Goal: Task Accomplishment & Management: Manage account settings

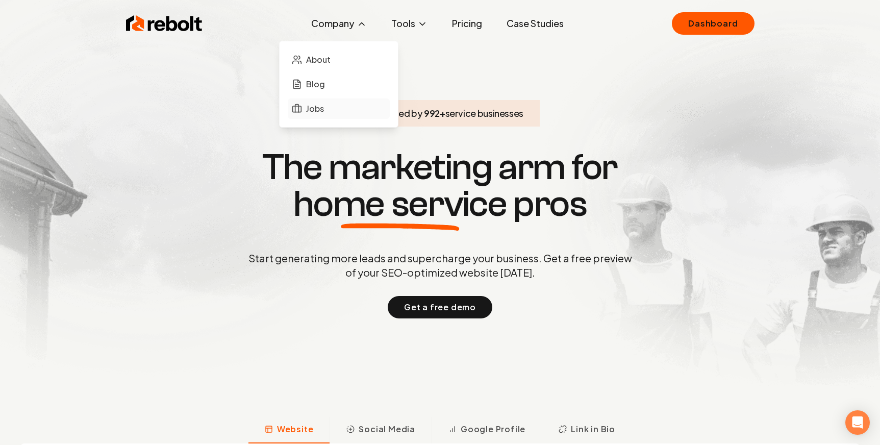
click at [318, 116] on link "Jobs" at bounding box center [339, 108] width 102 height 20
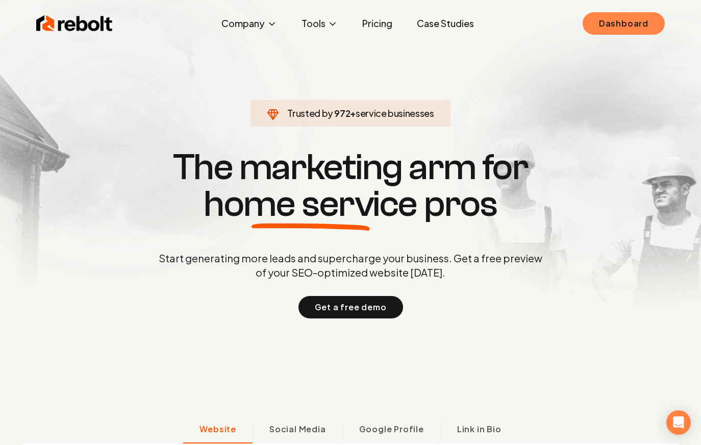
click at [600, 21] on link "Dashboard" at bounding box center [624, 23] width 82 height 22
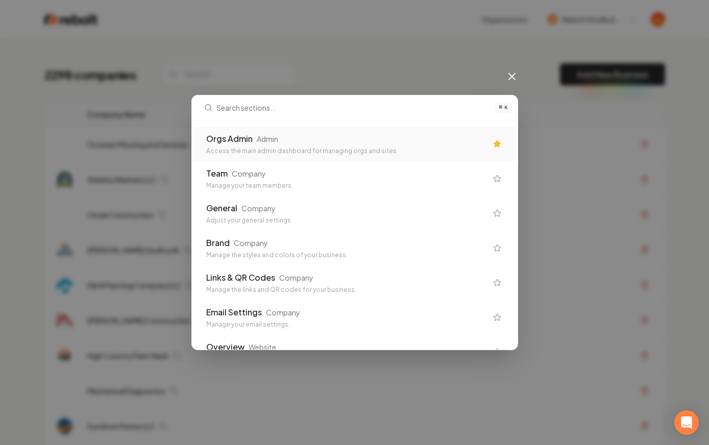
click at [269, 137] on div "Admin" at bounding box center [267, 139] width 21 height 10
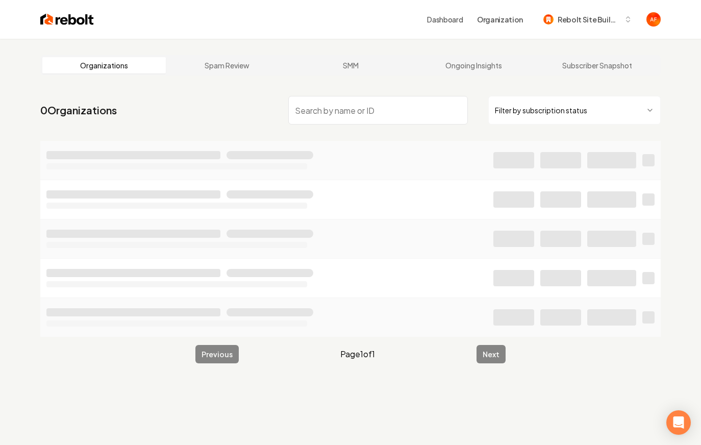
click at [366, 109] on input "search" at bounding box center [378, 110] width 180 height 29
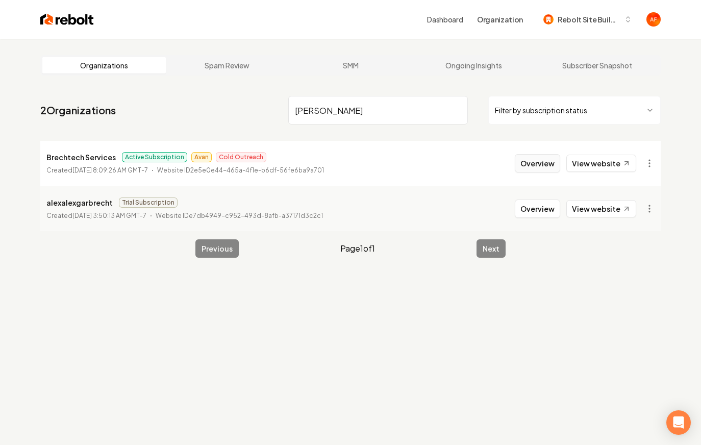
type input "brech"
click at [549, 160] on button "Overview" at bounding box center [537, 163] width 45 height 18
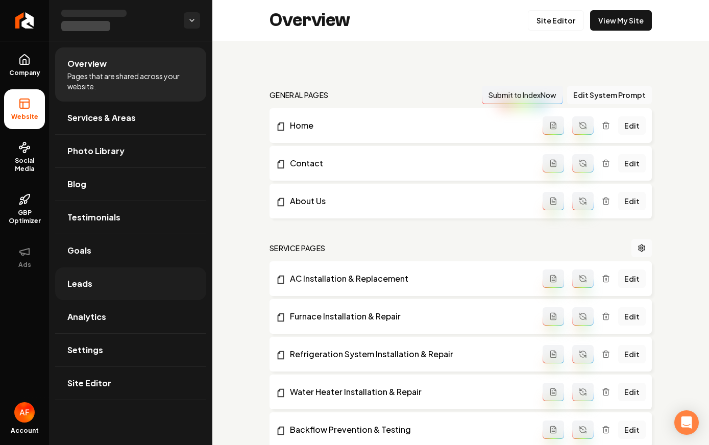
click at [129, 275] on link "Leads" at bounding box center [130, 283] width 151 height 33
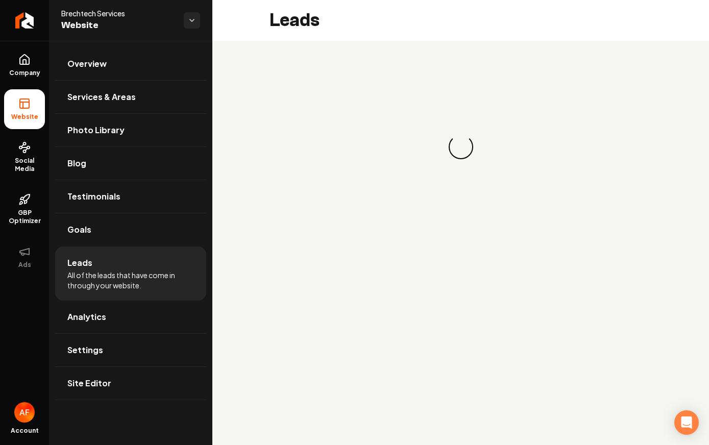
drag, startPoint x: 464, startPoint y: 56, endPoint x: 551, endPoint y: 335, distance: 292.2
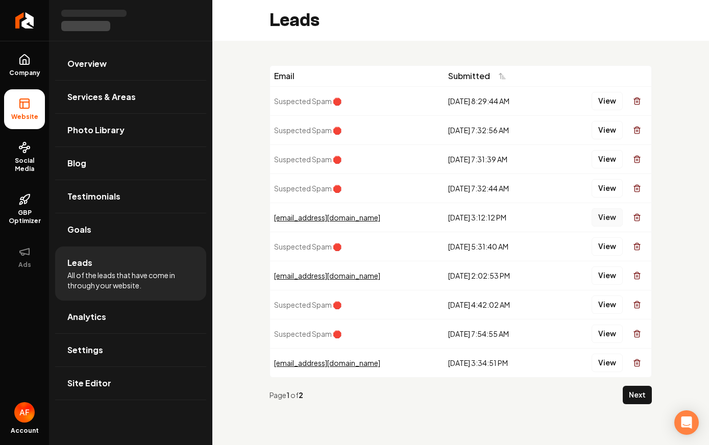
click at [601, 218] on button "View" at bounding box center [606, 217] width 31 height 18
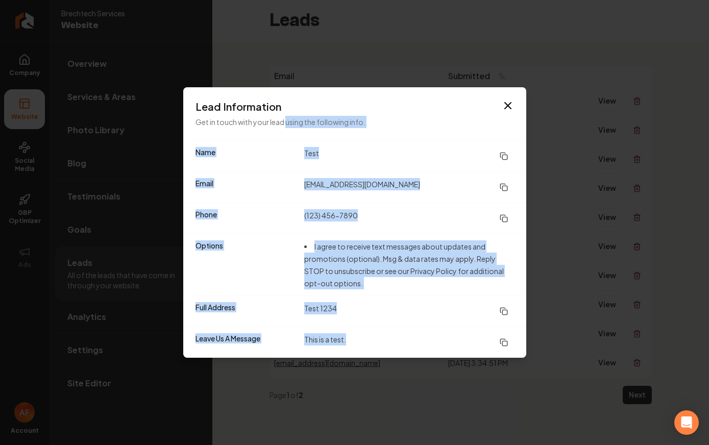
drag, startPoint x: 353, startPoint y: 336, endPoint x: 285, endPoint y: 122, distance: 224.7
click at [285, 122] on div "Lead Information Get in touch with your lead using the following info. Name Tes…" at bounding box center [354, 222] width 343 height 270
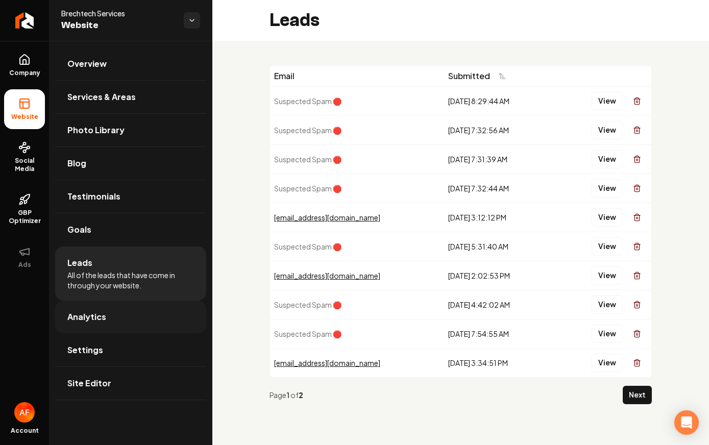
click at [154, 326] on link "Analytics" at bounding box center [130, 316] width 151 height 33
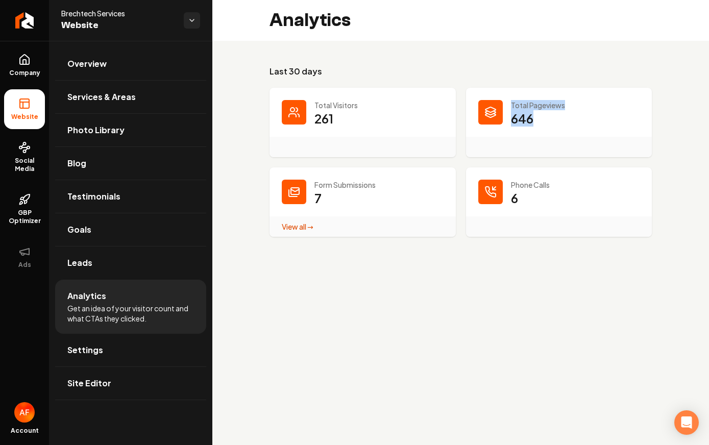
drag, startPoint x: 535, startPoint y: 122, endPoint x: 503, endPoint y: 93, distance: 43.3
click at [507, 98] on div "Total Pageviews 646" at bounding box center [559, 122] width 186 height 69
click at [499, 89] on div "Total Pageviews 646" at bounding box center [559, 122] width 186 height 69
click at [80, 259] on span "Leads" at bounding box center [79, 263] width 25 height 12
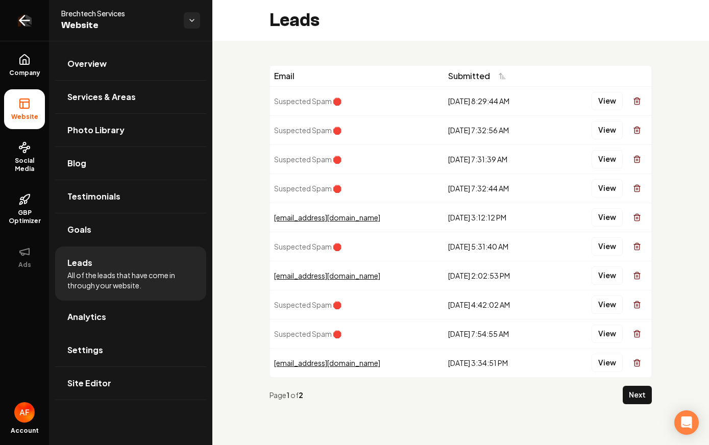
click at [15, 17] on link "Return to dashboard" at bounding box center [24, 20] width 49 height 41
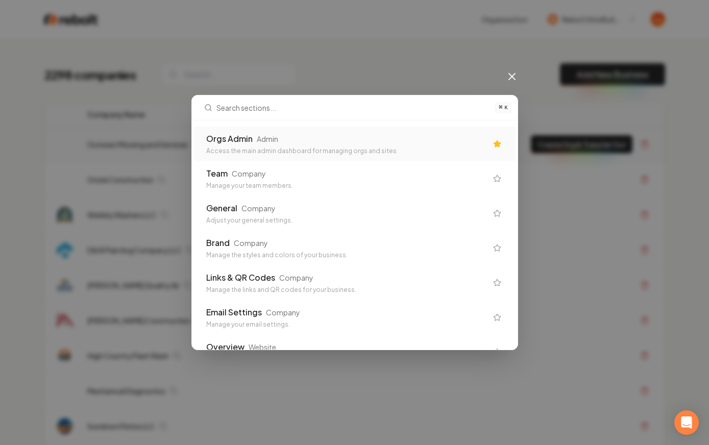
click at [268, 141] on div "Admin" at bounding box center [267, 139] width 21 height 10
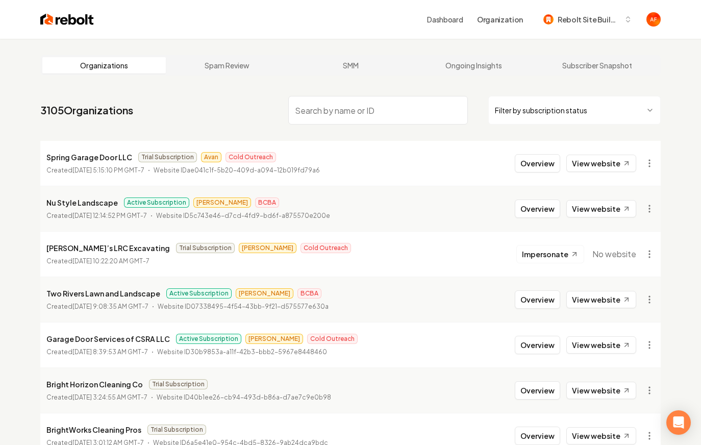
click at [567, 116] on html "Dashboard Organization Rebolt Site Builder Organizations Spam Review SMM Ongoin…" at bounding box center [350, 222] width 701 height 445
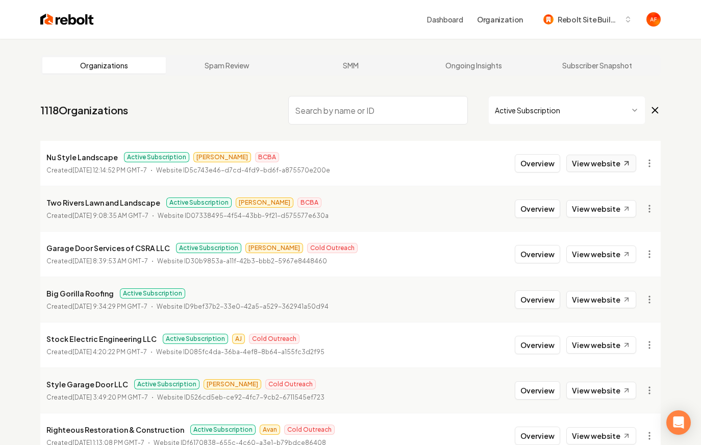
click at [592, 169] on link "View website" at bounding box center [601, 163] width 70 height 17
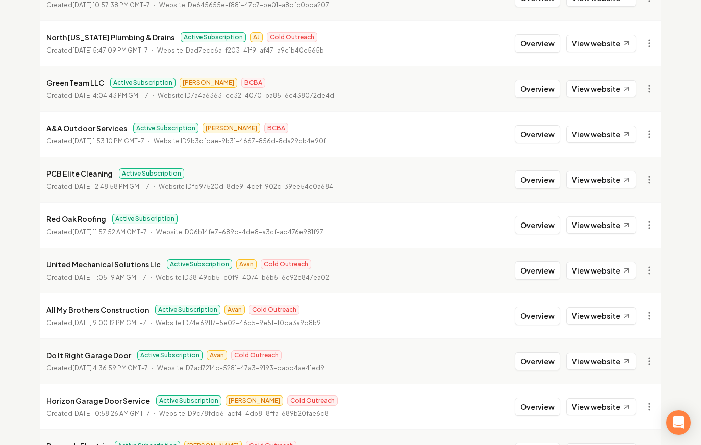
scroll to position [762, 0]
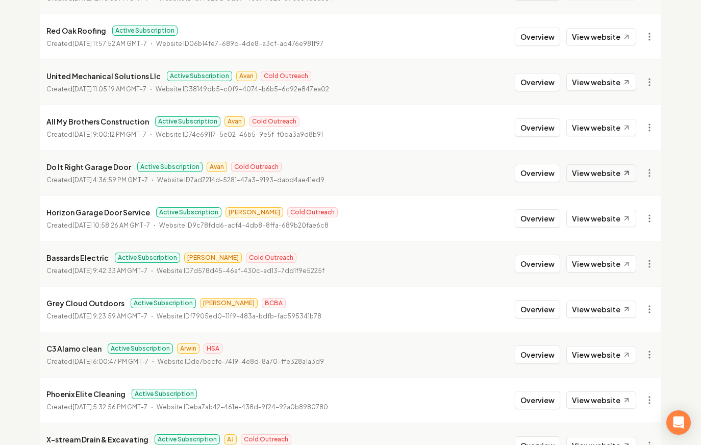
click at [606, 174] on link "View website" at bounding box center [601, 172] width 70 height 17
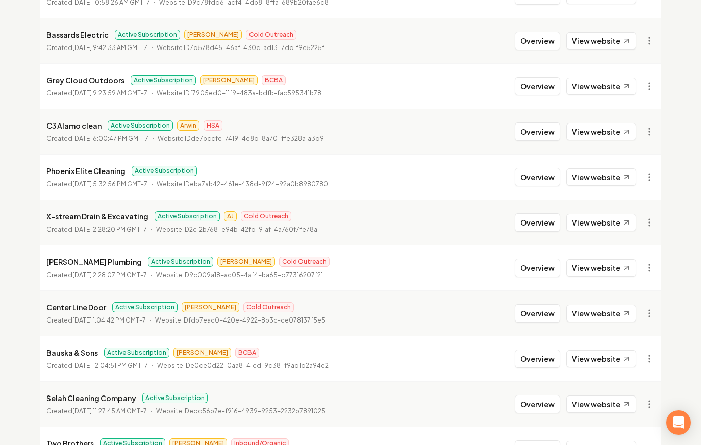
scroll to position [1100, 0]
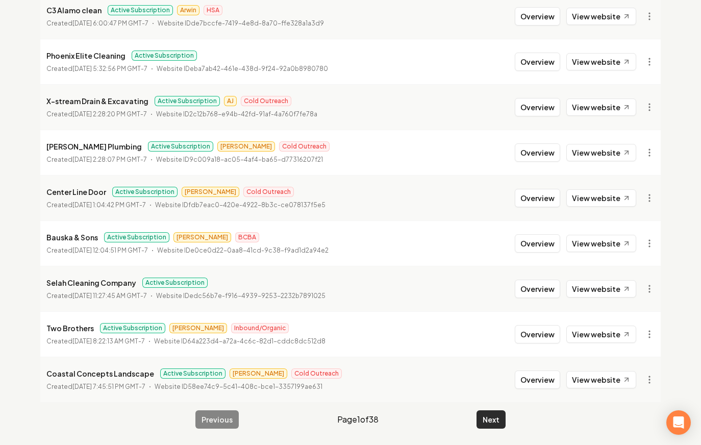
click at [490, 416] on button "Next" at bounding box center [490, 419] width 29 height 18
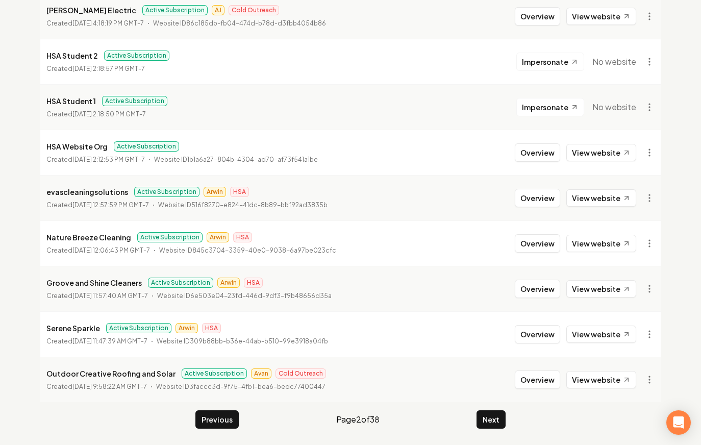
click at [490, 416] on button "Next" at bounding box center [490, 419] width 29 height 18
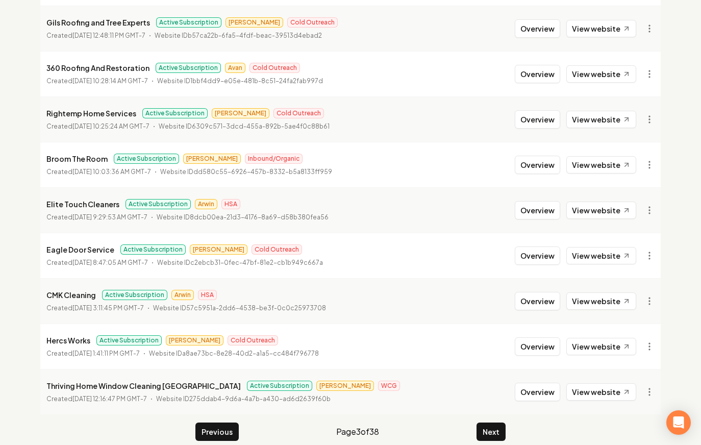
click at [490, 422] on button "Next" at bounding box center [490, 431] width 29 height 18
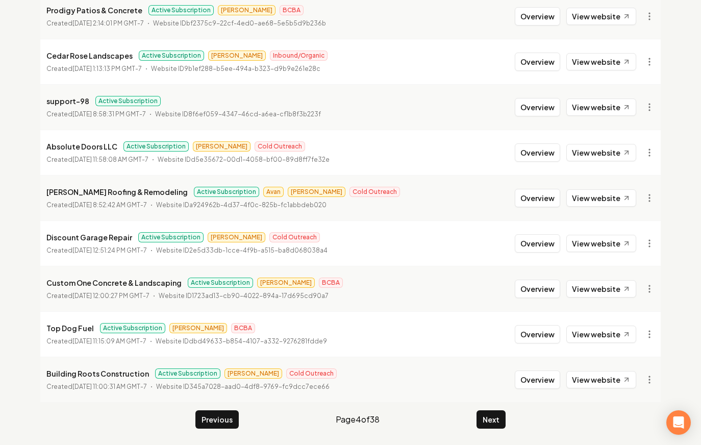
click at [491, 415] on button "Next" at bounding box center [490, 419] width 29 height 18
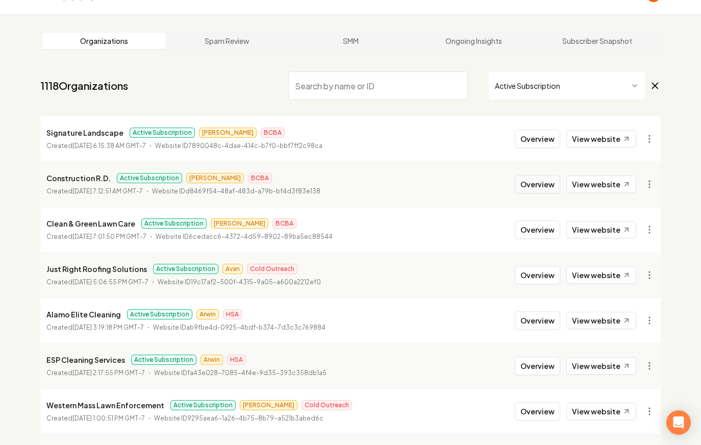
scroll to position [175, 0]
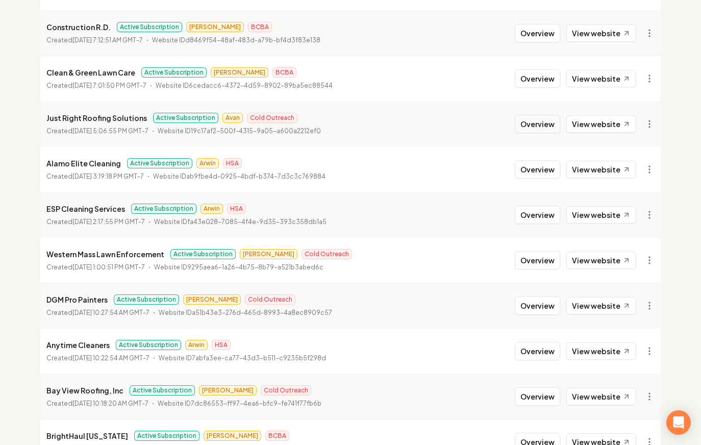
click at [529, 118] on button "Overview" at bounding box center [537, 124] width 45 height 18
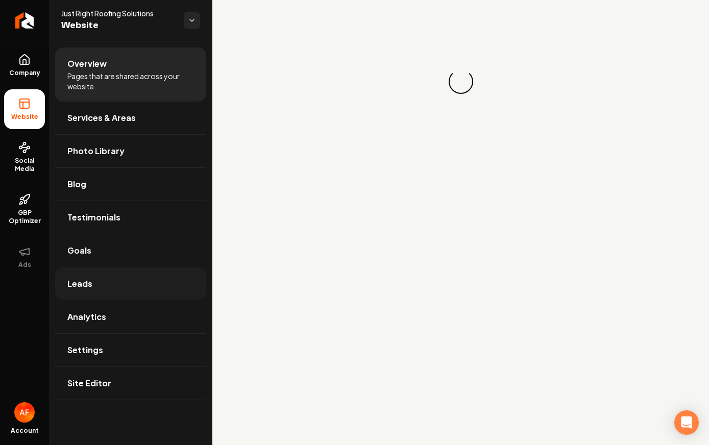
click at [87, 280] on span "Leads" at bounding box center [79, 283] width 25 height 12
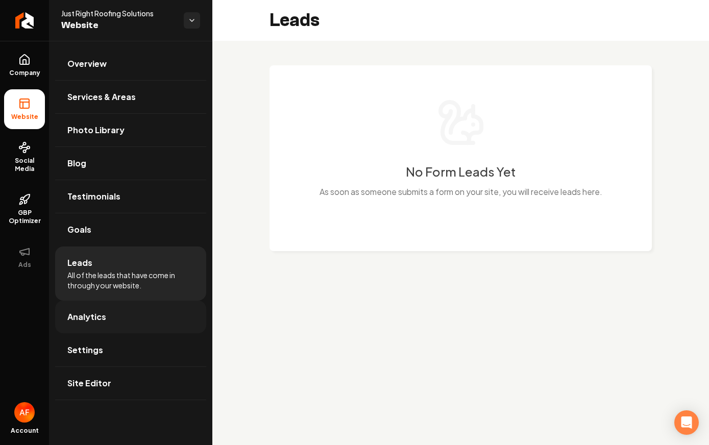
click at [114, 309] on link "Analytics" at bounding box center [130, 316] width 151 height 33
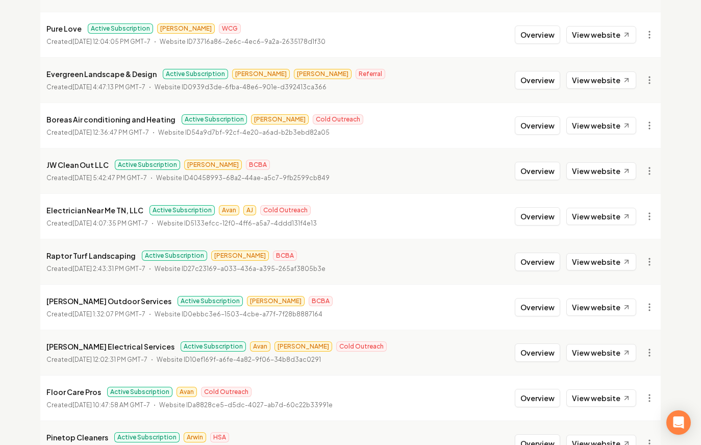
scroll to position [1100, 0]
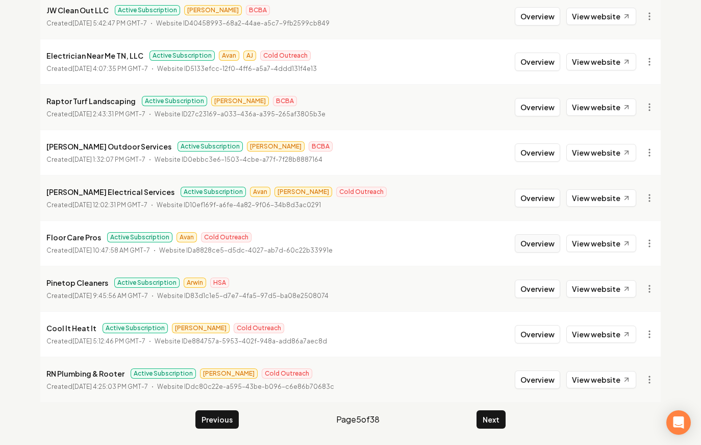
click at [542, 243] on button "Overview" at bounding box center [537, 243] width 45 height 18
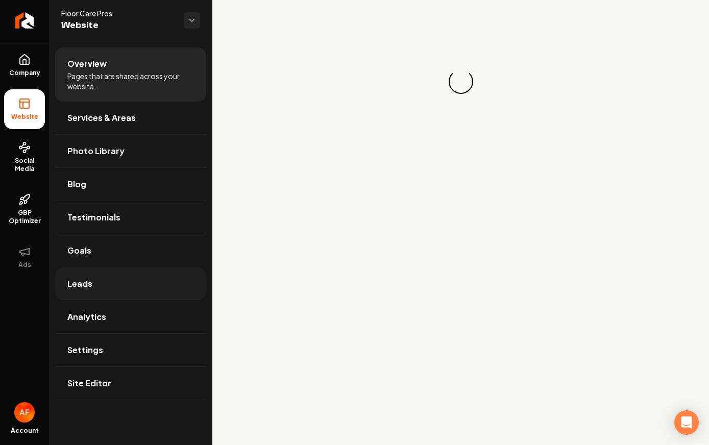
click at [85, 284] on span "Leads" at bounding box center [79, 283] width 25 height 12
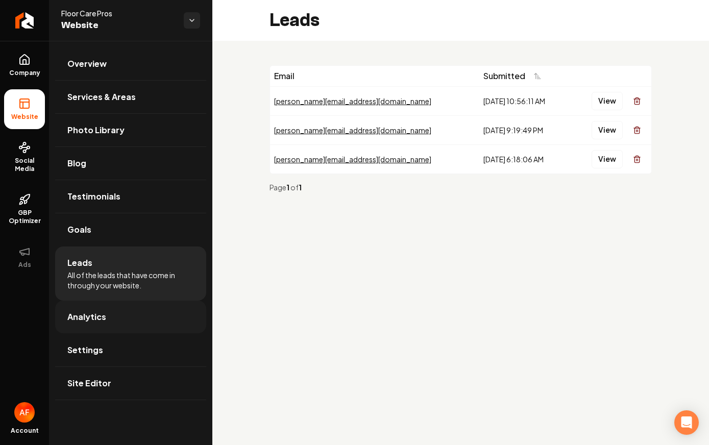
click at [112, 315] on link "Analytics" at bounding box center [130, 316] width 151 height 33
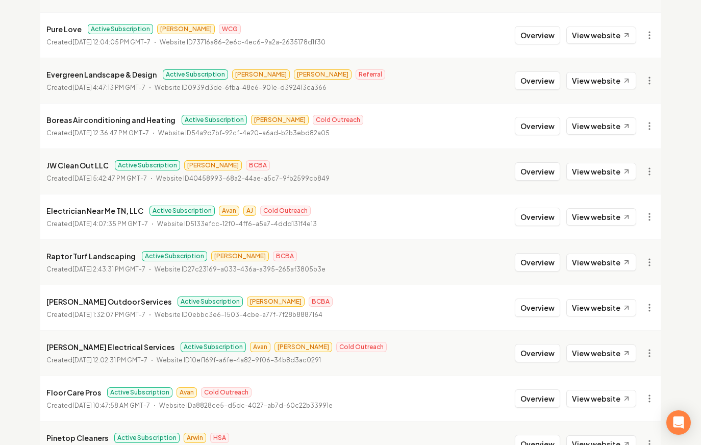
scroll to position [1100, 0]
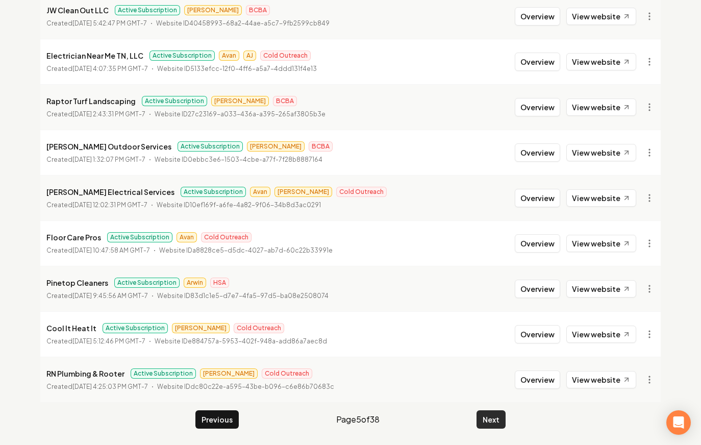
click at [490, 412] on button "Next" at bounding box center [490, 419] width 29 height 18
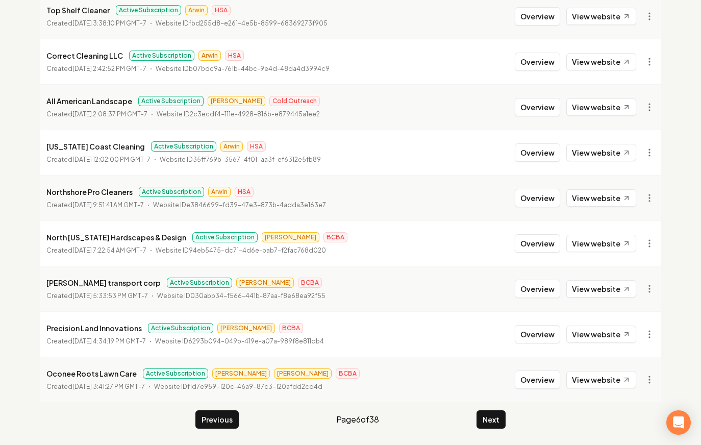
scroll to position [605, 0]
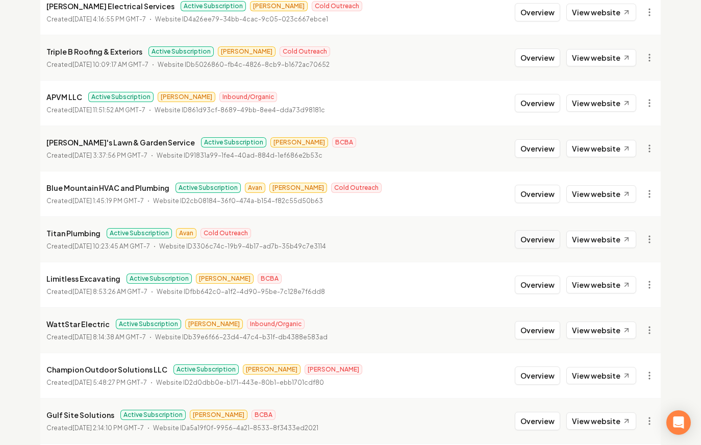
click at [549, 242] on button "Overview" at bounding box center [537, 239] width 45 height 18
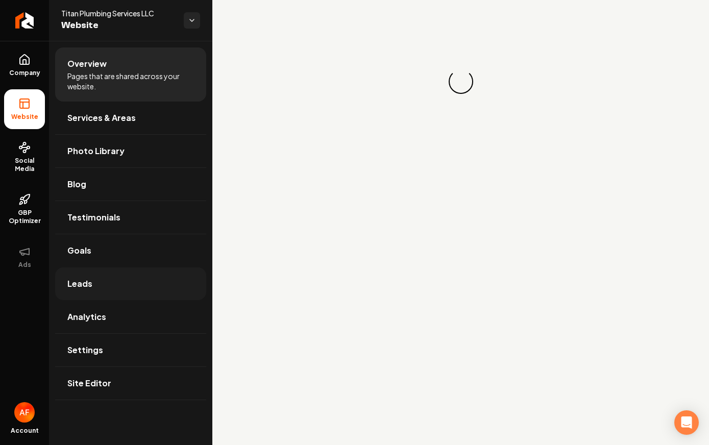
click at [167, 276] on link "Leads" at bounding box center [130, 283] width 151 height 33
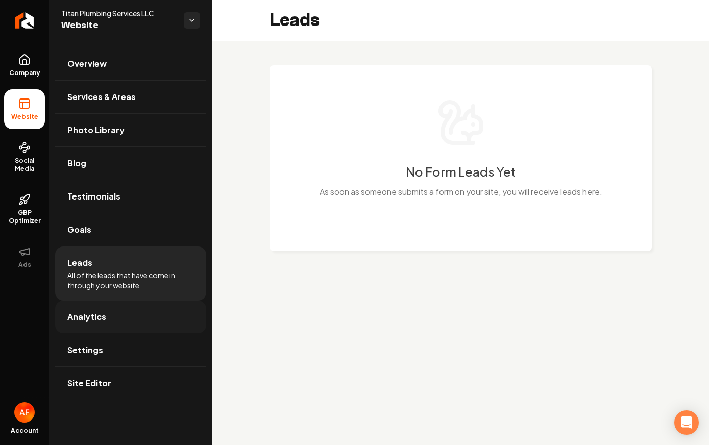
click at [162, 316] on link "Analytics" at bounding box center [130, 316] width 151 height 33
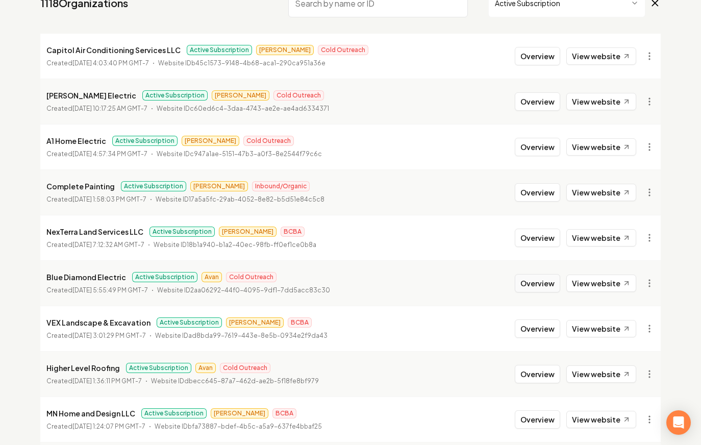
scroll to position [131, 0]
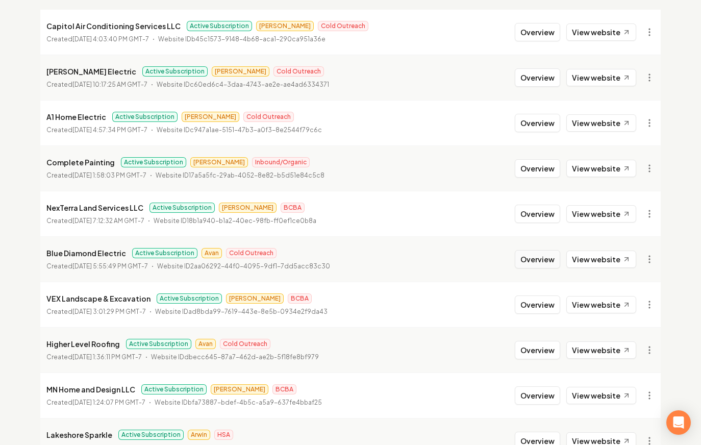
click at [525, 258] on button "Overview" at bounding box center [537, 259] width 45 height 18
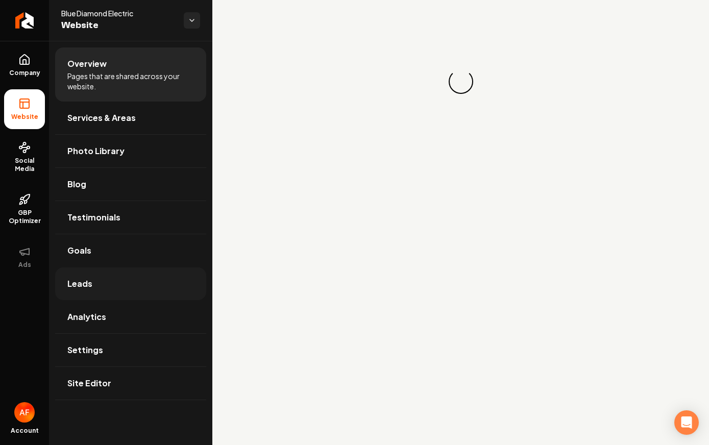
click at [125, 277] on link "Leads" at bounding box center [130, 283] width 151 height 33
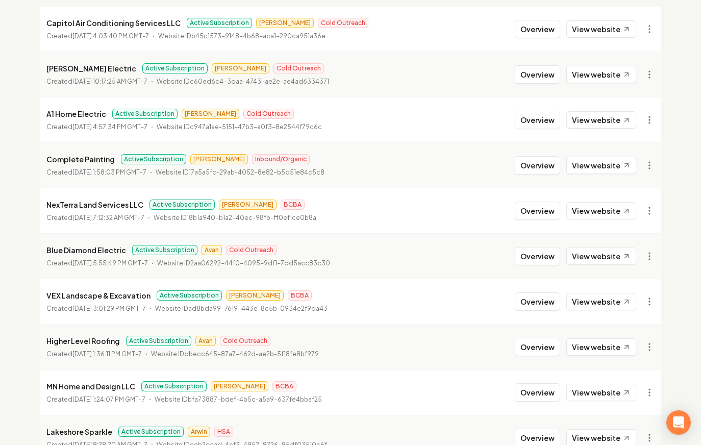
scroll to position [142, 0]
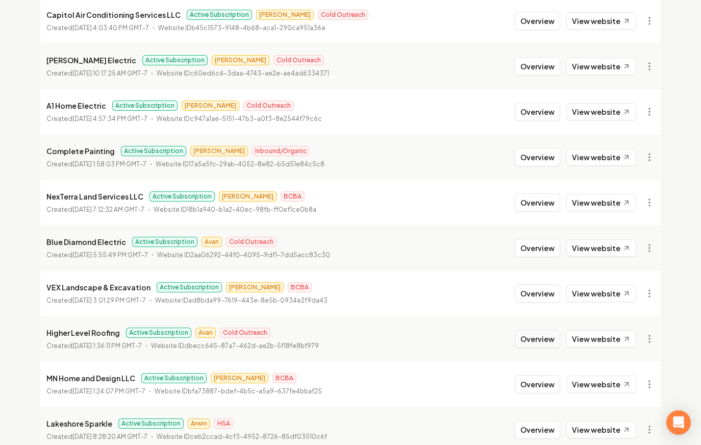
click at [522, 340] on button "Overview" at bounding box center [537, 339] width 45 height 18
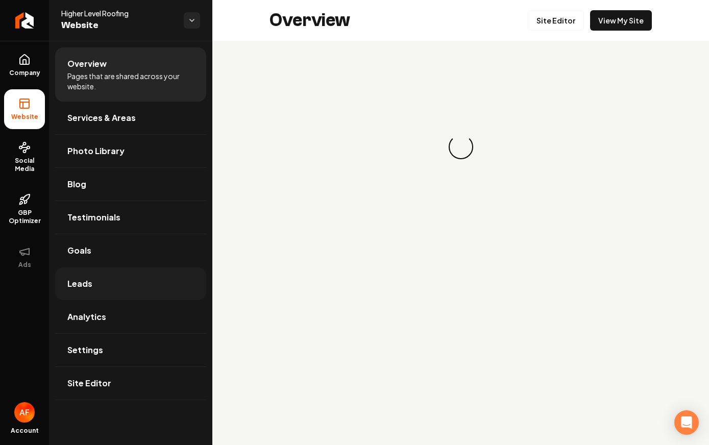
click at [159, 285] on link "Leads" at bounding box center [130, 283] width 151 height 33
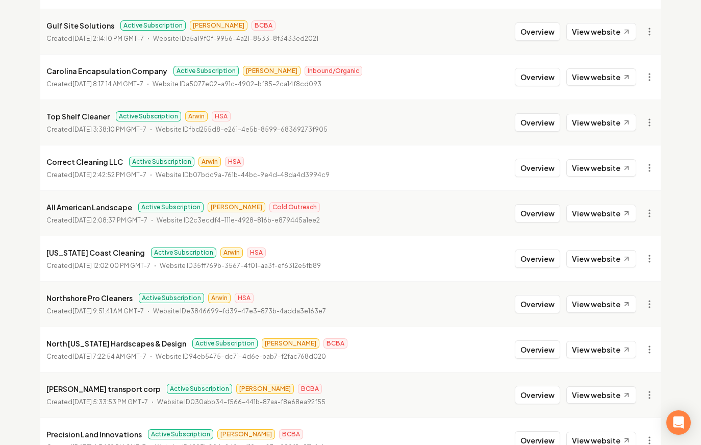
scroll to position [1100, 0]
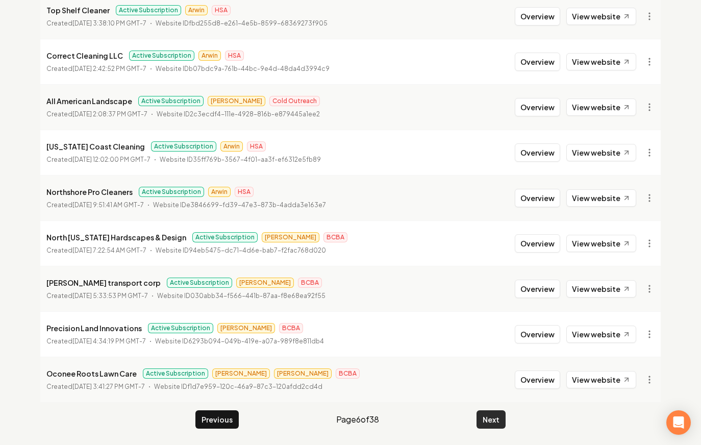
click at [495, 426] on button "Next" at bounding box center [490, 419] width 29 height 18
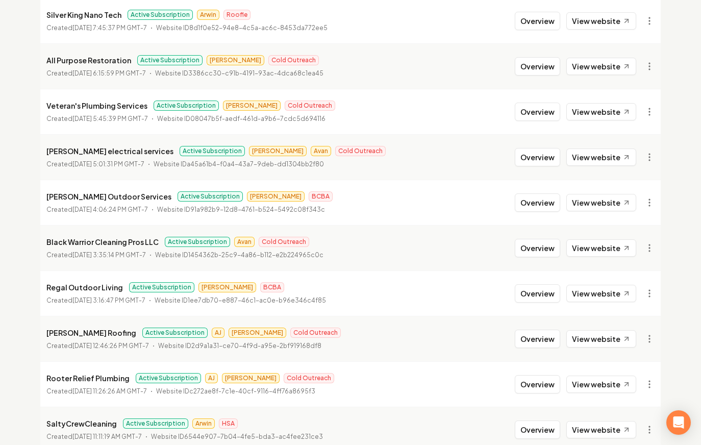
scroll to position [842, 0]
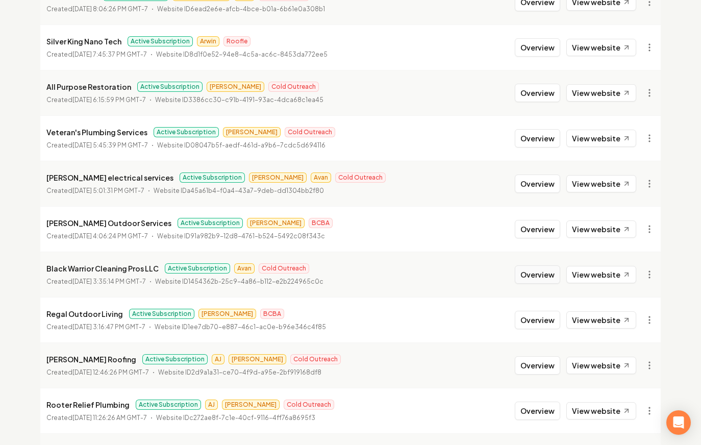
click at [539, 269] on button "Overview" at bounding box center [537, 274] width 45 height 18
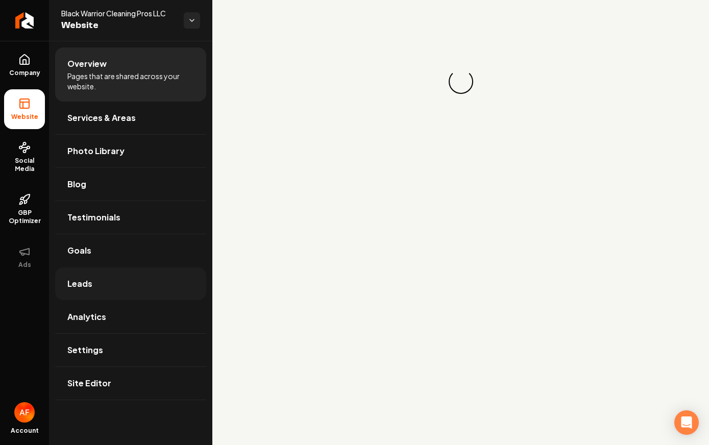
click at [129, 289] on link "Leads" at bounding box center [130, 283] width 151 height 33
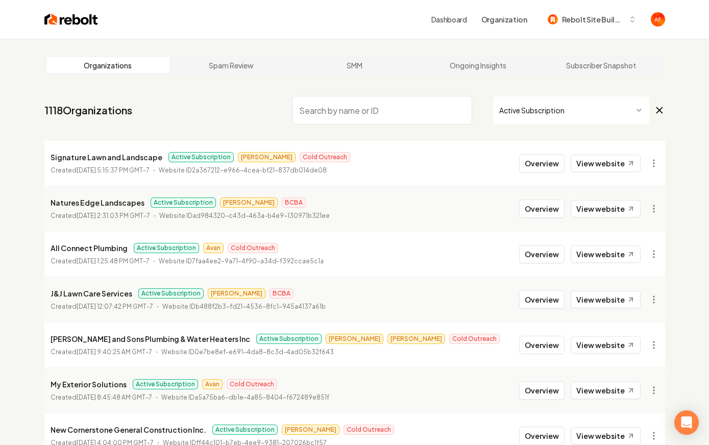
click at [517, 103] on html "Dashboard Organization Rebolt Site Builder Organizations Spam Review SMM Ongoin…" at bounding box center [354, 222] width 709 height 445
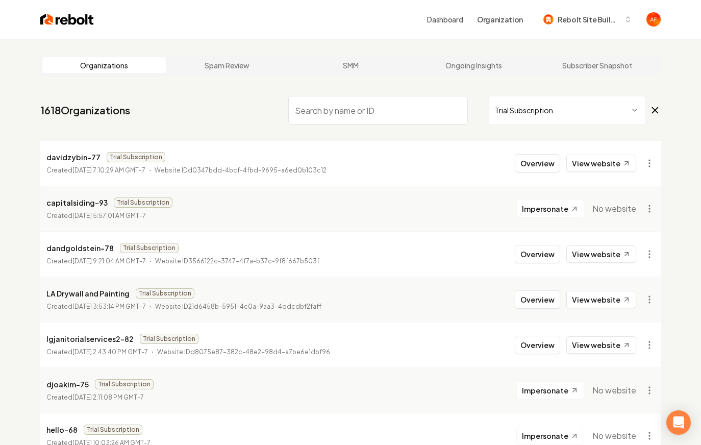
click at [515, 111] on html "Dashboard Organization Rebolt Site Builder Organizations Spam Review SMM Ongoin…" at bounding box center [350, 222] width 701 height 445
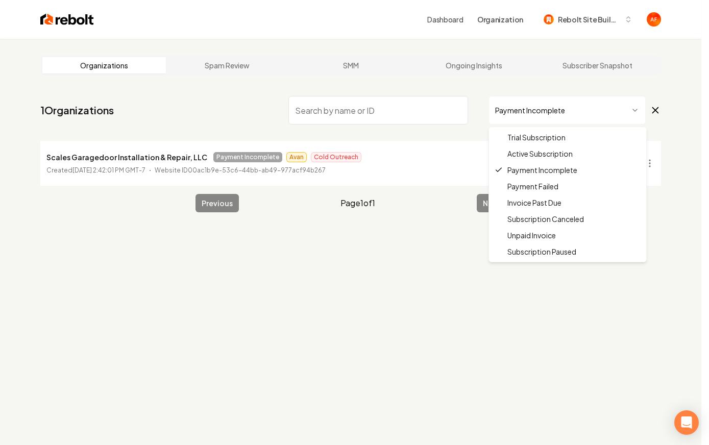
click at [525, 107] on html "Dashboard Organization Rebolt Site Builder Organizations Spam Review SMM Ongoin…" at bounding box center [354, 222] width 709 height 445
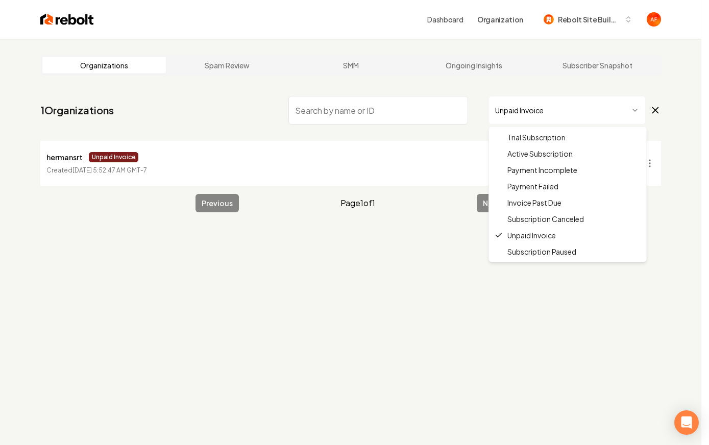
click at [533, 111] on html "Dashboard Organization Rebolt Site Builder Organizations Spam Review SMM Ongoin…" at bounding box center [354, 222] width 709 height 445
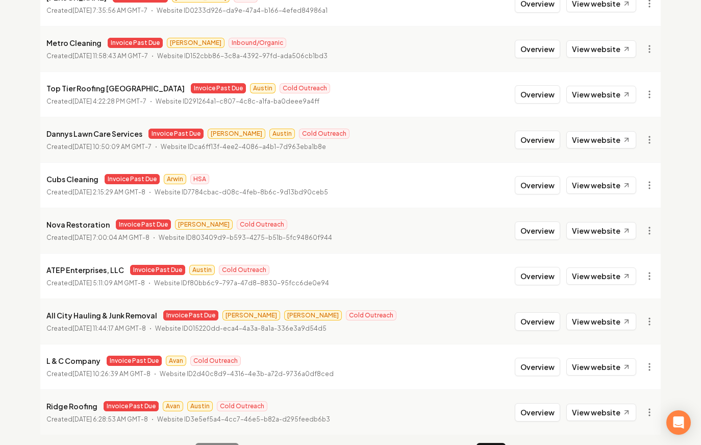
scroll to position [1100, 0]
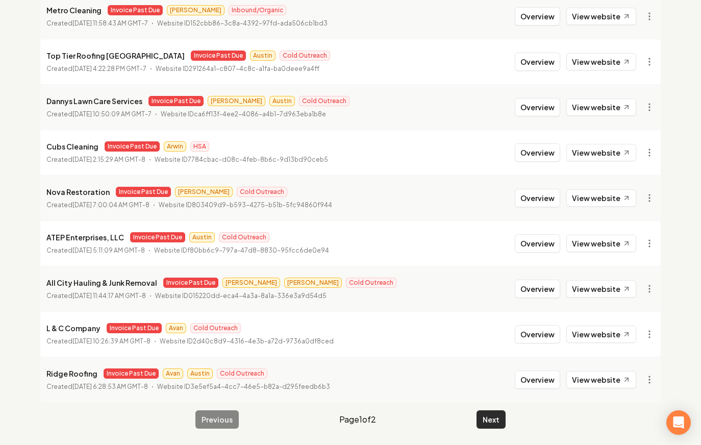
click at [488, 420] on button "Next" at bounding box center [490, 419] width 29 height 18
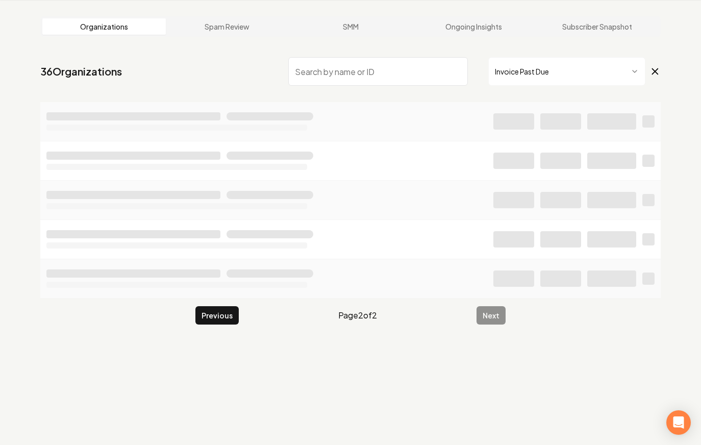
scroll to position [39, 0]
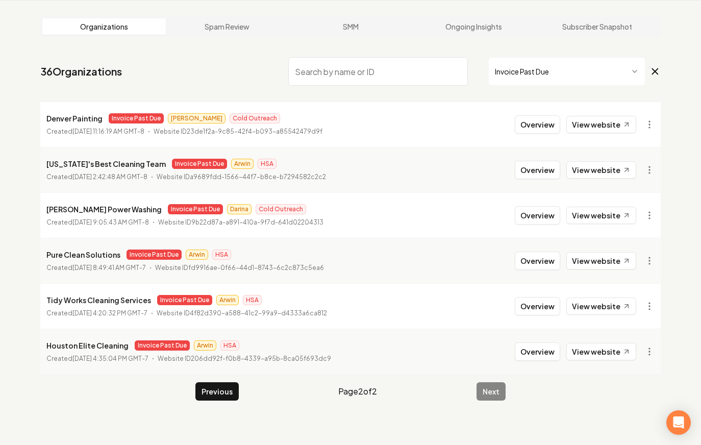
drag, startPoint x: 245, startPoint y: 349, endPoint x: 164, endPoint y: 96, distance: 265.0
click at [160, 88] on main "Organizations Spam Review SMM Ongoing Insights Subscriber Snapshot 36 Organizat…" at bounding box center [350, 208] width 653 height 417
click at [188, 86] on nav "36 Organizations Invoice Past Due" at bounding box center [350, 75] width 620 height 45
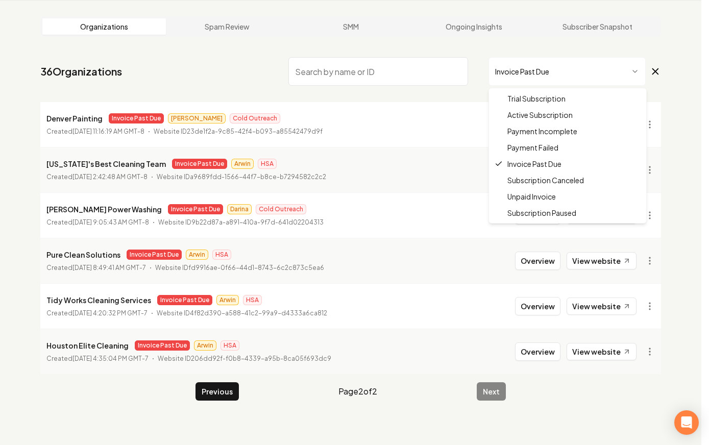
click at [580, 69] on html "Dashboard Organization Rebolt Site Builder Organizations Spam Review SMM Ongoin…" at bounding box center [354, 183] width 709 height 445
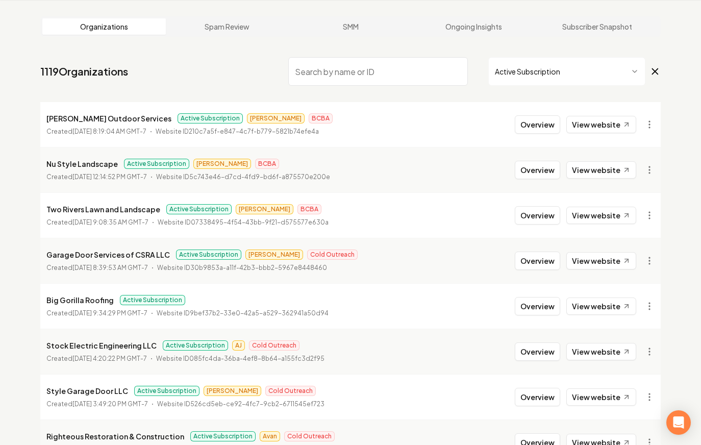
click at [408, 68] on input "search" at bounding box center [378, 71] width 180 height 29
drag, startPoint x: 355, startPoint y: 69, endPoint x: 519, endPoint y: 74, distance: 164.3
click at [371, 73] on input "search" at bounding box center [378, 71] width 180 height 29
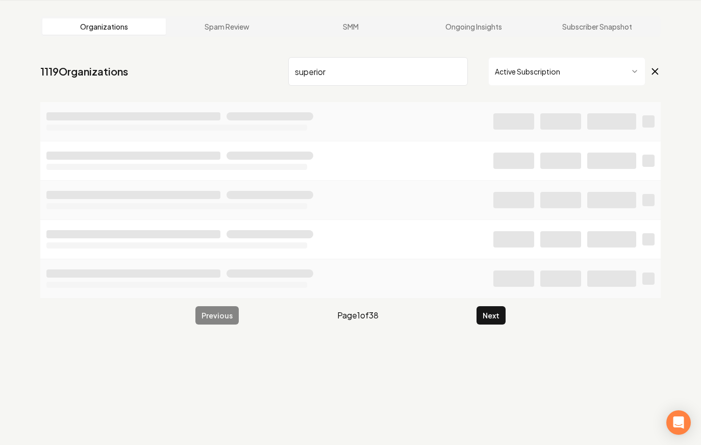
type input "superior"
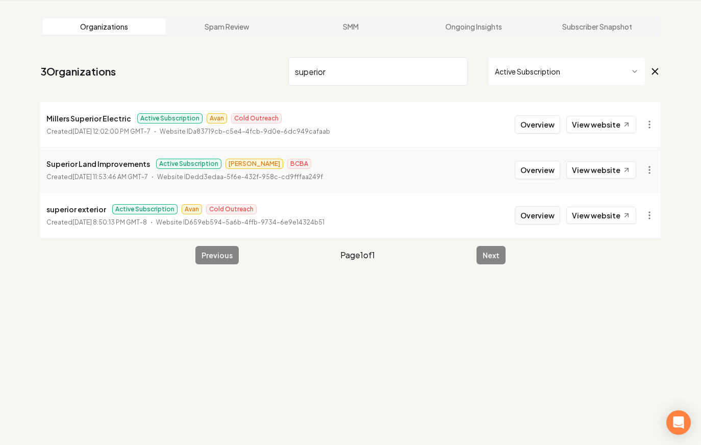
click at [542, 220] on button "Overview" at bounding box center [537, 215] width 45 height 18
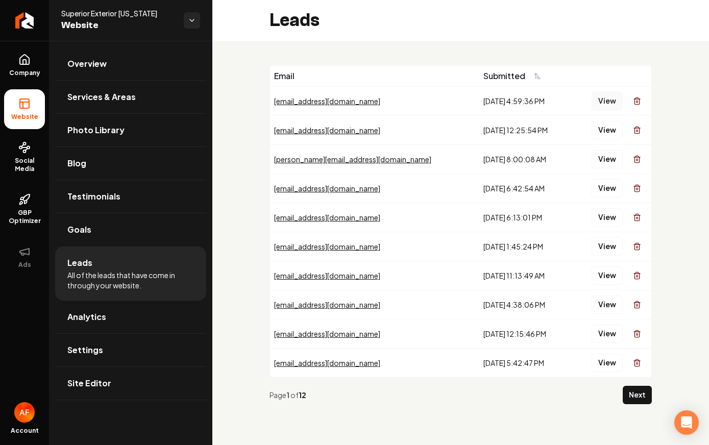
click at [614, 106] on button "View" at bounding box center [606, 101] width 31 height 18
click at [606, 127] on button "View" at bounding box center [606, 130] width 31 height 18
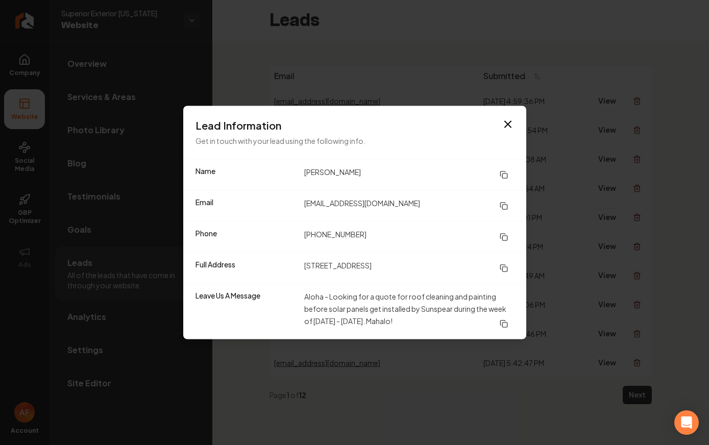
drag, startPoint x: 306, startPoint y: 296, endPoint x: 549, endPoint y: 284, distance: 243.1
click at [491, 313] on dd "Aloha - Looking for a quote for roof cleaning and painting before solar panels …" at bounding box center [409, 311] width 210 height 43
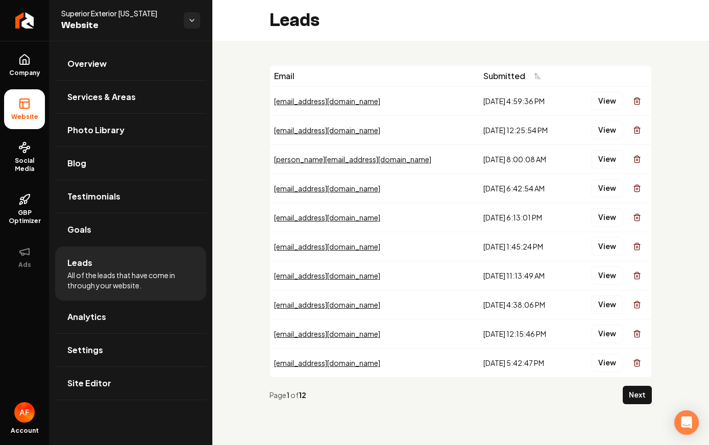
drag, startPoint x: 624, startPoint y: 201, endPoint x: 703, endPoint y: 192, distance: 79.1
click at [613, 164] on button "View" at bounding box center [606, 159] width 31 height 18
click at [610, 168] on div "View" at bounding box center [610, 159] width 72 height 20
click at [611, 166] on button "View" at bounding box center [606, 159] width 31 height 18
click at [603, 192] on button "View" at bounding box center [606, 188] width 31 height 18
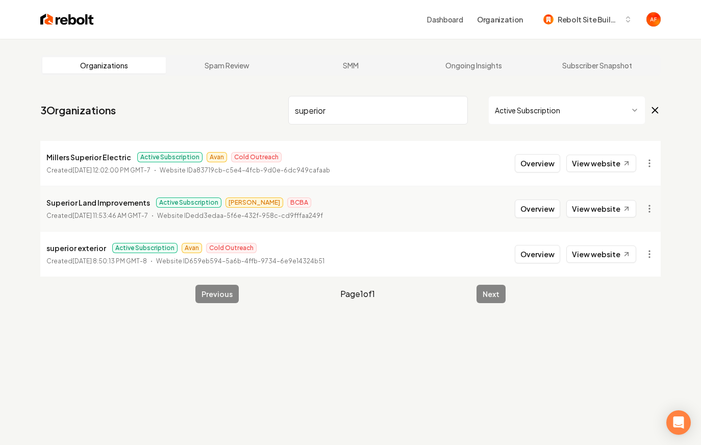
click at [447, 110] on input "superior" at bounding box center [378, 110] width 180 height 29
click at [442, 106] on input "superior" at bounding box center [378, 110] width 180 height 29
click at [454, 112] on input "superior" at bounding box center [378, 110] width 180 height 29
click at [457, 111] on input "superior" at bounding box center [378, 110] width 180 height 29
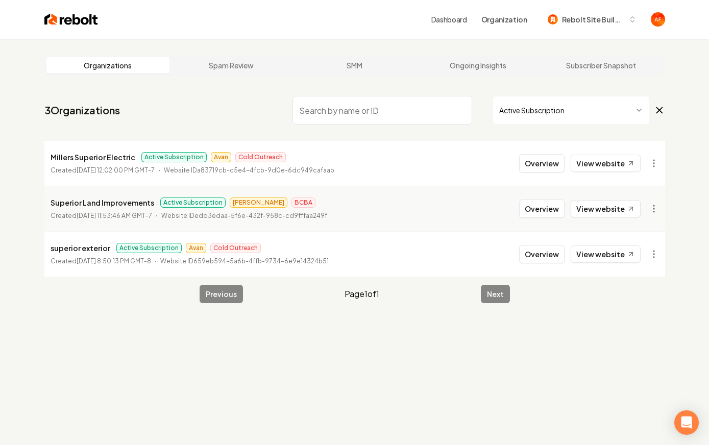
click at [541, 118] on html "Dashboard Organization Rebolt Site Builder Organizations Spam Review SMM Ongoin…" at bounding box center [354, 222] width 709 height 445
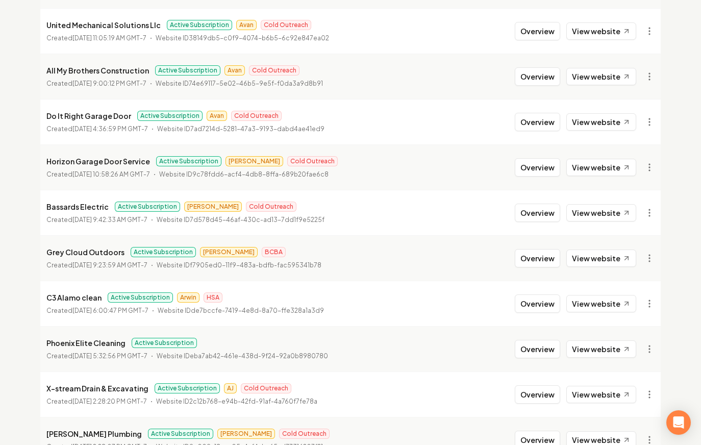
scroll to position [1100, 0]
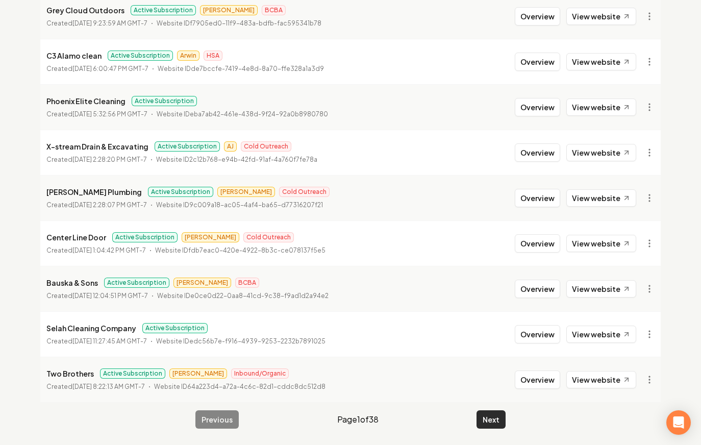
click at [481, 416] on button "Next" at bounding box center [490, 419] width 29 height 18
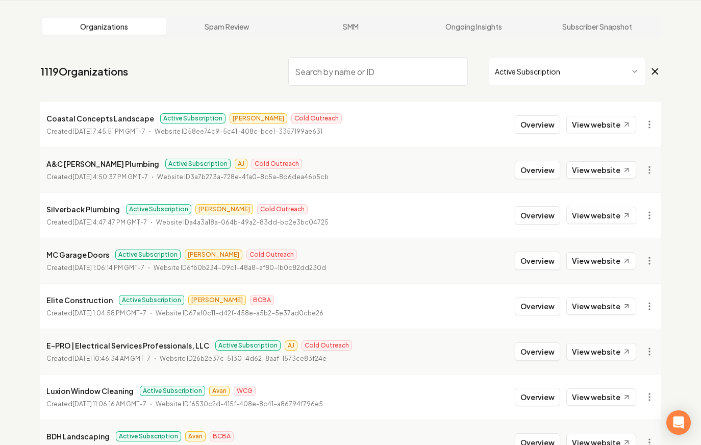
scroll to position [1100, 0]
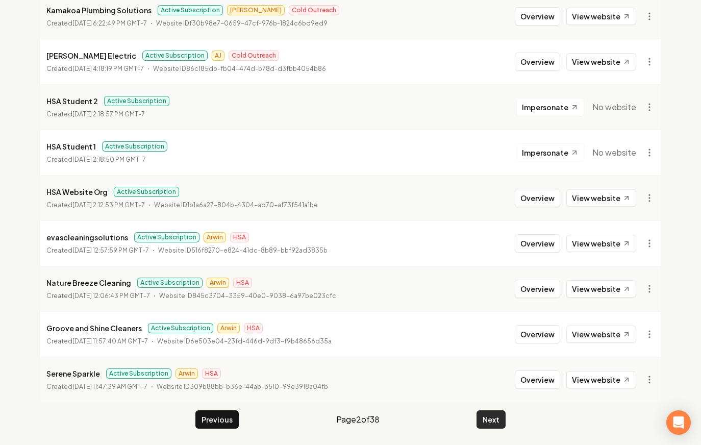
click at [495, 422] on button "Next" at bounding box center [490, 419] width 29 height 18
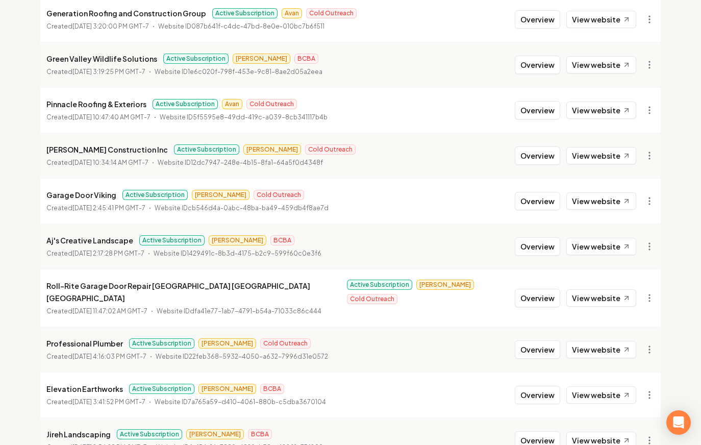
scroll to position [398, 0]
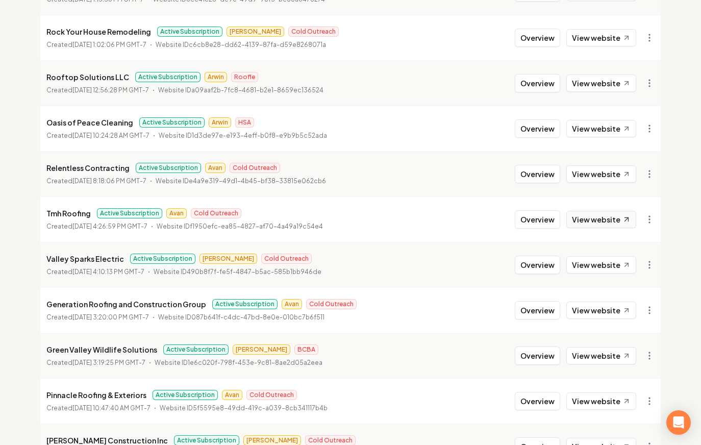
click at [620, 223] on link "View website" at bounding box center [601, 219] width 70 height 17
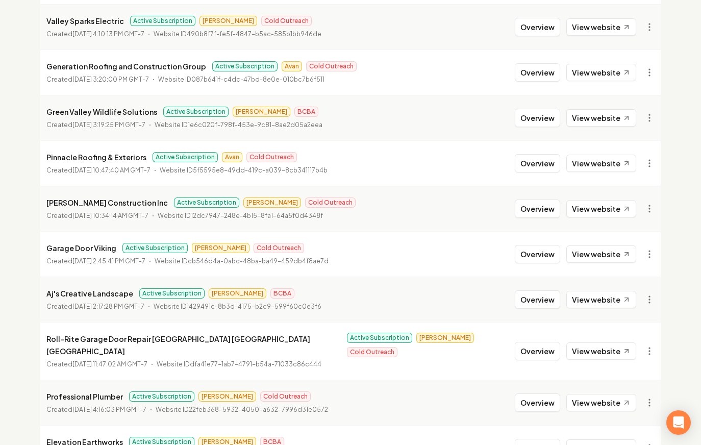
scroll to position [632, 0]
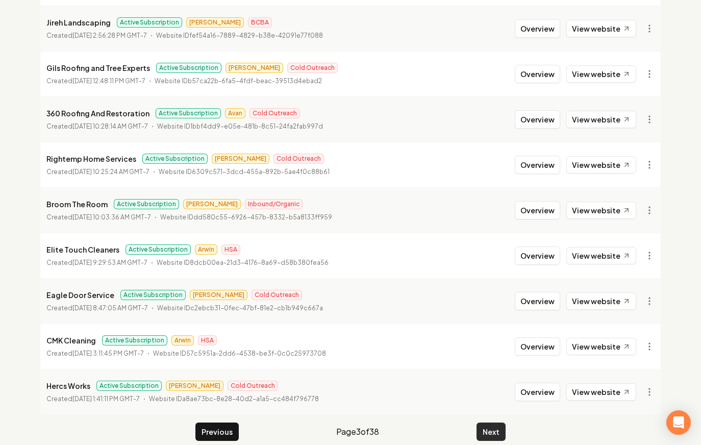
click at [493, 422] on button "Next" at bounding box center [490, 431] width 29 height 18
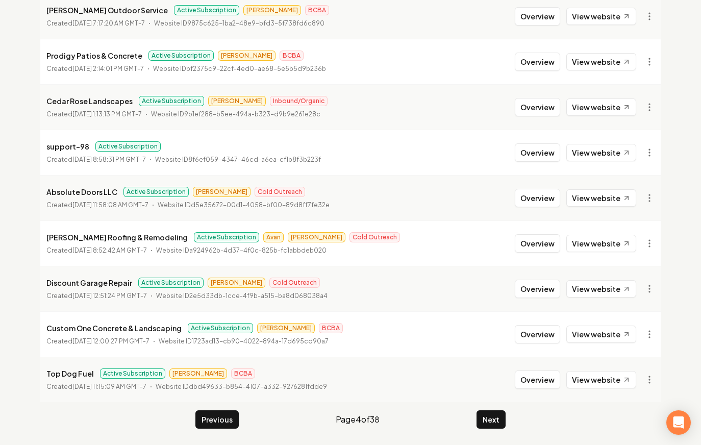
click at [493, 414] on button "Next" at bounding box center [490, 419] width 29 height 18
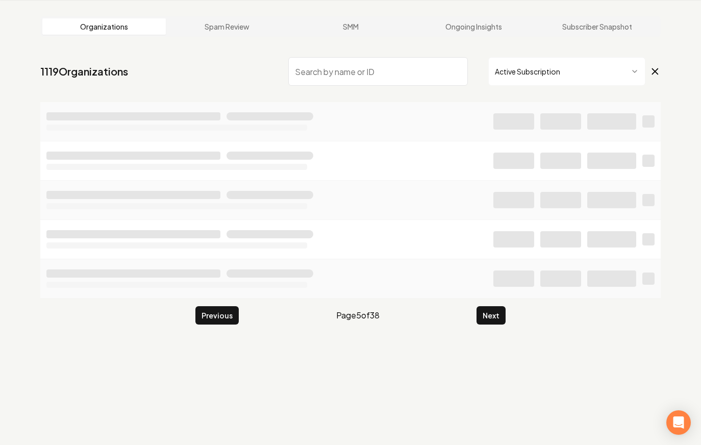
scroll to position [39, 0]
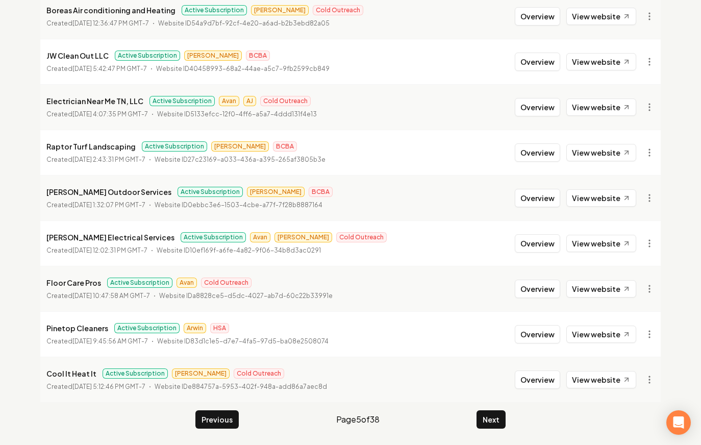
click at [493, 414] on button "Next" at bounding box center [490, 419] width 29 height 18
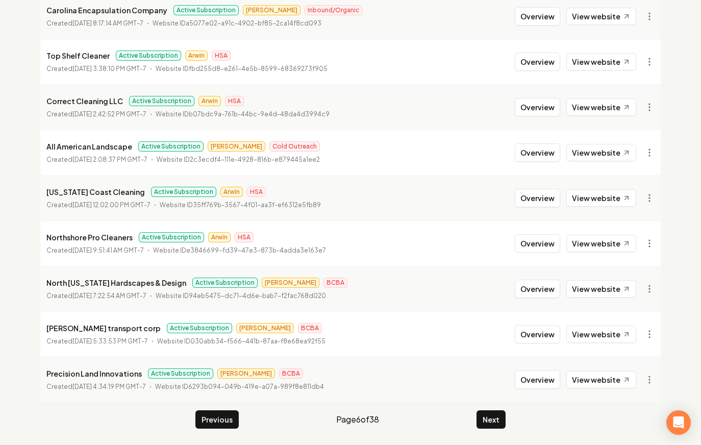
click at [493, 414] on button "Next" at bounding box center [490, 419] width 29 height 18
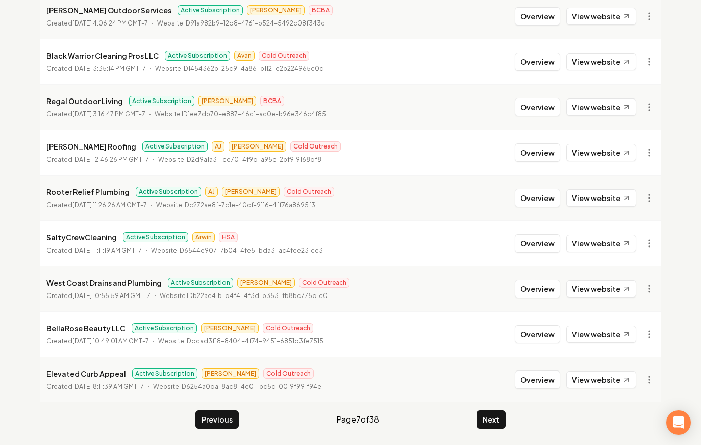
click at [493, 414] on button "Next" at bounding box center [490, 419] width 29 height 18
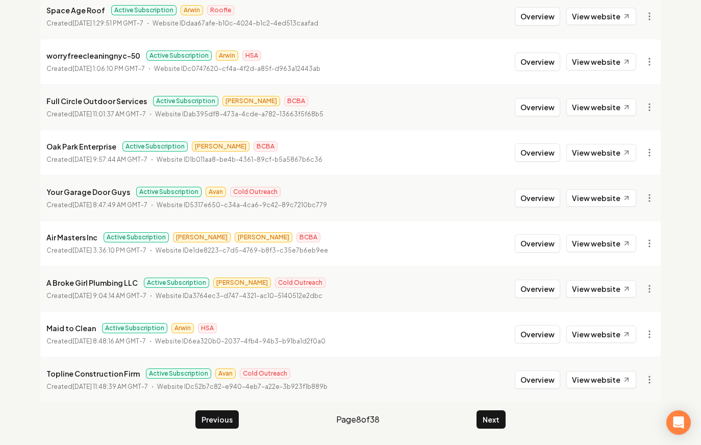
click at [493, 414] on button "Next" at bounding box center [490, 419] width 29 height 18
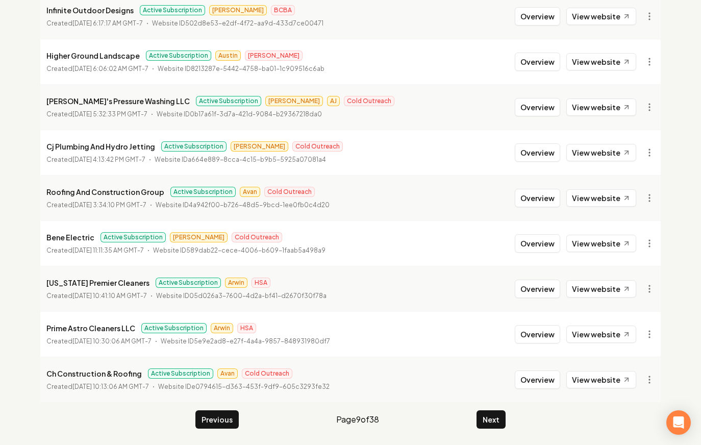
click at [493, 414] on button "Next" at bounding box center [490, 419] width 29 height 18
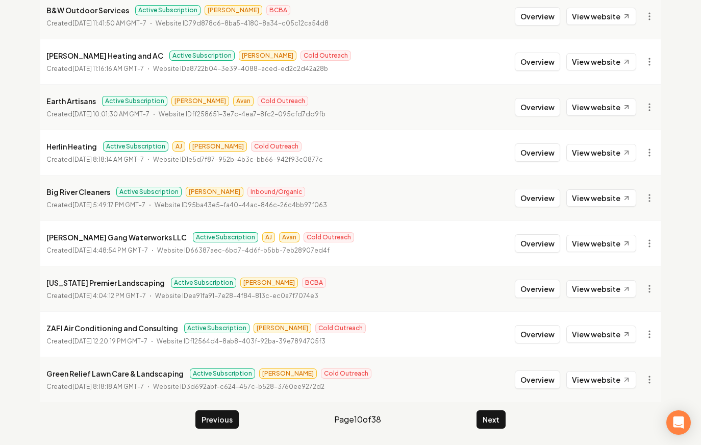
click at [493, 414] on button "Next" at bounding box center [490, 419] width 29 height 18
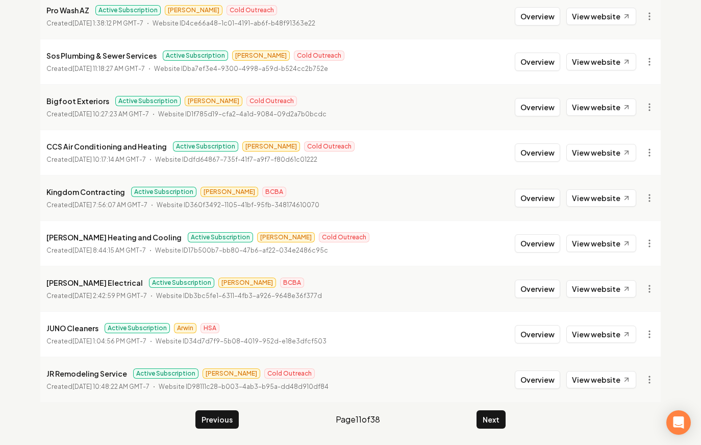
click at [493, 414] on button "Next" at bounding box center [490, 419] width 29 height 18
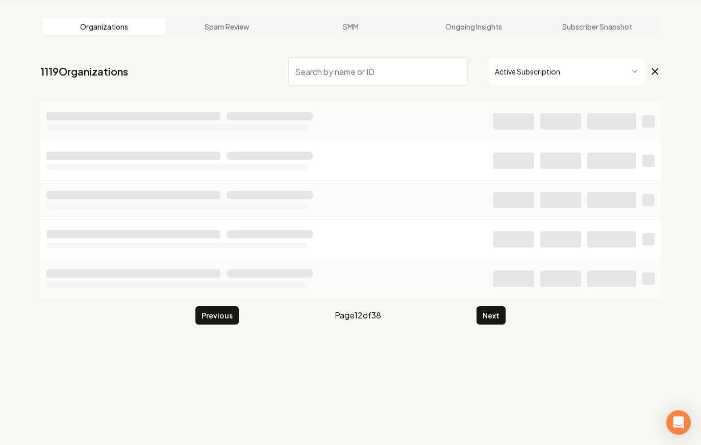
scroll to position [39, 0]
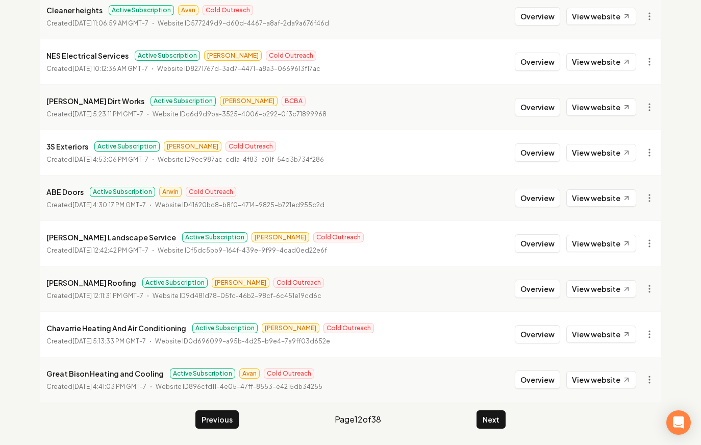
click at [493, 414] on button "Next" at bounding box center [490, 419] width 29 height 18
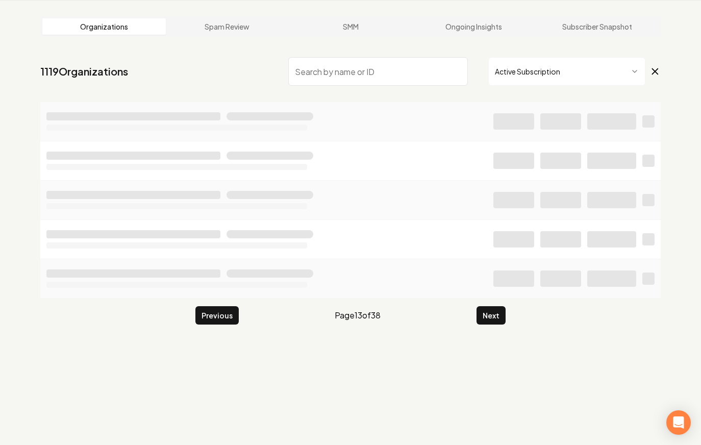
scroll to position [39, 0]
click at [493, 324] on button "Next" at bounding box center [490, 315] width 29 height 18
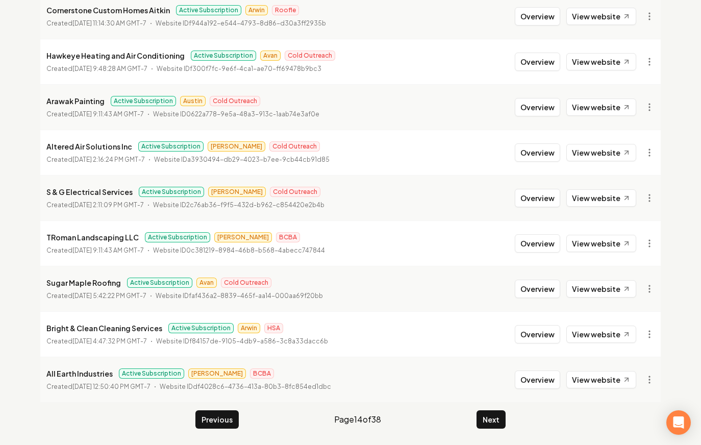
click at [493, 414] on button "Next" at bounding box center [490, 419] width 29 height 18
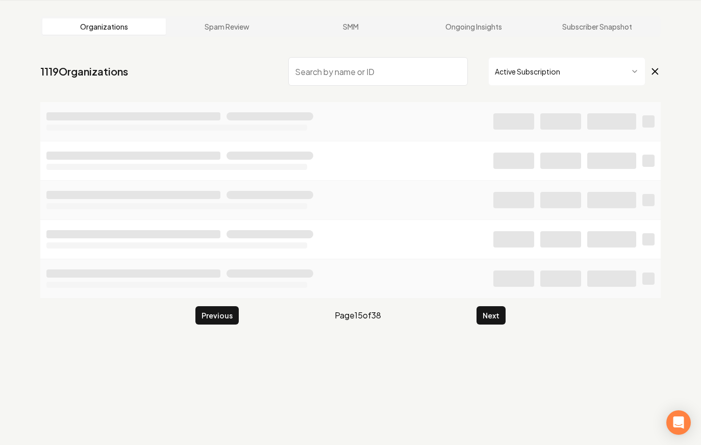
scroll to position [39, 0]
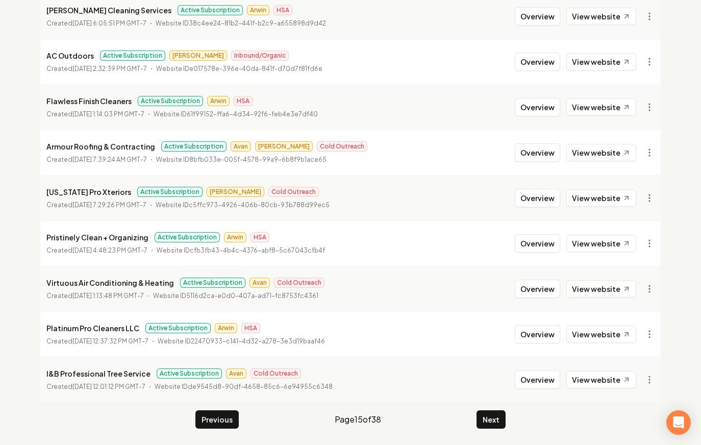
click at [493, 414] on button "Next" at bounding box center [490, 419] width 29 height 18
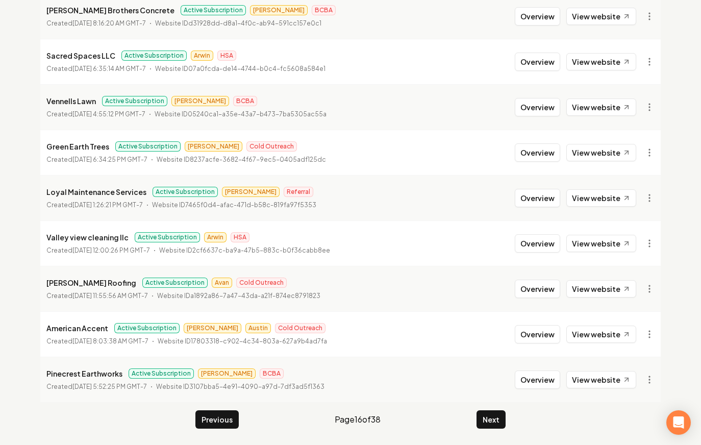
click at [493, 414] on button "Next" at bounding box center [490, 419] width 29 height 18
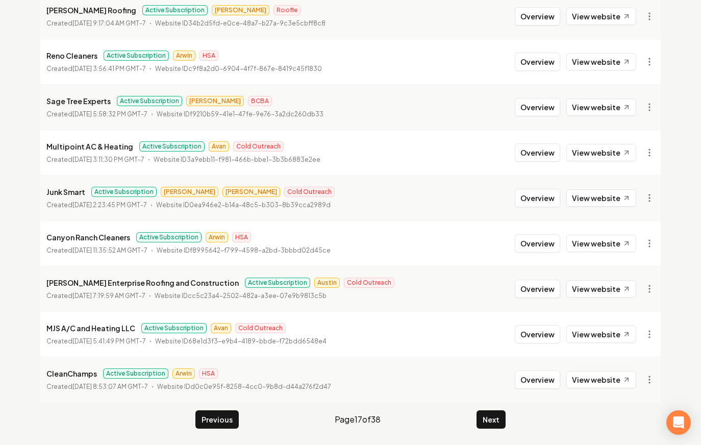
click at [493, 414] on button "Next" at bounding box center [490, 419] width 29 height 18
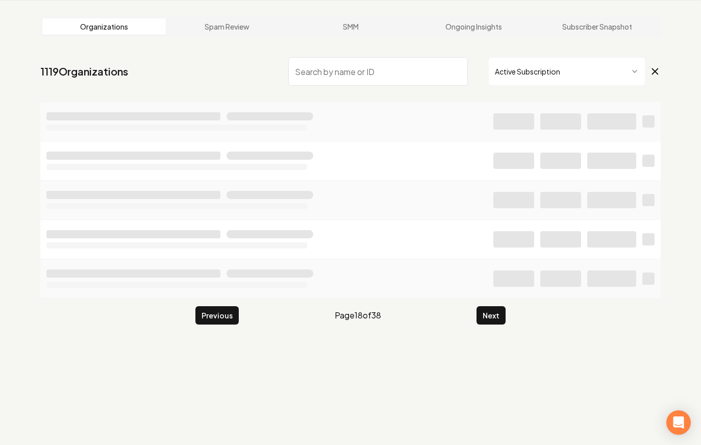
scroll to position [1100, 0]
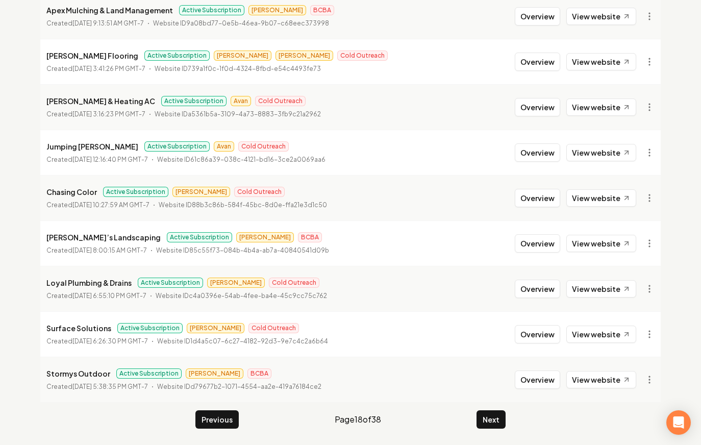
click at [493, 414] on button "Next" at bounding box center [490, 419] width 29 height 18
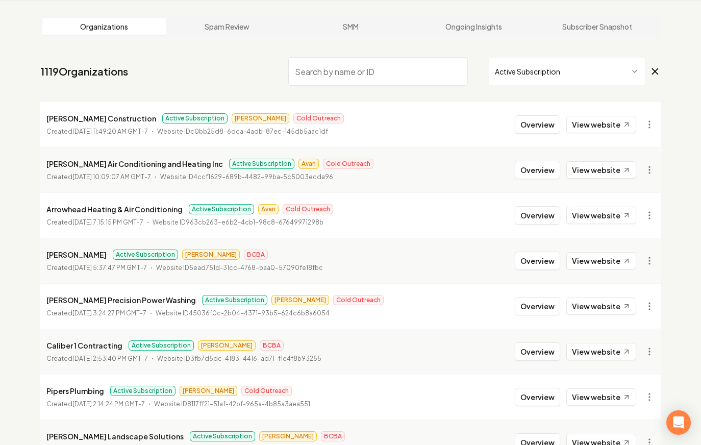
scroll to position [1100, 0]
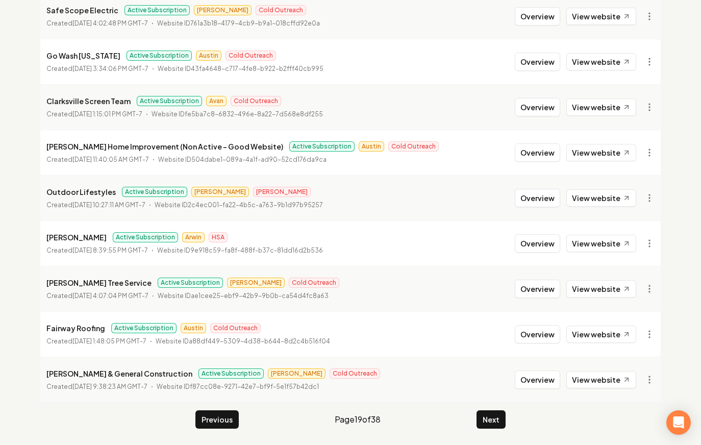
click at [493, 414] on button "Next" at bounding box center [490, 419] width 29 height 18
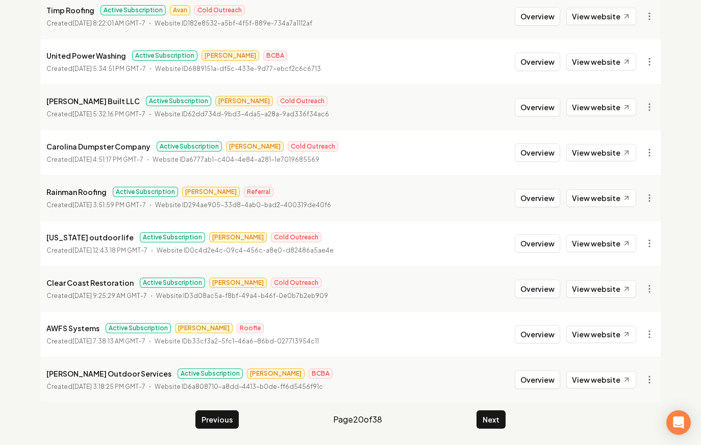
click at [493, 414] on button "Next" at bounding box center [490, 419] width 29 height 18
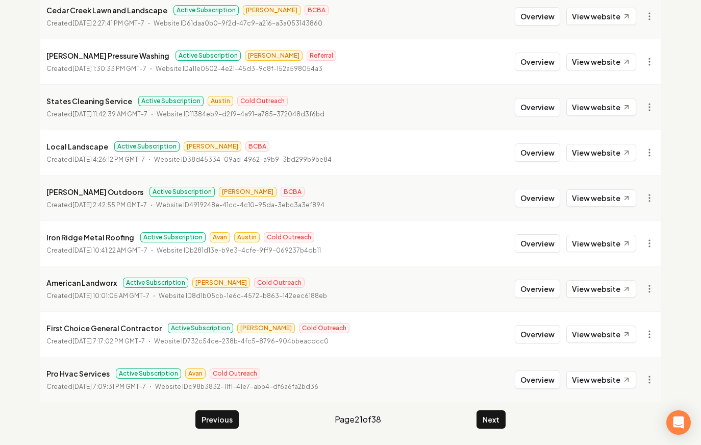
click at [493, 414] on button "Next" at bounding box center [490, 419] width 29 height 18
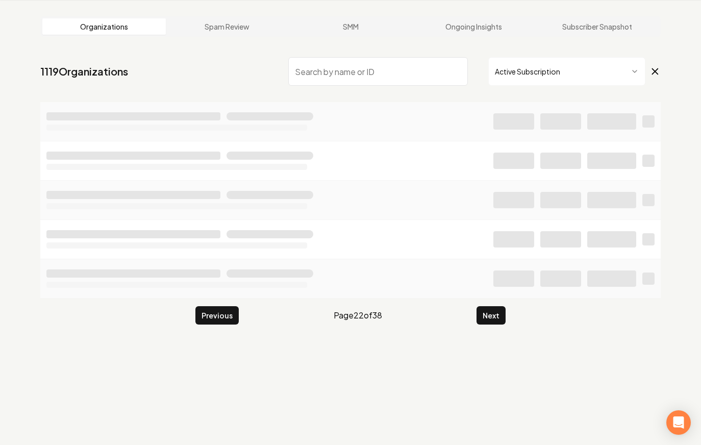
scroll to position [39, 0]
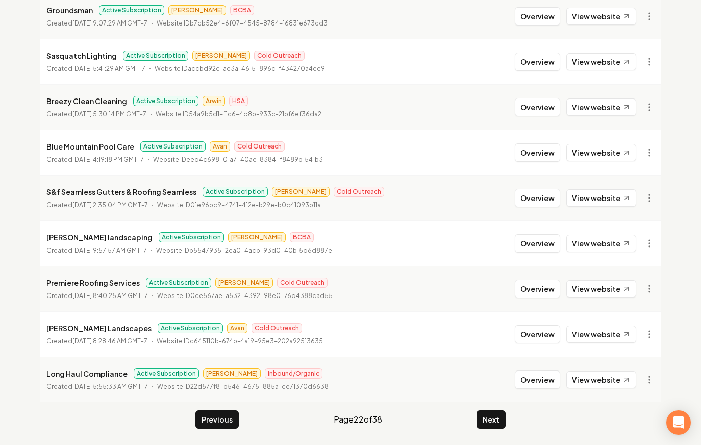
click at [493, 424] on button "Next" at bounding box center [490, 419] width 29 height 18
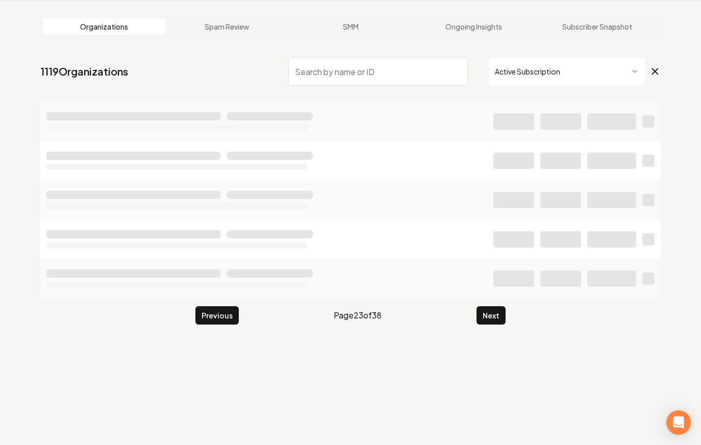
scroll to position [39, 0]
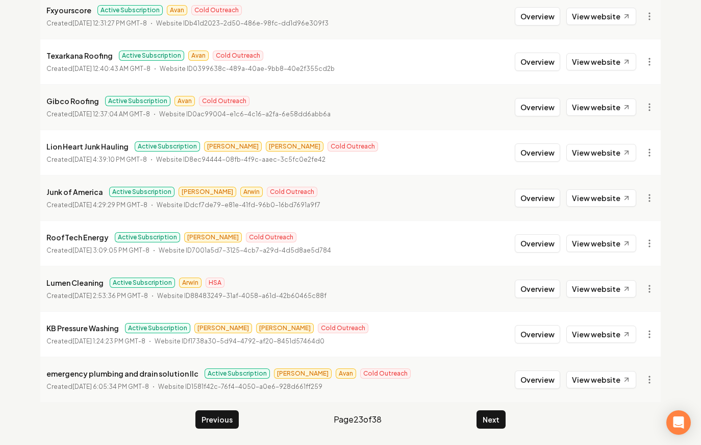
click at [493, 424] on button "Next" at bounding box center [490, 419] width 29 height 18
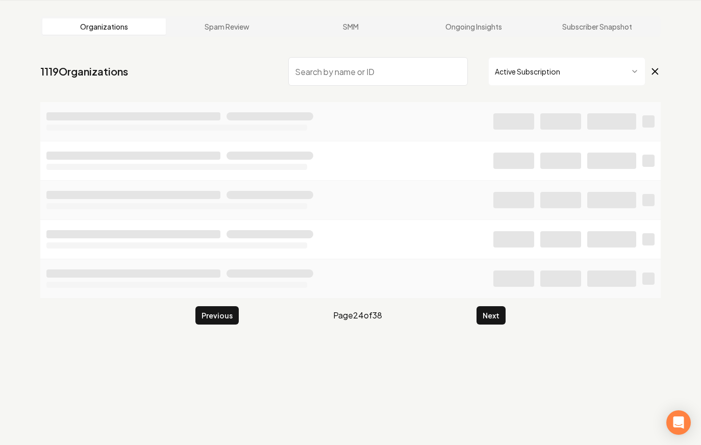
scroll to position [39, 0]
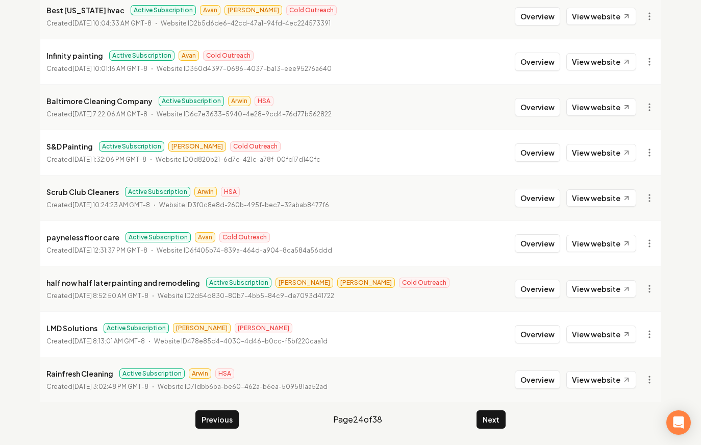
click at [493, 424] on button "Next" at bounding box center [490, 419] width 29 height 18
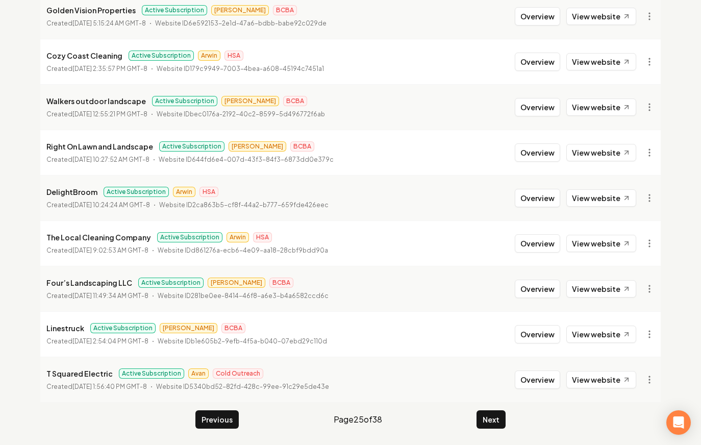
click at [493, 424] on button "Next" at bounding box center [490, 419] width 29 height 18
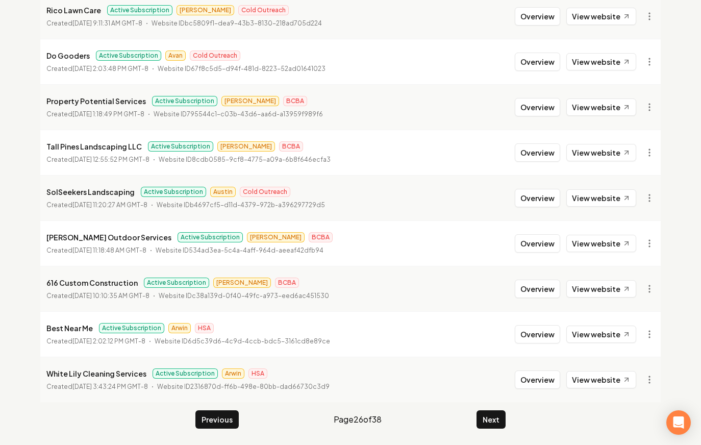
click at [493, 424] on button "Next" at bounding box center [490, 419] width 29 height 18
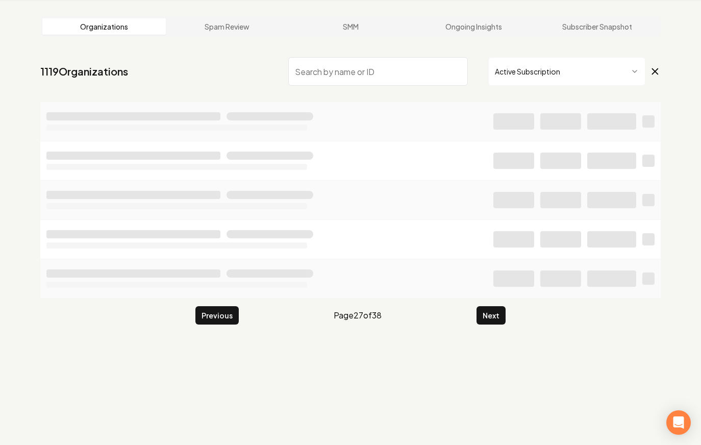
scroll to position [39, 0]
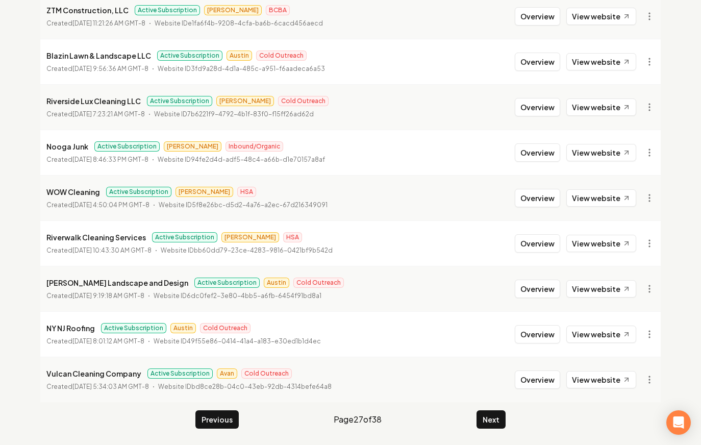
click at [493, 424] on button "Next" at bounding box center [490, 419] width 29 height 18
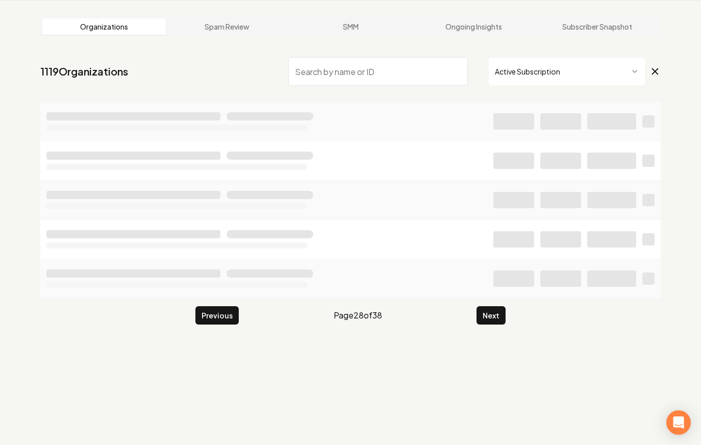
scroll to position [39, 0]
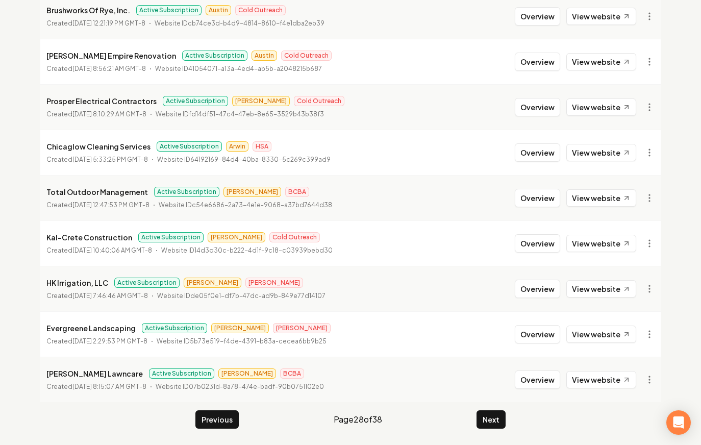
click at [493, 424] on button "Next" at bounding box center [490, 419] width 29 height 18
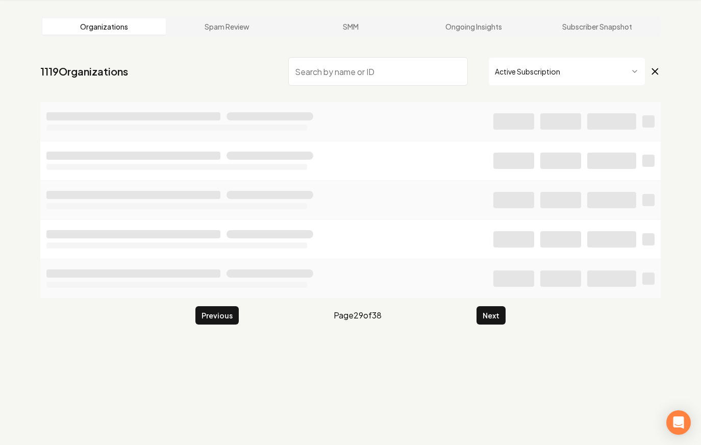
scroll to position [39, 0]
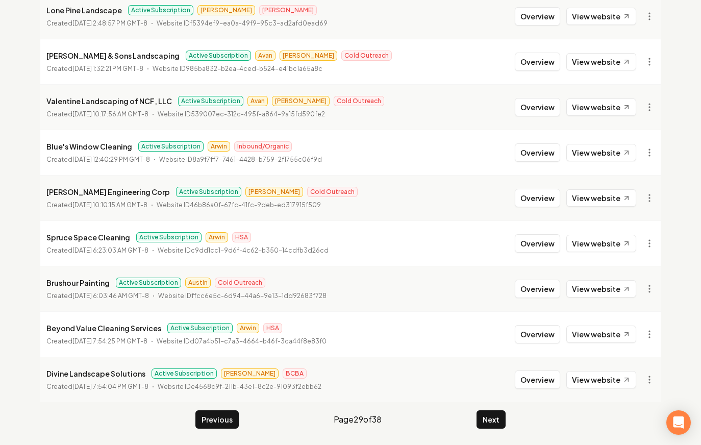
click at [493, 424] on button "Next" at bounding box center [490, 419] width 29 height 18
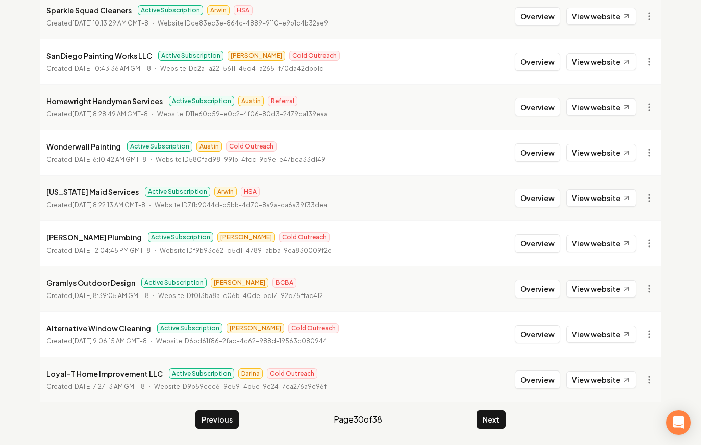
click at [493, 424] on button "Next" at bounding box center [490, 419] width 29 height 18
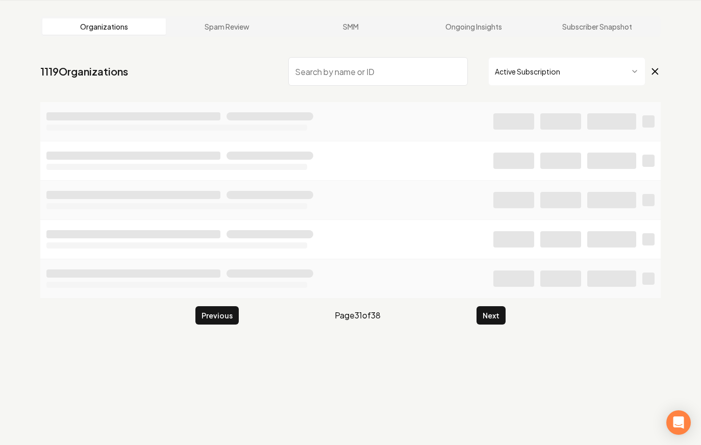
scroll to position [39, 0]
click at [493, 424] on div "Organizations Spam Review SMM Ongoing Insights Subscriber Snapshot 1119 Organiz…" at bounding box center [350, 222] width 701 height 445
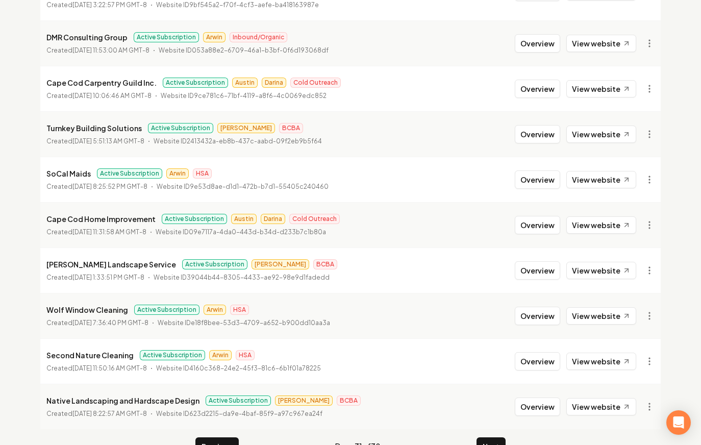
scroll to position [1100, 0]
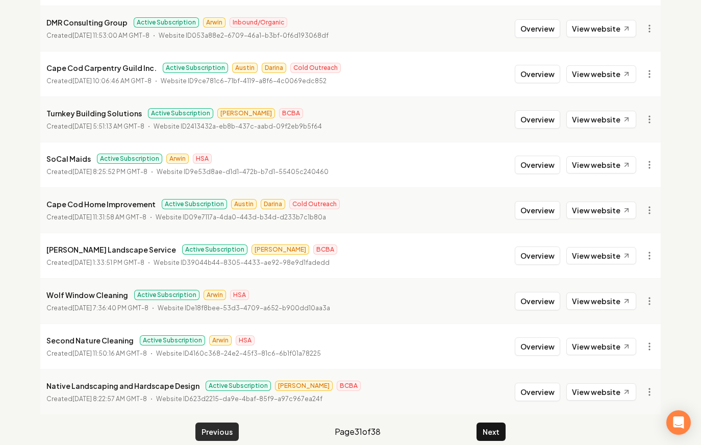
click at [216, 422] on button "Previous" at bounding box center [216, 431] width 43 height 18
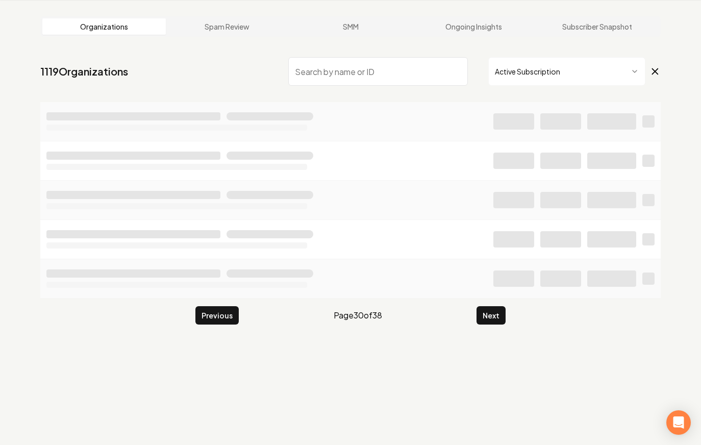
scroll to position [1100, 0]
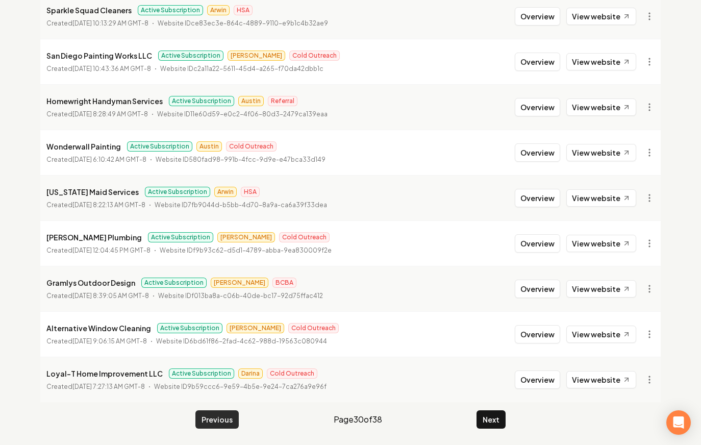
click at [217, 415] on button "Previous" at bounding box center [216, 419] width 43 height 18
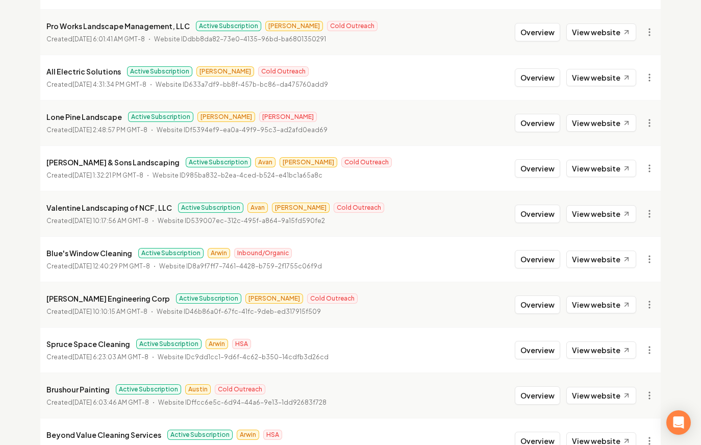
scroll to position [993, 0]
click at [541, 211] on button "Overview" at bounding box center [537, 214] width 45 height 18
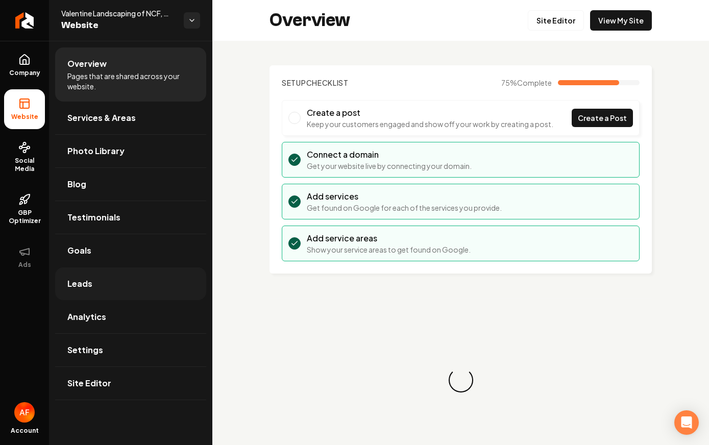
click at [109, 290] on link "Leads" at bounding box center [130, 283] width 151 height 33
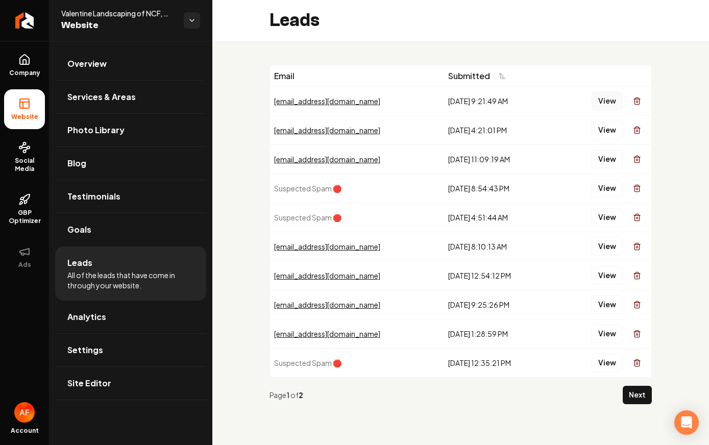
click at [600, 98] on button "View" at bounding box center [606, 101] width 31 height 18
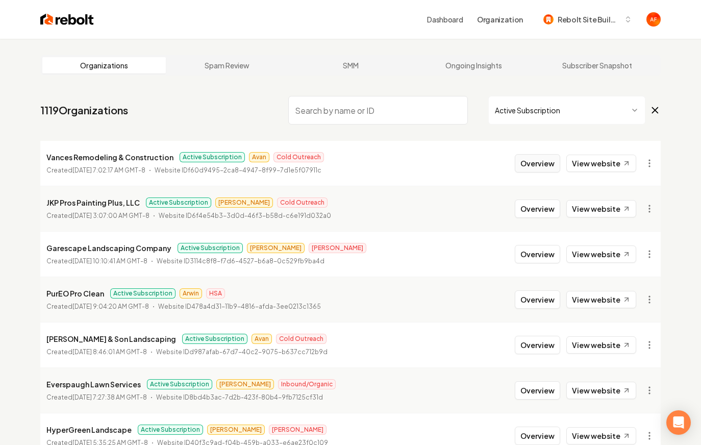
click at [538, 164] on button "Overview" at bounding box center [537, 163] width 45 height 18
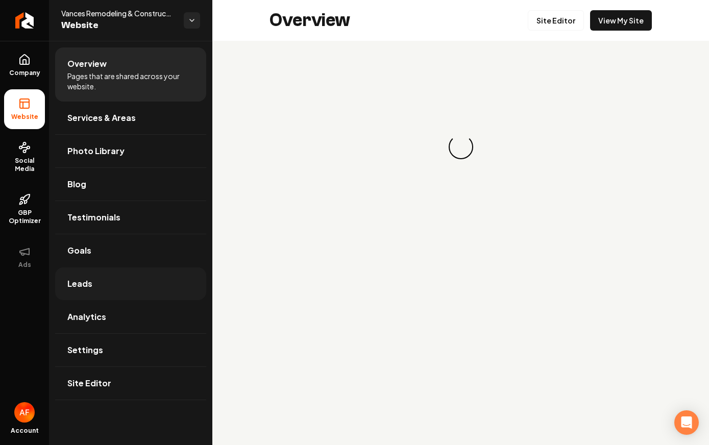
click at [91, 277] on link "Leads" at bounding box center [130, 283] width 151 height 33
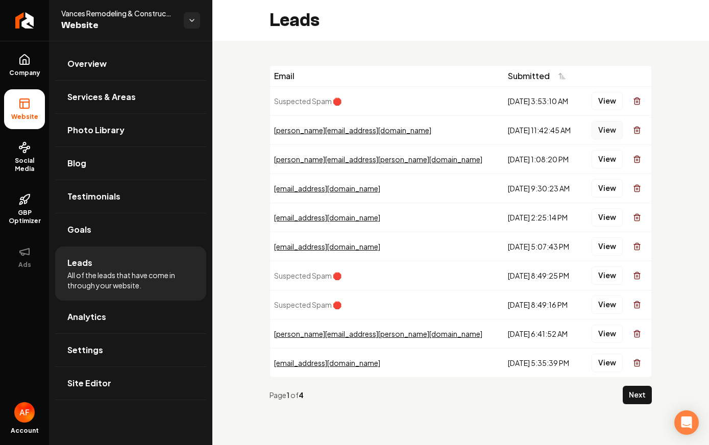
click at [603, 130] on button "View" at bounding box center [606, 130] width 31 height 18
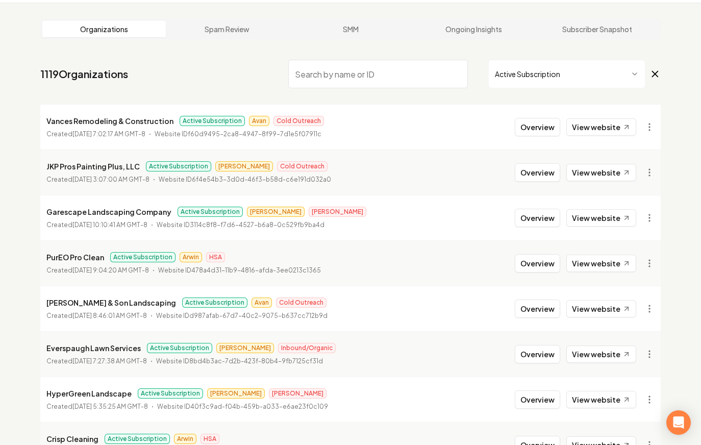
scroll to position [96, 0]
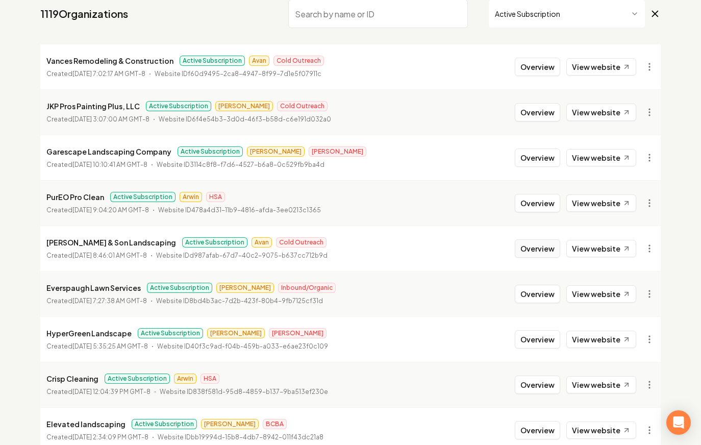
click at [525, 251] on button "Overview" at bounding box center [537, 248] width 45 height 18
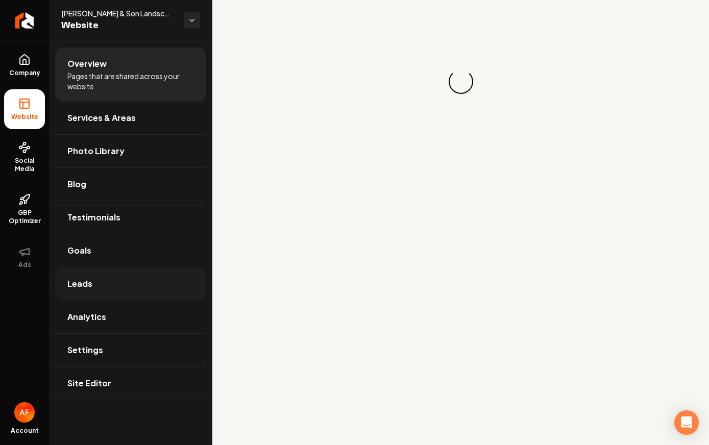
click at [117, 282] on link "Leads" at bounding box center [130, 283] width 151 height 33
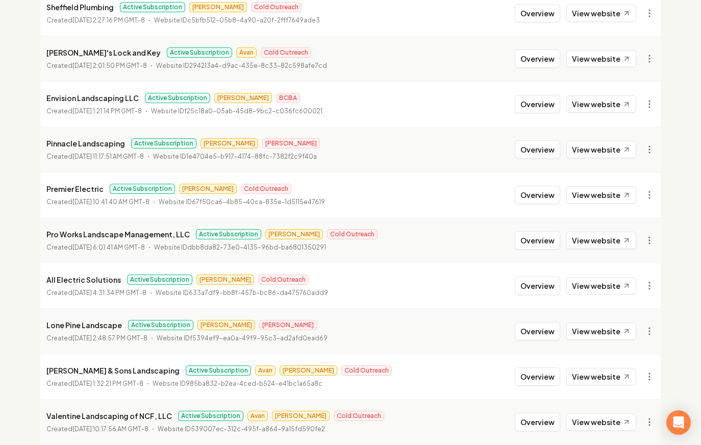
scroll to position [957, 0]
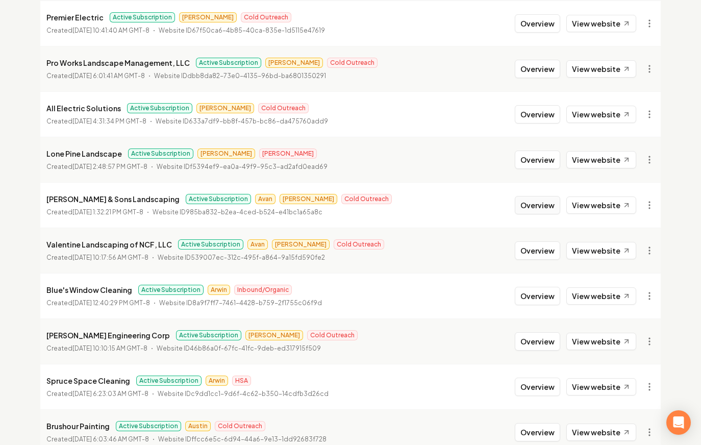
click at [518, 200] on button "Overview" at bounding box center [537, 205] width 45 height 18
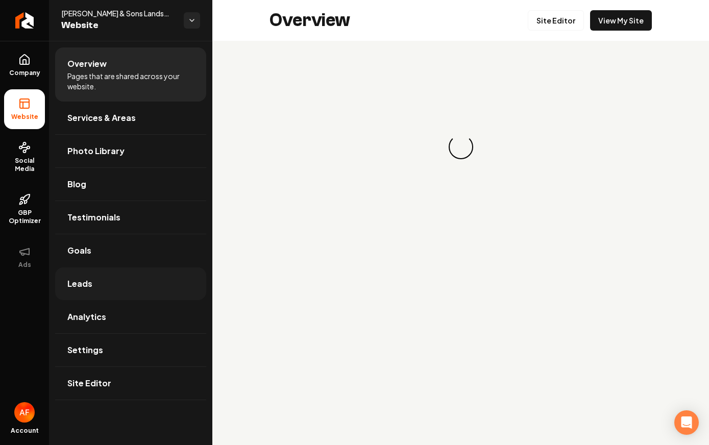
click at [72, 291] on link "Leads" at bounding box center [130, 283] width 151 height 33
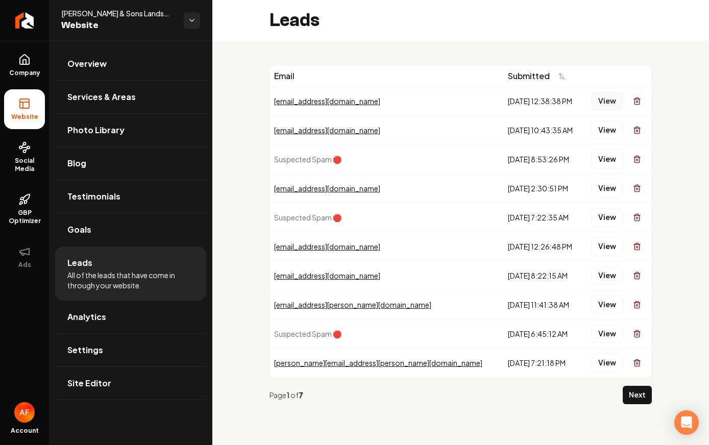
click at [598, 99] on button "View" at bounding box center [606, 101] width 31 height 18
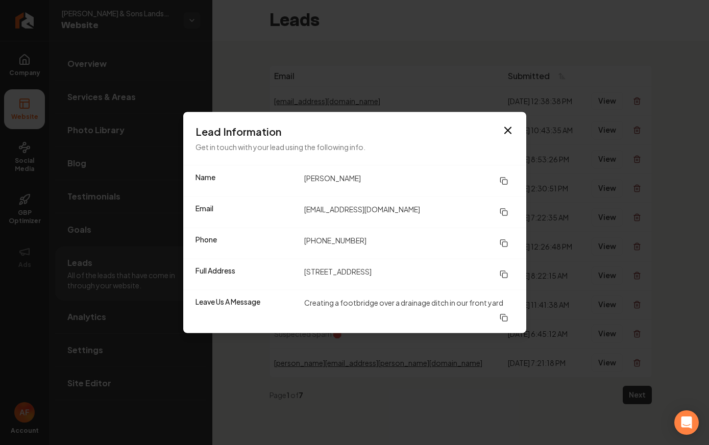
drag, startPoint x: 517, startPoint y: 56, endPoint x: 548, endPoint y: 78, distance: 38.5
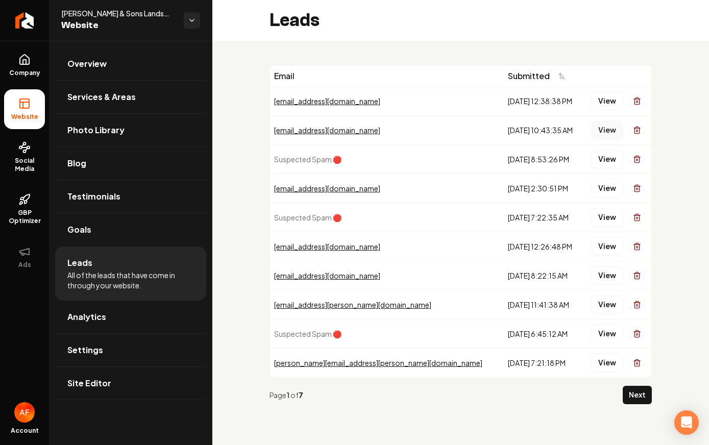
click at [601, 126] on button "View" at bounding box center [606, 130] width 31 height 18
click at [99, 311] on span "Analytics" at bounding box center [86, 317] width 39 height 12
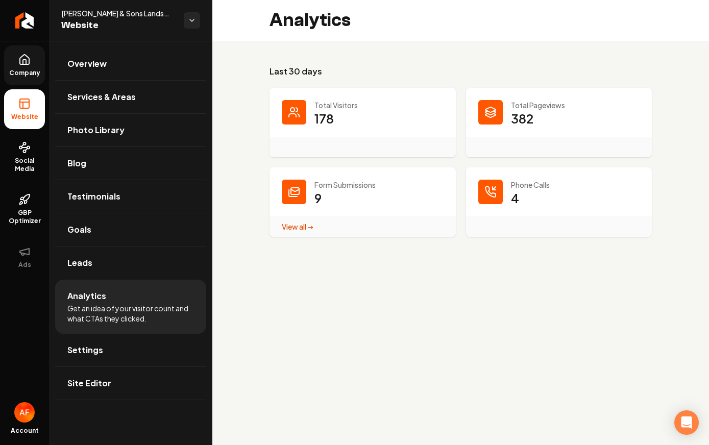
click at [19, 70] on span "Company" at bounding box center [24, 73] width 39 height 8
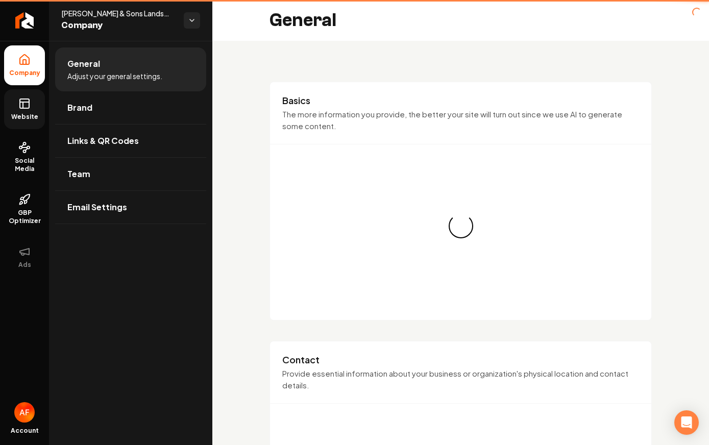
click at [20, 93] on link "Website" at bounding box center [24, 109] width 41 height 40
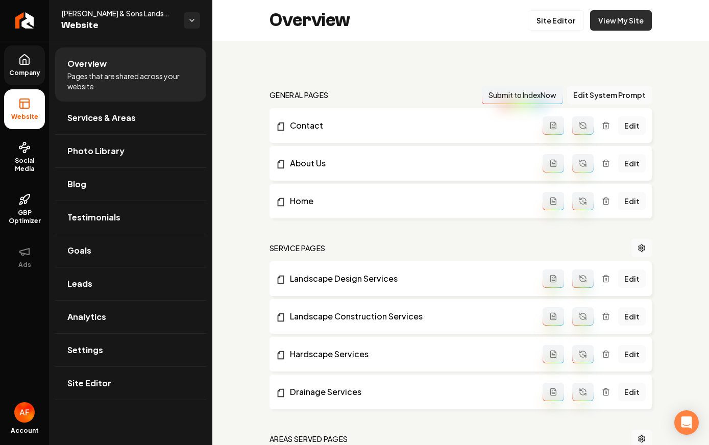
click at [624, 20] on link "View My Site" at bounding box center [621, 20] width 62 height 20
click at [109, 288] on link "Leads" at bounding box center [130, 283] width 151 height 33
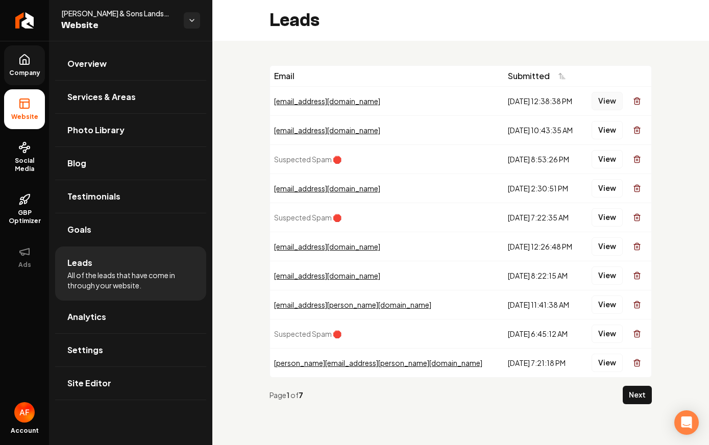
click at [603, 106] on button "View" at bounding box center [606, 101] width 31 height 18
click at [597, 127] on button "View" at bounding box center [606, 130] width 31 height 18
click at [616, 194] on button "View" at bounding box center [606, 188] width 31 height 18
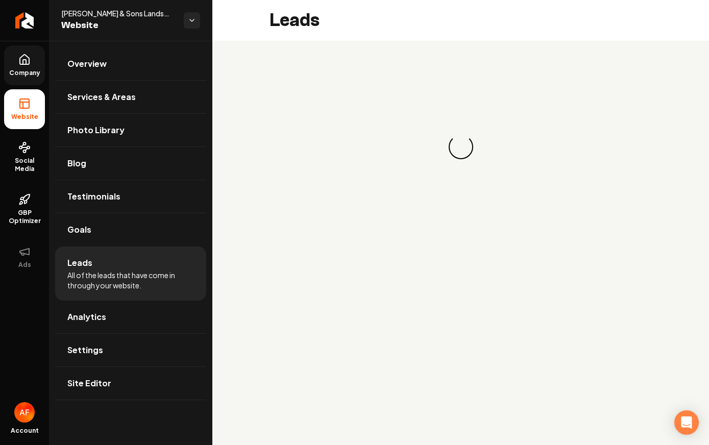
click at [669, 201] on div "Loading... Loading..." at bounding box center [460, 147] width 496 height 212
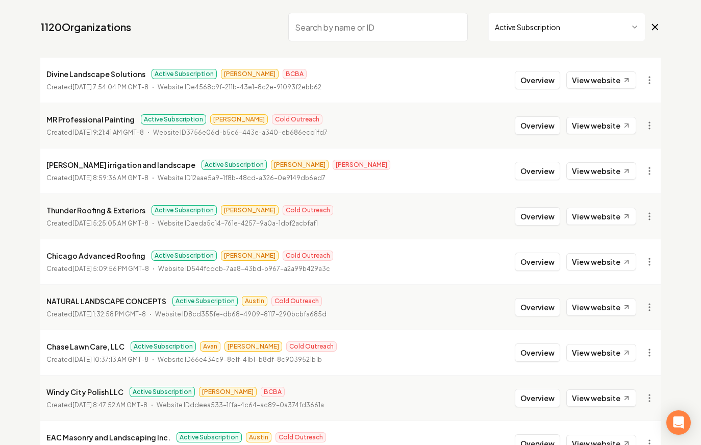
scroll to position [92, 0]
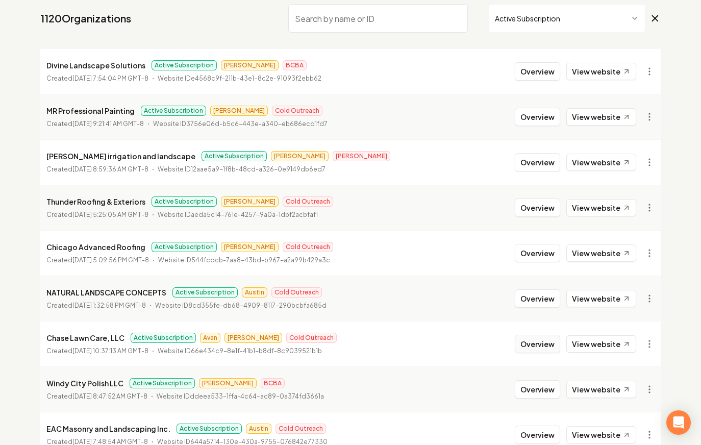
click at [536, 349] on button "Overview" at bounding box center [537, 344] width 45 height 18
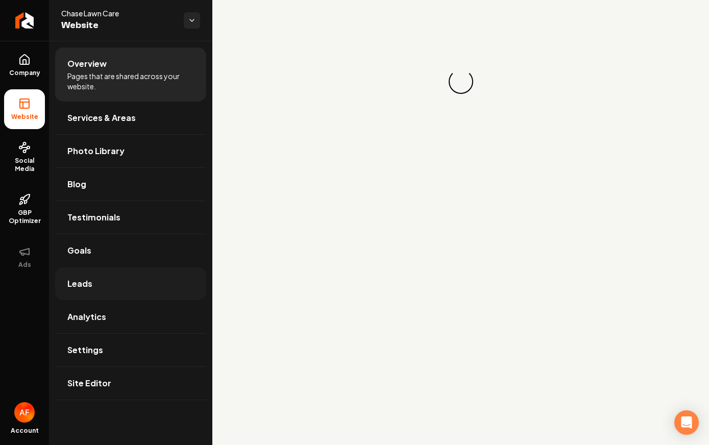
click at [116, 294] on link "Leads" at bounding box center [130, 283] width 151 height 33
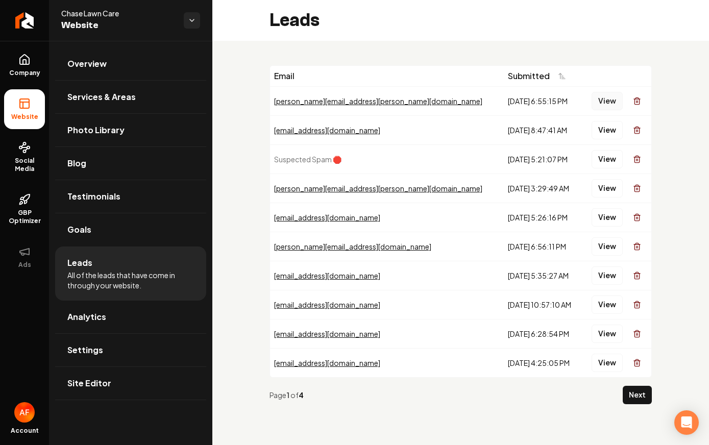
click at [601, 96] on button "View" at bounding box center [606, 101] width 31 height 18
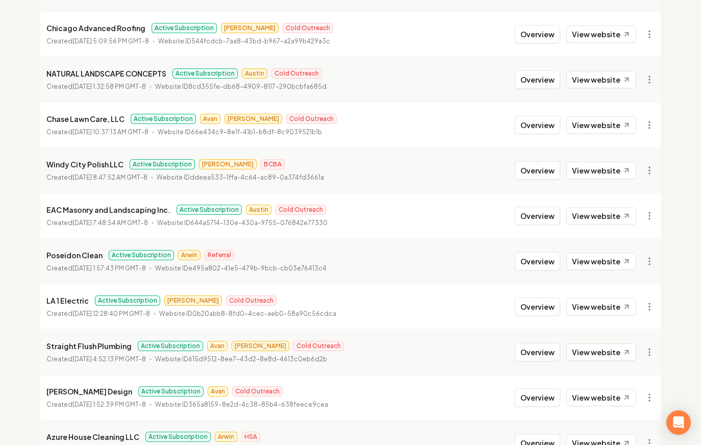
scroll to position [324, 0]
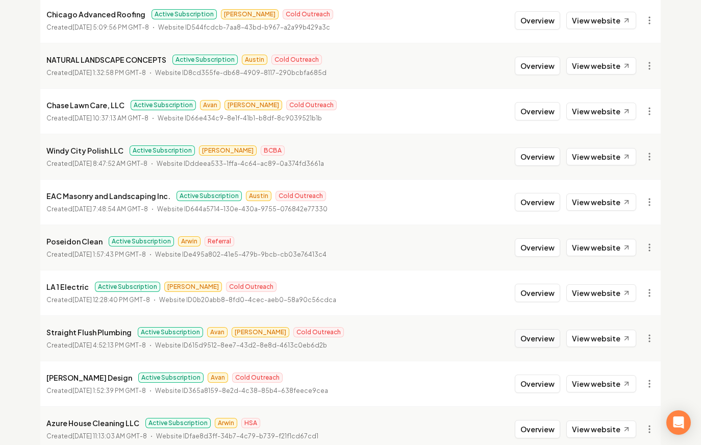
click at [550, 338] on button "Overview" at bounding box center [537, 338] width 45 height 18
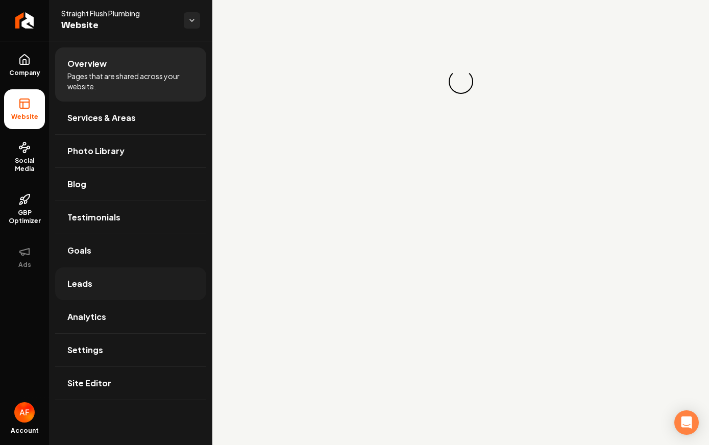
click at [70, 281] on span "Leads" at bounding box center [79, 283] width 25 height 12
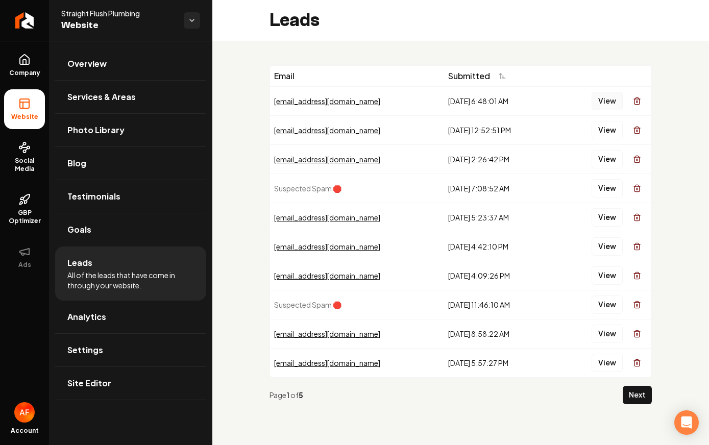
click at [607, 102] on button "View" at bounding box center [606, 101] width 31 height 18
click at [124, 317] on link "Analytics" at bounding box center [130, 316] width 151 height 33
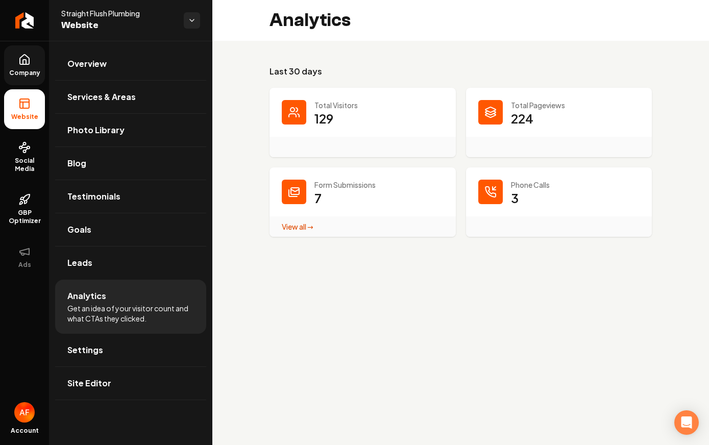
click at [35, 70] on span "Company" at bounding box center [24, 73] width 39 height 8
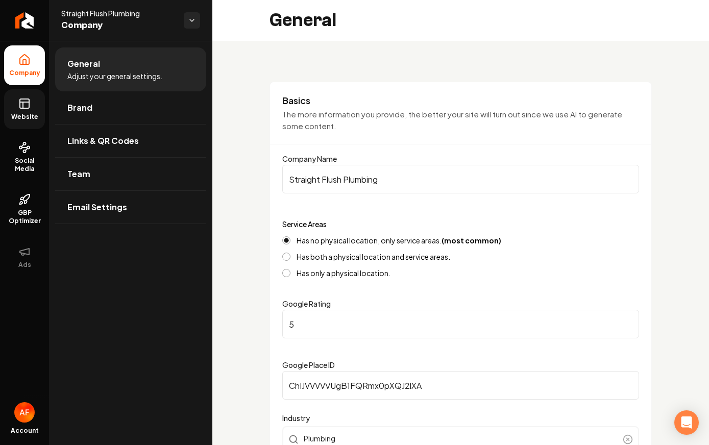
click at [27, 99] on rect at bounding box center [24, 103] width 9 height 9
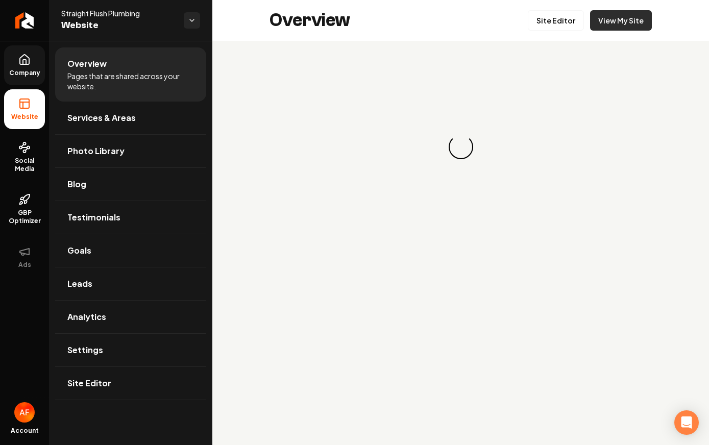
click at [600, 23] on link "View My Site" at bounding box center [621, 20] width 62 height 20
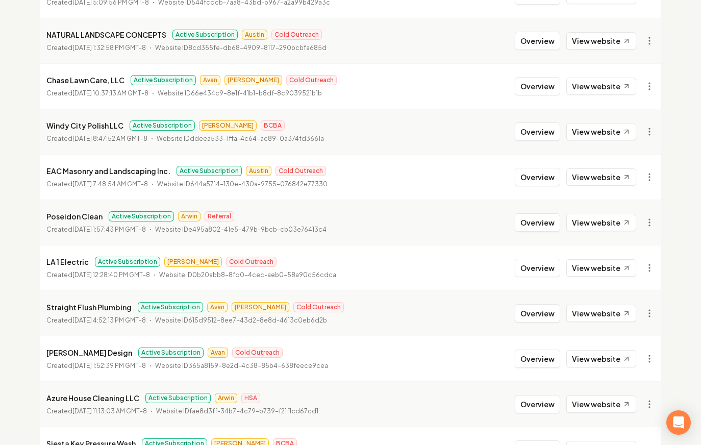
scroll to position [353, 0]
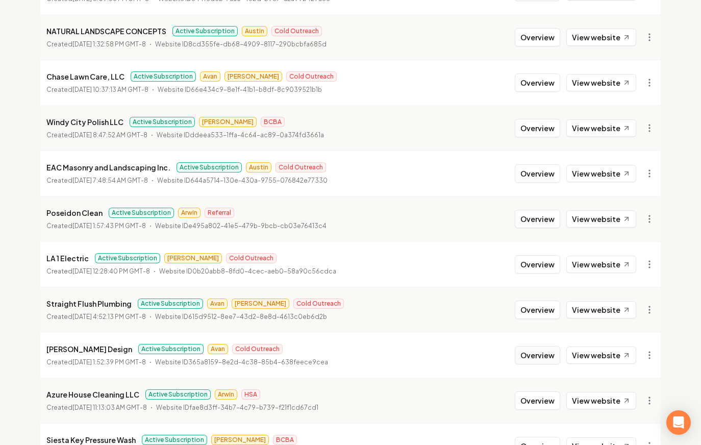
click at [548, 356] on button "Overview" at bounding box center [537, 355] width 45 height 18
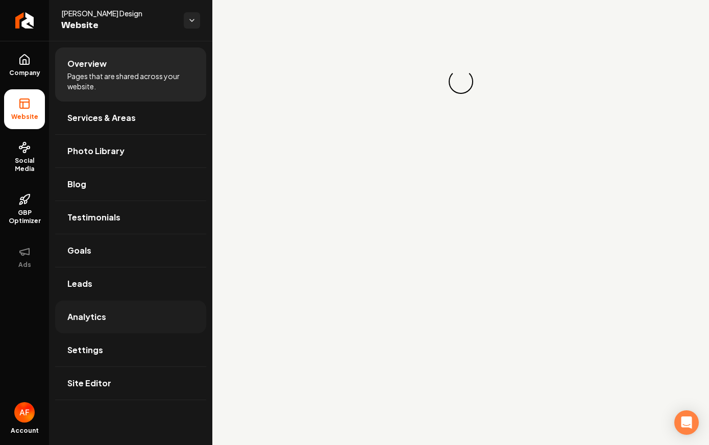
click at [133, 300] on link "Analytics" at bounding box center [130, 316] width 151 height 33
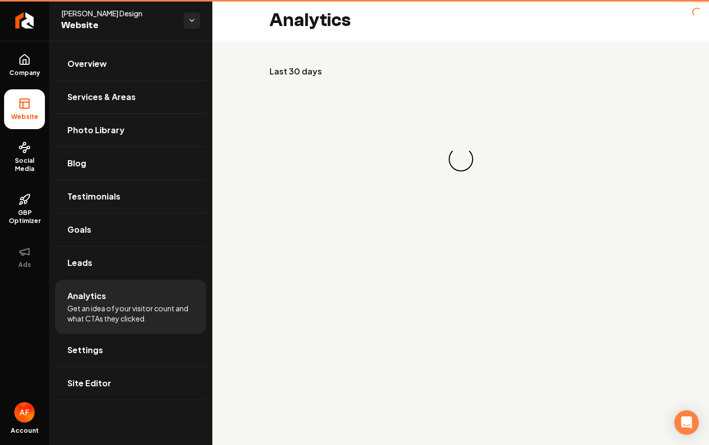
click at [135, 292] on li "Analytics Get an idea of your visitor count and what CTAs they clicked." at bounding box center [130, 307] width 151 height 54
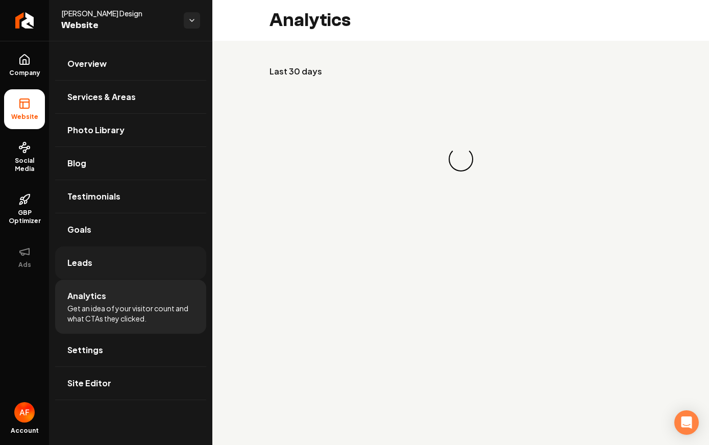
click at [143, 268] on link "Leads" at bounding box center [130, 262] width 151 height 33
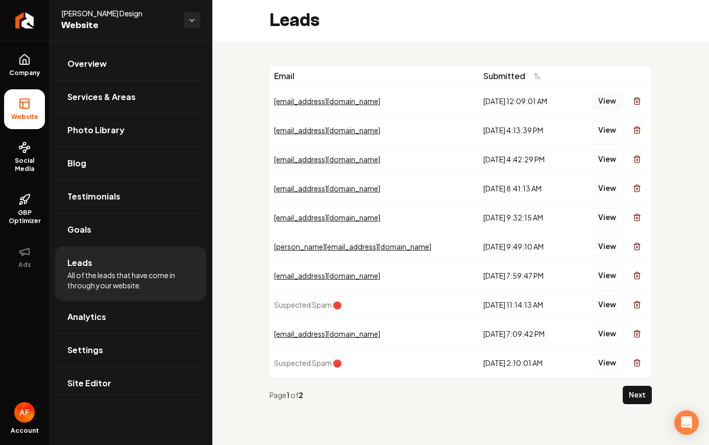
click at [606, 103] on button "View" at bounding box center [606, 101] width 31 height 18
click at [597, 134] on button "View" at bounding box center [606, 130] width 31 height 18
drag, startPoint x: 501, startPoint y: 192, endPoint x: 446, endPoint y: 79, distance: 125.7
click at [446, 79] on table "Email Submitted matthewmrubel@gmail.com 9/5/2025, 12:09:01 AM View bowlingmegan…" at bounding box center [460, 221] width 381 height 311
click at [479, 174] on td "9/2/2025, 8:41:13 AM" at bounding box center [524, 187] width 91 height 29
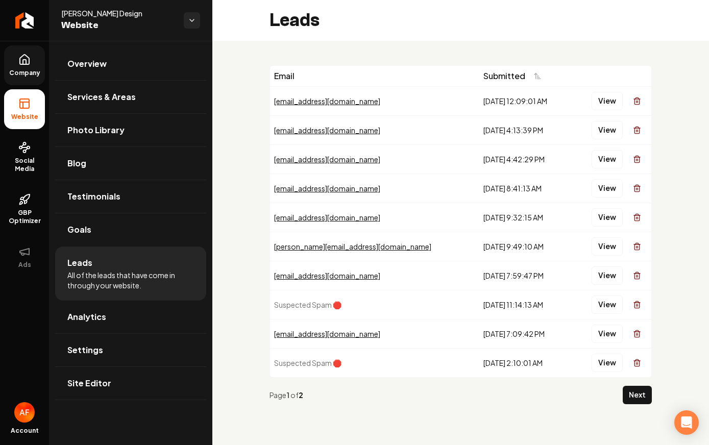
click at [15, 59] on link "Company" at bounding box center [24, 65] width 41 height 40
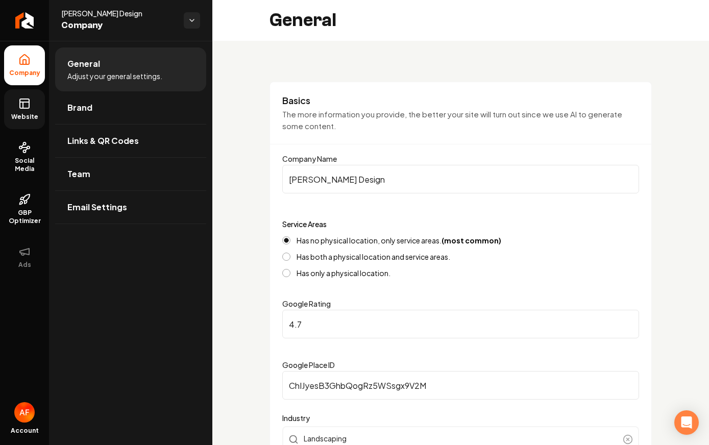
click at [43, 115] on link "Website" at bounding box center [24, 109] width 41 height 40
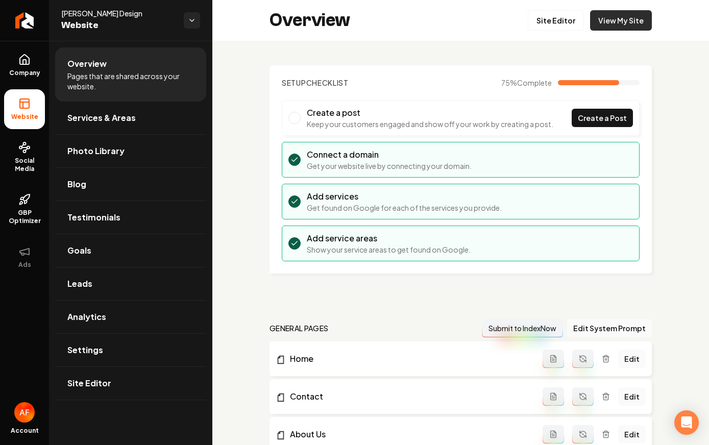
click at [621, 20] on link "View My Site" at bounding box center [621, 20] width 62 height 20
click at [81, 278] on span "Leads" at bounding box center [79, 283] width 25 height 12
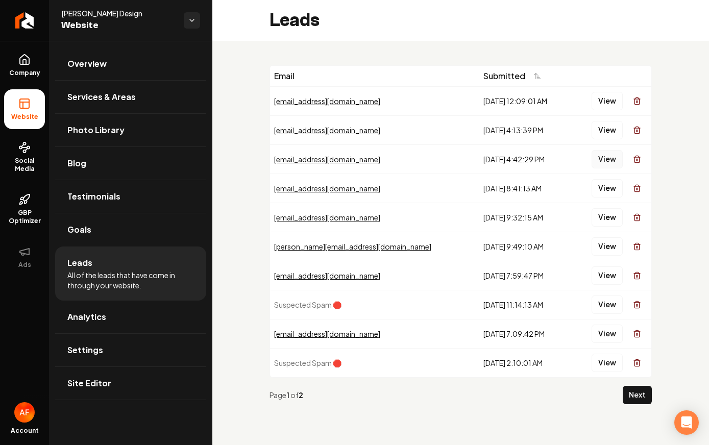
click at [609, 157] on button "View" at bounding box center [606, 159] width 31 height 18
click at [609, 135] on button "View" at bounding box center [606, 130] width 31 height 18
click at [622, 131] on button "View" at bounding box center [606, 130] width 31 height 18
click at [600, 157] on button "View" at bounding box center [606, 159] width 31 height 18
click at [606, 161] on button "View" at bounding box center [606, 159] width 31 height 18
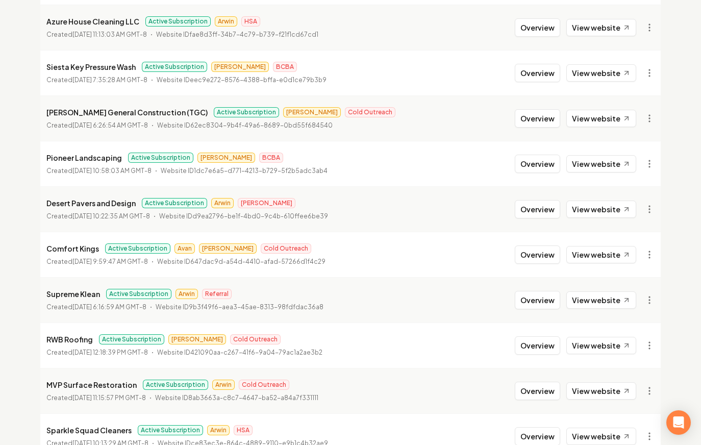
scroll to position [727, 0]
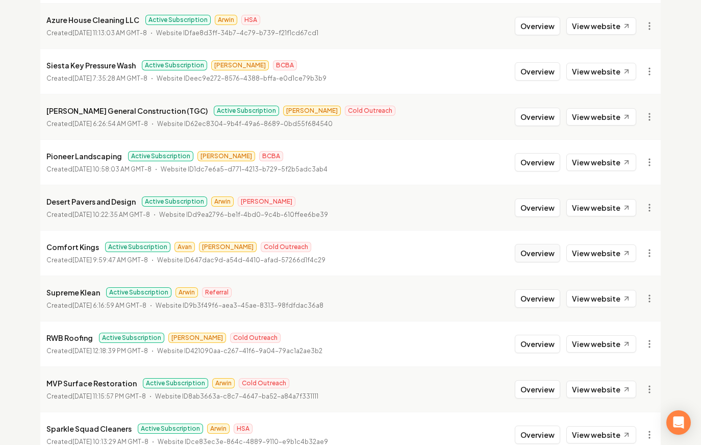
drag, startPoint x: 556, startPoint y: 262, endPoint x: 547, endPoint y: 260, distance: 9.4
click at [556, 262] on button "Overview" at bounding box center [537, 253] width 45 height 18
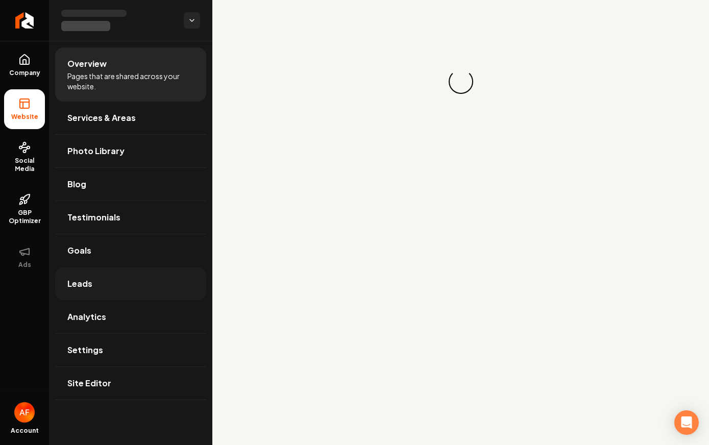
click at [83, 285] on span "Leads" at bounding box center [79, 283] width 25 height 12
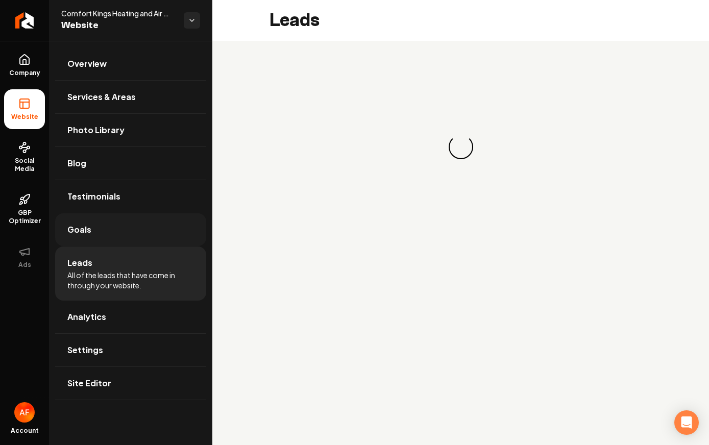
click at [95, 237] on link "Goals" at bounding box center [130, 229] width 151 height 33
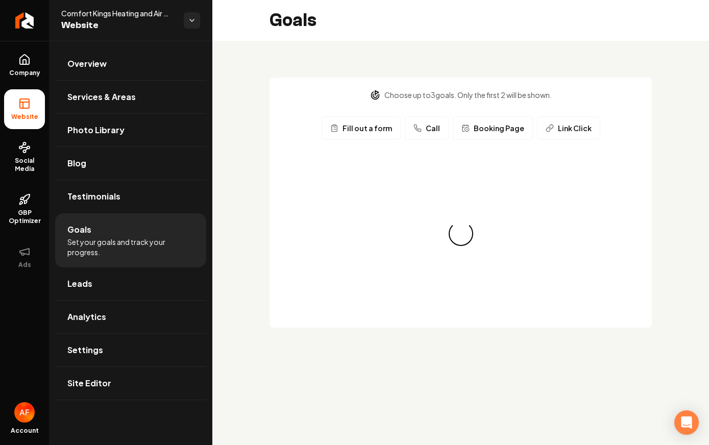
click at [89, 263] on li "Goals Set your goals and track your progress." at bounding box center [130, 240] width 151 height 54
click at [88, 268] on link "Leads" at bounding box center [130, 283] width 151 height 33
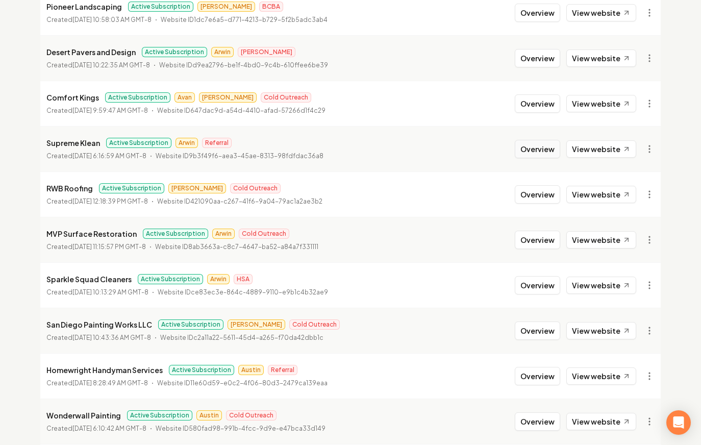
scroll to position [876, 0]
click at [534, 107] on button "Overview" at bounding box center [537, 104] width 45 height 18
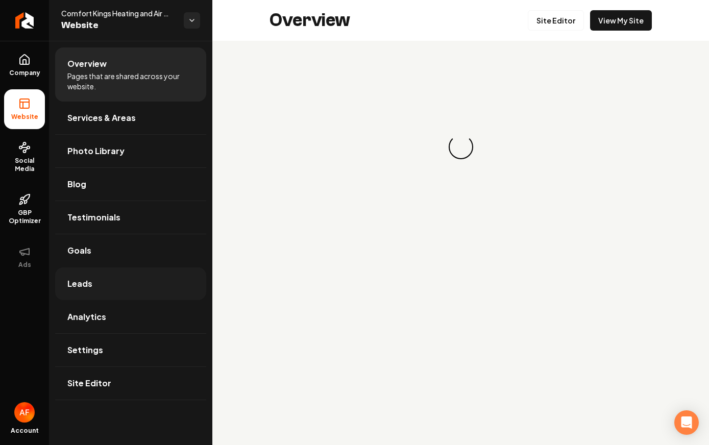
click at [90, 293] on link "Leads" at bounding box center [130, 283] width 151 height 33
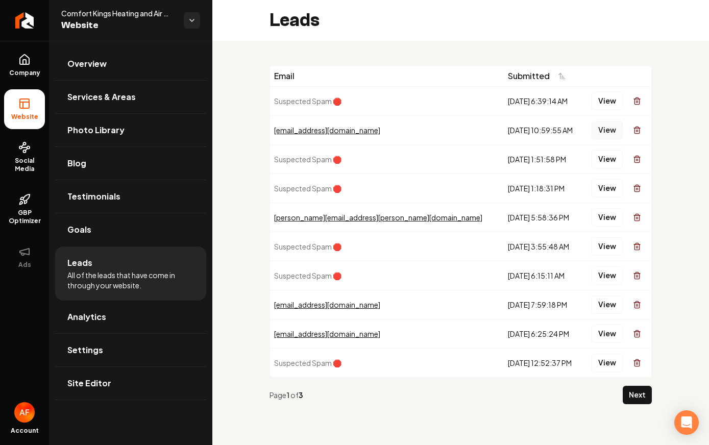
click at [602, 131] on button "View" at bounding box center [606, 130] width 31 height 18
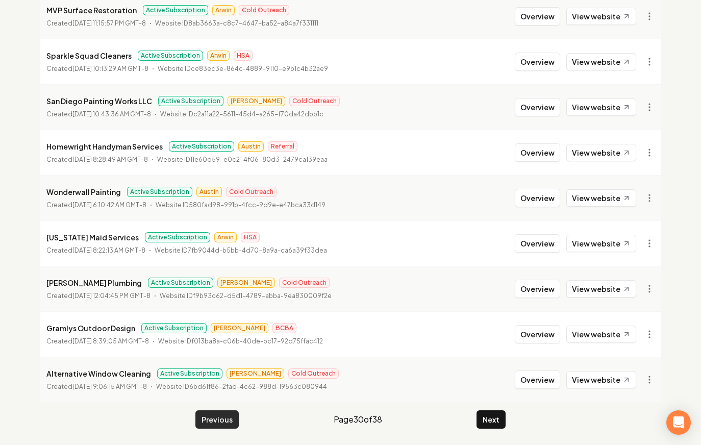
click at [214, 416] on button "Previous" at bounding box center [216, 419] width 43 height 18
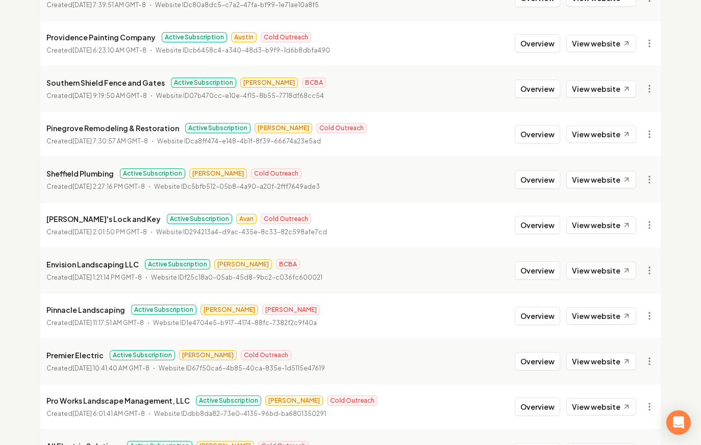
scroll to position [315, 0]
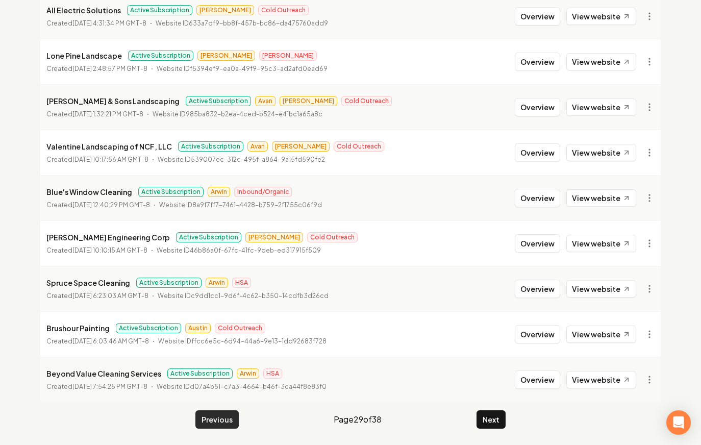
click at [209, 423] on button "Previous" at bounding box center [216, 419] width 43 height 18
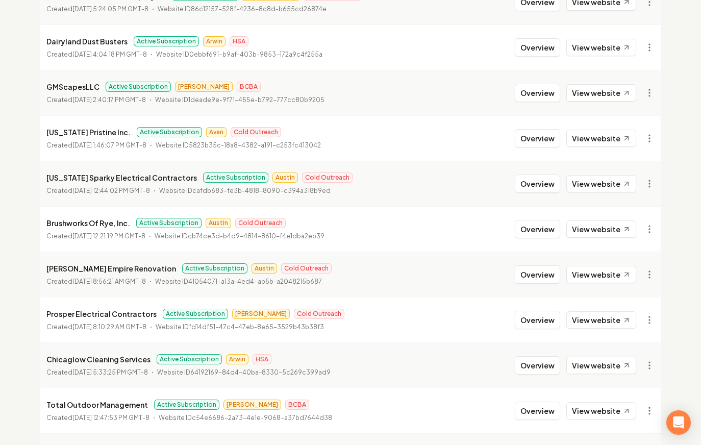
scroll to position [860, 0]
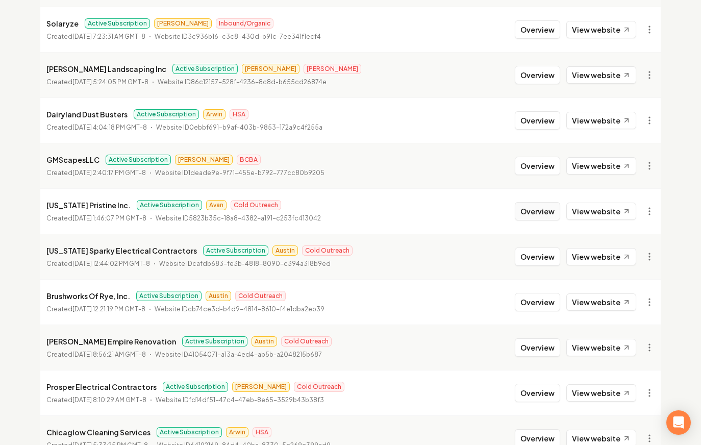
click at [535, 209] on button "Overview" at bounding box center [537, 211] width 45 height 18
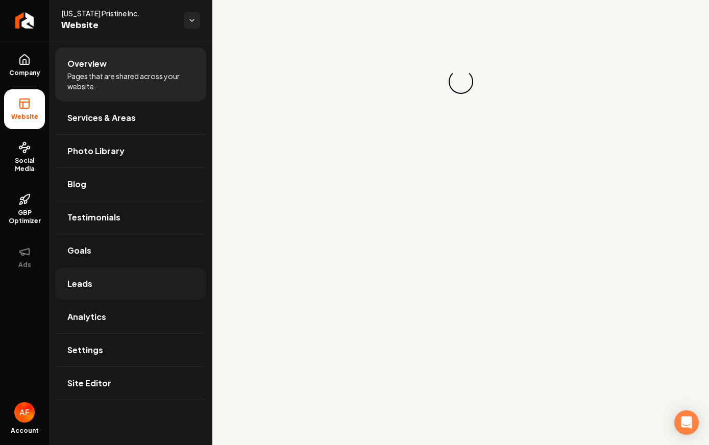
click at [83, 275] on link "Leads" at bounding box center [130, 283] width 151 height 33
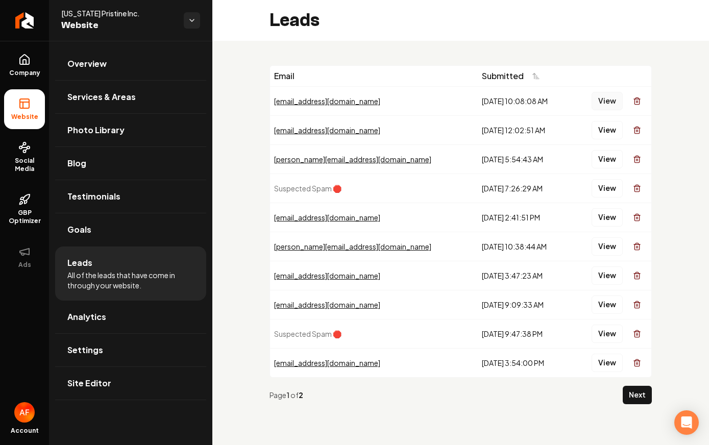
click at [606, 99] on button "View" at bounding box center [606, 101] width 31 height 18
drag, startPoint x: 593, startPoint y: 83, endPoint x: 593, endPoint y: 88, distance: 5.6
click at [606, 131] on button "View" at bounding box center [606, 130] width 31 height 18
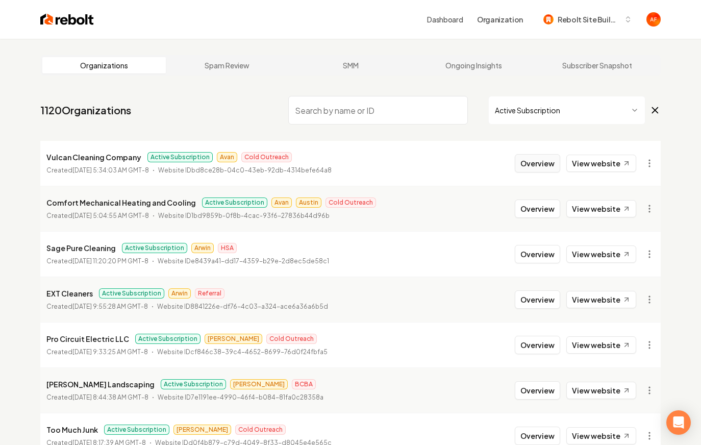
click at [544, 157] on button "Overview" at bounding box center [537, 163] width 45 height 18
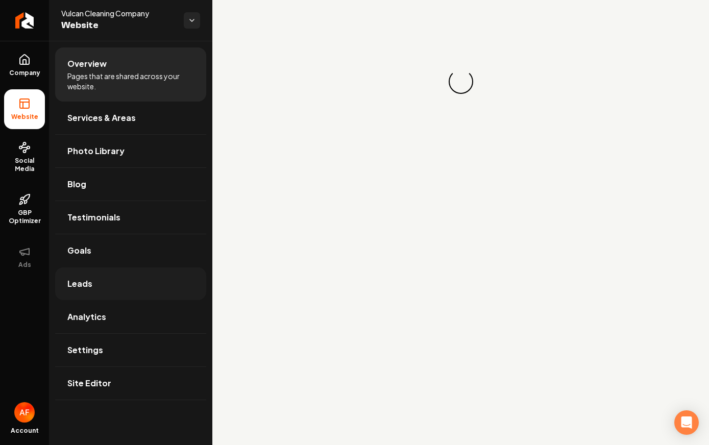
click at [98, 278] on link "Leads" at bounding box center [130, 283] width 151 height 33
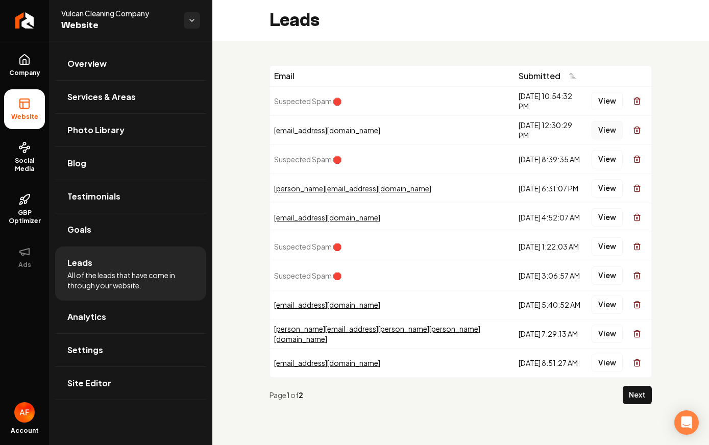
click at [604, 124] on button "View" at bounding box center [606, 130] width 31 height 18
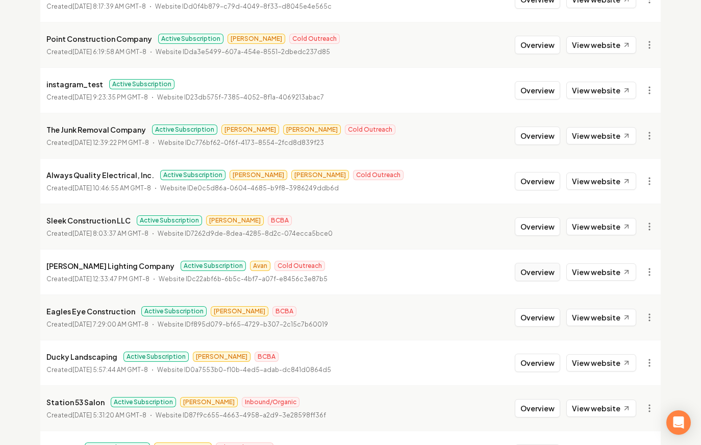
scroll to position [437, 0]
click at [537, 270] on button "Overview" at bounding box center [537, 271] width 45 height 18
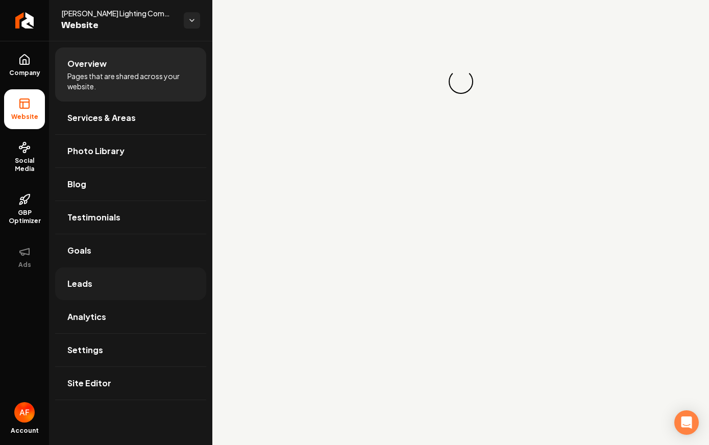
click at [143, 269] on link "Leads" at bounding box center [130, 283] width 151 height 33
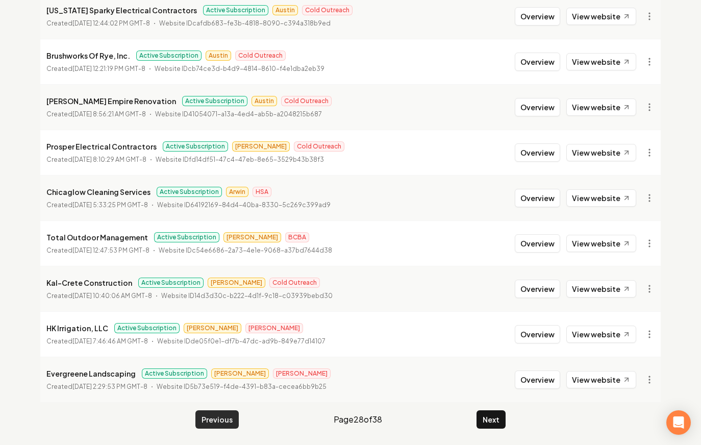
click at [222, 412] on button "Previous" at bounding box center [216, 419] width 43 height 18
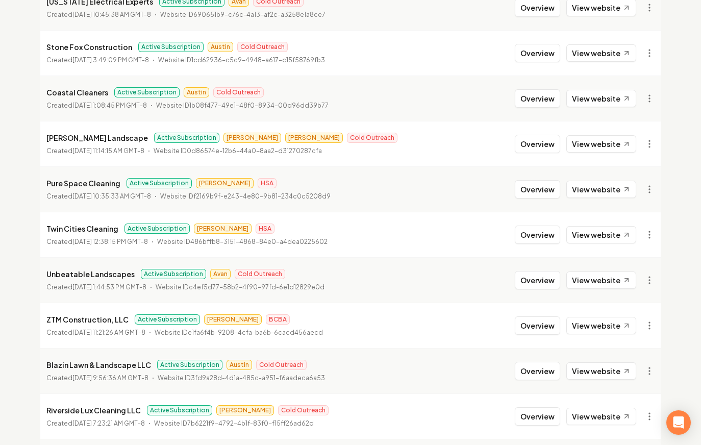
scroll to position [836, 0]
click at [537, 287] on button "Overview" at bounding box center [537, 280] width 45 height 18
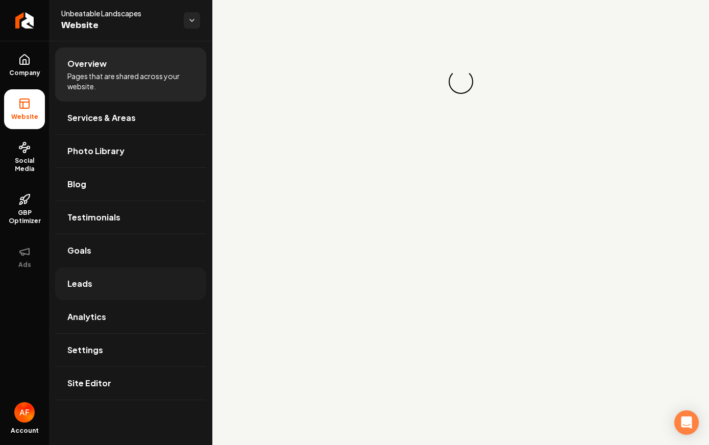
click at [129, 283] on link "Leads" at bounding box center [130, 283] width 151 height 33
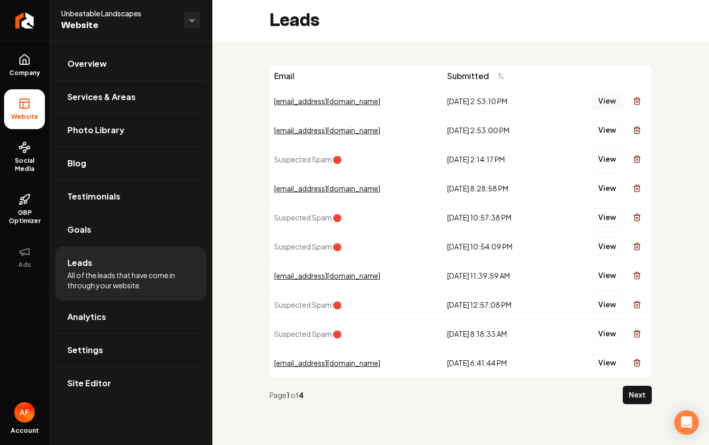
click at [608, 100] on button "View" at bounding box center [606, 101] width 31 height 18
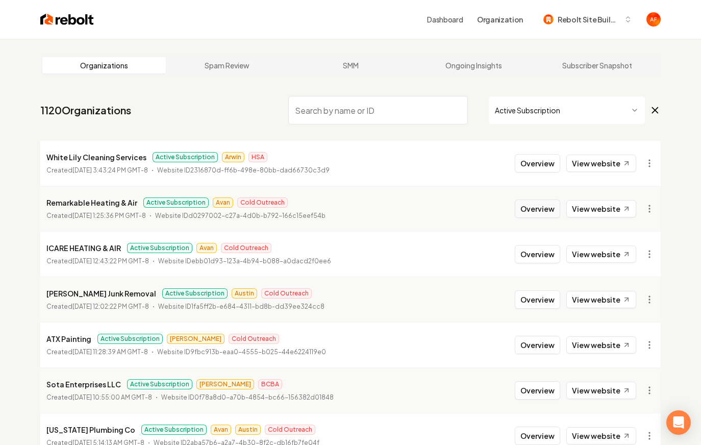
click at [532, 212] on button "Overview" at bounding box center [537, 208] width 45 height 18
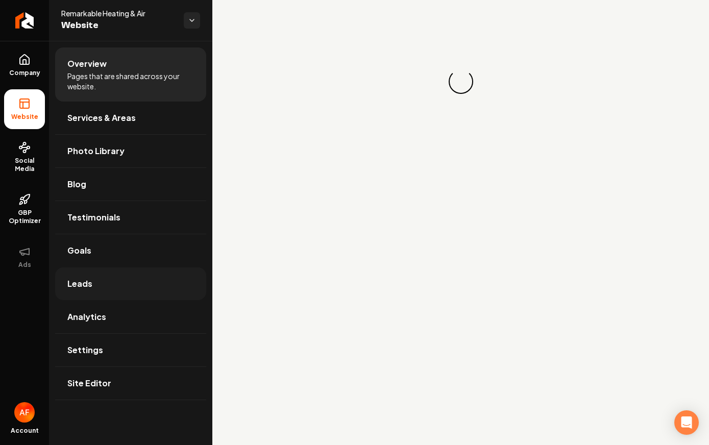
click at [94, 284] on link "Leads" at bounding box center [130, 283] width 151 height 33
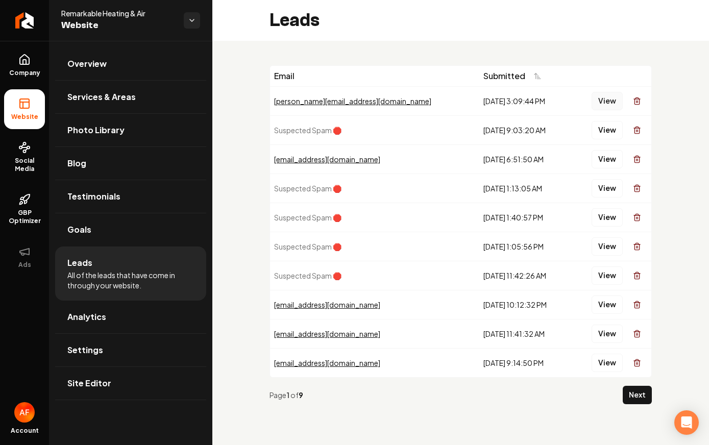
click at [602, 106] on button "View" at bounding box center [606, 101] width 31 height 18
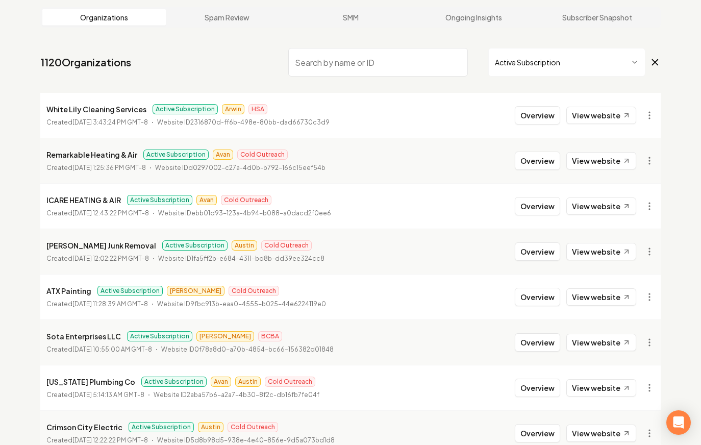
scroll to position [48, 0]
click at [544, 204] on button "Overview" at bounding box center [537, 205] width 45 height 18
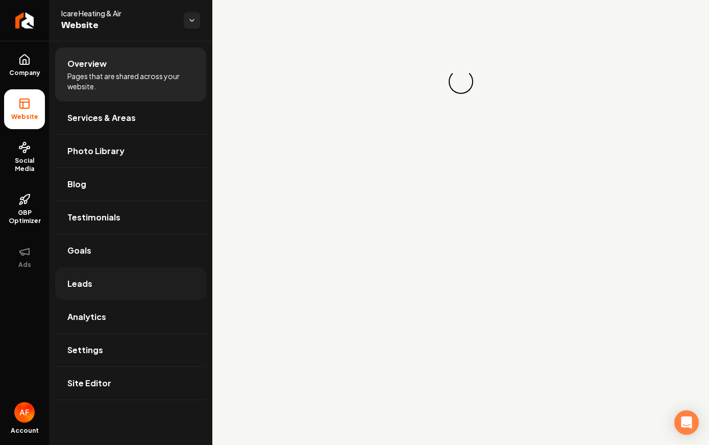
click at [129, 293] on link "Leads" at bounding box center [130, 283] width 151 height 33
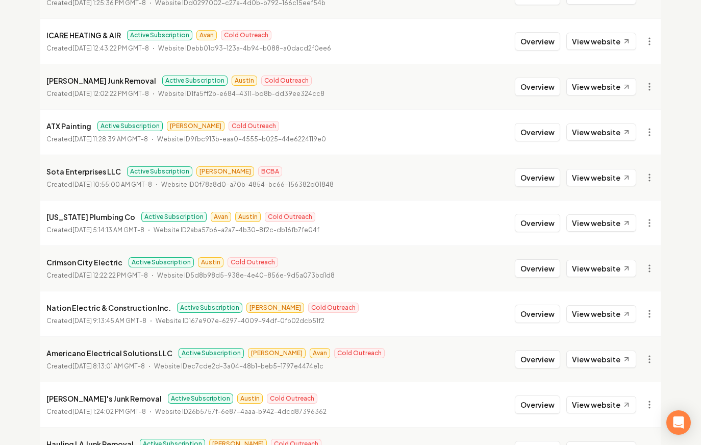
scroll to position [213, 0]
click at [532, 220] on button "Overview" at bounding box center [537, 222] width 45 height 18
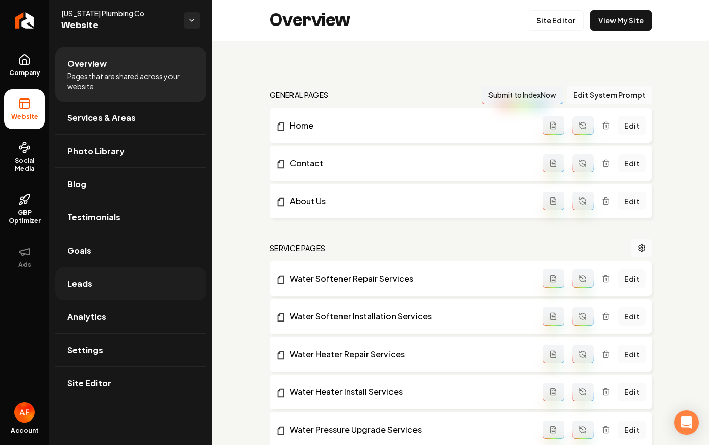
click at [100, 284] on link "Leads" at bounding box center [130, 283] width 151 height 33
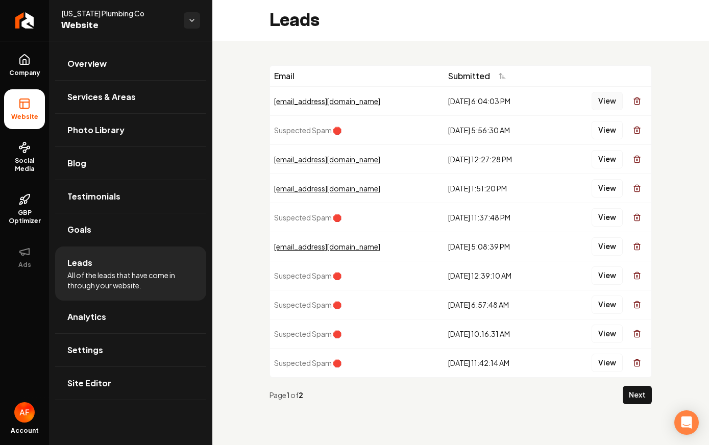
click at [613, 97] on button "View" at bounding box center [606, 101] width 31 height 18
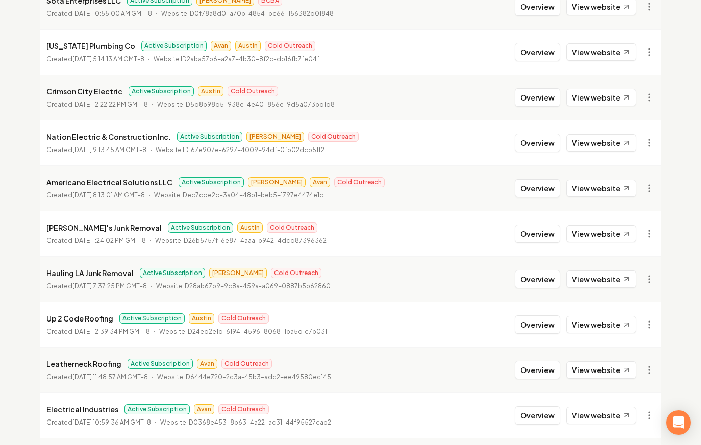
scroll to position [541, 0]
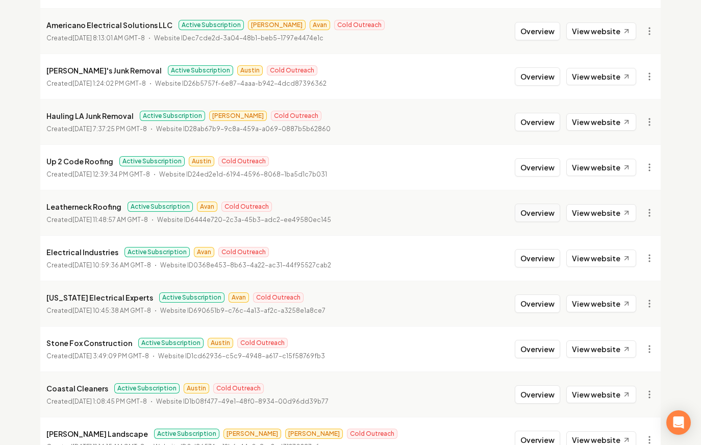
click at [534, 209] on button "Overview" at bounding box center [537, 213] width 45 height 18
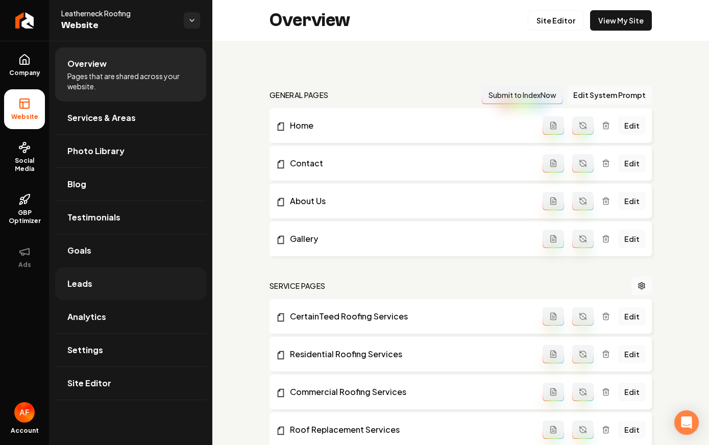
click at [139, 284] on link "Leads" at bounding box center [130, 283] width 151 height 33
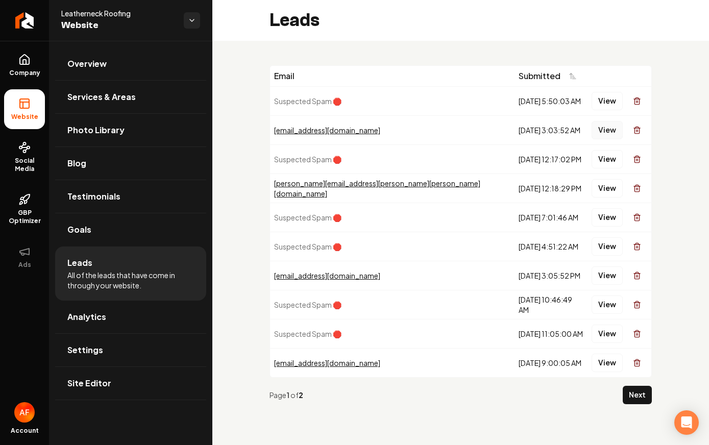
click at [605, 123] on button "View" at bounding box center [606, 130] width 31 height 18
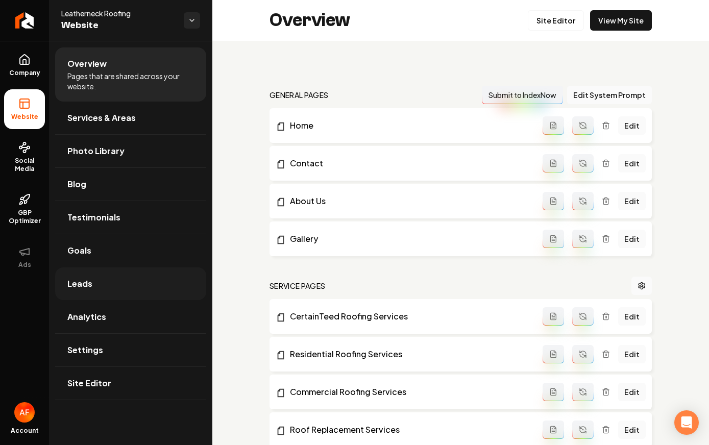
click at [94, 283] on link "Leads" at bounding box center [130, 283] width 151 height 33
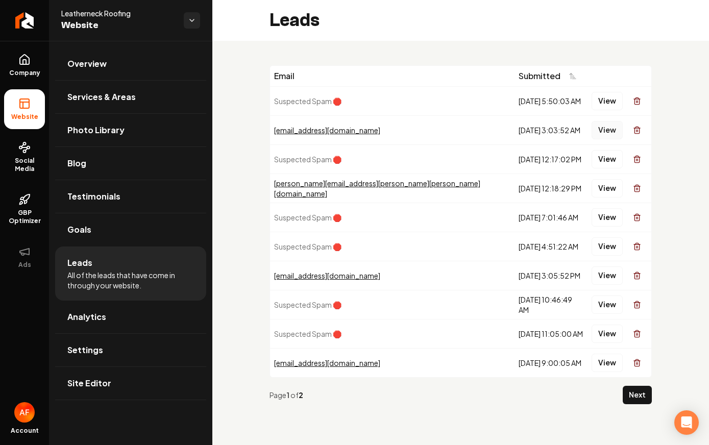
click at [599, 127] on button "View" at bounding box center [606, 130] width 31 height 18
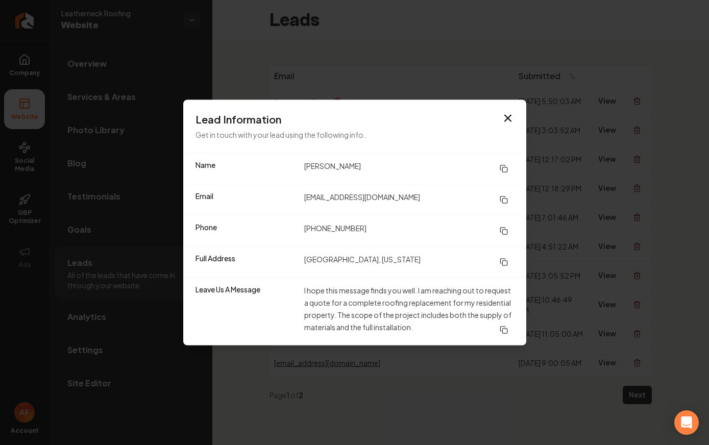
drag, startPoint x: 261, startPoint y: 68, endPoint x: 254, endPoint y: 63, distance: 8.8
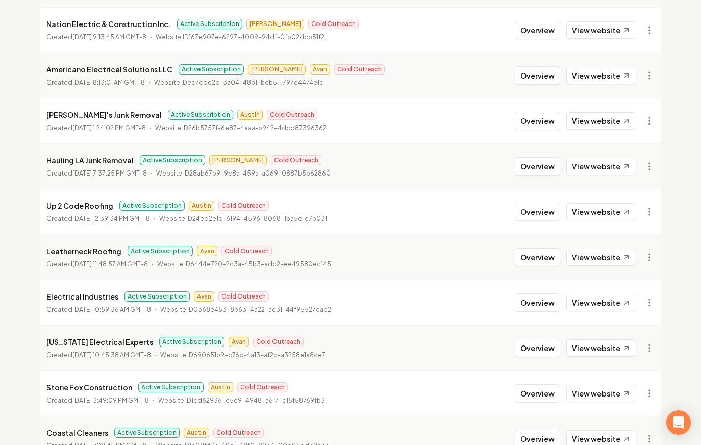
scroll to position [643, 0]
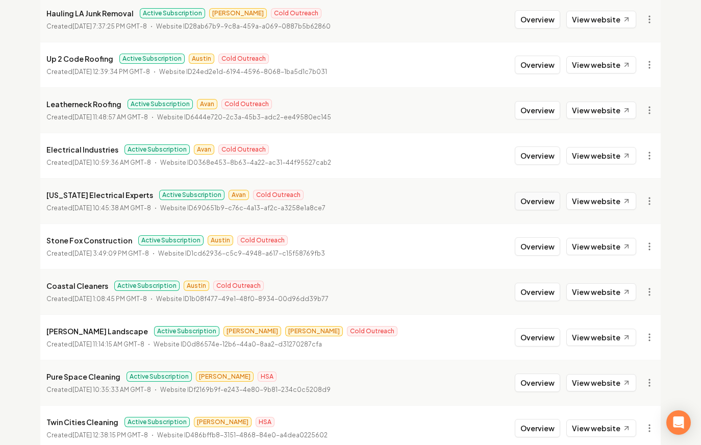
click at [526, 210] on li "Utah Electrical Experts Active Subscription Avan Cold Outreach Created February…" at bounding box center [350, 200] width 620 height 45
click at [529, 207] on button "Overview" at bounding box center [537, 201] width 45 height 18
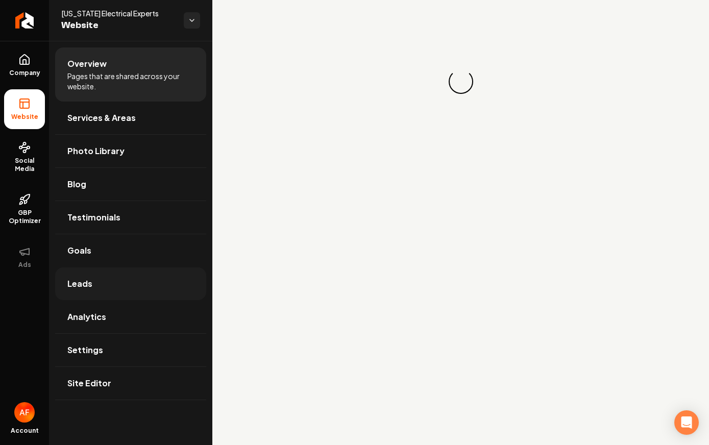
click at [135, 285] on link "Leads" at bounding box center [130, 283] width 151 height 33
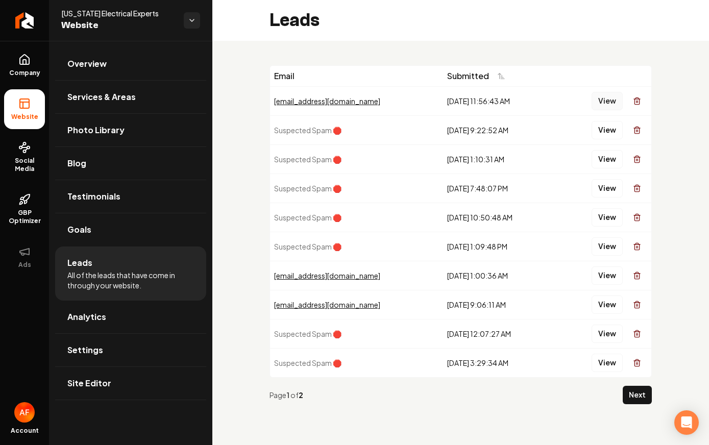
click at [596, 98] on button "View" at bounding box center [606, 101] width 31 height 18
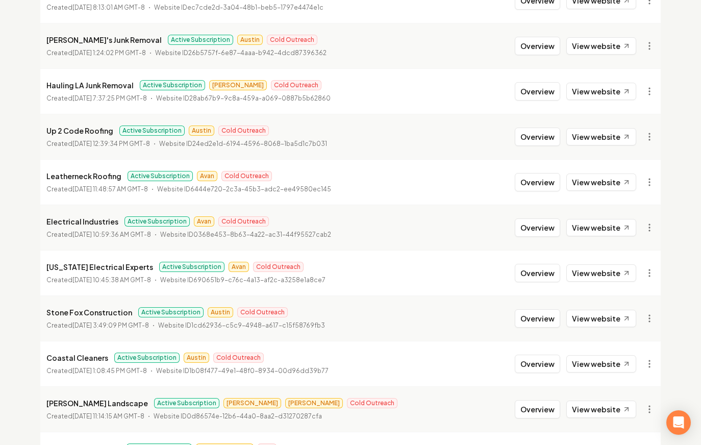
scroll to position [626, 0]
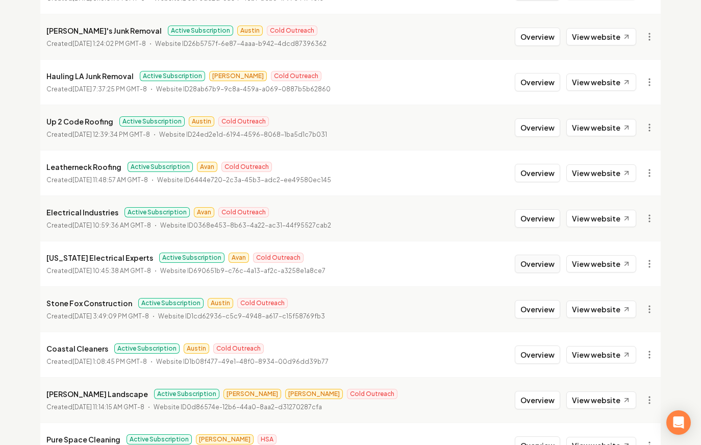
click at [525, 264] on button "Overview" at bounding box center [537, 264] width 45 height 18
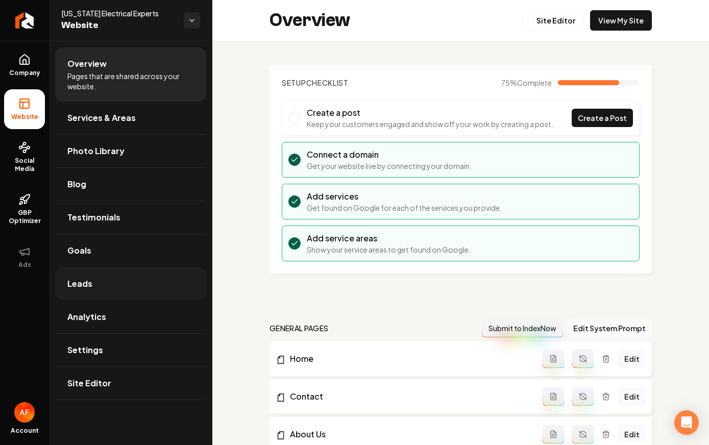
click at [91, 276] on link "Leads" at bounding box center [130, 283] width 151 height 33
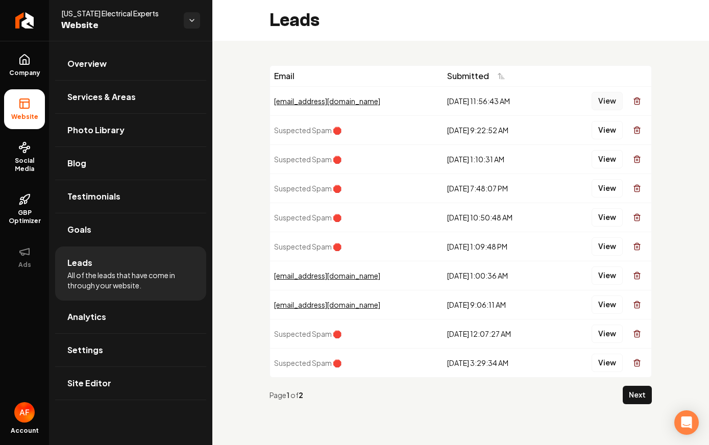
click at [614, 105] on button "View" at bounding box center [606, 101] width 31 height 18
click at [99, 313] on span "Analytics" at bounding box center [86, 317] width 39 height 12
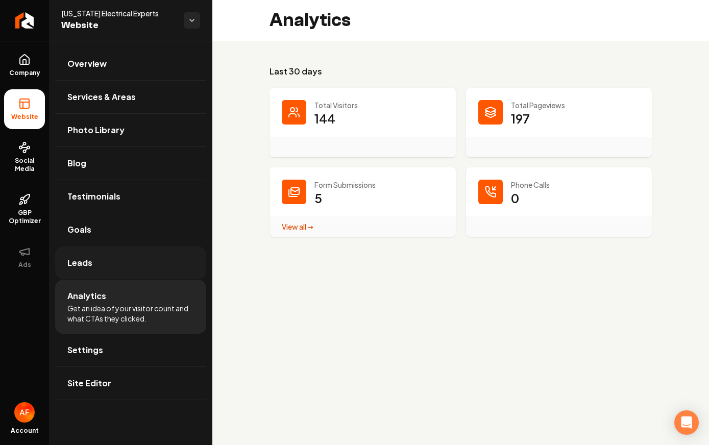
click at [131, 262] on link "Leads" at bounding box center [130, 262] width 151 height 33
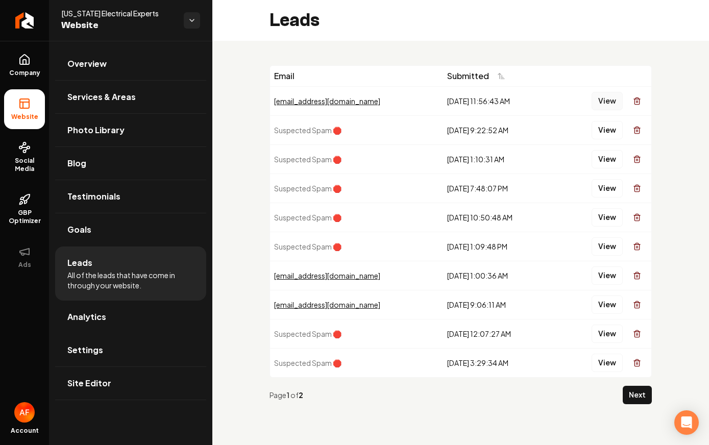
click at [601, 97] on button "View" at bounding box center [606, 101] width 31 height 18
click at [606, 96] on button "View" at bounding box center [606, 101] width 31 height 18
click at [20, 154] on link "Social Media" at bounding box center [24, 157] width 41 height 48
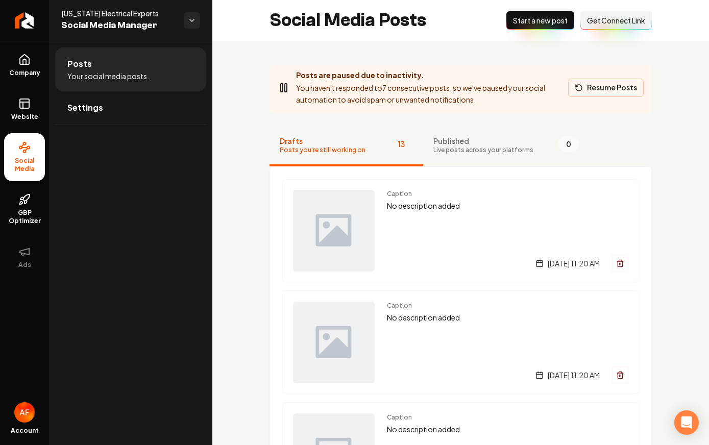
click at [592, 91] on button "Resume Posts" at bounding box center [605, 88] width 75 height 18
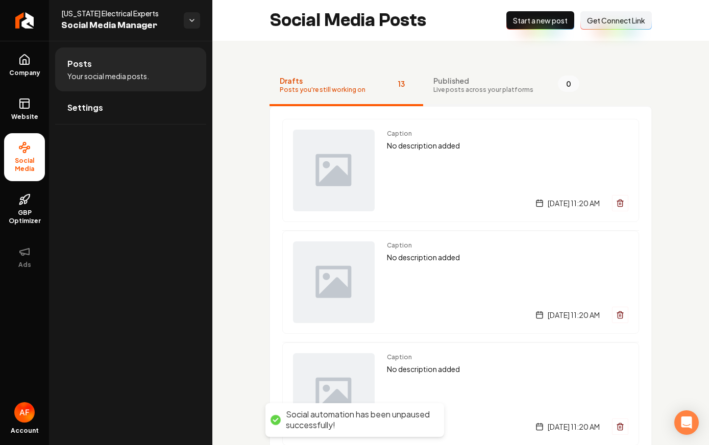
drag, startPoint x: 456, startPoint y: 85, endPoint x: 440, endPoint y: 85, distance: 16.3
click at [456, 86] on span "Live posts across your platforms" at bounding box center [483, 90] width 100 height 8
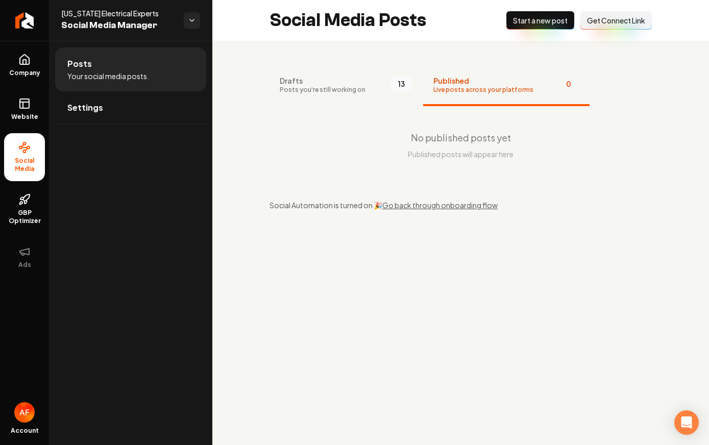
drag, startPoint x: 339, startPoint y: 90, endPoint x: 208, endPoint y: 87, distance: 130.6
click at [339, 90] on span "Posts you're still working on" at bounding box center [323, 90] width 86 height 8
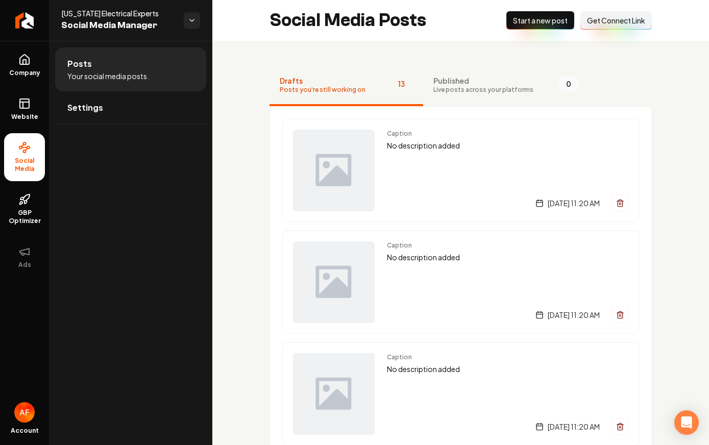
click at [511, 73] on button "Published Live posts across your platforms 0" at bounding box center [506, 85] width 166 height 41
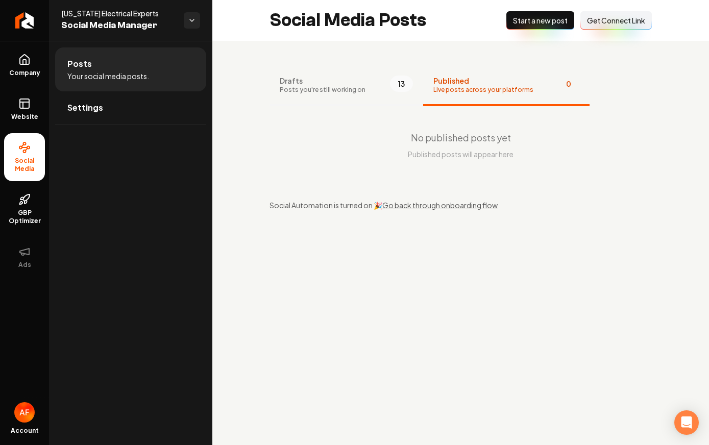
click at [362, 83] on button "Drafts Posts you're still working on 13" at bounding box center [346, 85] width 154 height 41
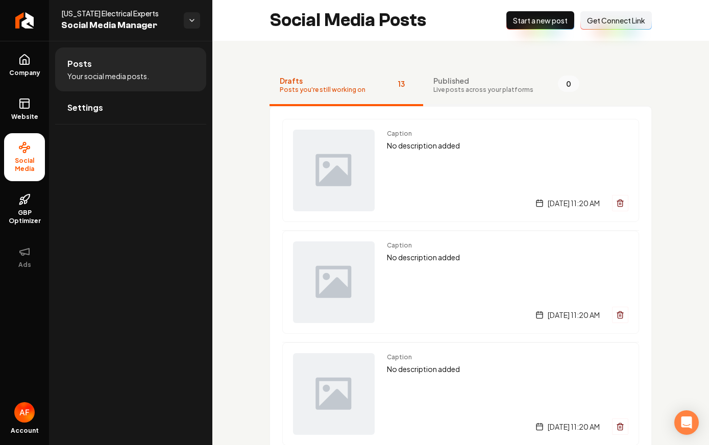
click at [492, 83] on span "Published" at bounding box center [483, 80] width 100 height 10
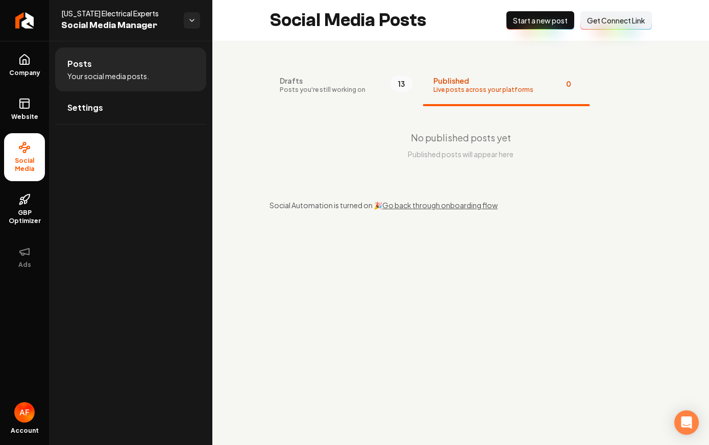
drag, startPoint x: 332, startPoint y: 90, endPoint x: 0, endPoint y: 98, distance: 332.2
click at [331, 90] on span "Posts you're still working on" at bounding box center [323, 90] width 86 height 8
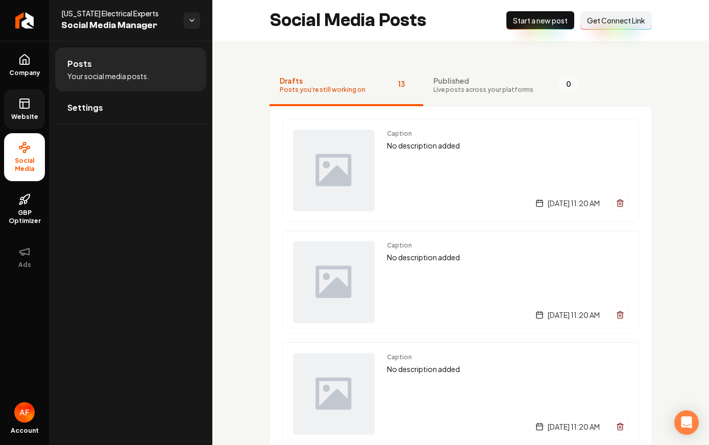
click at [28, 111] on link "Website" at bounding box center [24, 109] width 41 height 40
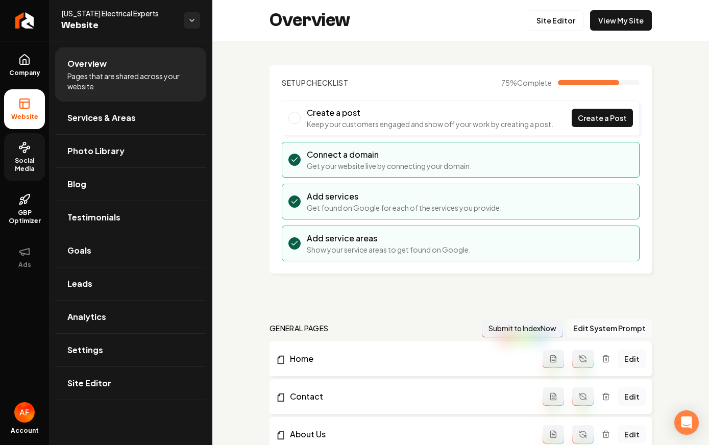
click at [24, 151] on icon at bounding box center [24, 147] width 12 height 12
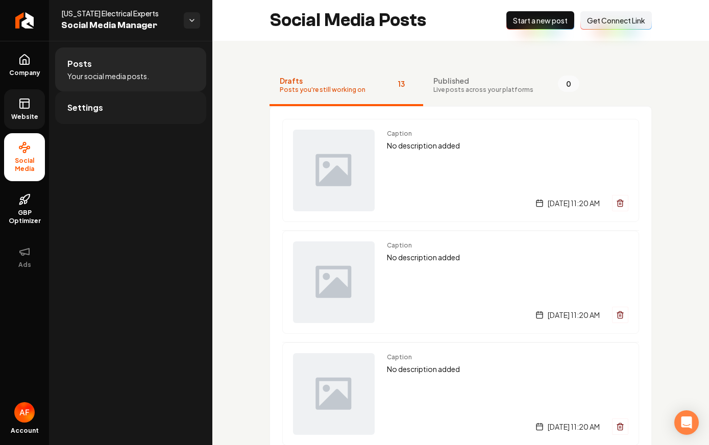
click at [89, 111] on span "Settings" at bounding box center [85, 108] width 36 height 12
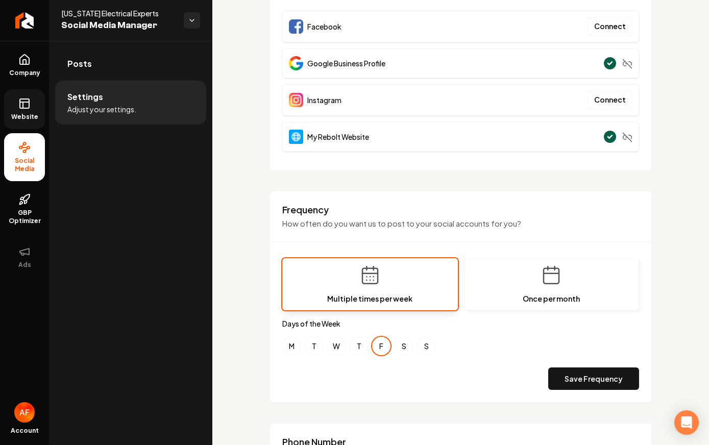
scroll to position [159, 0]
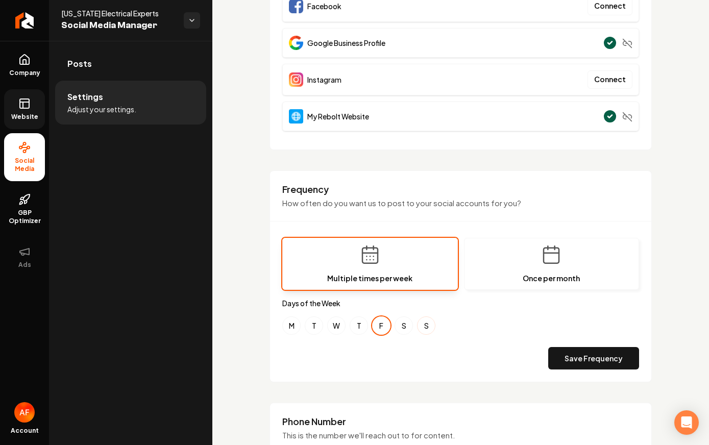
click at [425, 324] on button "S" at bounding box center [426, 325] width 18 height 18
drag, startPoint x: 397, startPoint y: 324, endPoint x: 357, endPoint y: 327, distance: 40.4
click at [396, 324] on button "S" at bounding box center [403, 325] width 18 height 18
click at [356, 327] on button "T" at bounding box center [358, 325] width 18 height 18
click at [333, 324] on button "W" at bounding box center [336, 325] width 18 height 18
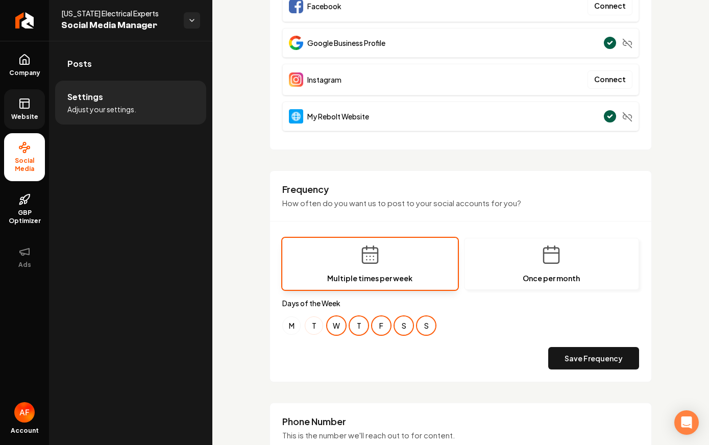
click at [307, 325] on button "T" at bounding box center [314, 325] width 18 height 18
click at [283, 328] on button "M" at bounding box center [291, 325] width 18 height 18
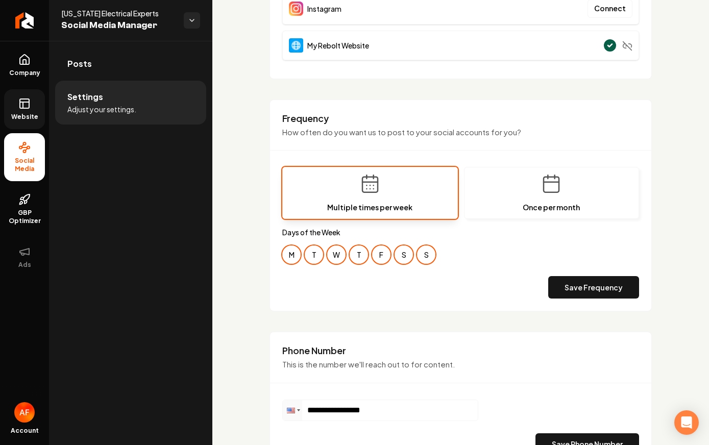
scroll to position [239, 0]
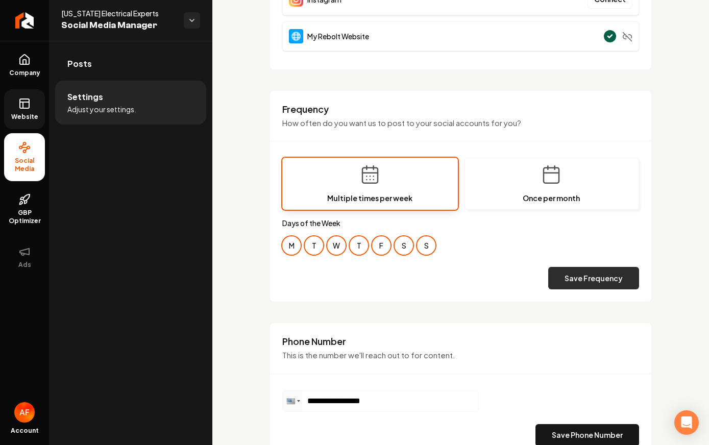
click at [608, 282] on button "Save Frequency" at bounding box center [593, 278] width 91 height 22
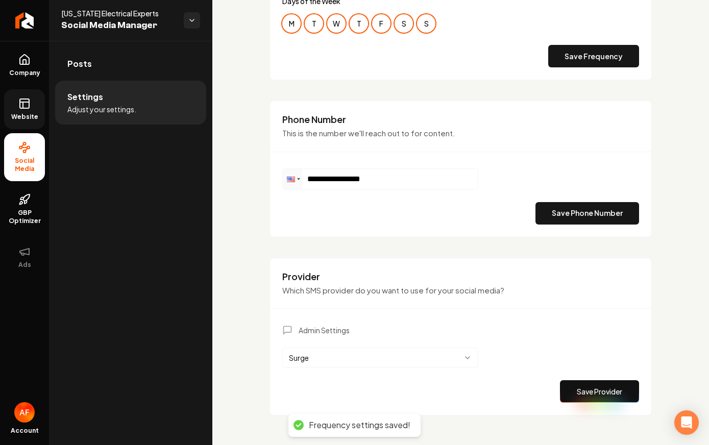
scroll to position [472, 0]
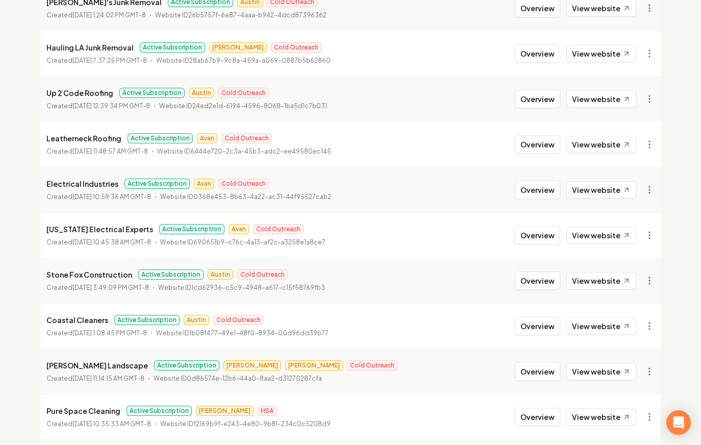
scroll to position [656, 0]
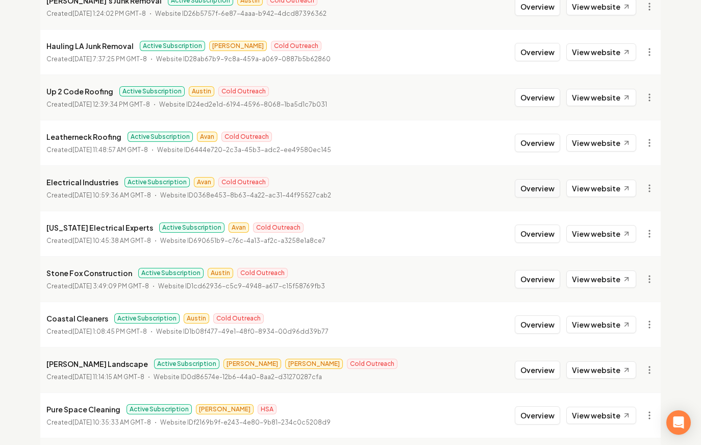
drag, startPoint x: 524, startPoint y: 182, endPoint x: 518, endPoint y: 183, distance: 6.2
click at [524, 182] on button "Overview" at bounding box center [537, 188] width 45 height 18
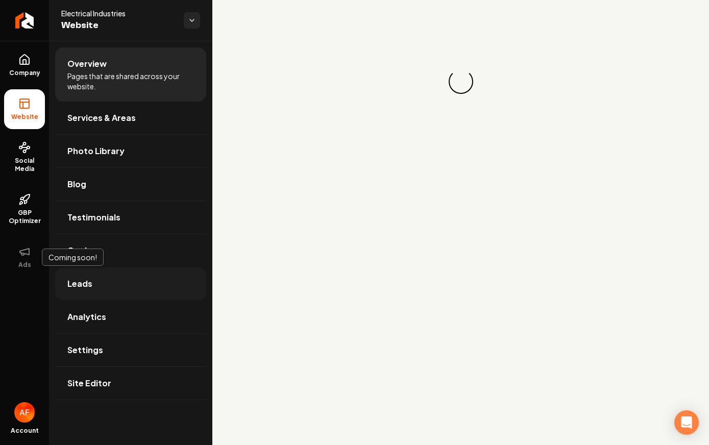
click at [88, 299] on link "Leads" at bounding box center [130, 283] width 151 height 33
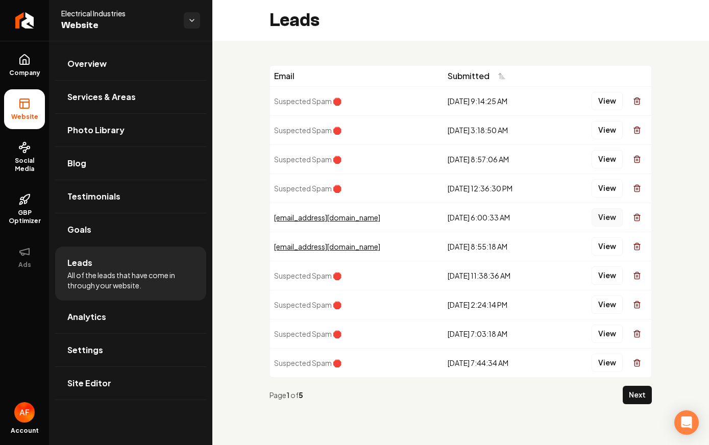
click at [605, 215] on button "View" at bounding box center [606, 217] width 31 height 18
click at [606, 250] on button "View" at bounding box center [606, 246] width 31 height 18
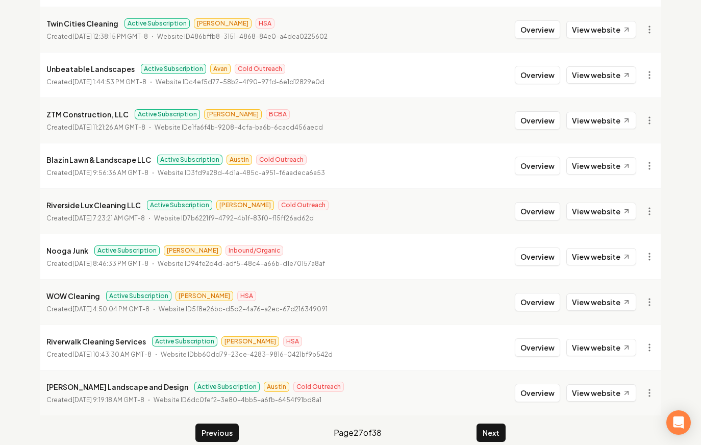
scroll to position [1100, 0]
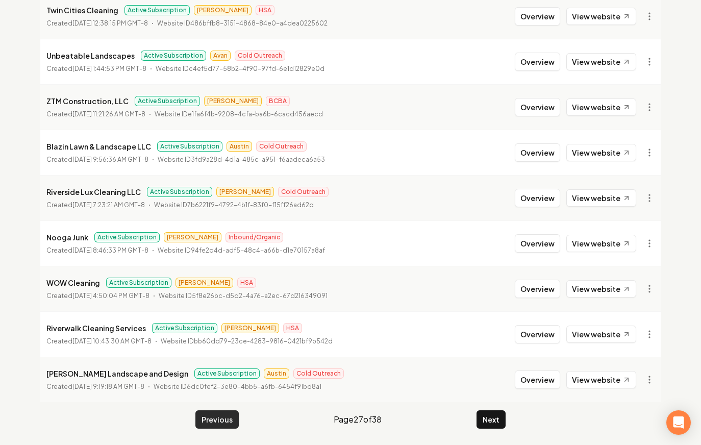
click at [212, 421] on button "Previous" at bounding box center [216, 419] width 43 height 18
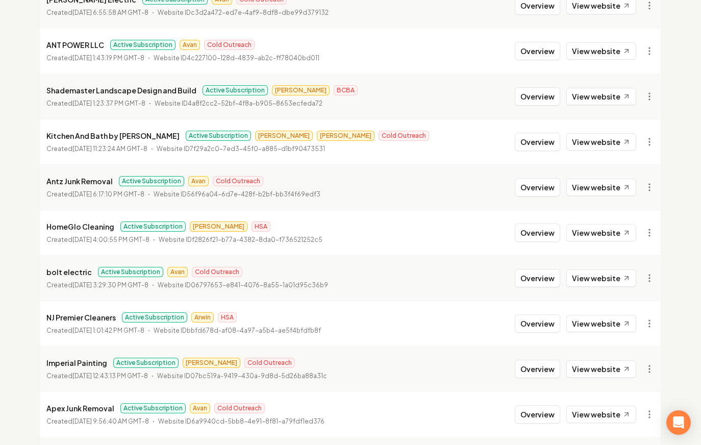
scroll to position [746, 0]
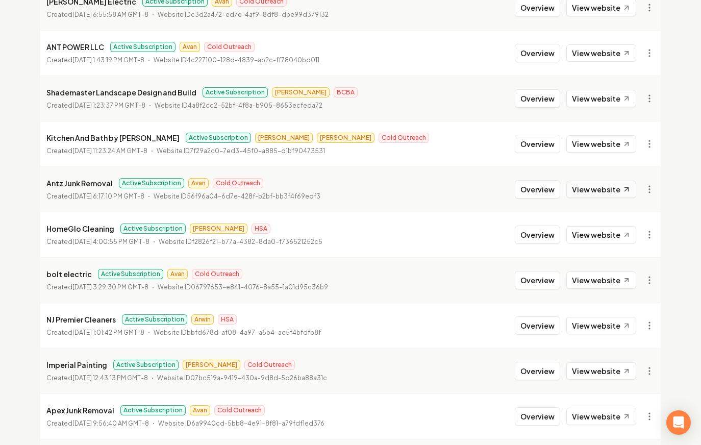
click at [594, 192] on link "View website" at bounding box center [601, 189] width 70 height 17
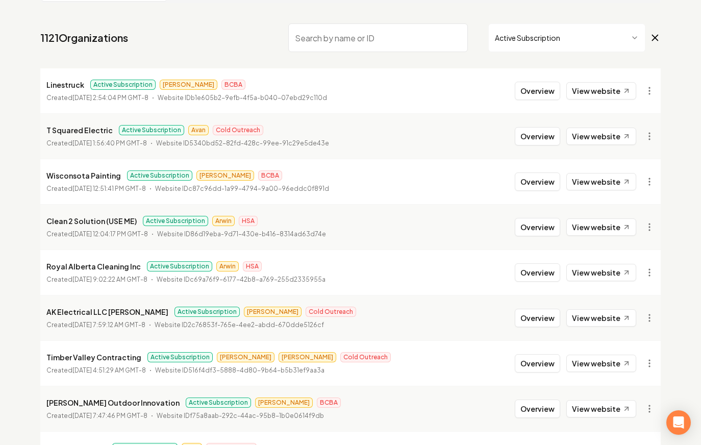
scroll to position [72, 0]
click at [526, 144] on button "Overview" at bounding box center [537, 137] width 45 height 18
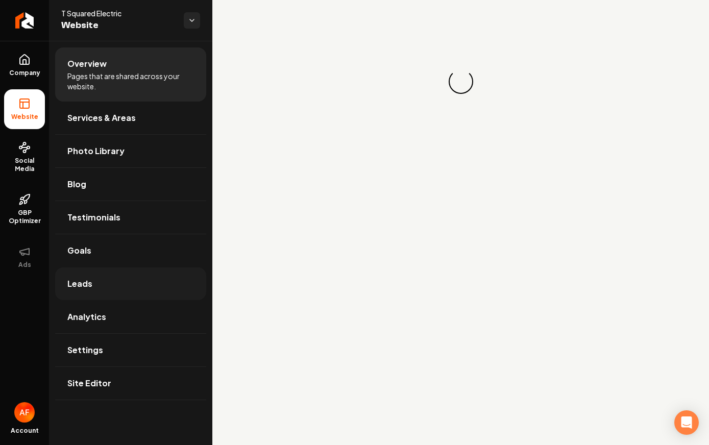
click at [102, 289] on link "Leads" at bounding box center [130, 283] width 151 height 33
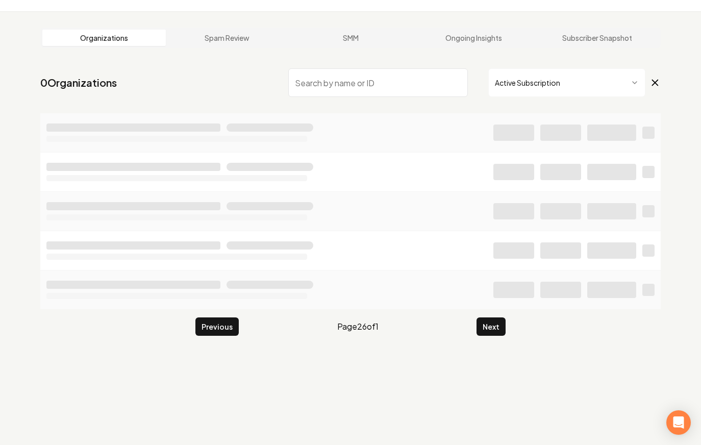
scroll to position [39, 0]
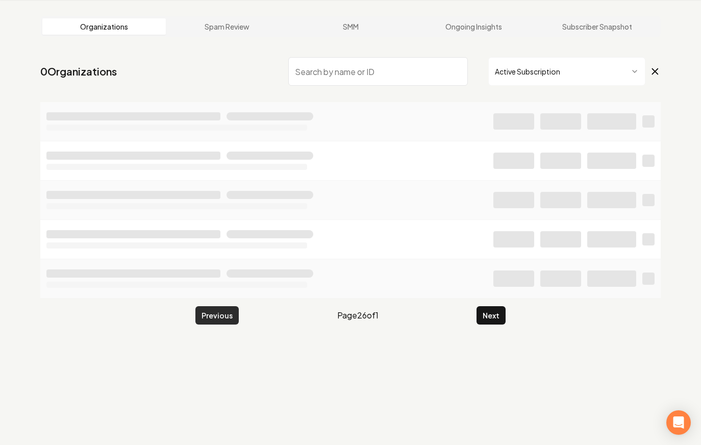
click at [220, 318] on button "Previous" at bounding box center [216, 315] width 43 height 18
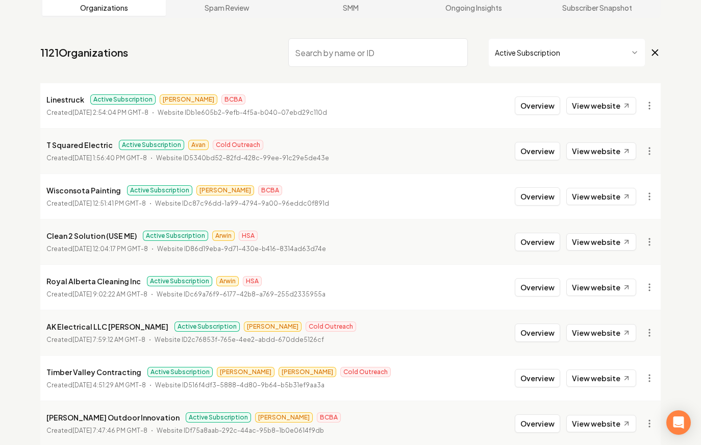
scroll to position [90, 0]
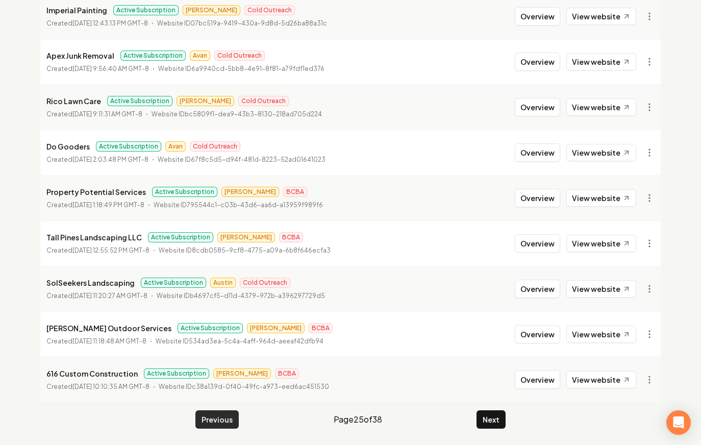
click at [215, 416] on button "Previous" at bounding box center [216, 419] width 43 height 18
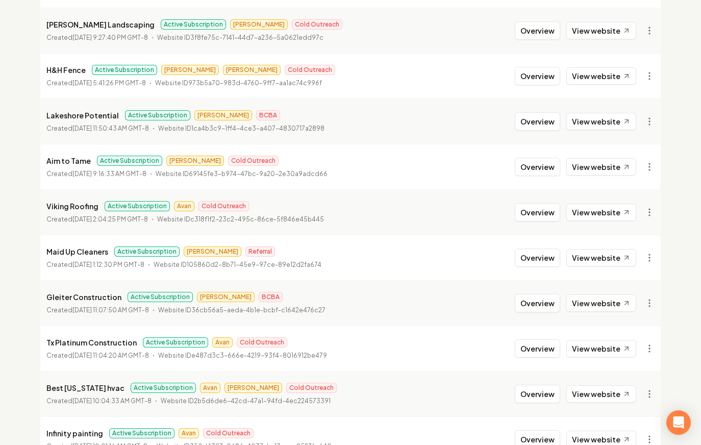
scroll to position [805, 0]
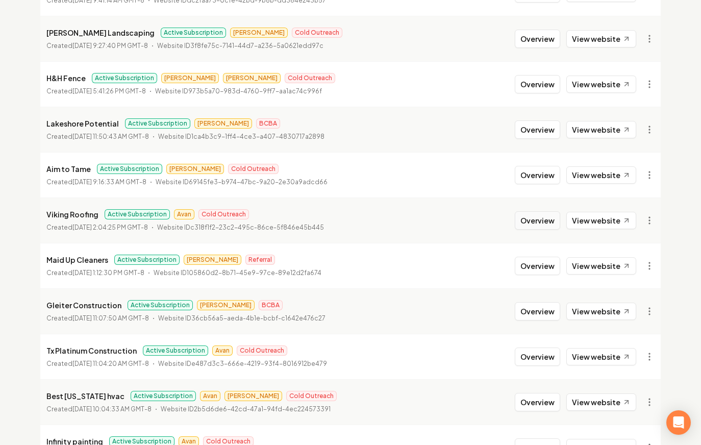
click at [538, 224] on button "Overview" at bounding box center [537, 220] width 45 height 18
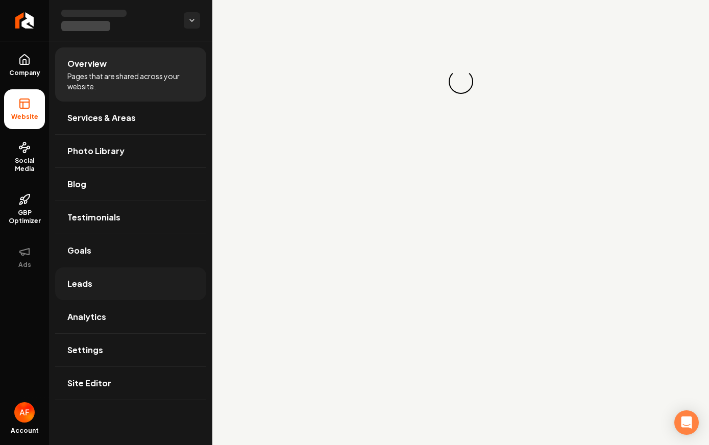
click at [120, 279] on link "Leads" at bounding box center [130, 283] width 151 height 33
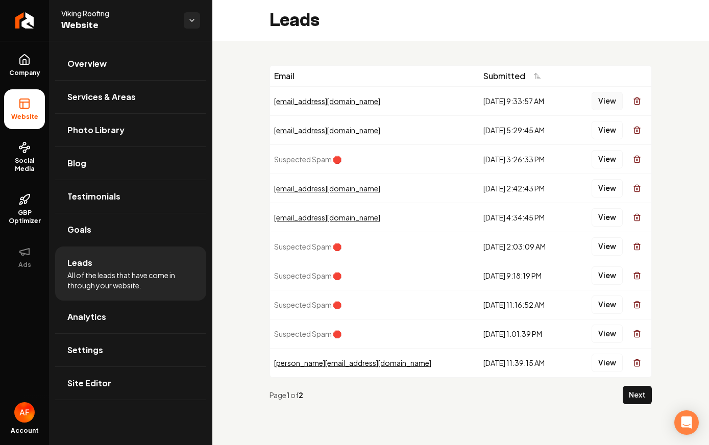
click at [597, 99] on button "View" at bounding box center [606, 101] width 31 height 18
click at [605, 139] on div "View" at bounding box center [610, 130] width 72 height 20
click at [605, 129] on button "View" at bounding box center [606, 130] width 31 height 18
click at [603, 191] on button "View" at bounding box center [606, 188] width 31 height 18
click at [605, 187] on button "View" at bounding box center [606, 188] width 31 height 18
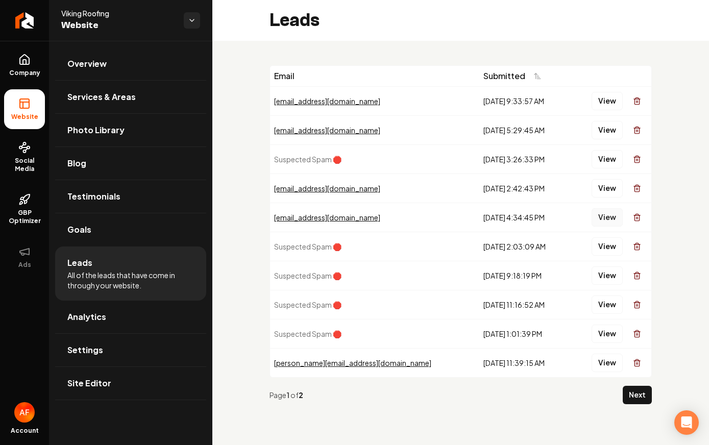
click at [606, 213] on button "View" at bounding box center [606, 217] width 31 height 18
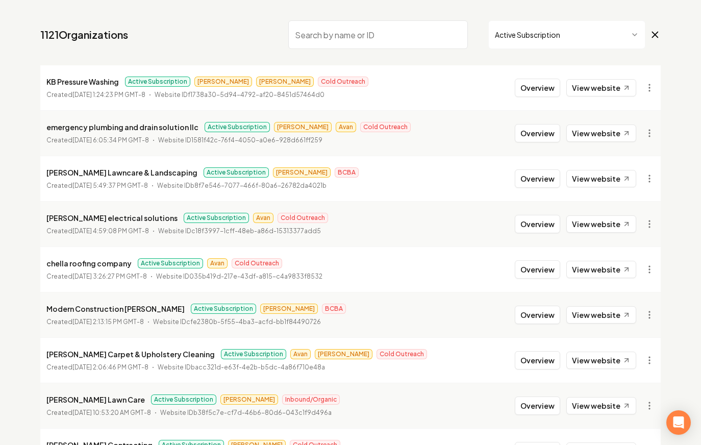
scroll to position [200, 0]
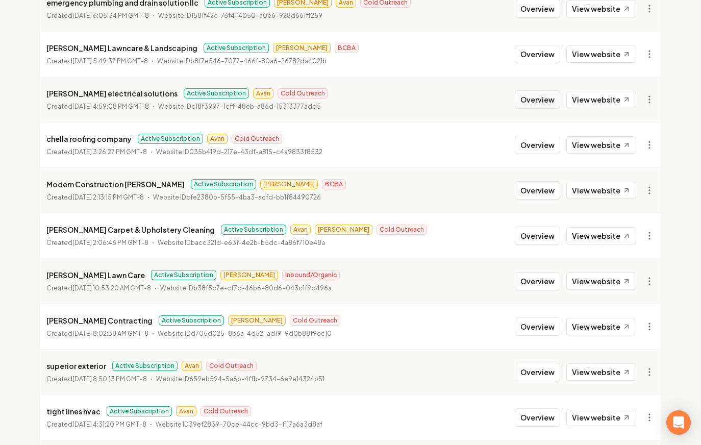
drag, startPoint x: 535, startPoint y: 105, endPoint x: 522, endPoint y: 105, distance: 12.8
click at [535, 105] on button "Overview" at bounding box center [537, 99] width 45 height 18
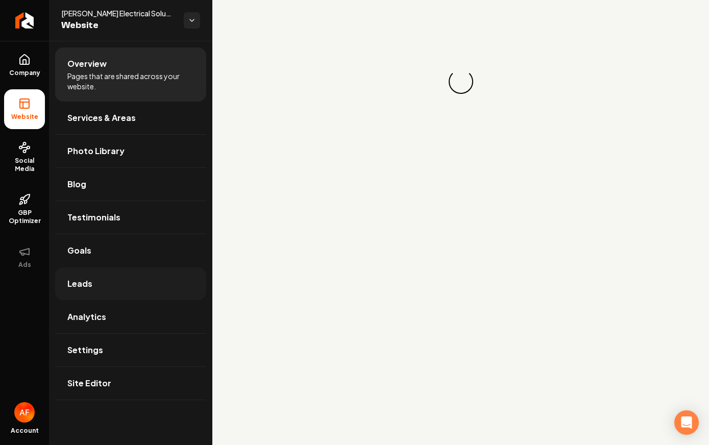
click at [117, 292] on link "Leads" at bounding box center [130, 283] width 151 height 33
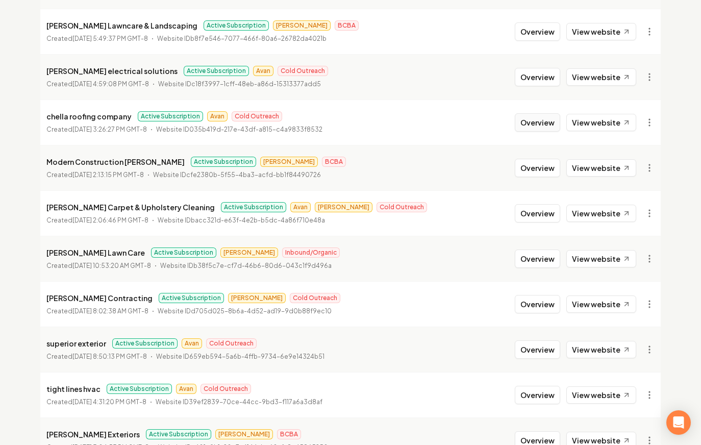
scroll to position [223, 0]
click at [535, 121] on button "Overview" at bounding box center [537, 122] width 45 height 18
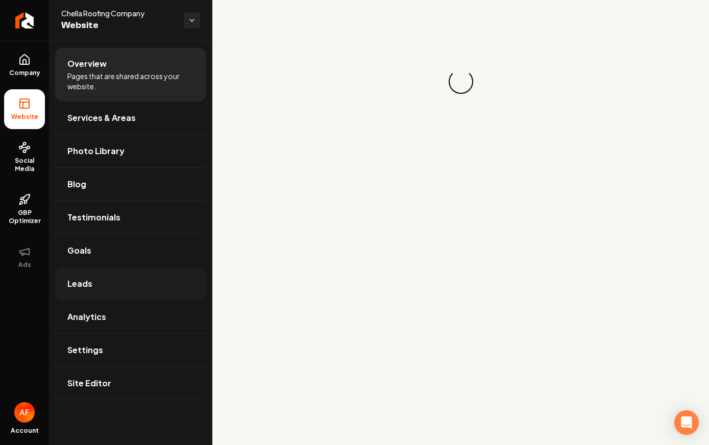
click at [115, 280] on link "Leads" at bounding box center [130, 283] width 151 height 33
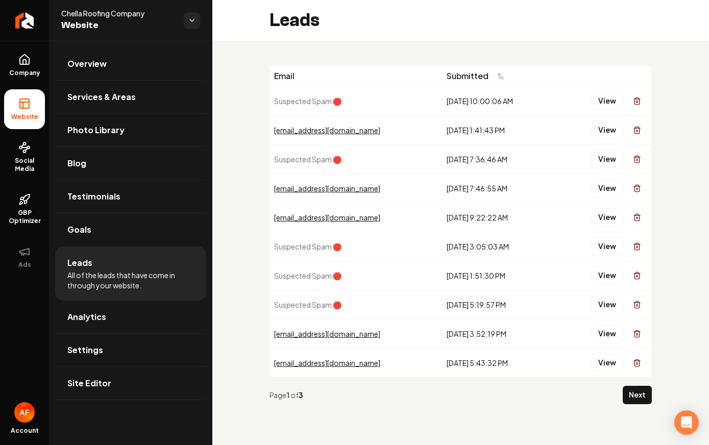
drag, startPoint x: 585, startPoint y: 131, endPoint x: 591, endPoint y: 131, distance: 6.7
click at [587, 131] on div "View" at bounding box center [603, 130] width 88 height 20
click at [594, 130] on button "View" at bounding box center [606, 130] width 31 height 18
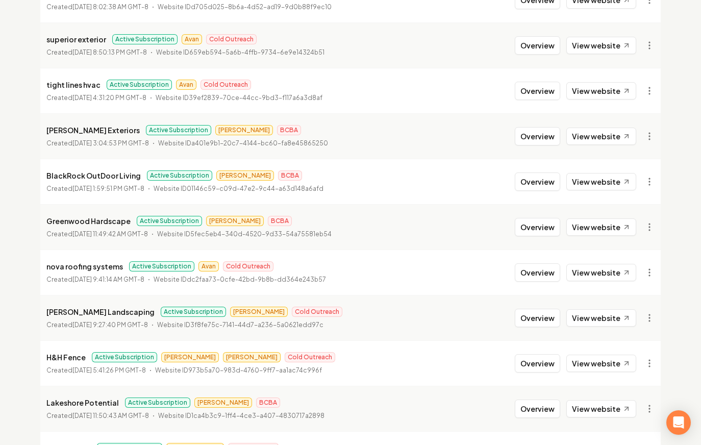
scroll to position [524, 0]
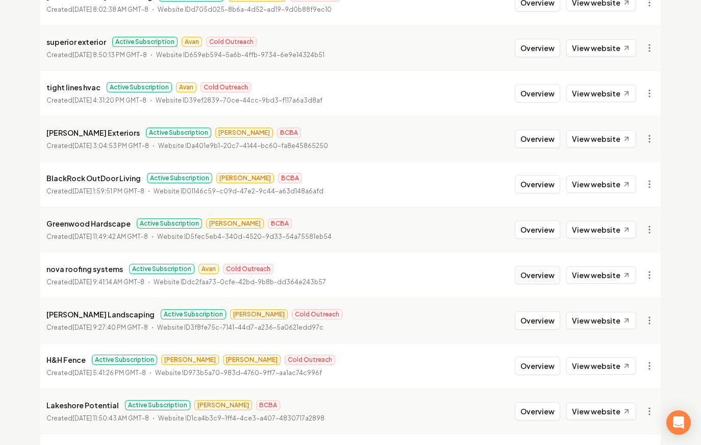
drag, startPoint x: 536, startPoint y: 266, endPoint x: 520, endPoint y: 269, distance: 15.7
click at [536, 266] on button "Overview" at bounding box center [537, 275] width 45 height 18
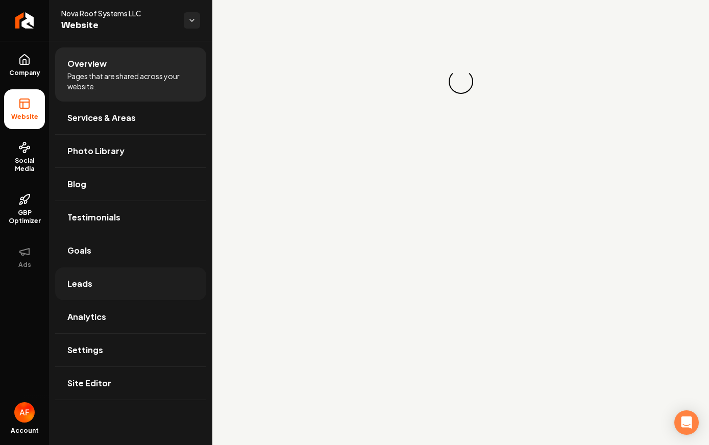
click at [114, 286] on link "Leads" at bounding box center [130, 283] width 151 height 33
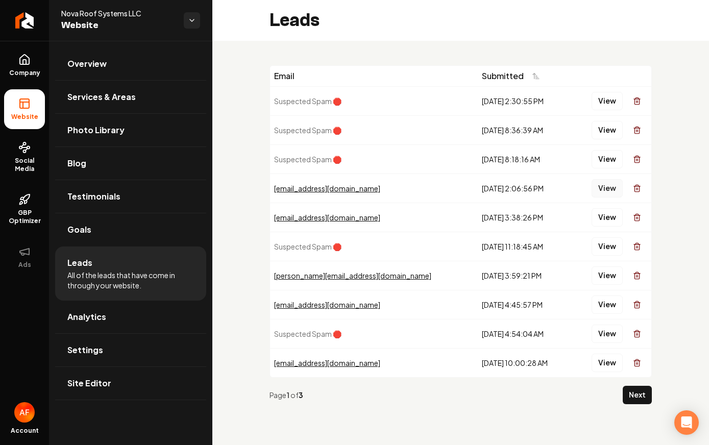
click at [606, 193] on button "View" at bounding box center [606, 188] width 31 height 18
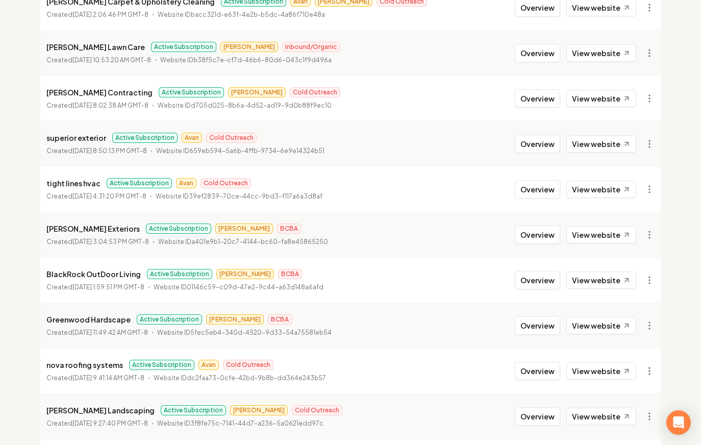
scroll to position [429, 0]
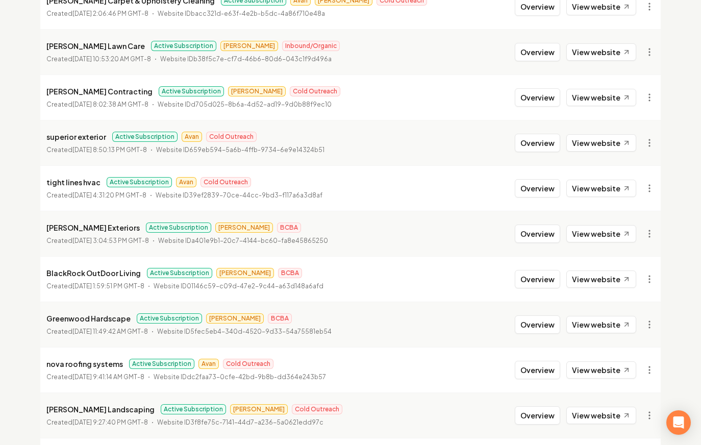
click at [545, 194] on button "Overview" at bounding box center [537, 188] width 45 height 18
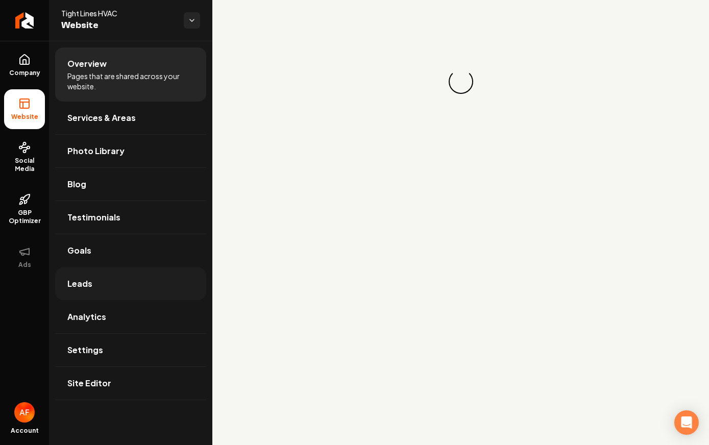
click at [133, 287] on link "Leads" at bounding box center [130, 283] width 151 height 33
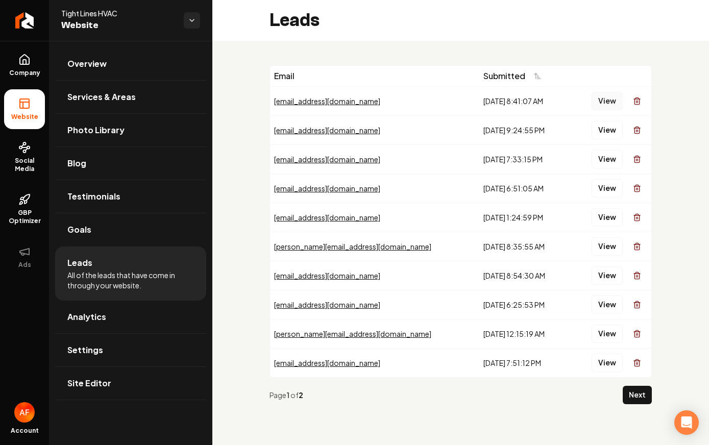
click at [603, 98] on button "View" at bounding box center [606, 101] width 31 height 18
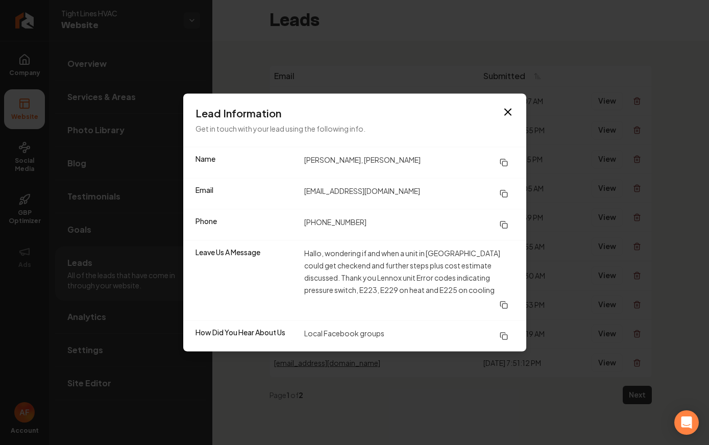
drag, startPoint x: 308, startPoint y: 64, endPoint x: 133, endPoint y: 4, distance: 184.7
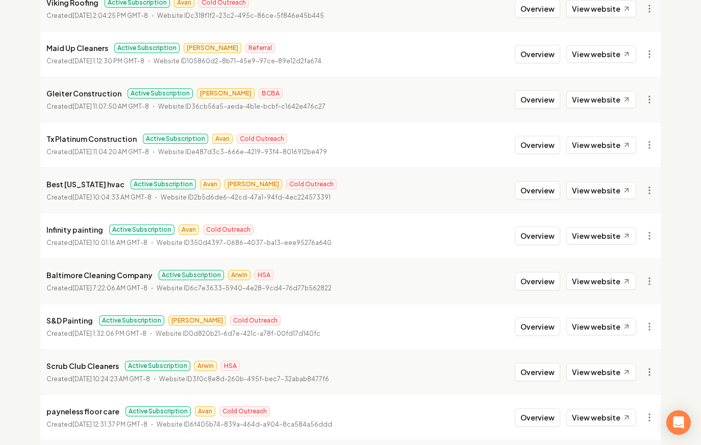
scroll to position [1100, 0]
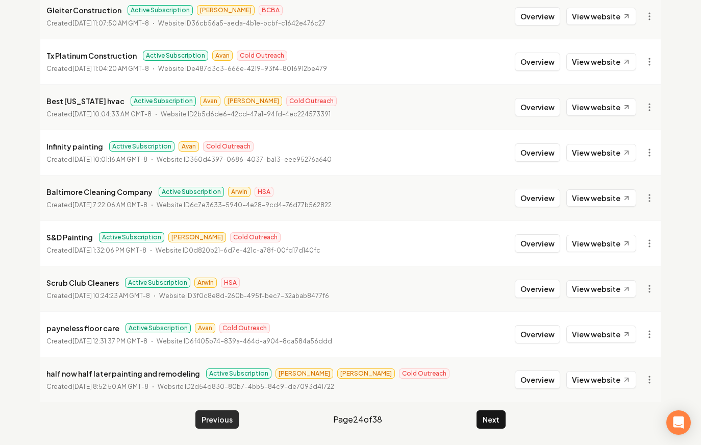
click at [216, 421] on button "Previous" at bounding box center [216, 419] width 43 height 18
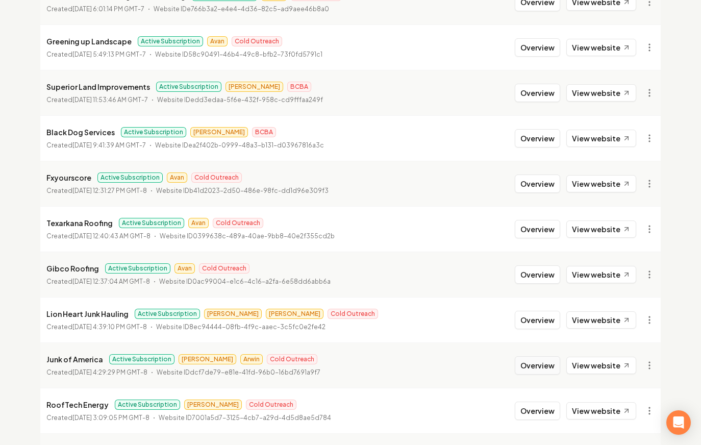
scroll to position [964, 0]
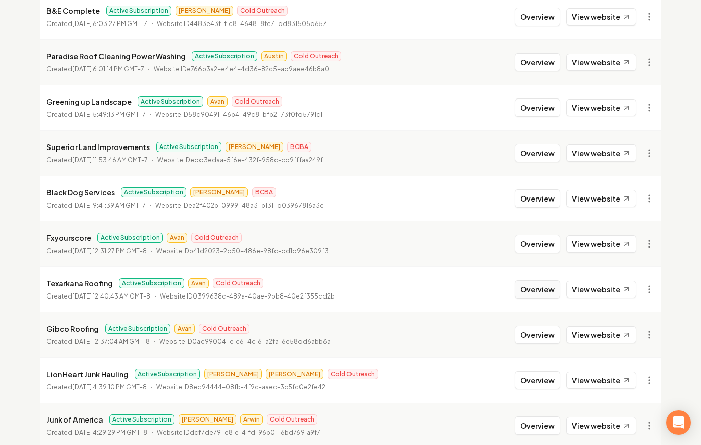
click at [546, 289] on button "Overview" at bounding box center [537, 289] width 45 height 18
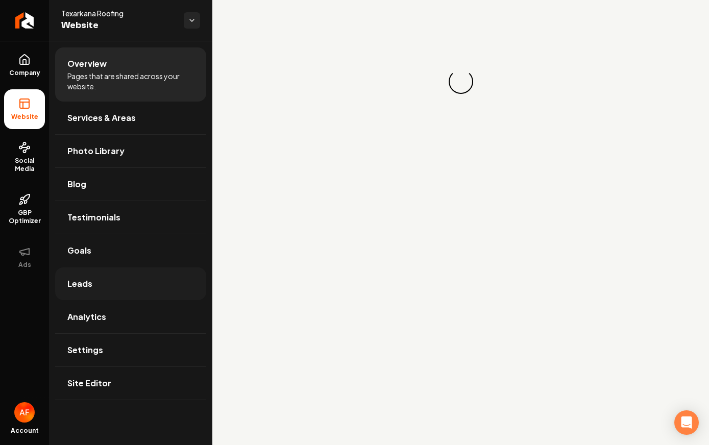
click at [81, 289] on span "Leads" at bounding box center [79, 283] width 25 height 12
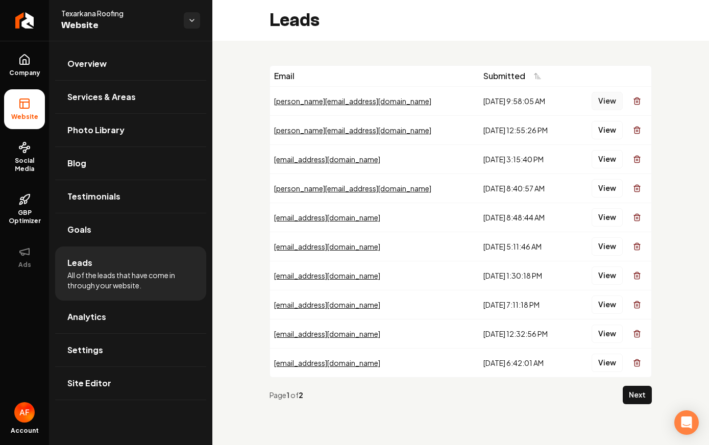
click at [604, 105] on button "View" at bounding box center [606, 101] width 31 height 18
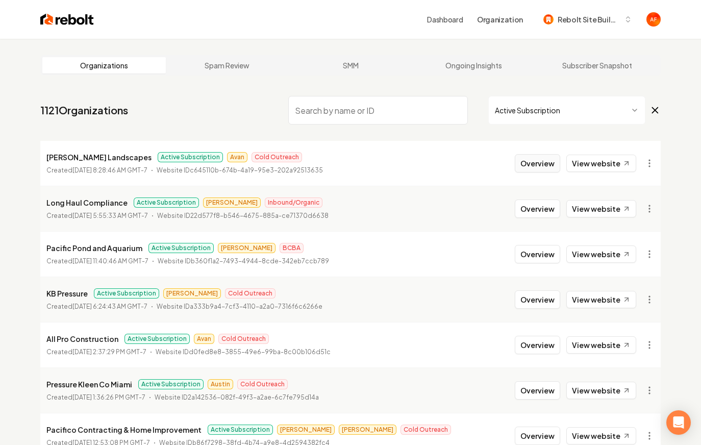
click at [530, 156] on button "Overview" at bounding box center [537, 163] width 45 height 18
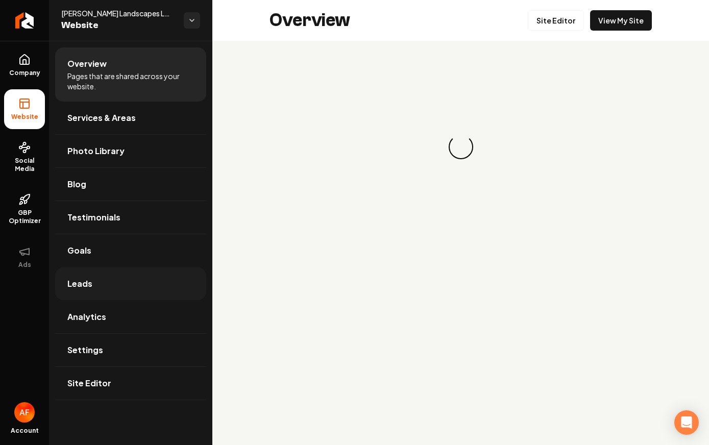
click at [91, 288] on link "Leads" at bounding box center [130, 283] width 151 height 33
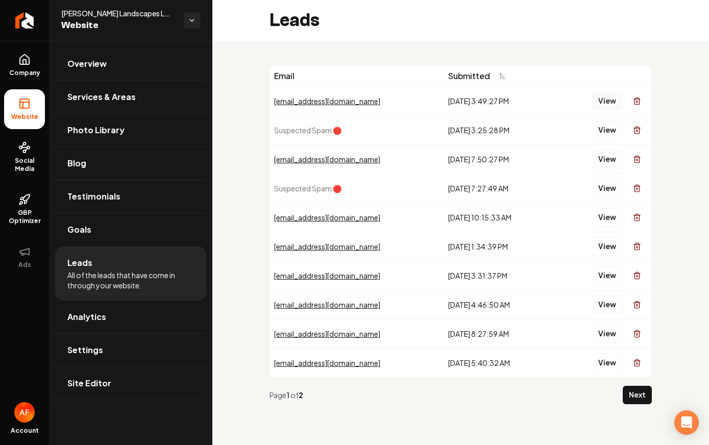
click at [594, 97] on button "View" at bounding box center [606, 101] width 31 height 18
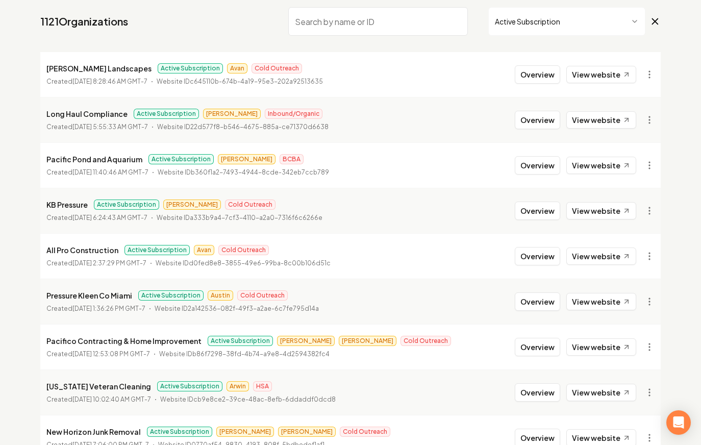
scroll to position [91, 0]
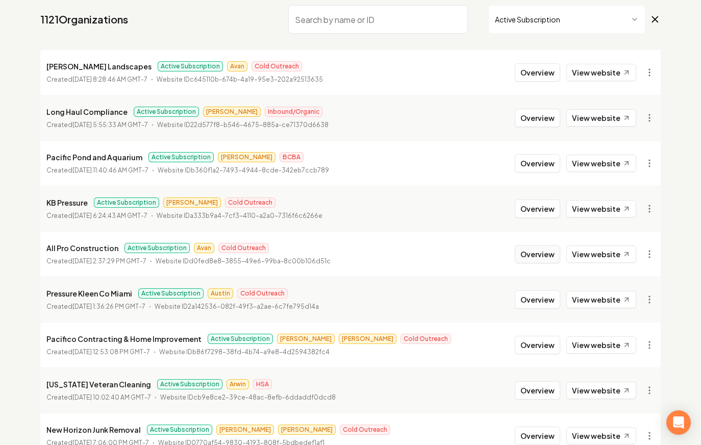
click at [535, 247] on button "Overview" at bounding box center [537, 254] width 45 height 18
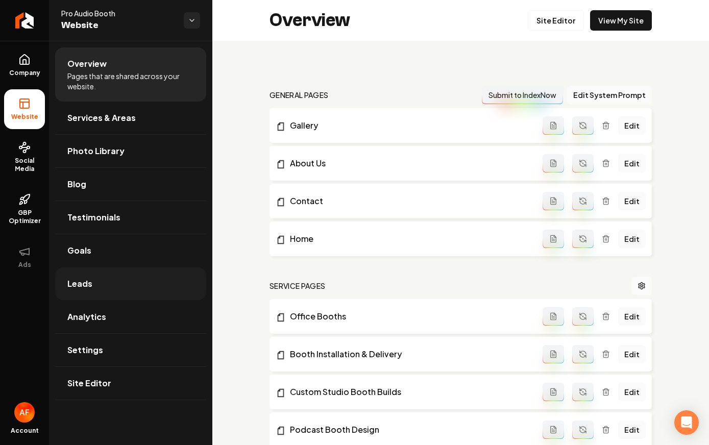
click at [122, 283] on link "Leads" at bounding box center [130, 283] width 151 height 33
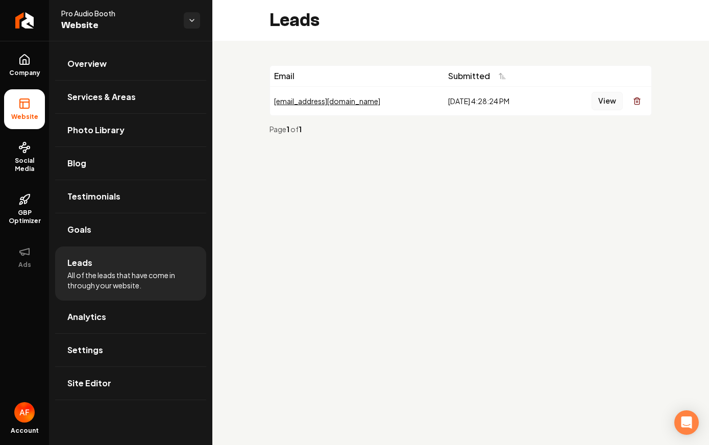
click at [599, 102] on button "View" at bounding box center [606, 101] width 31 height 18
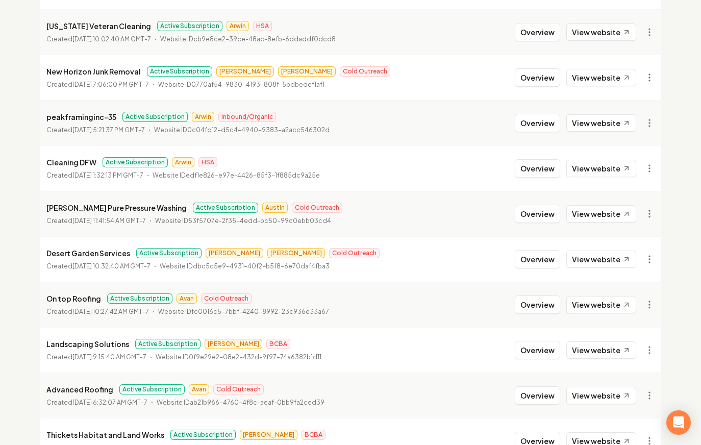
scroll to position [470, 0]
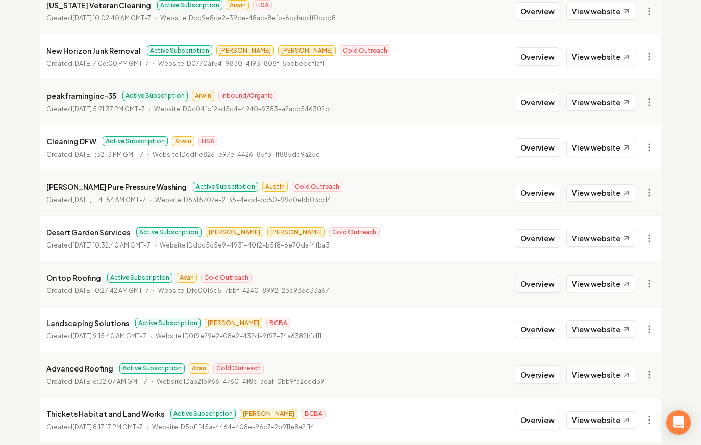
click at [534, 280] on button "Overview" at bounding box center [537, 283] width 45 height 18
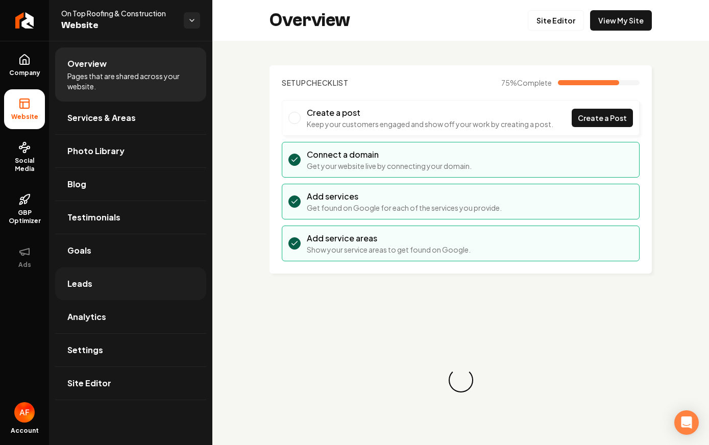
click at [97, 290] on link "Leads" at bounding box center [130, 283] width 151 height 33
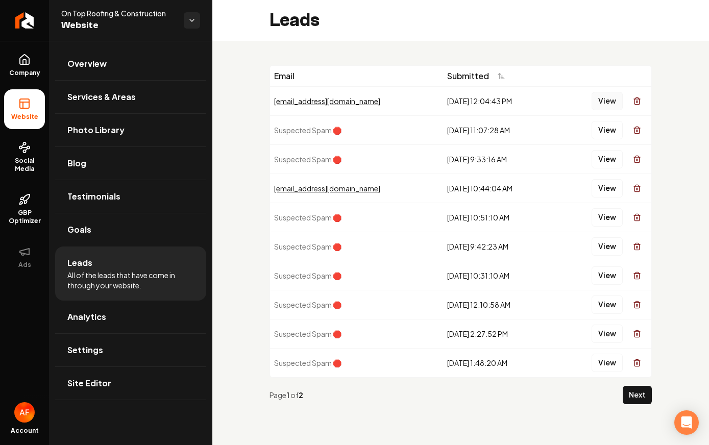
click at [611, 97] on button "View" at bounding box center [606, 101] width 31 height 18
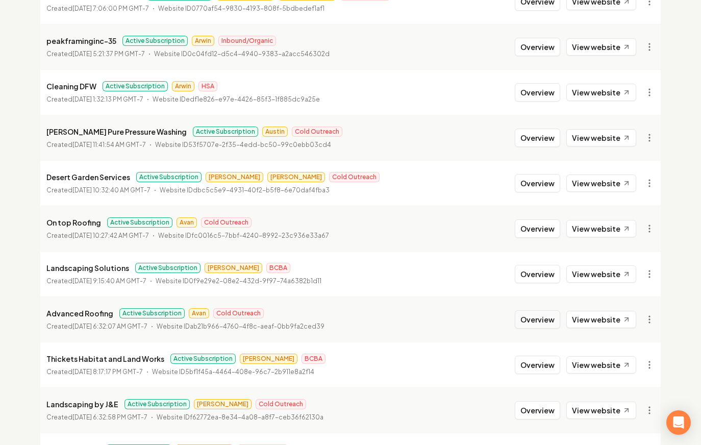
scroll to position [526, 0]
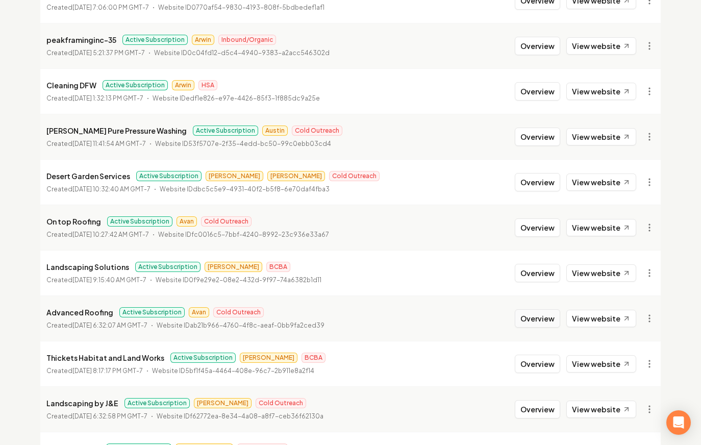
click at [544, 321] on button "Overview" at bounding box center [537, 318] width 45 height 18
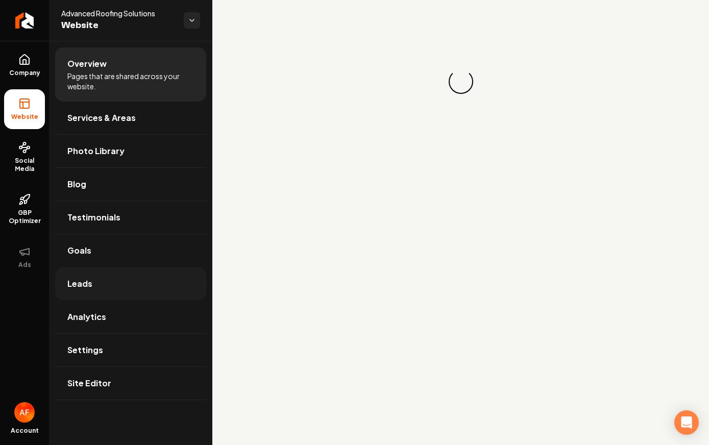
click at [112, 283] on link "Leads" at bounding box center [130, 283] width 151 height 33
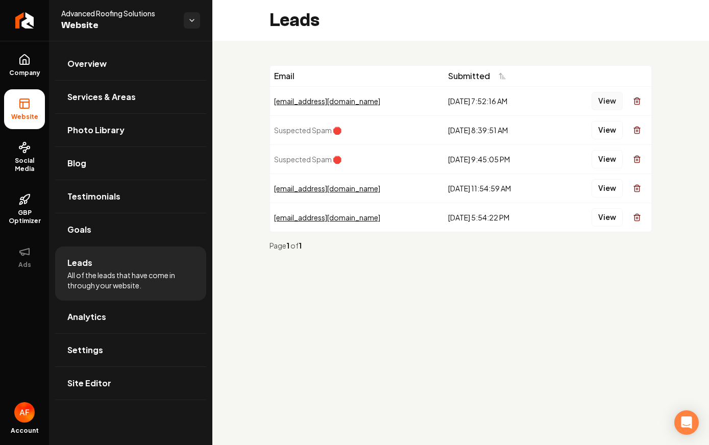
click at [603, 96] on button "View" at bounding box center [606, 101] width 31 height 18
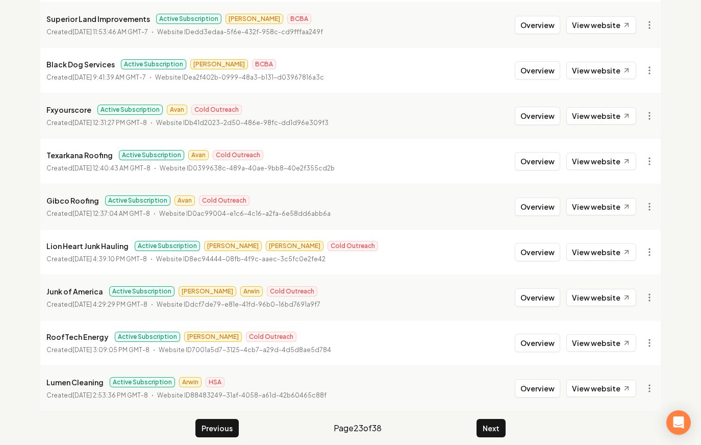
scroll to position [1100, 0]
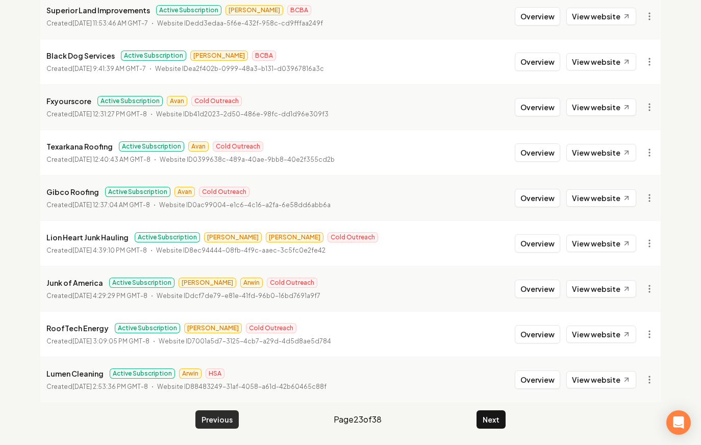
click at [209, 420] on button "Previous" at bounding box center [216, 419] width 43 height 18
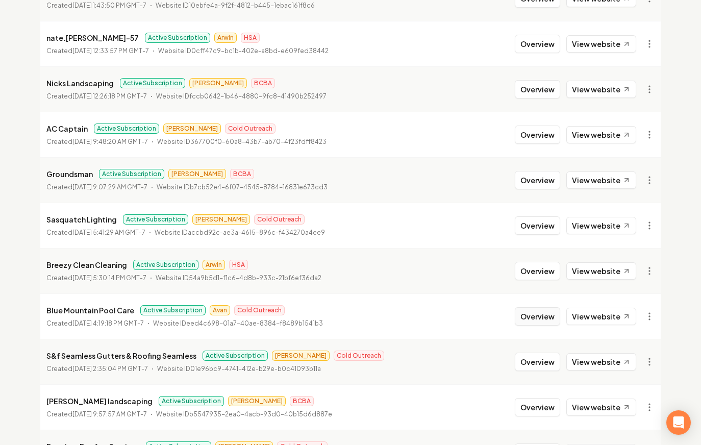
scroll to position [1025, 0]
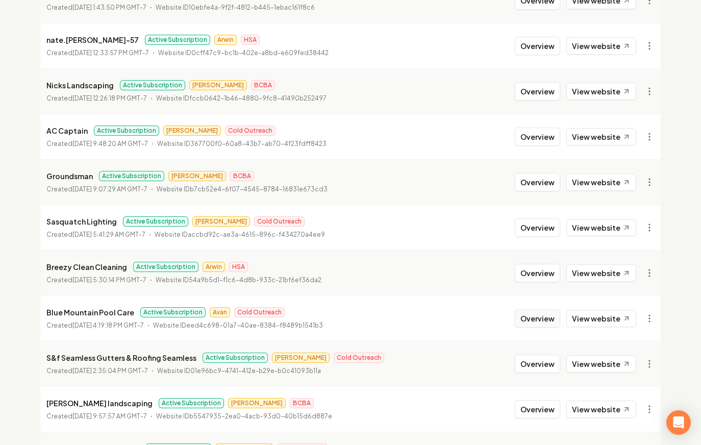
click at [537, 323] on button "Overview" at bounding box center [537, 318] width 45 height 18
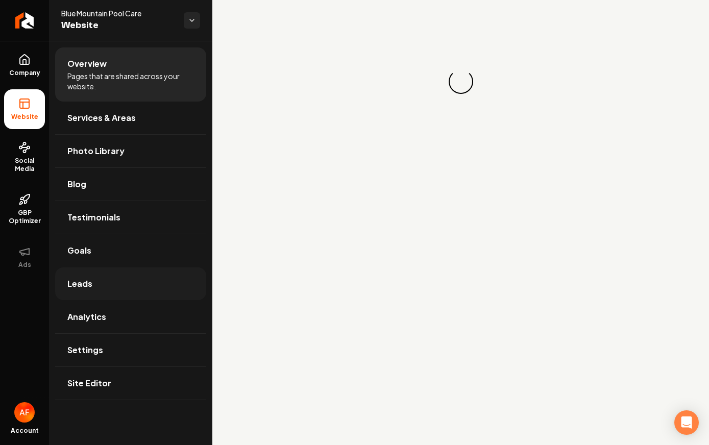
click at [132, 280] on link "Leads" at bounding box center [130, 283] width 151 height 33
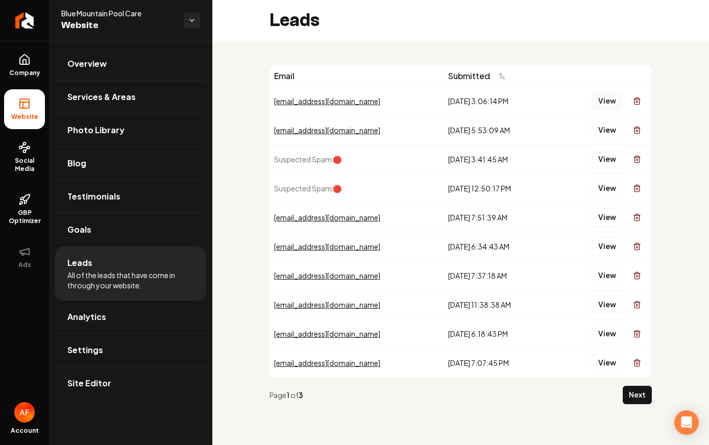
click at [602, 101] on button "View" at bounding box center [606, 101] width 31 height 18
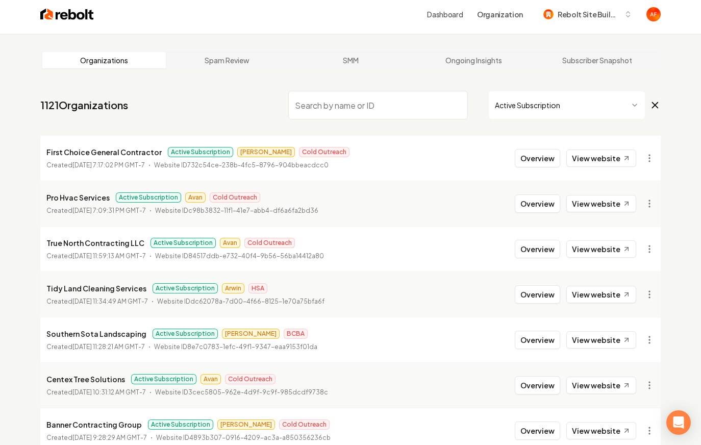
scroll to position [15, 0]
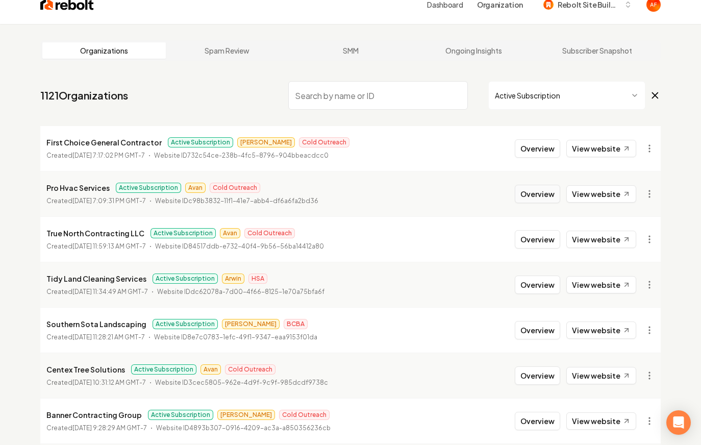
click at [547, 195] on button "Overview" at bounding box center [537, 194] width 45 height 18
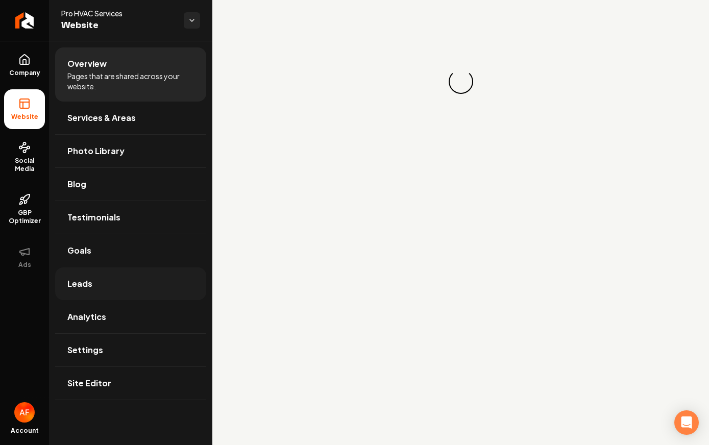
click at [127, 276] on link "Leads" at bounding box center [130, 283] width 151 height 33
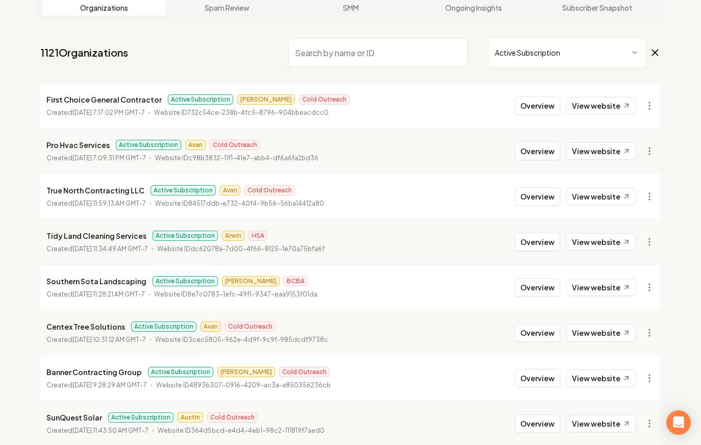
scroll to position [59, 0]
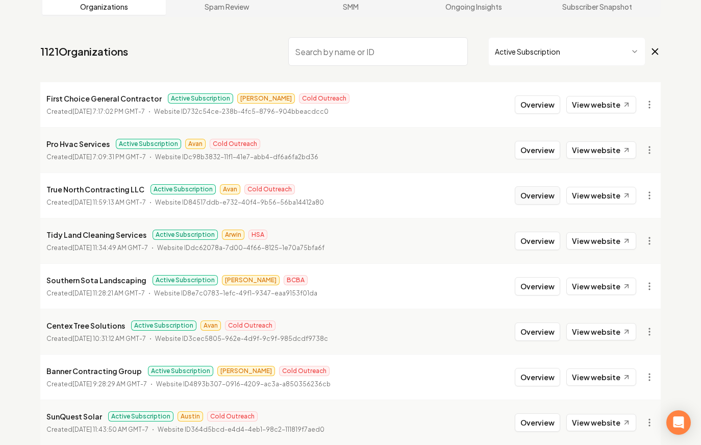
drag, startPoint x: 517, startPoint y: 199, endPoint x: 524, endPoint y: 198, distance: 6.7
click at [522, 198] on li "True North Contracting LLC Active Subscription Avan Cold Outreach Created March…" at bounding box center [350, 194] width 620 height 45
click at [524, 198] on button "Overview" at bounding box center [537, 195] width 45 height 18
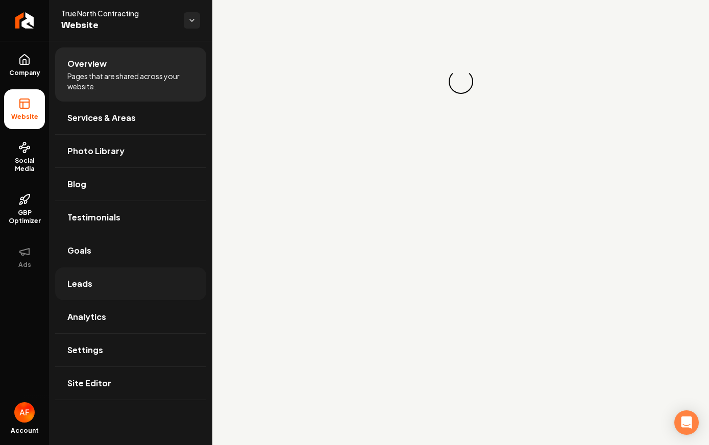
click at [98, 281] on link "Leads" at bounding box center [130, 283] width 151 height 33
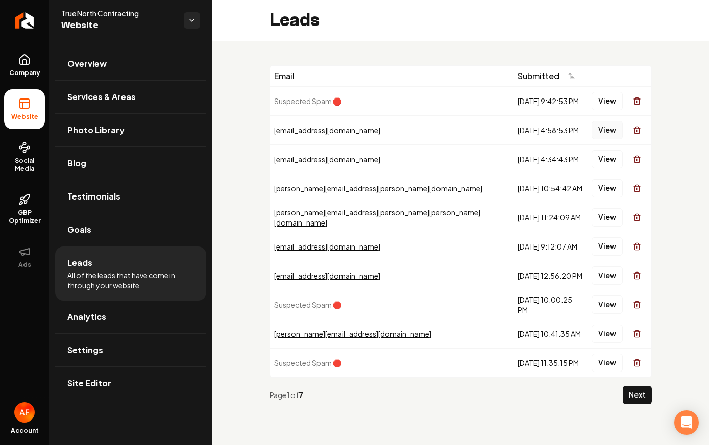
click at [597, 130] on button "View" at bounding box center [606, 130] width 31 height 18
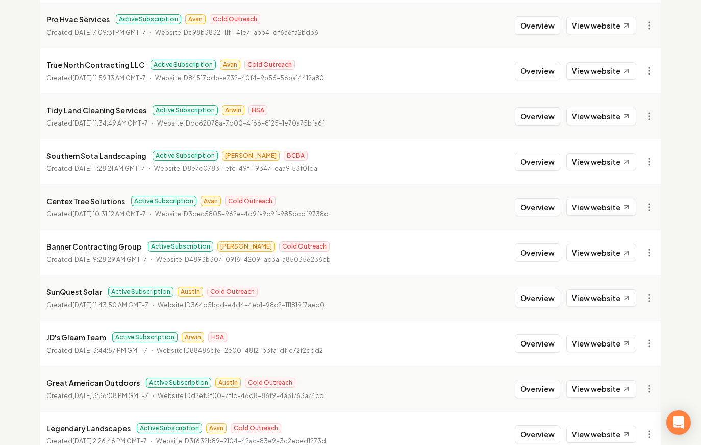
scroll to position [184, 0]
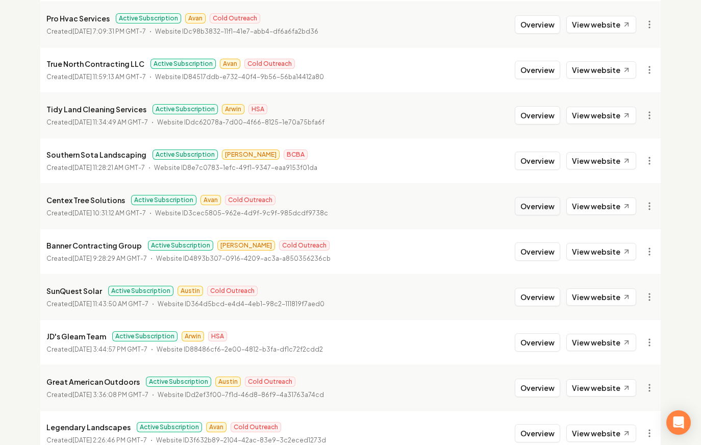
click at [530, 209] on button "Overview" at bounding box center [537, 206] width 45 height 18
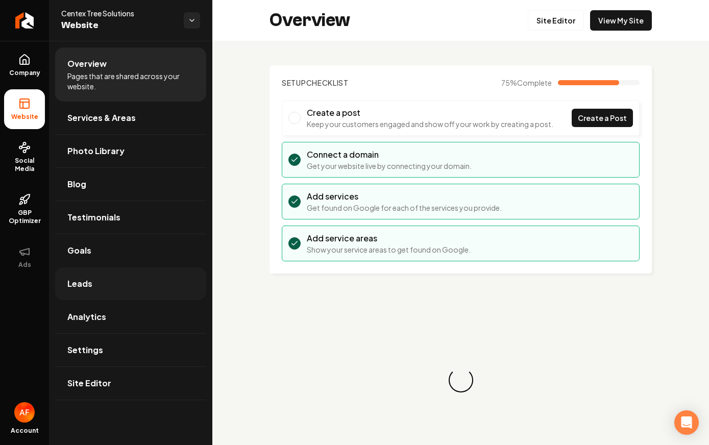
click at [107, 289] on link "Leads" at bounding box center [130, 283] width 151 height 33
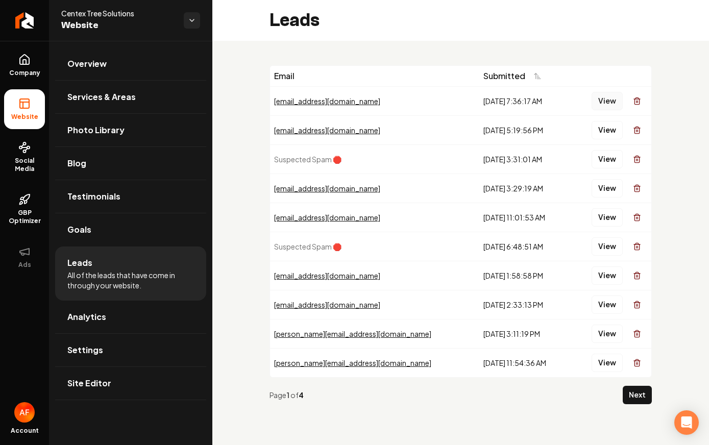
click at [614, 105] on button "View" at bounding box center [606, 101] width 31 height 18
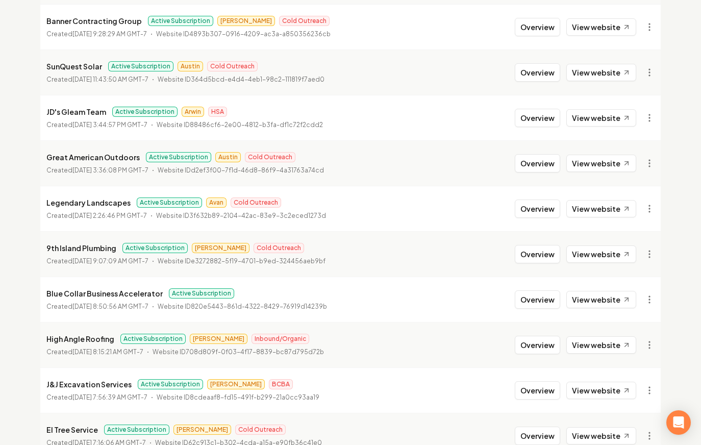
scroll to position [419, 0]
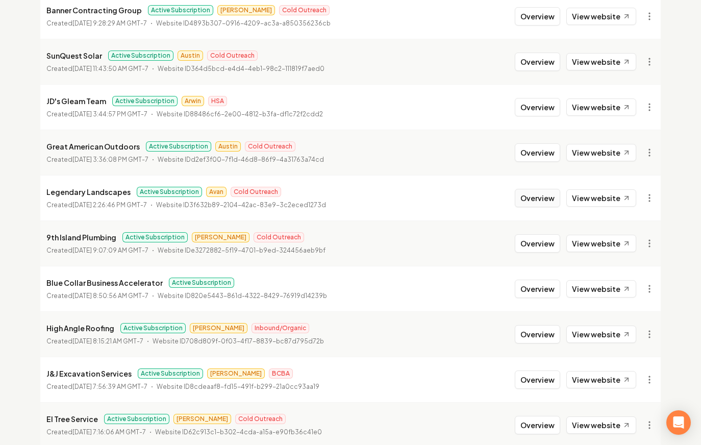
drag, startPoint x: 554, startPoint y: 189, endPoint x: 540, endPoint y: 194, distance: 14.7
click at [553, 189] on button "Overview" at bounding box center [537, 198] width 45 height 18
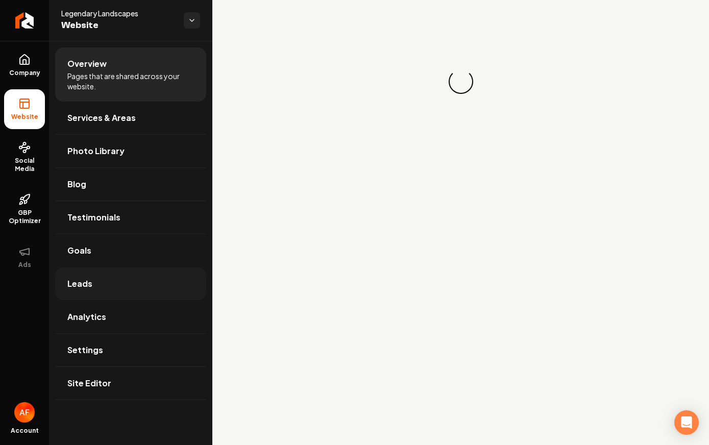
click at [89, 275] on link "Leads" at bounding box center [130, 283] width 151 height 33
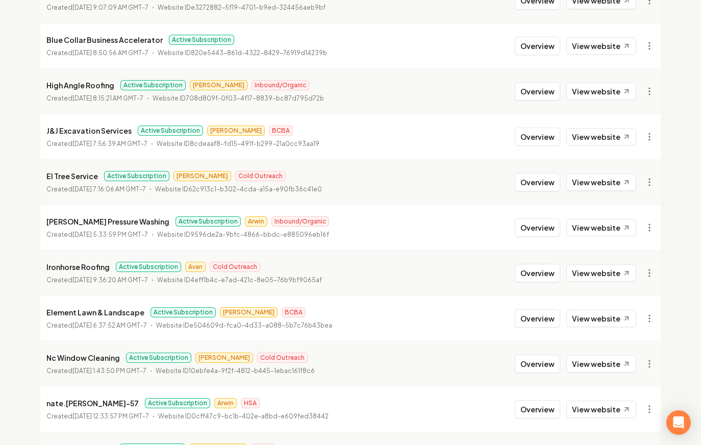
scroll to position [672, 0]
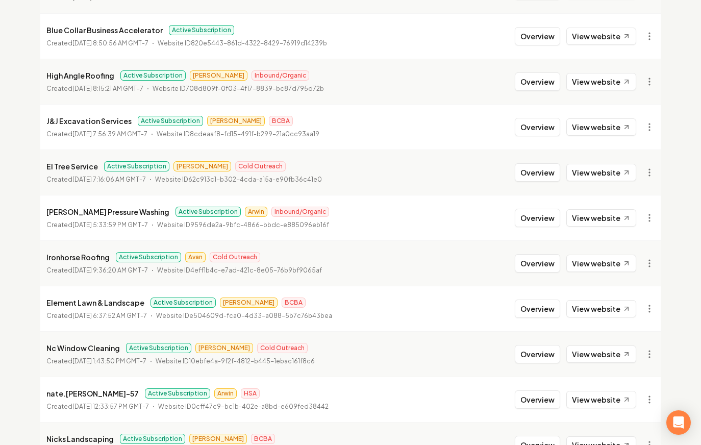
drag, startPoint x: 532, startPoint y: 267, endPoint x: 496, endPoint y: 259, distance: 36.6
click at [532, 267] on button "Overview" at bounding box center [537, 263] width 45 height 18
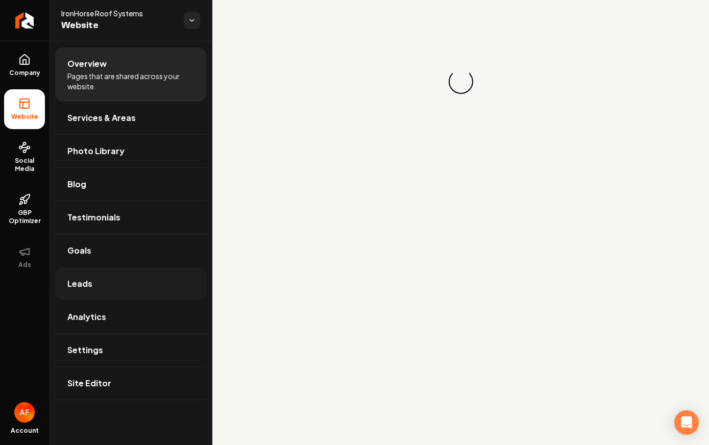
click at [124, 288] on link "Leads" at bounding box center [130, 283] width 151 height 33
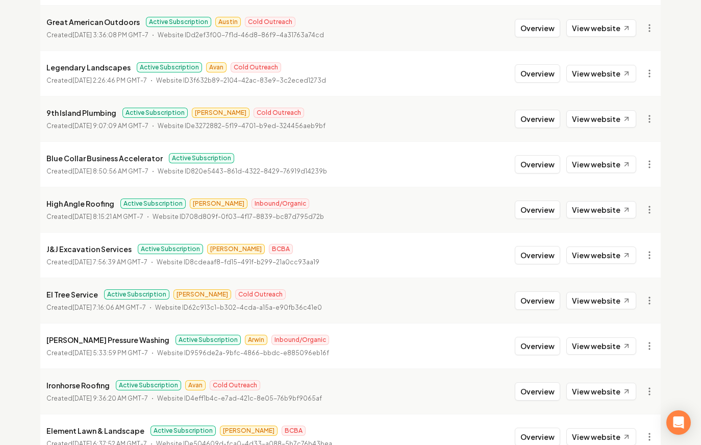
scroll to position [544, 0]
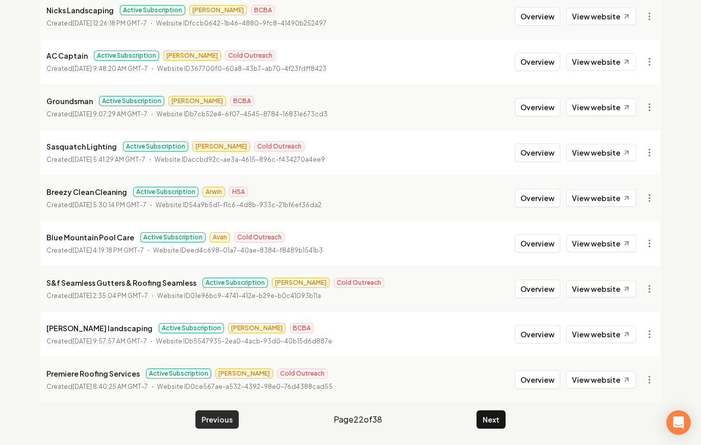
click at [216, 419] on button "Previous" at bounding box center [216, 419] width 43 height 18
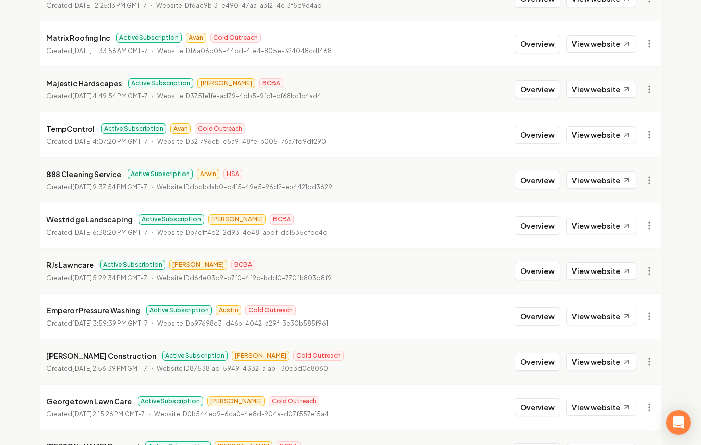
scroll to position [344, 0]
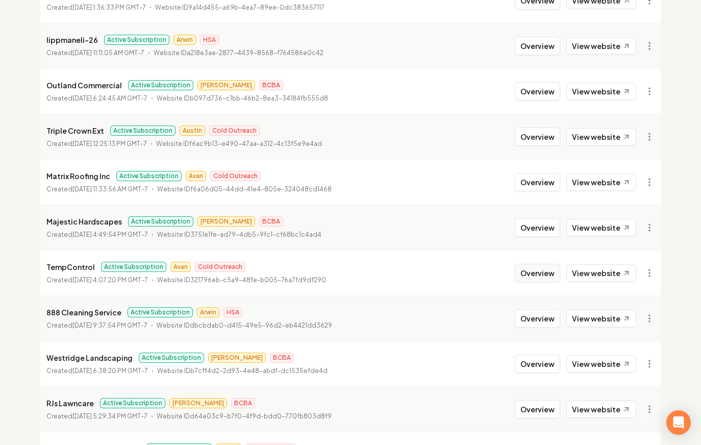
click at [536, 269] on button "Overview" at bounding box center [537, 273] width 45 height 18
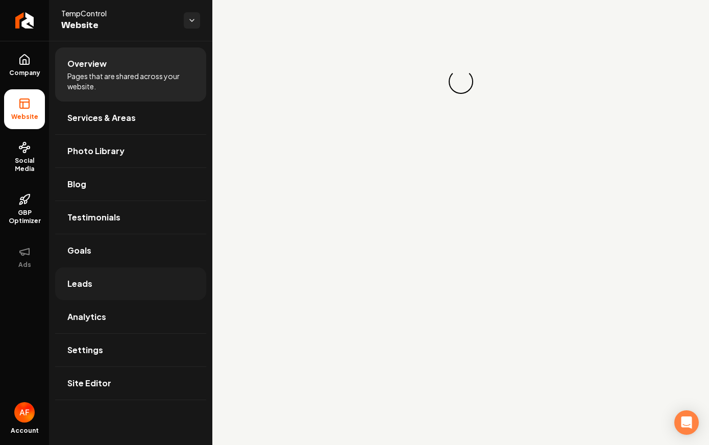
click at [124, 273] on link "Leads" at bounding box center [130, 283] width 151 height 33
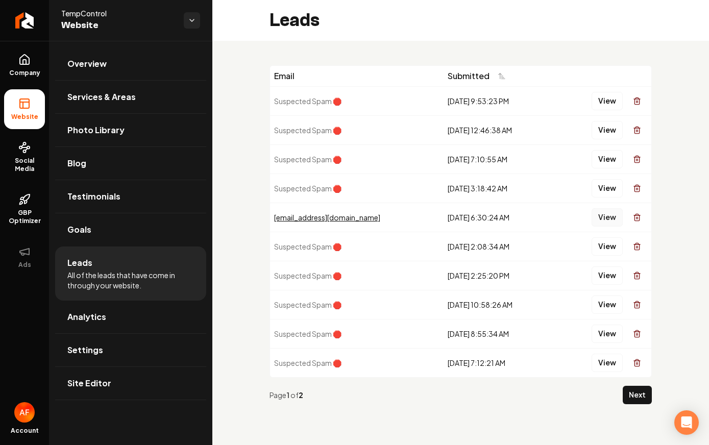
click at [606, 224] on button "View" at bounding box center [606, 217] width 31 height 18
click at [95, 318] on span "Analytics" at bounding box center [86, 317] width 39 height 12
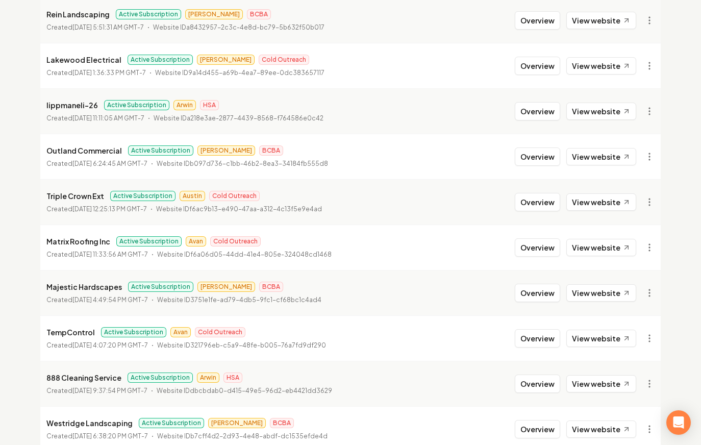
scroll to position [281, 0]
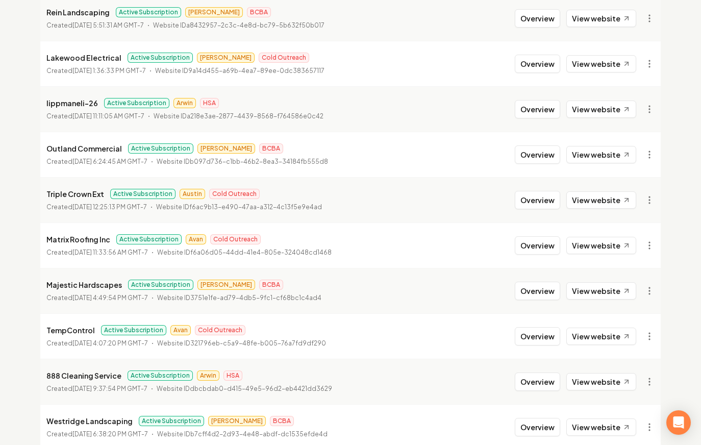
drag, startPoint x: 524, startPoint y: 243, endPoint x: 390, endPoint y: 238, distance: 133.7
click at [524, 243] on button "Overview" at bounding box center [537, 245] width 45 height 18
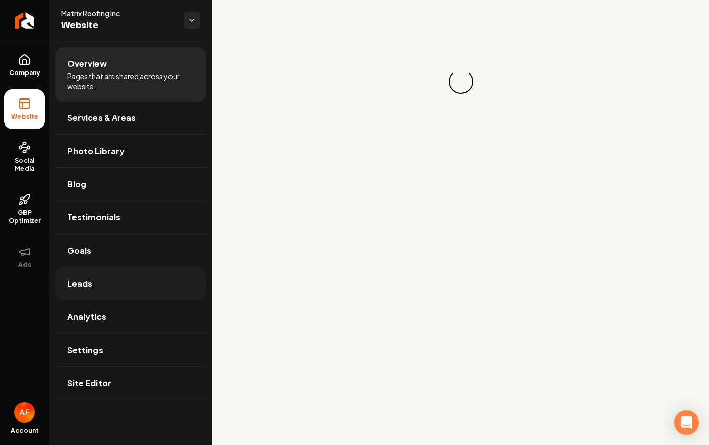
click at [70, 292] on link "Leads" at bounding box center [130, 283] width 151 height 33
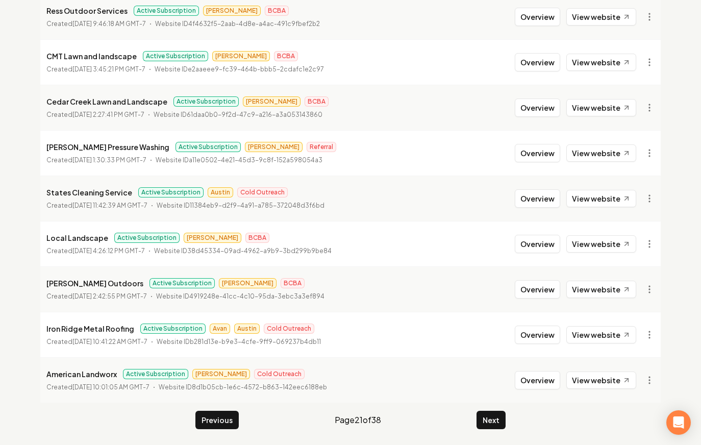
scroll to position [1100, 0]
click at [217, 416] on button "Previous" at bounding box center [216, 419] width 43 height 18
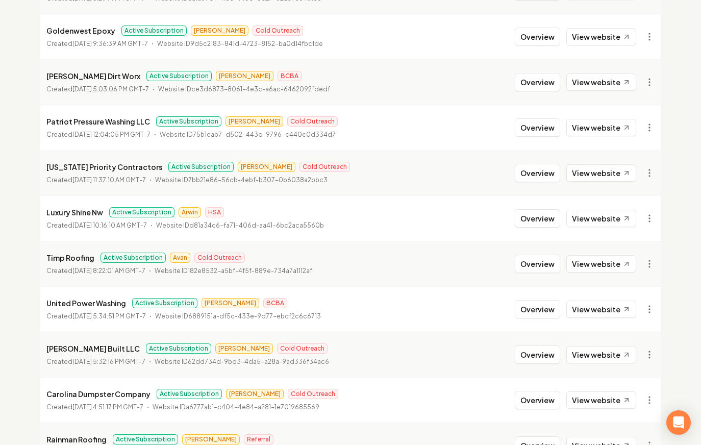
scroll to position [924, 0]
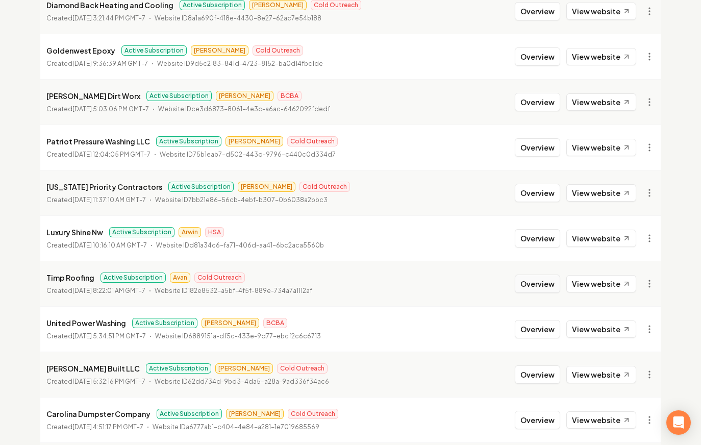
click at [540, 286] on button "Overview" at bounding box center [537, 283] width 45 height 18
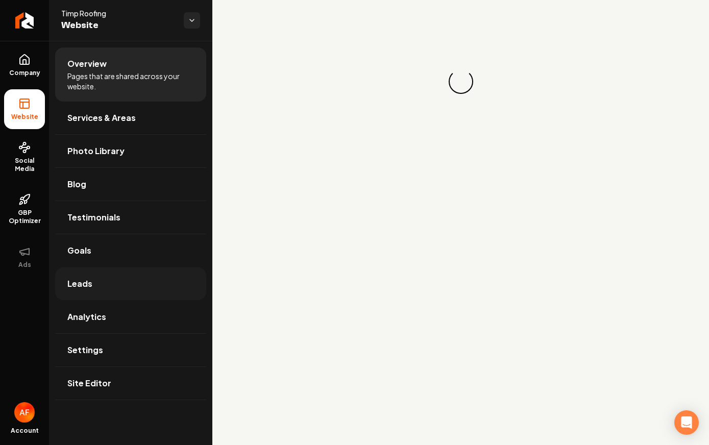
click at [147, 283] on link "Leads" at bounding box center [130, 283] width 151 height 33
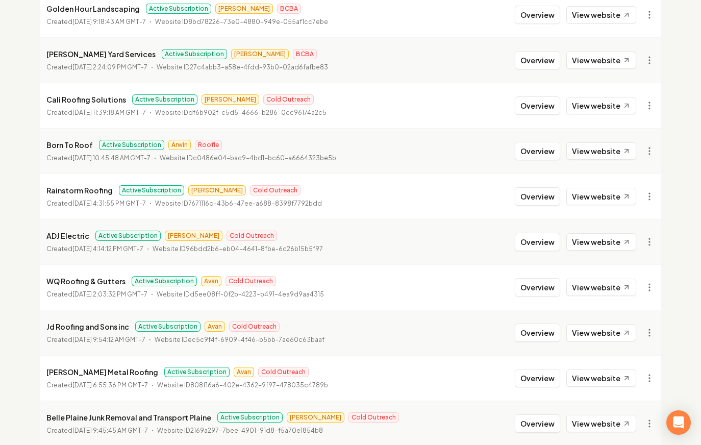
scroll to position [434, 0]
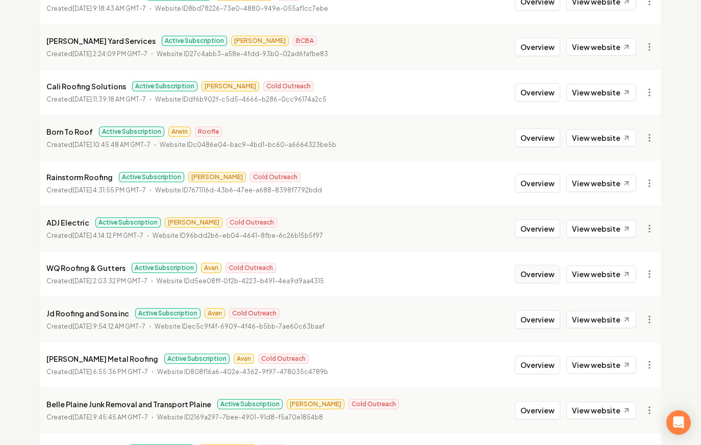
click at [532, 271] on button "Overview" at bounding box center [537, 274] width 45 height 18
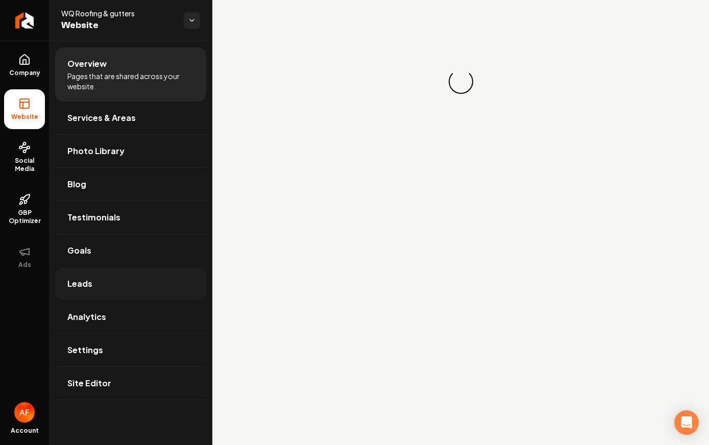
click at [88, 291] on link "Leads" at bounding box center [130, 283] width 151 height 33
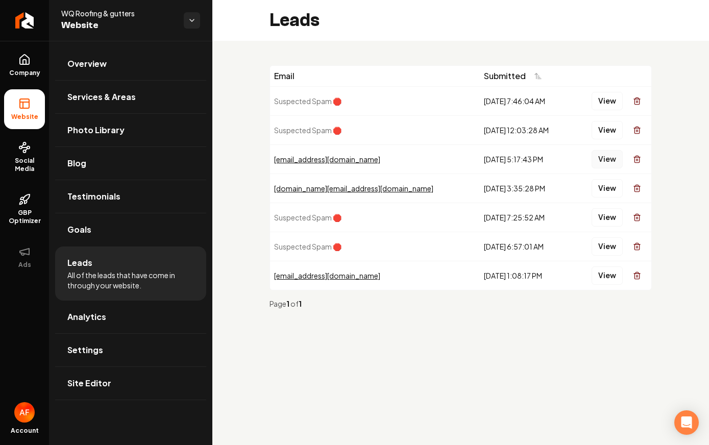
click at [615, 155] on button "View" at bounding box center [606, 159] width 31 height 18
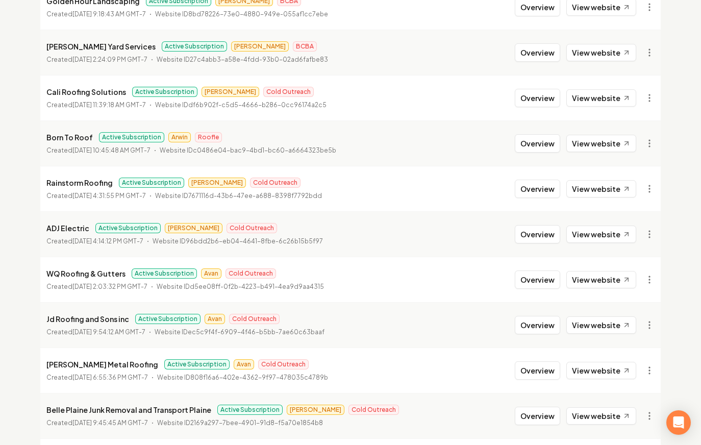
scroll to position [432, 0]
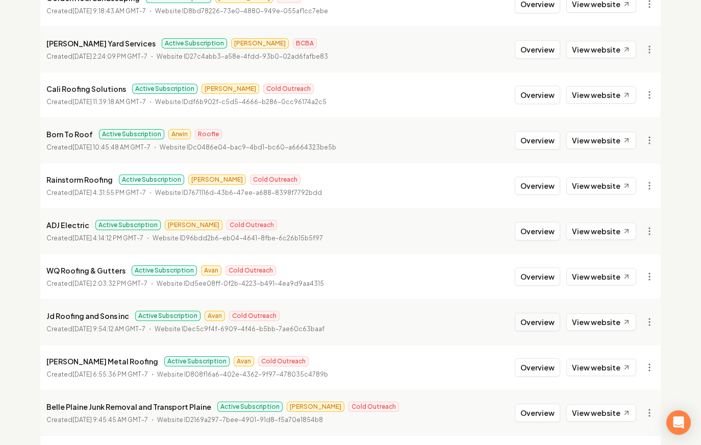
click at [538, 316] on button "Overview" at bounding box center [537, 322] width 45 height 18
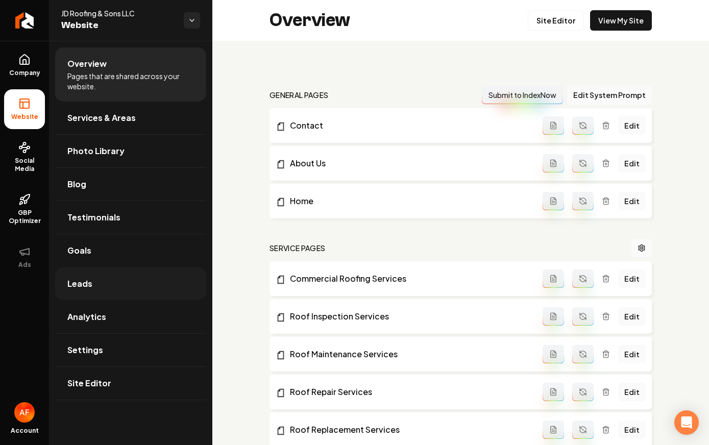
click at [110, 289] on link "Leads" at bounding box center [130, 283] width 151 height 33
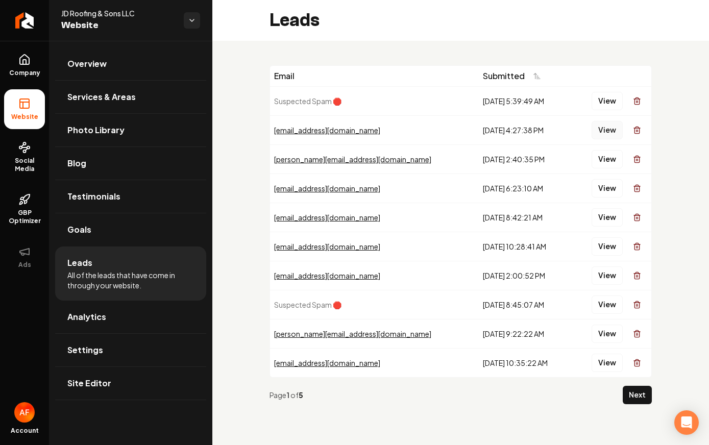
click at [601, 127] on button "View" at bounding box center [606, 130] width 31 height 18
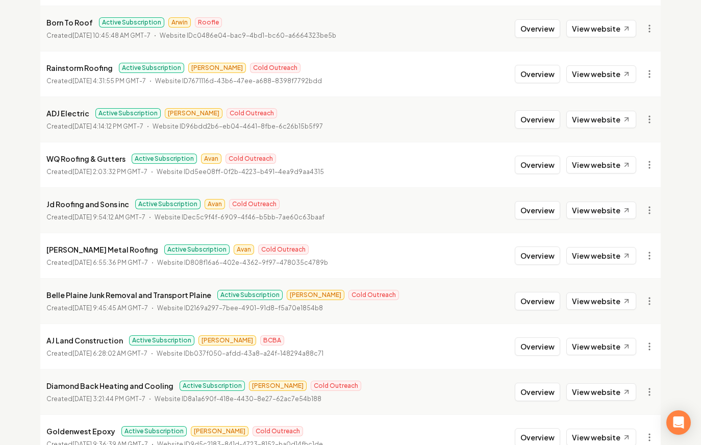
scroll to position [551, 0]
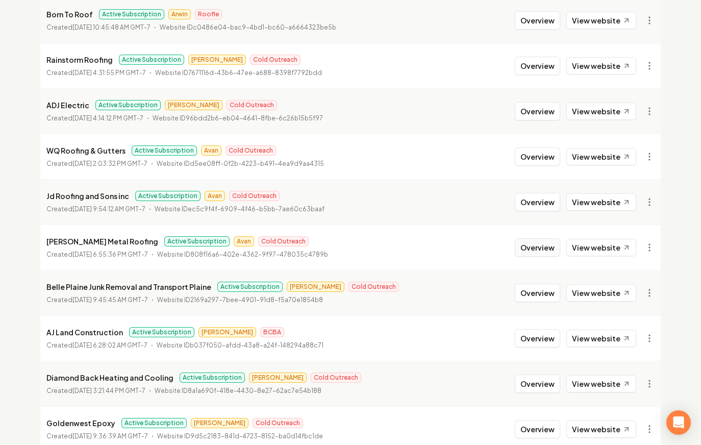
click at [532, 251] on button "Overview" at bounding box center [537, 247] width 45 height 18
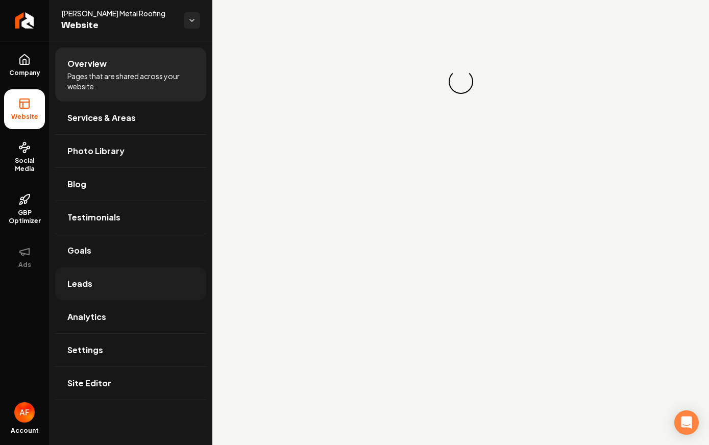
click at [138, 287] on link "Leads" at bounding box center [130, 283] width 151 height 33
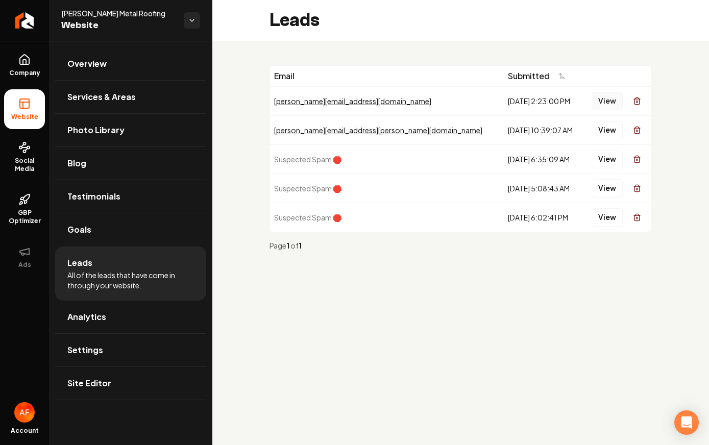
click at [613, 102] on button "View" at bounding box center [606, 101] width 31 height 18
click at [608, 131] on button "View" at bounding box center [606, 130] width 31 height 18
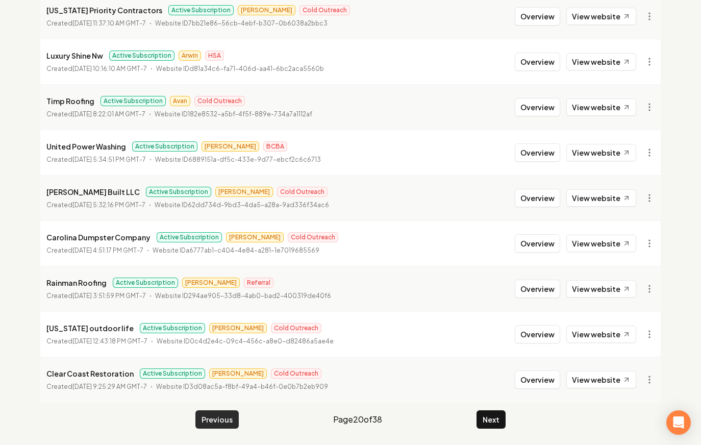
click at [222, 415] on button "Previous" at bounding box center [216, 419] width 43 height 18
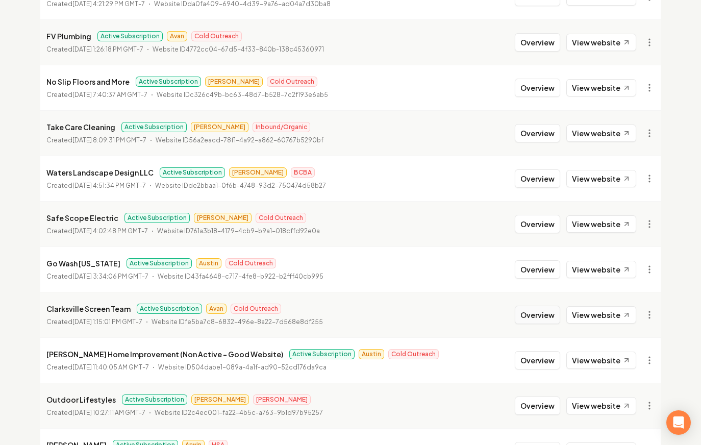
scroll to position [968, 0]
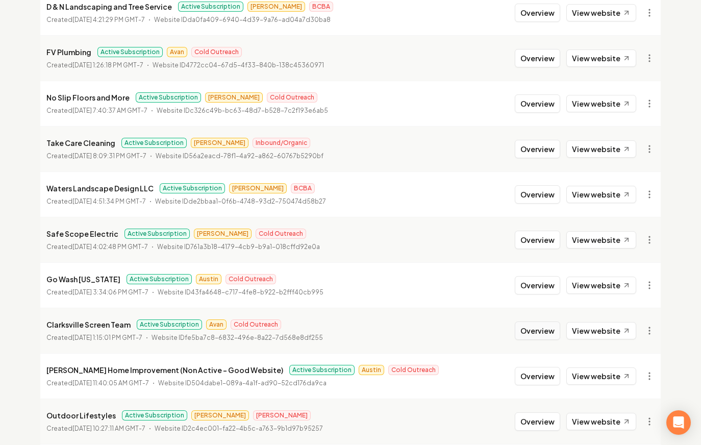
click at [546, 328] on button "Overview" at bounding box center [537, 330] width 45 height 18
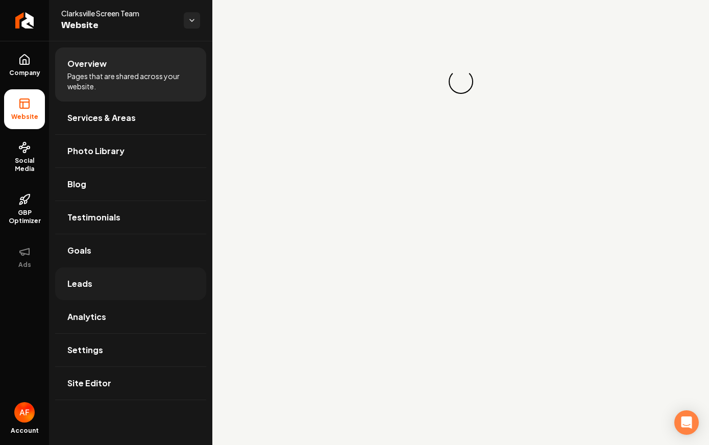
click at [138, 282] on link "Leads" at bounding box center [130, 283] width 151 height 33
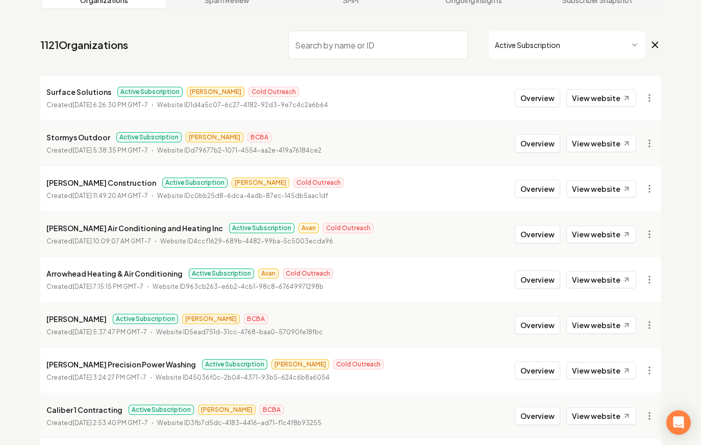
scroll to position [77, 0]
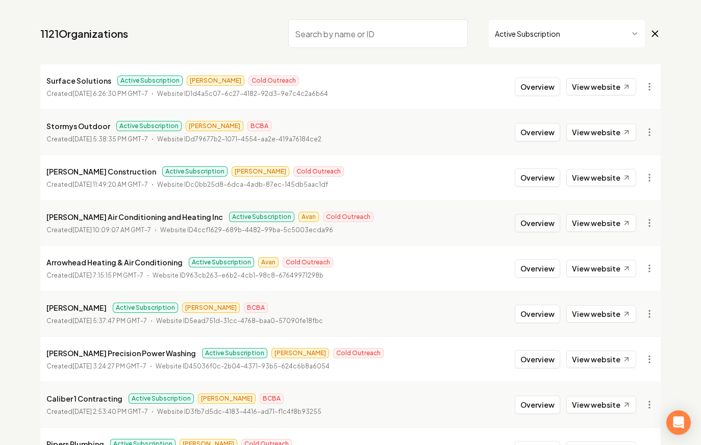
click at [525, 226] on button "Overview" at bounding box center [537, 223] width 45 height 18
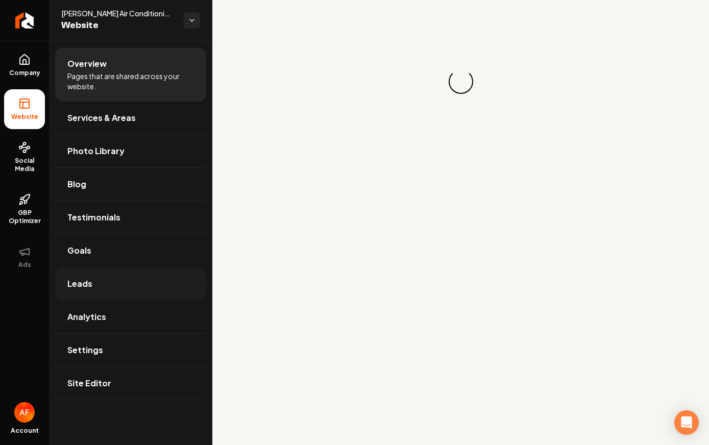
click at [129, 283] on link "Leads" at bounding box center [130, 283] width 151 height 33
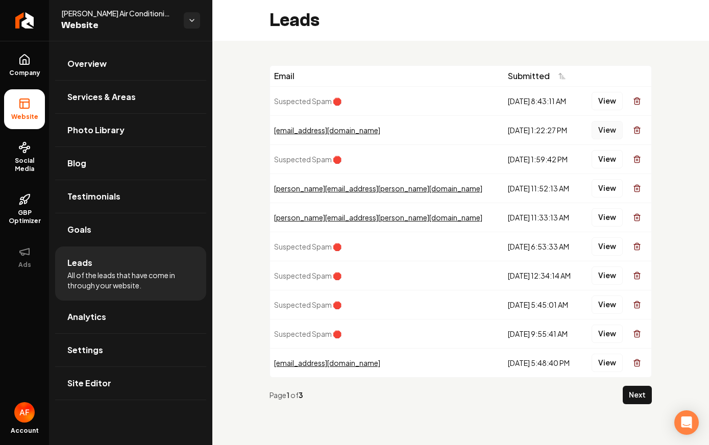
click at [597, 134] on button "View" at bounding box center [606, 130] width 31 height 18
drag, startPoint x: 574, startPoint y: 127, endPoint x: 275, endPoint y: 22, distance: 316.0
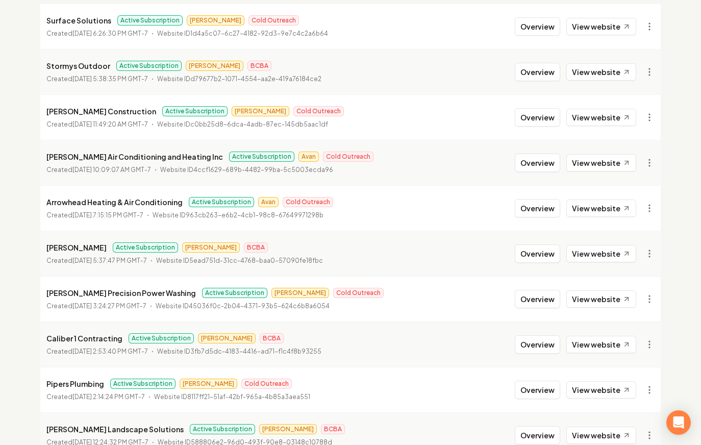
scroll to position [168, 0]
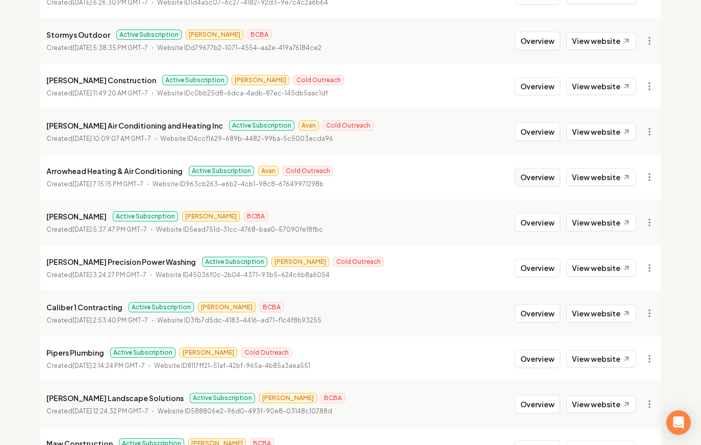
click at [522, 181] on button "Overview" at bounding box center [537, 177] width 45 height 18
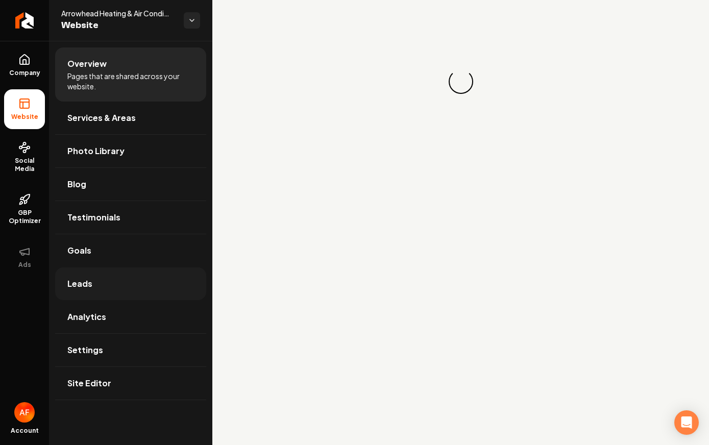
click at [172, 279] on link "Leads" at bounding box center [130, 283] width 151 height 33
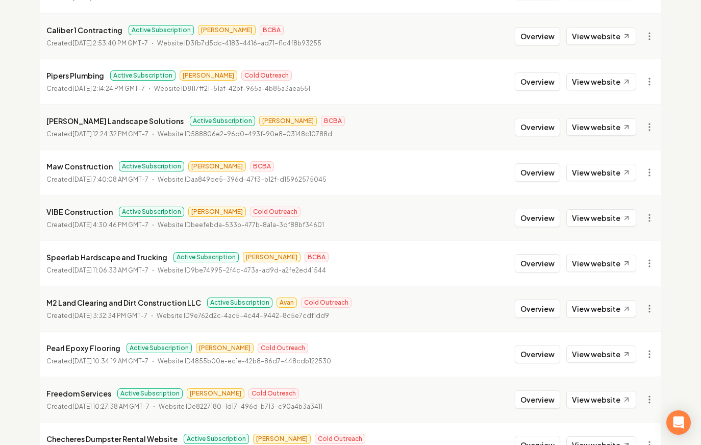
scroll to position [465, 0]
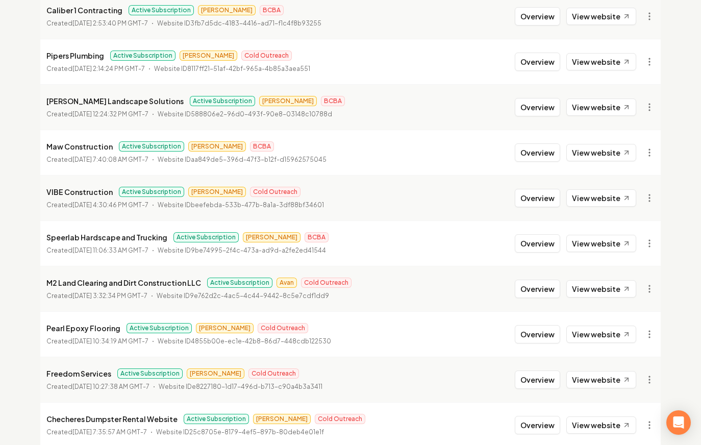
drag, startPoint x: 555, startPoint y: 288, endPoint x: 513, endPoint y: 280, distance: 42.7
click at [554, 288] on button "Overview" at bounding box center [537, 289] width 45 height 18
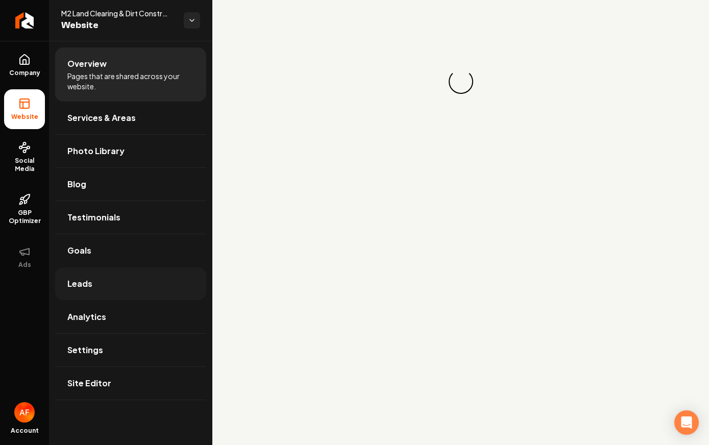
click at [172, 281] on link "Leads" at bounding box center [130, 283] width 151 height 33
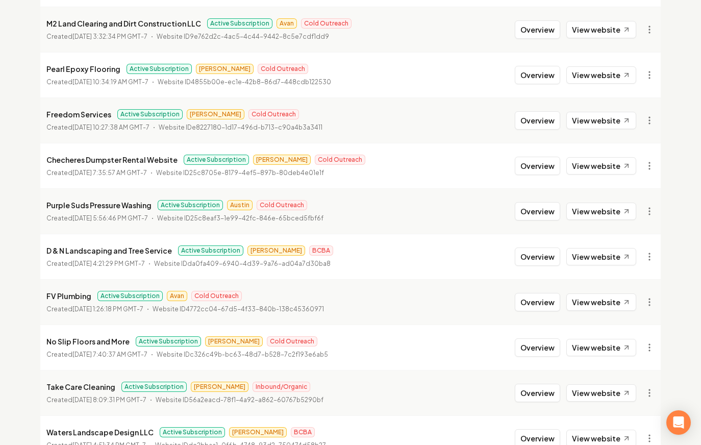
scroll to position [729, 0]
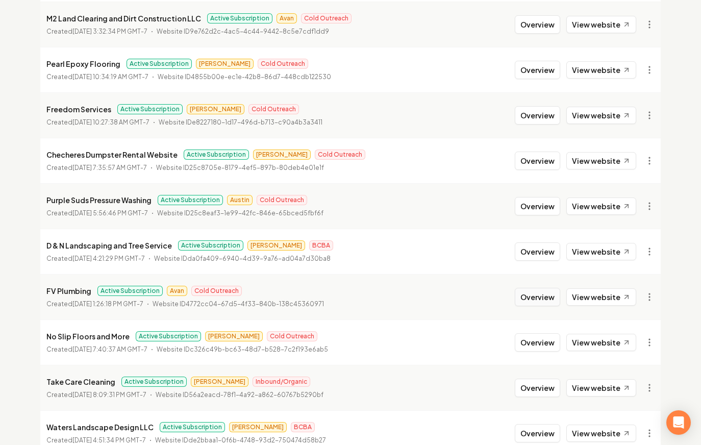
click at [553, 294] on button "Overview" at bounding box center [537, 297] width 45 height 18
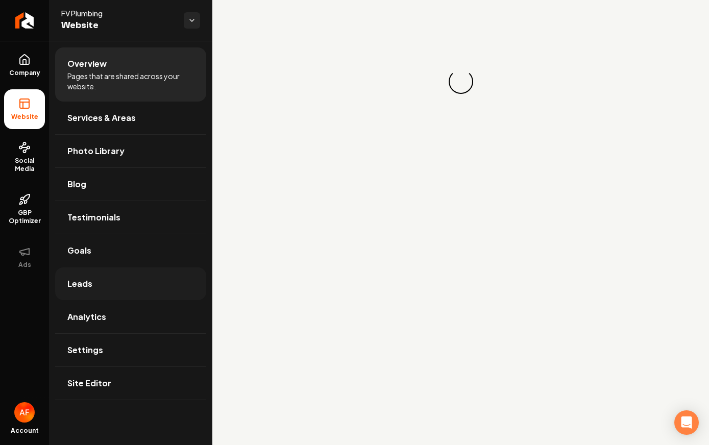
click at [106, 291] on link "Leads" at bounding box center [130, 283] width 151 height 33
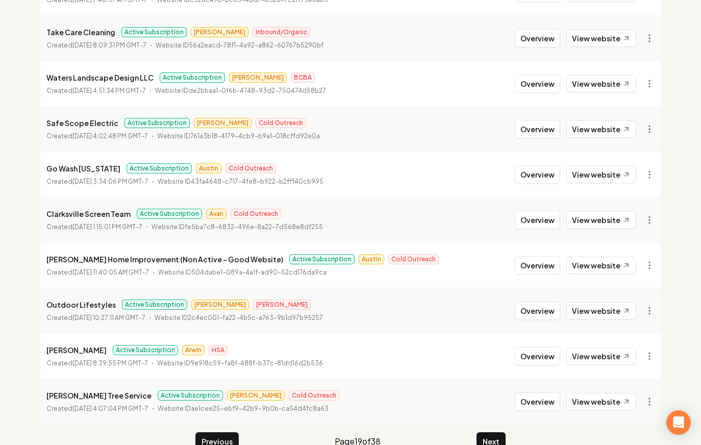
scroll to position [1083, 0]
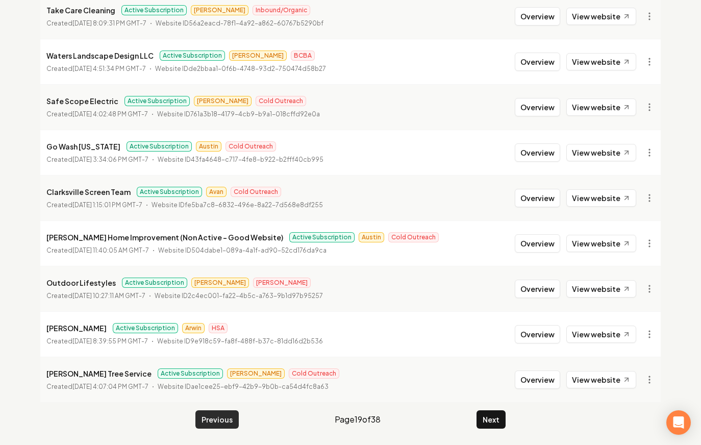
click at [225, 422] on button "Previous" at bounding box center [216, 419] width 43 height 18
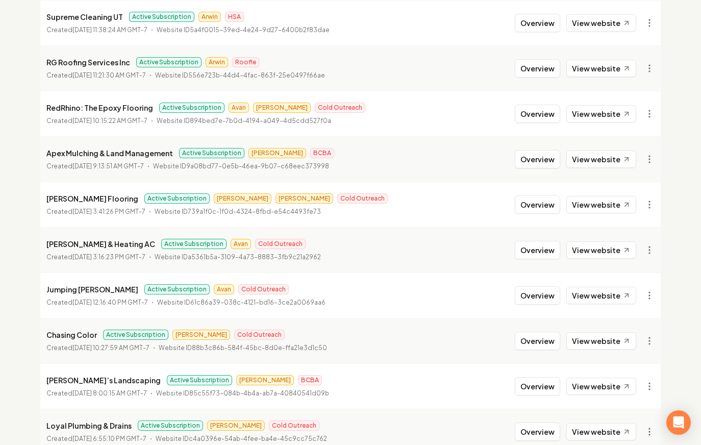
scroll to position [1033, 0]
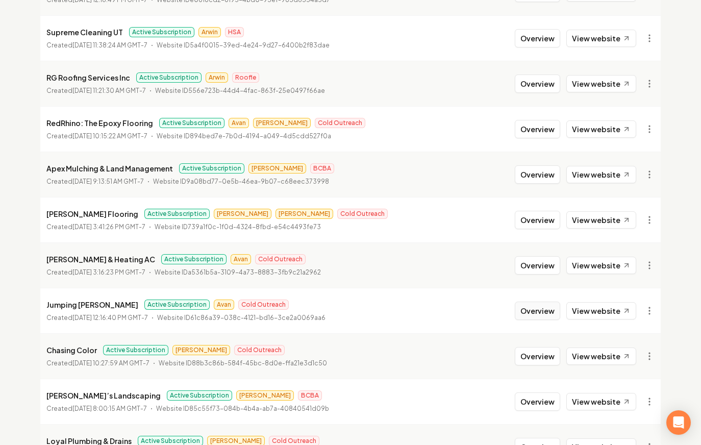
drag, startPoint x: 544, startPoint y: 313, endPoint x: 522, endPoint y: 306, distance: 23.1
click at [544, 313] on button "Overview" at bounding box center [537, 310] width 45 height 18
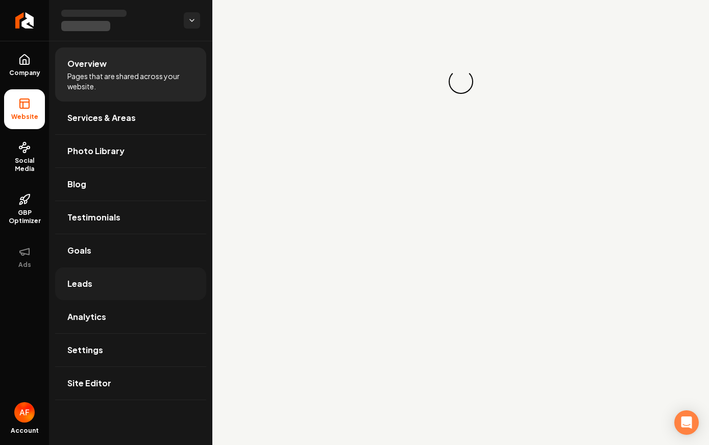
click at [102, 276] on link "Leads" at bounding box center [130, 283] width 151 height 33
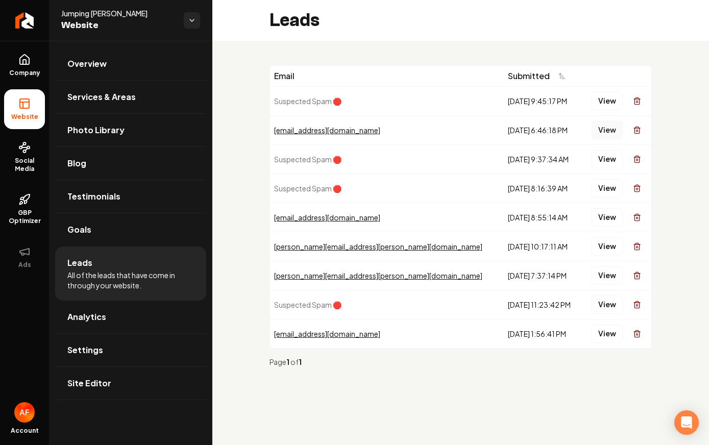
click at [603, 134] on button "View" at bounding box center [606, 130] width 31 height 18
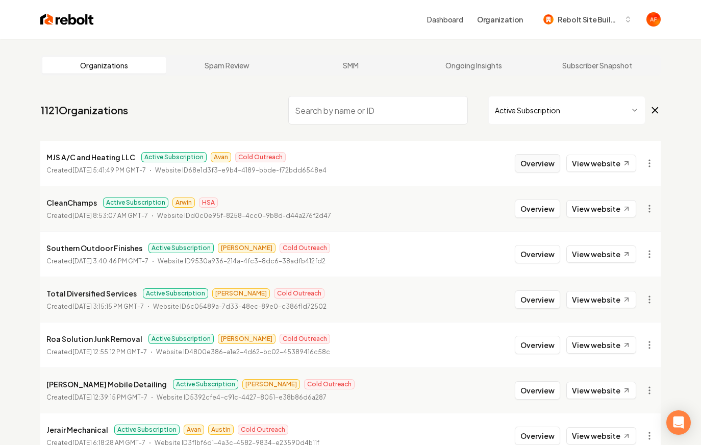
click at [537, 156] on button "Overview" at bounding box center [537, 163] width 45 height 18
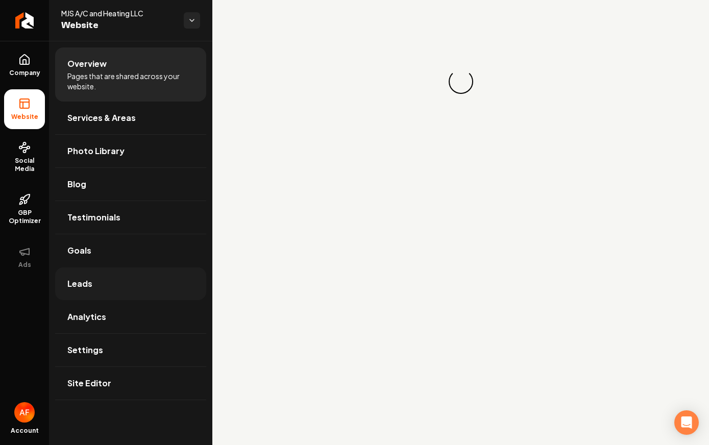
click at [134, 286] on link "Leads" at bounding box center [130, 283] width 151 height 33
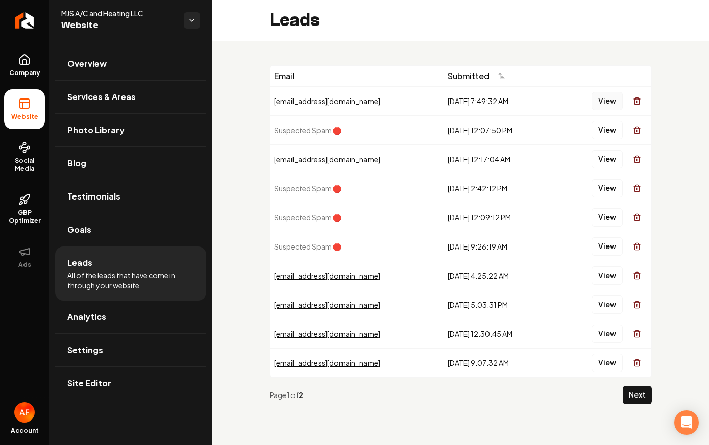
click at [595, 104] on button "View" at bounding box center [606, 101] width 31 height 18
click at [593, 166] on button "View" at bounding box center [606, 159] width 31 height 18
click at [27, 65] on icon at bounding box center [24, 60] width 12 height 12
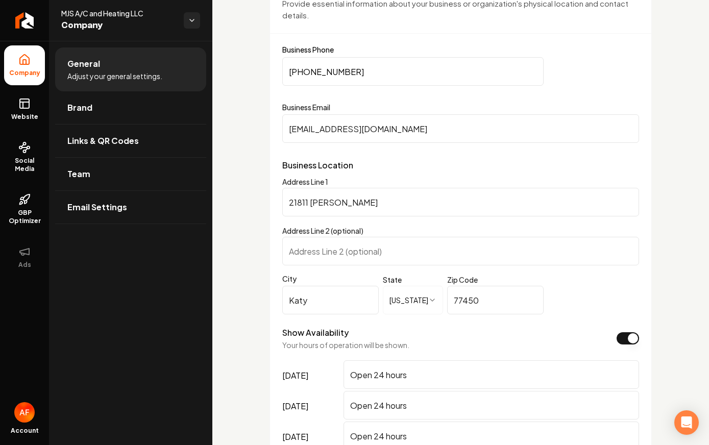
scroll to position [772, 0]
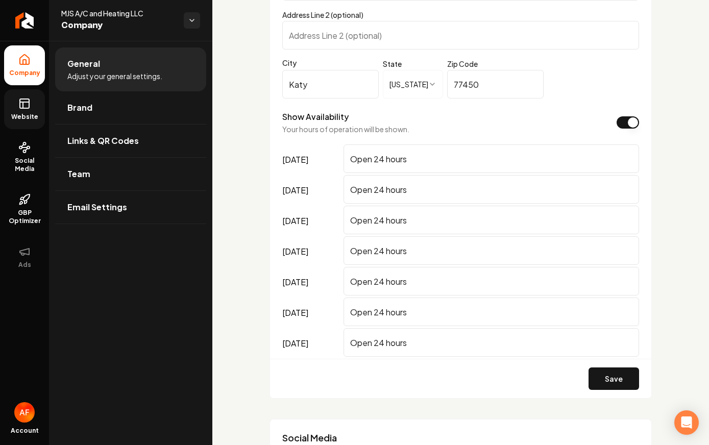
click at [14, 103] on link "Website" at bounding box center [24, 109] width 41 height 40
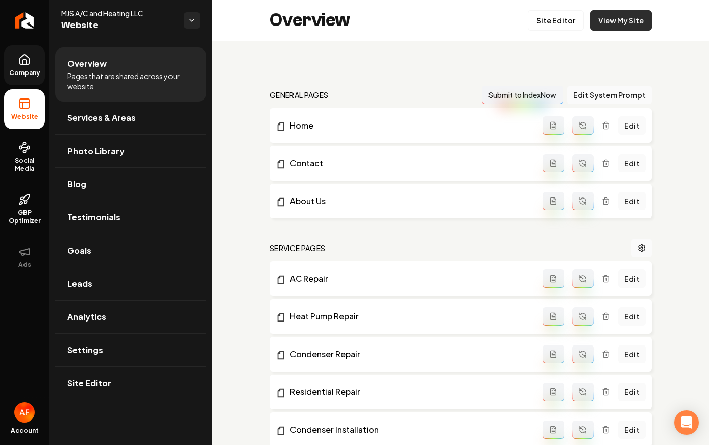
click at [630, 17] on link "View My Site" at bounding box center [621, 20] width 62 height 20
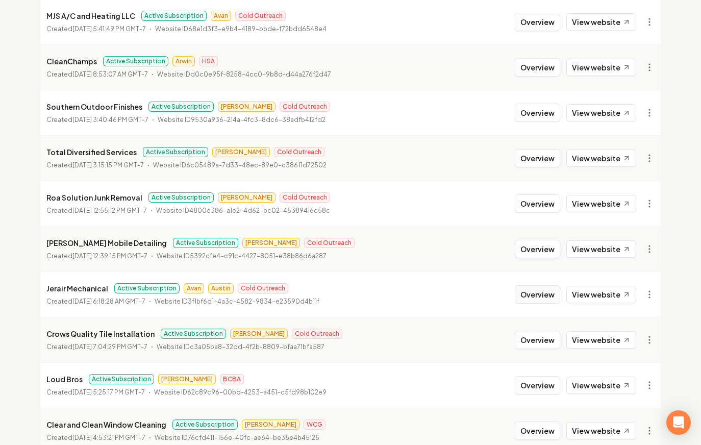
scroll to position [142, 0]
click at [542, 292] on button "Overview" at bounding box center [537, 294] width 45 height 18
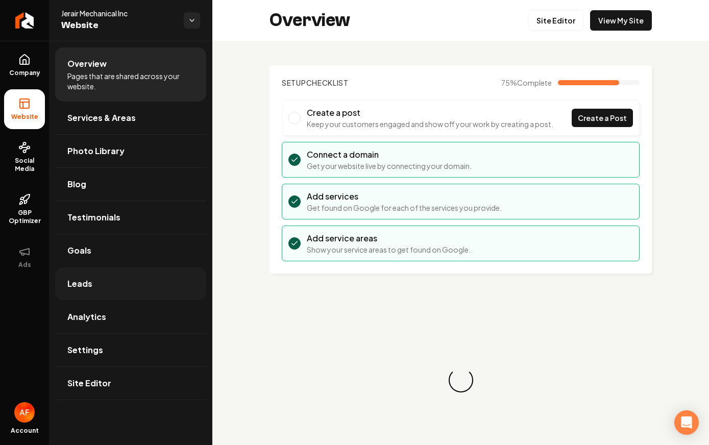
click at [91, 297] on link "Leads" at bounding box center [130, 283] width 151 height 33
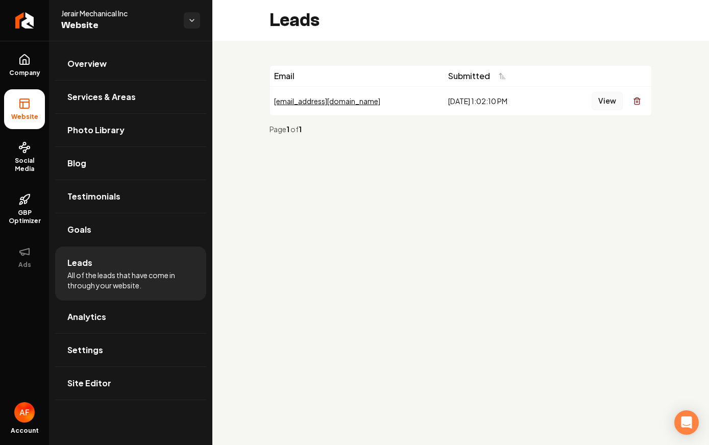
click at [605, 96] on button "View" at bounding box center [606, 101] width 31 height 18
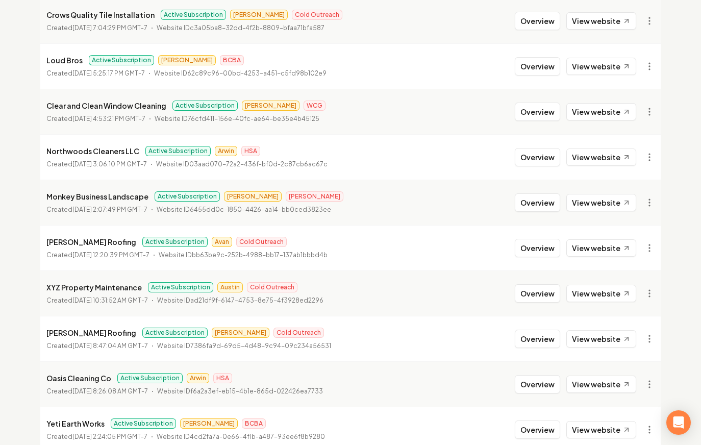
scroll to position [490, 0]
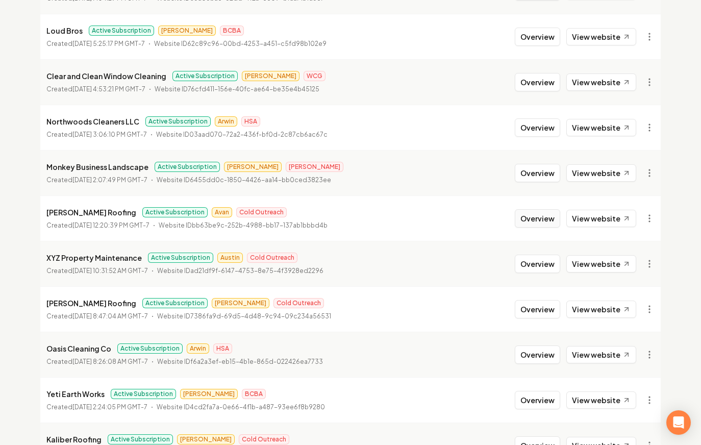
click at [524, 221] on button "Overview" at bounding box center [537, 218] width 45 height 18
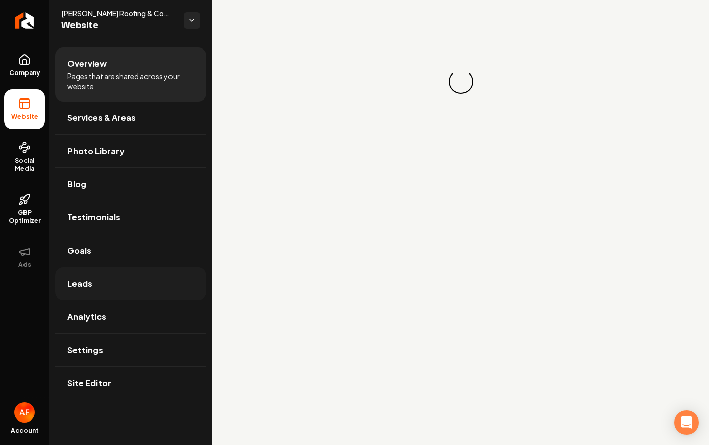
click at [88, 280] on span "Leads" at bounding box center [79, 283] width 25 height 12
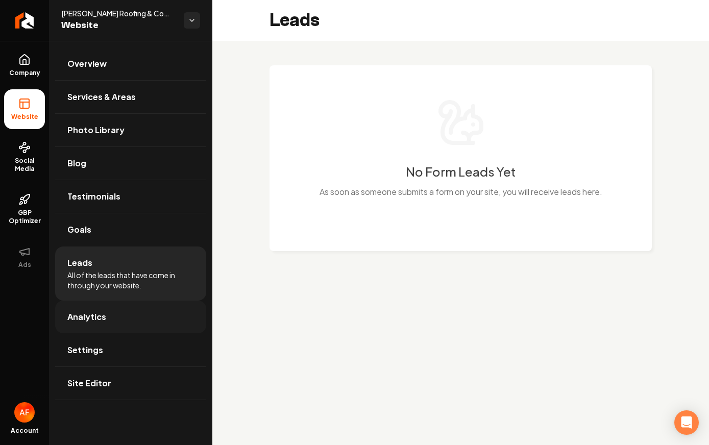
click at [107, 308] on link "Analytics" at bounding box center [130, 316] width 151 height 33
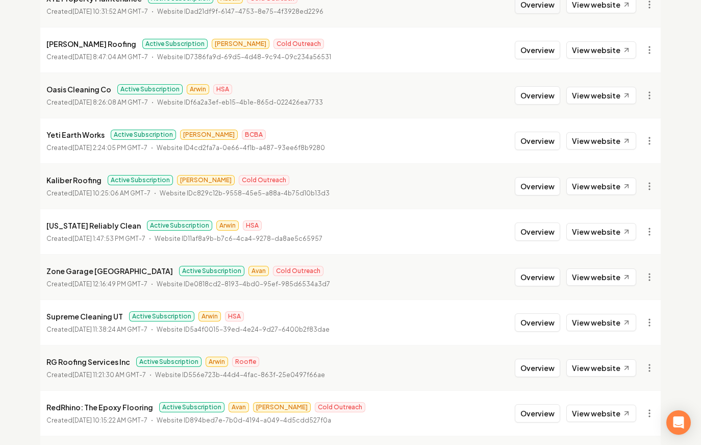
scroll to position [752, 0]
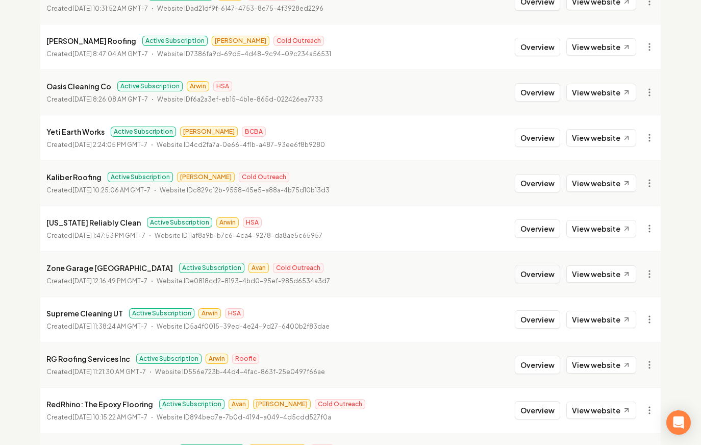
click at [524, 281] on button "Overview" at bounding box center [537, 274] width 45 height 18
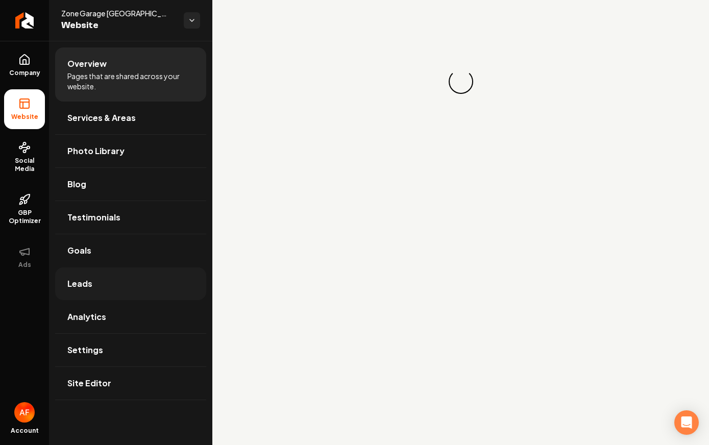
click at [82, 283] on span "Leads" at bounding box center [79, 283] width 25 height 12
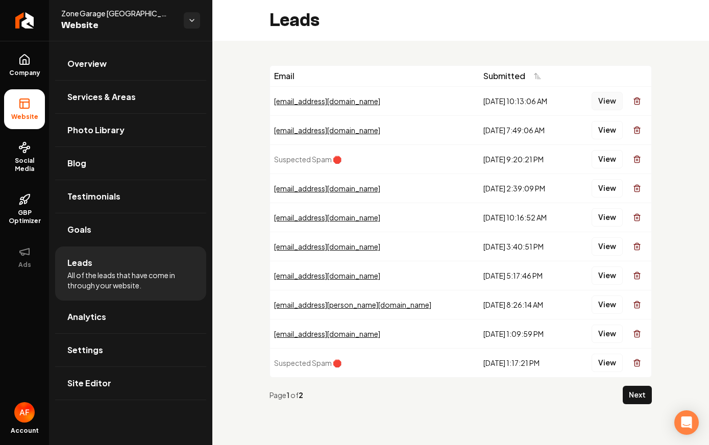
click at [599, 99] on button "View" at bounding box center [606, 101] width 31 height 18
click at [606, 133] on button "View" at bounding box center [606, 130] width 31 height 18
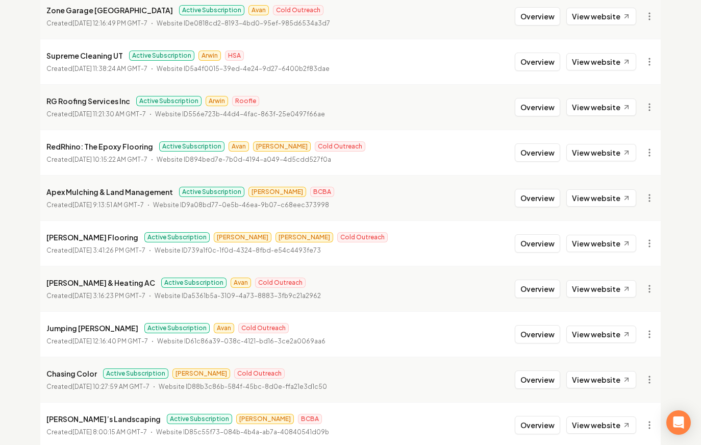
scroll to position [1010, 0]
click at [532, 283] on button "Overview" at bounding box center [537, 288] width 45 height 18
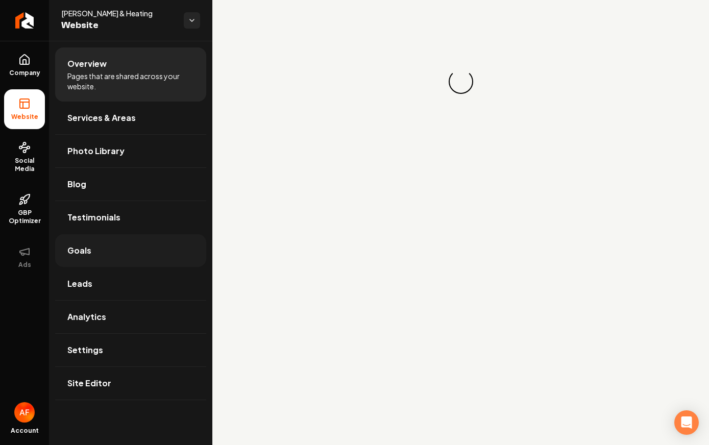
click at [143, 242] on link "Goals" at bounding box center [130, 250] width 151 height 33
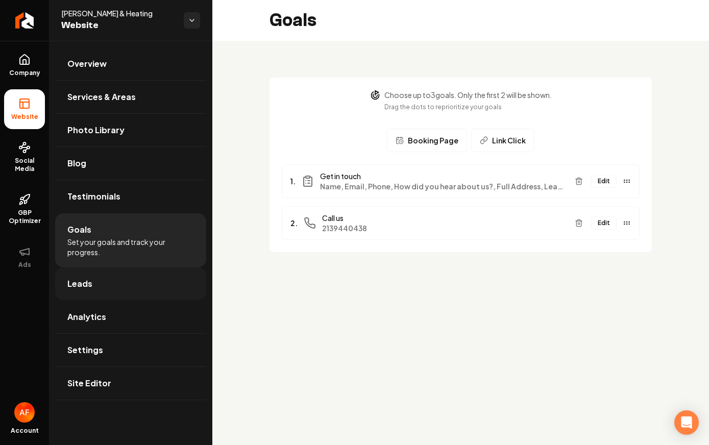
click at [99, 279] on link "Leads" at bounding box center [130, 283] width 151 height 33
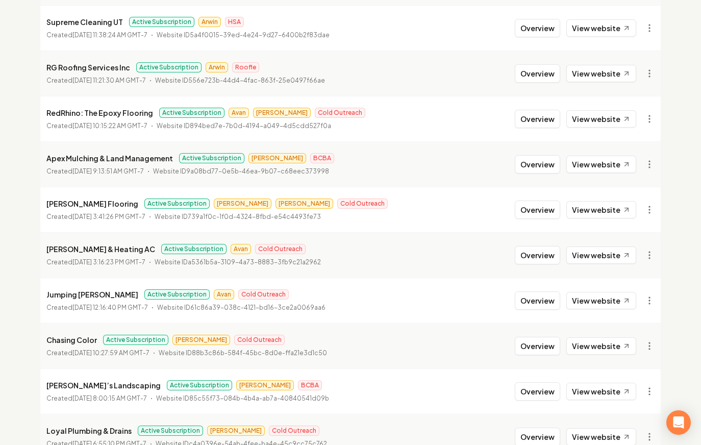
scroll to position [1045, 0]
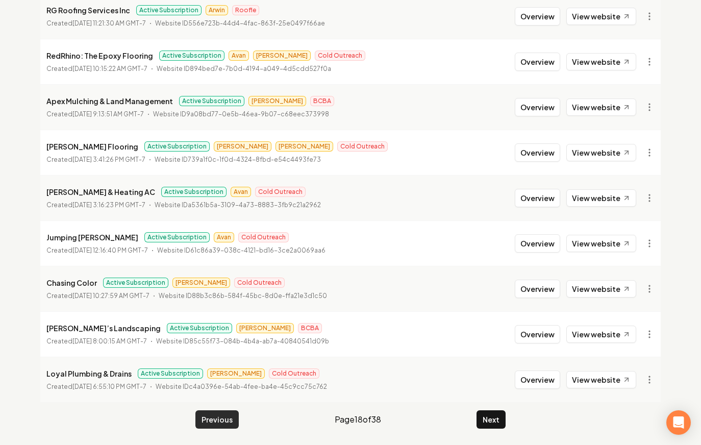
click at [203, 414] on button "Previous" at bounding box center [216, 419] width 43 height 18
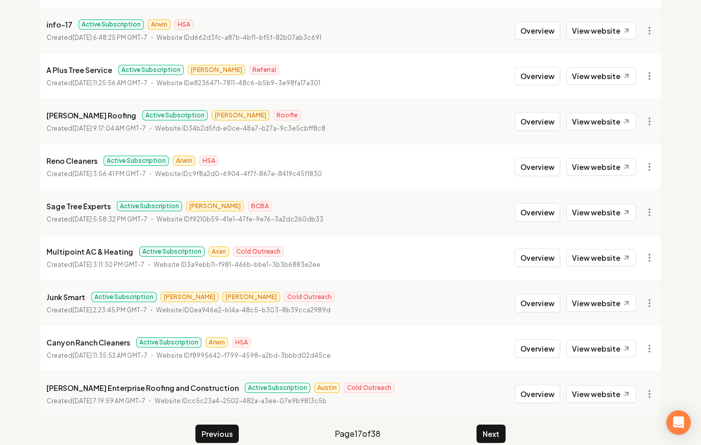
scroll to position [1085, 0]
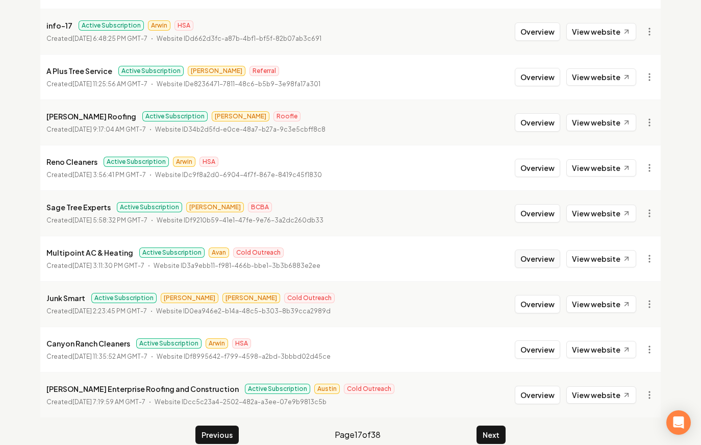
click at [550, 262] on button "Overview" at bounding box center [537, 258] width 45 height 18
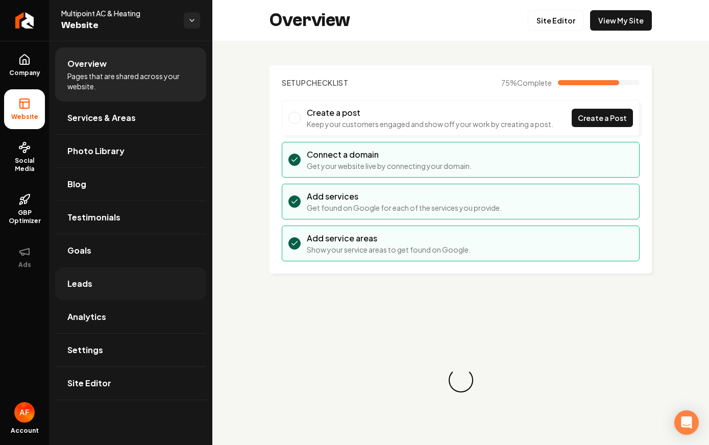
click at [130, 285] on link "Leads" at bounding box center [130, 283] width 151 height 33
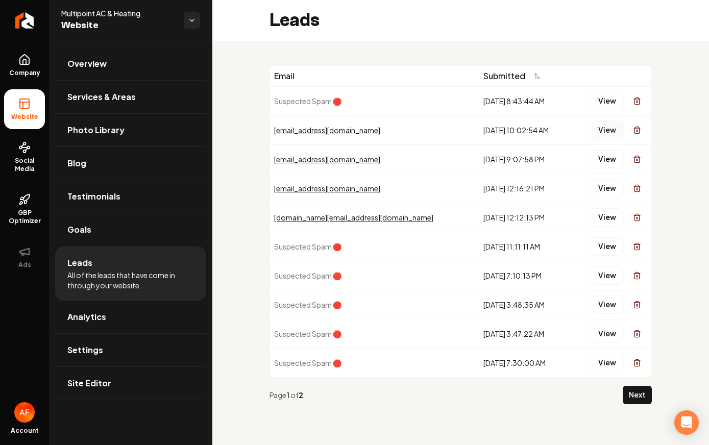
click at [602, 128] on button "View" at bounding box center [606, 130] width 31 height 18
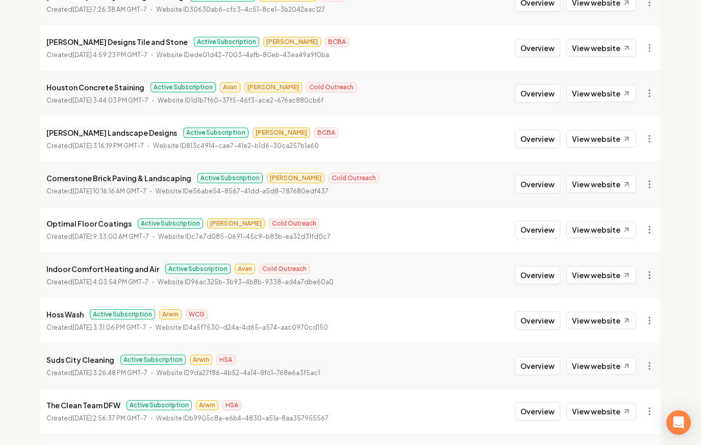
scroll to position [297, 0]
click at [527, 273] on button "Overview" at bounding box center [537, 274] width 45 height 18
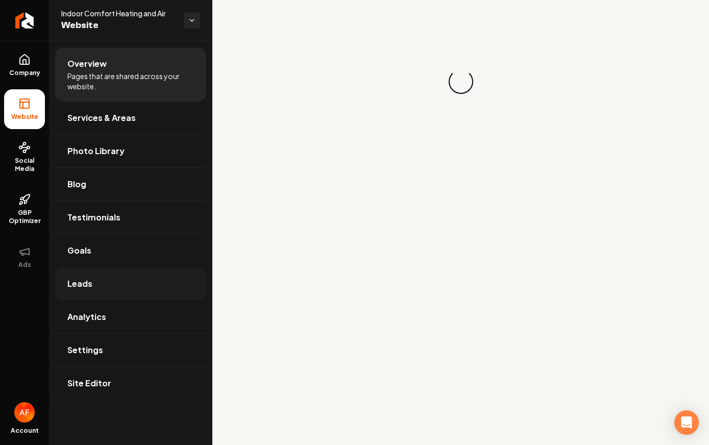
click at [121, 285] on link "Leads" at bounding box center [130, 283] width 151 height 33
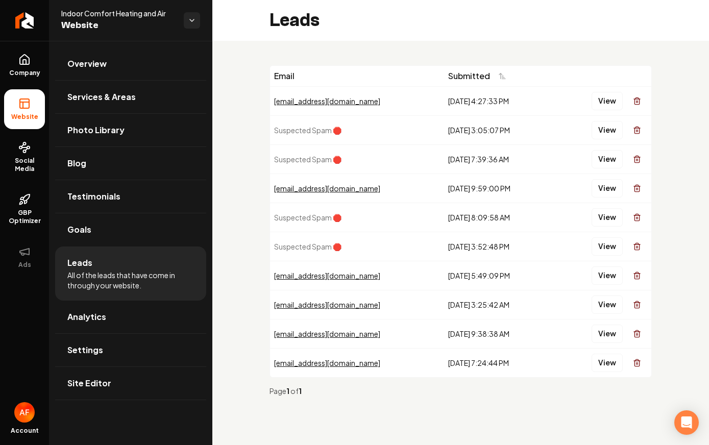
click at [587, 103] on div "View" at bounding box center [602, 101] width 89 height 20
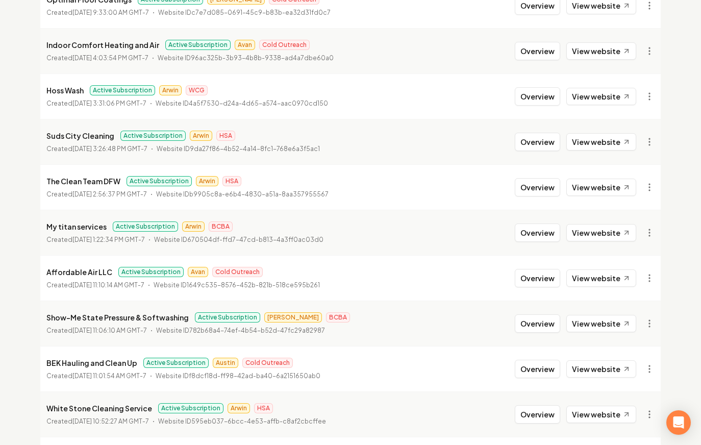
scroll to position [521, 0]
click at [532, 274] on button "Overview" at bounding box center [537, 277] width 45 height 18
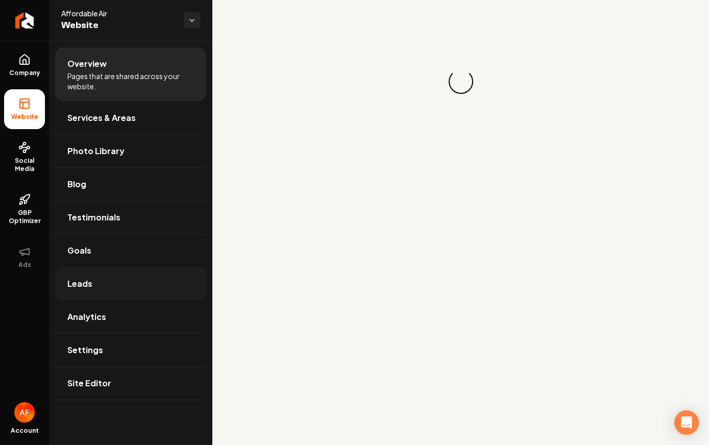
click at [106, 278] on link "Leads" at bounding box center [130, 283] width 151 height 33
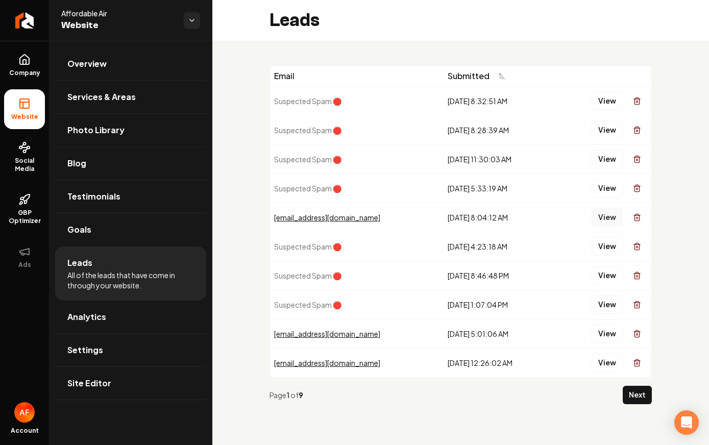
click at [598, 214] on button "View" at bounding box center [606, 217] width 31 height 18
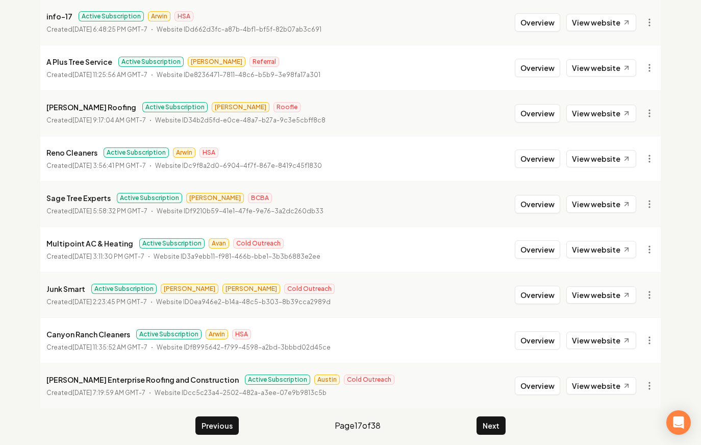
scroll to position [1100, 0]
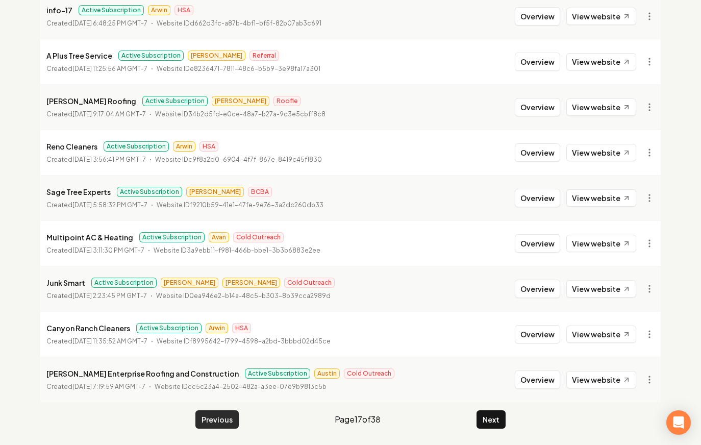
click at [216, 422] on button "Previous" at bounding box center [216, 419] width 43 height 18
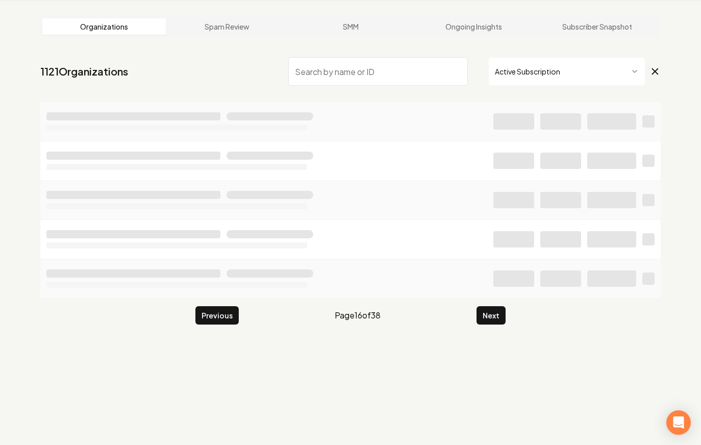
scroll to position [1100, 0]
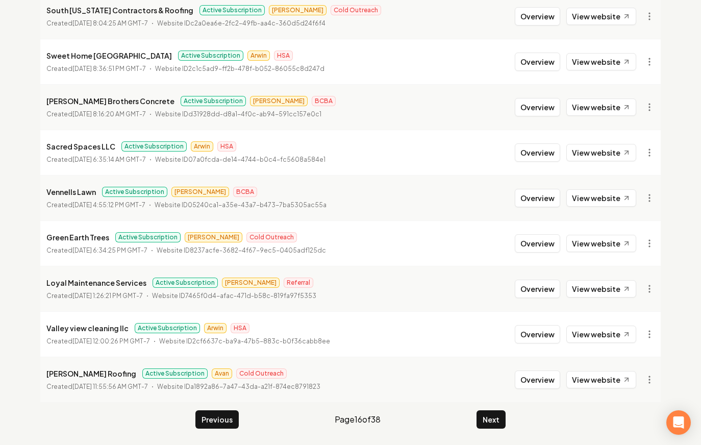
drag, startPoint x: 543, startPoint y: 376, endPoint x: 514, endPoint y: 375, distance: 29.1
click at [542, 376] on button "Overview" at bounding box center [537, 379] width 45 height 18
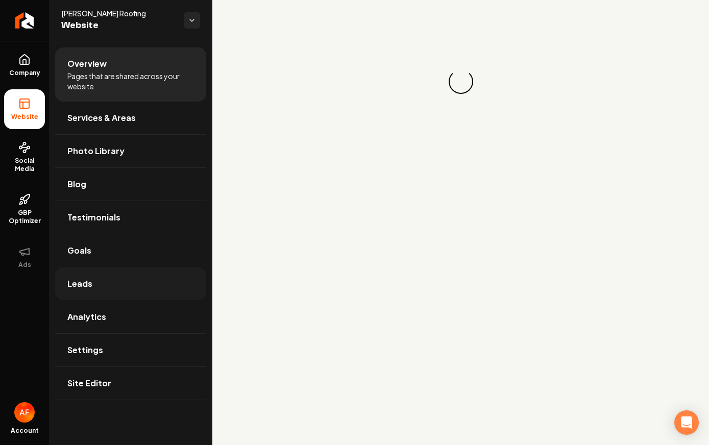
click at [133, 294] on link "Leads" at bounding box center [130, 283] width 151 height 33
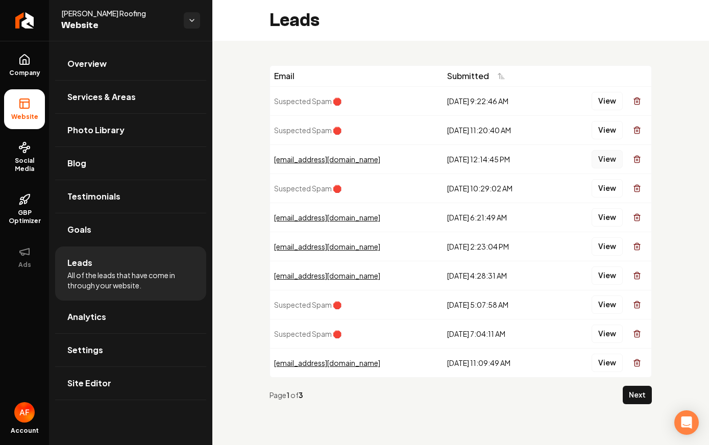
click at [598, 159] on button "View" at bounding box center [606, 159] width 31 height 18
click at [602, 222] on button "View" at bounding box center [606, 217] width 31 height 18
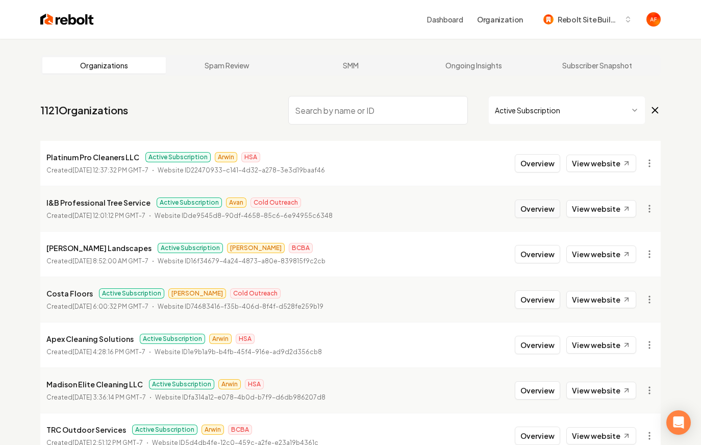
click at [539, 209] on button "Overview" at bounding box center [537, 208] width 45 height 18
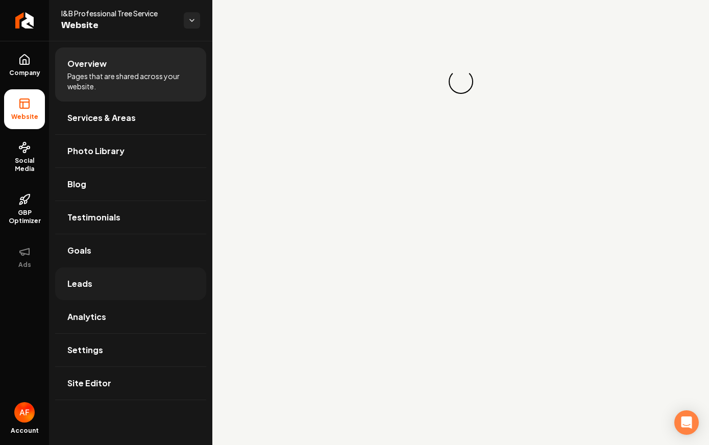
click at [130, 281] on link "Leads" at bounding box center [130, 283] width 151 height 33
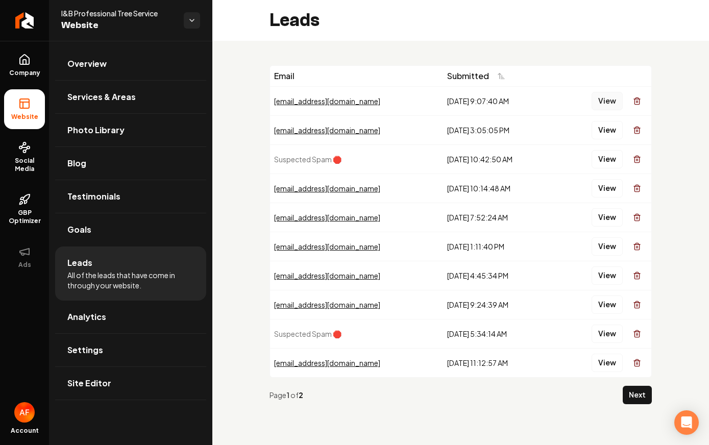
click at [599, 103] on button "View" at bounding box center [606, 101] width 31 height 18
drag, startPoint x: 363, startPoint y: 43, endPoint x: 274, endPoint y: 25, distance: 91.0
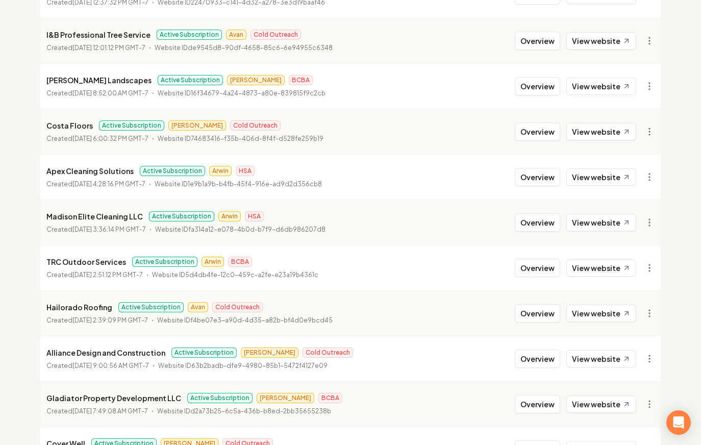
scroll to position [173, 0]
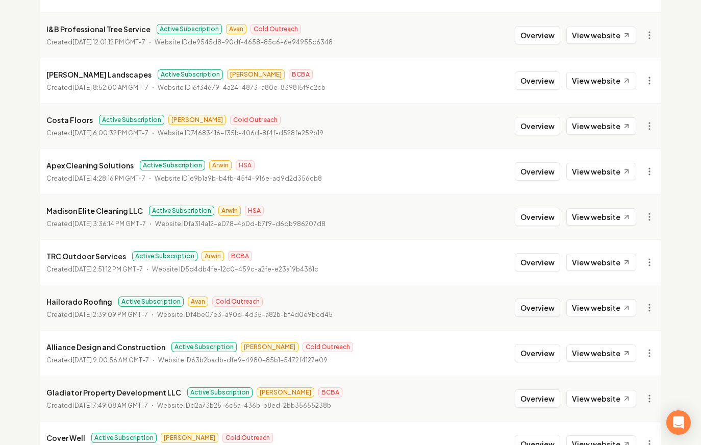
click at [531, 311] on button "Overview" at bounding box center [537, 307] width 45 height 18
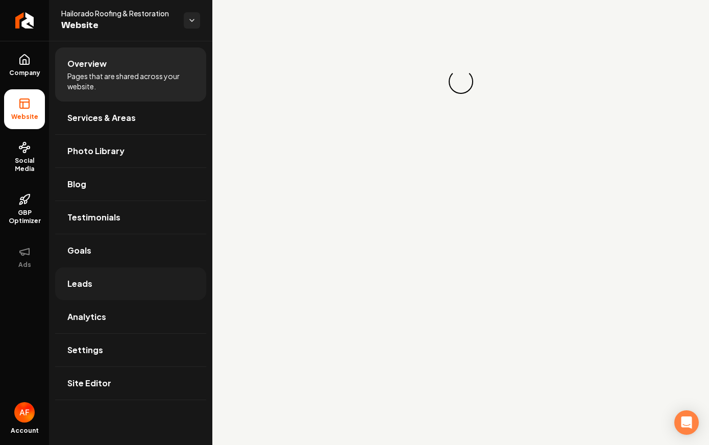
click at [69, 288] on span "Leads" at bounding box center [79, 283] width 25 height 12
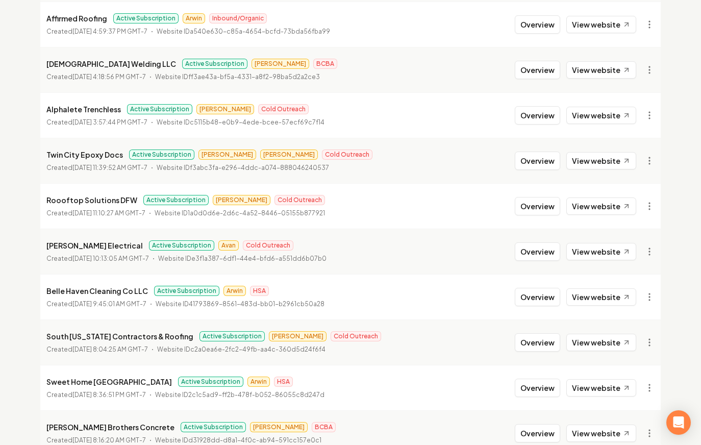
scroll to position [851, 0]
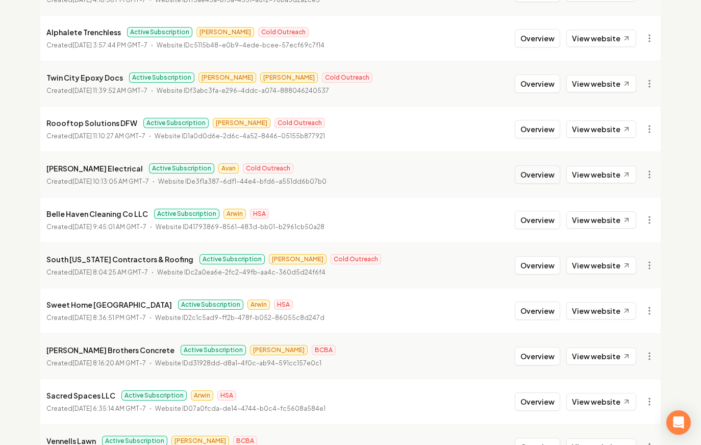
click at [533, 178] on button "Overview" at bounding box center [537, 174] width 45 height 18
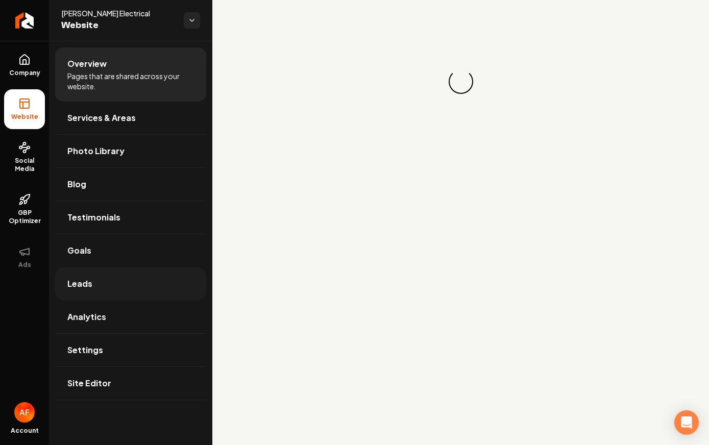
click at [106, 279] on link "Leads" at bounding box center [130, 283] width 151 height 33
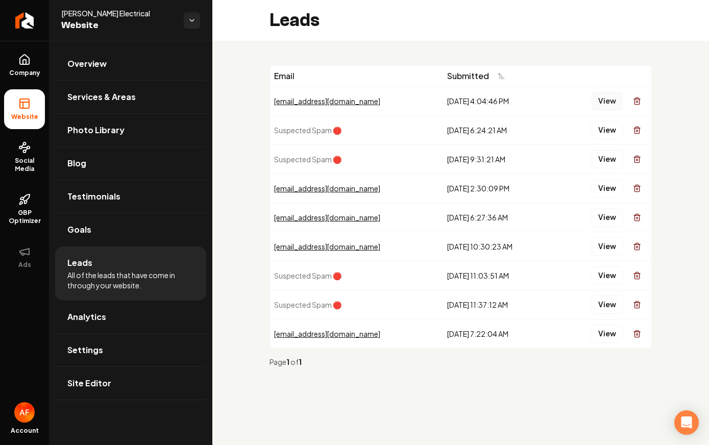
click at [599, 93] on button "View" at bounding box center [606, 101] width 31 height 18
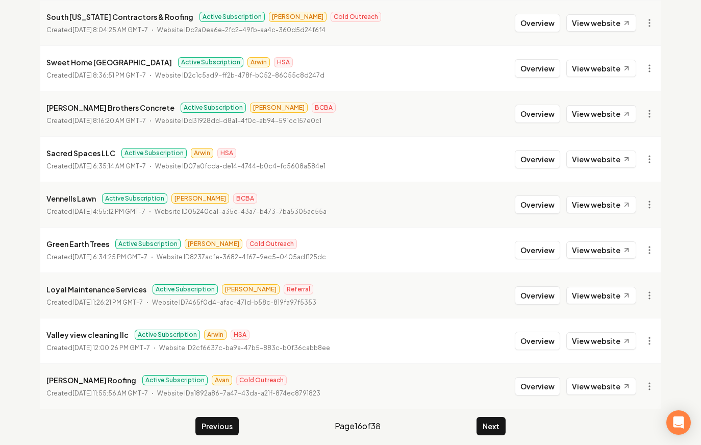
scroll to position [1100, 0]
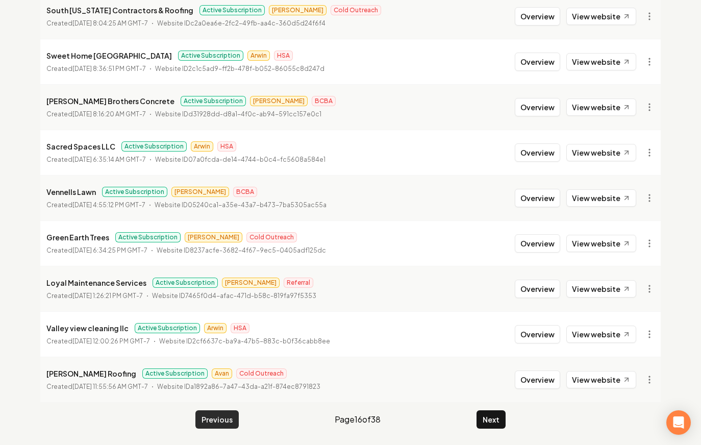
click at [216, 419] on button "Previous" at bounding box center [216, 419] width 43 height 18
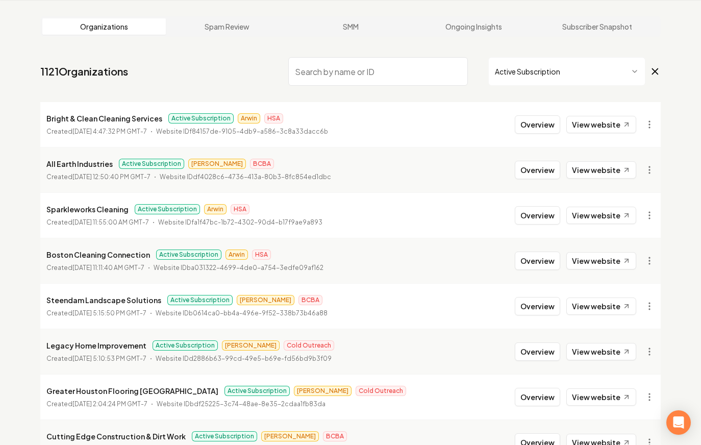
scroll to position [1100, 0]
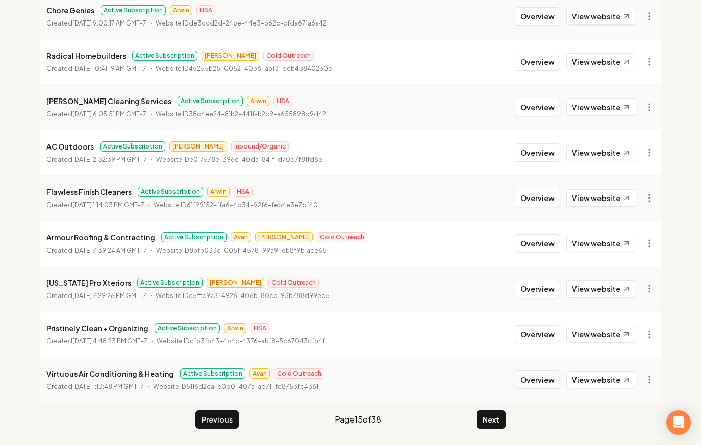
click at [546, 383] on button "Overview" at bounding box center [537, 379] width 45 height 18
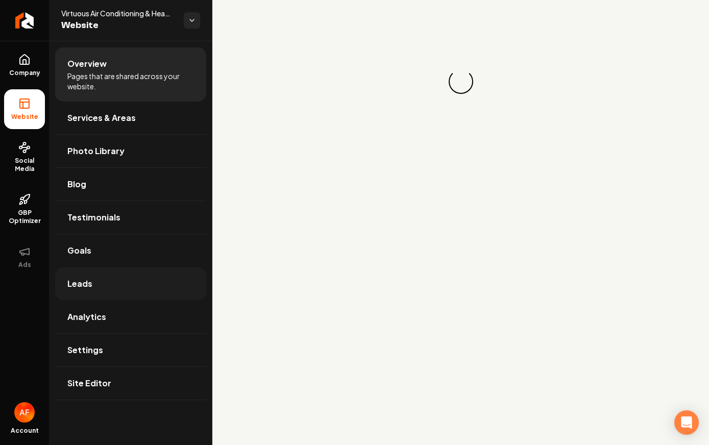
click at [122, 294] on link "Leads" at bounding box center [130, 283] width 151 height 33
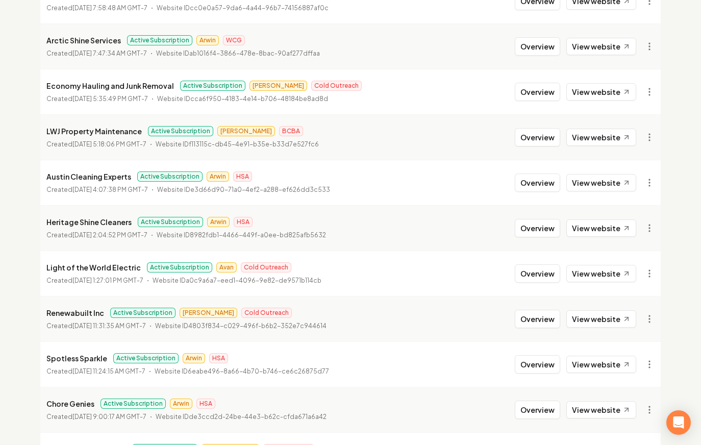
scroll to position [708, 0]
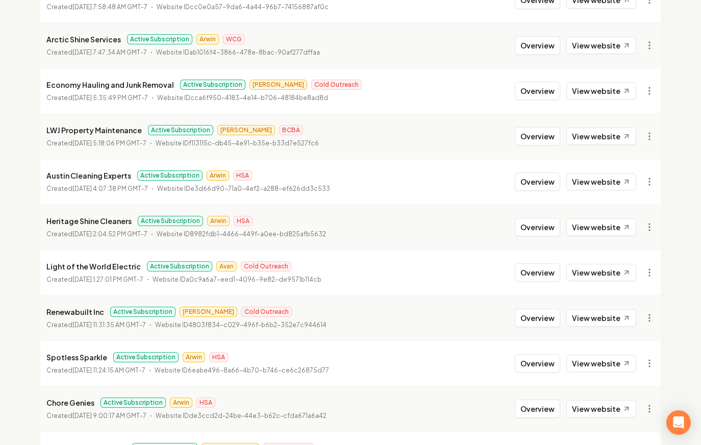
drag, startPoint x: 526, startPoint y: 269, endPoint x: 458, endPoint y: 271, distance: 68.4
click at [526, 269] on button "Overview" at bounding box center [537, 272] width 45 height 18
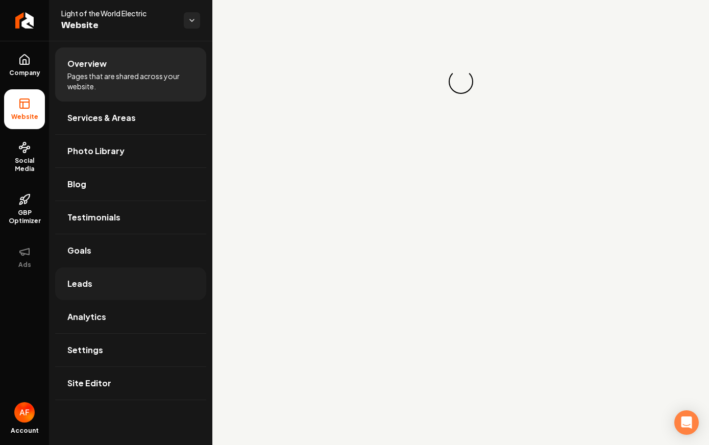
click at [127, 294] on link "Leads" at bounding box center [130, 283] width 151 height 33
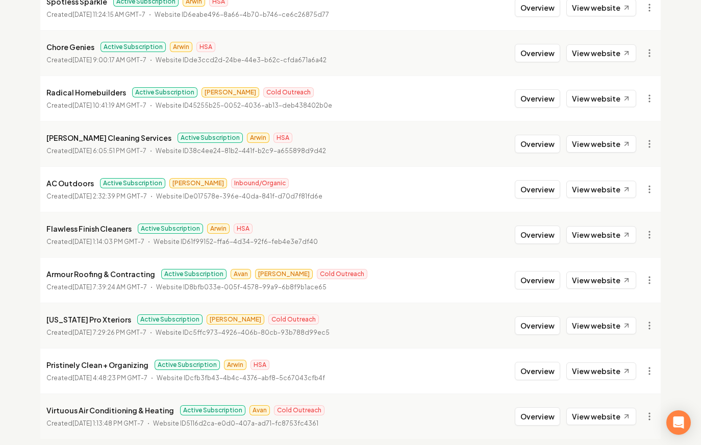
scroll to position [1064, 0]
click at [520, 283] on button "Overview" at bounding box center [537, 279] width 45 height 18
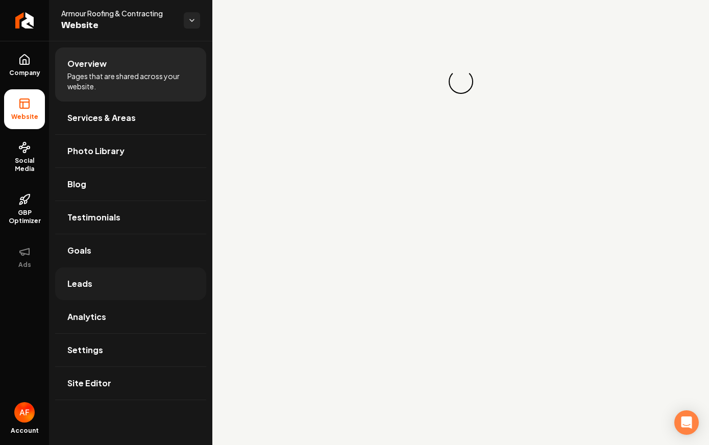
click at [85, 289] on span "Leads" at bounding box center [79, 283] width 25 height 12
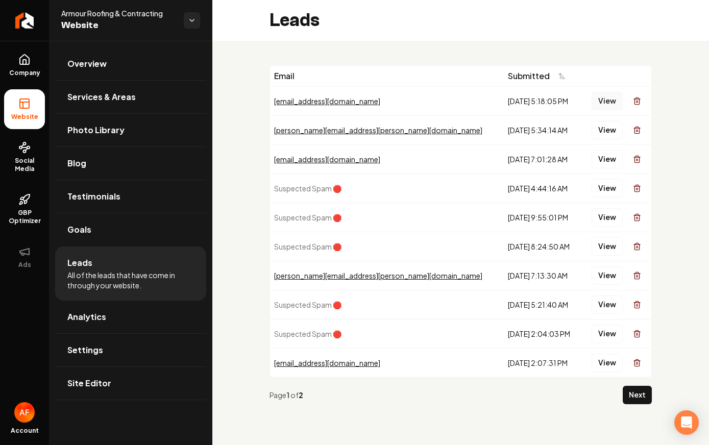
click at [609, 98] on button "View" at bounding box center [606, 101] width 31 height 18
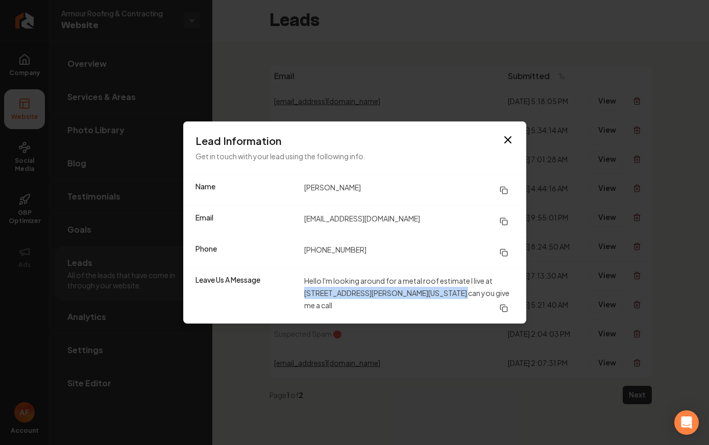
drag, startPoint x: 494, startPoint y: 280, endPoint x: 428, endPoint y: 295, distance: 67.6
click at [428, 295] on dd "Hello I'm looking around for a metal roof estimate I live at 207 East Chestnut …" at bounding box center [409, 295] width 210 height 43
copy dd "207 East Chestnut Street Hollis Oklahoma"
click at [505, 136] on icon "button" at bounding box center [507, 140] width 12 height 12
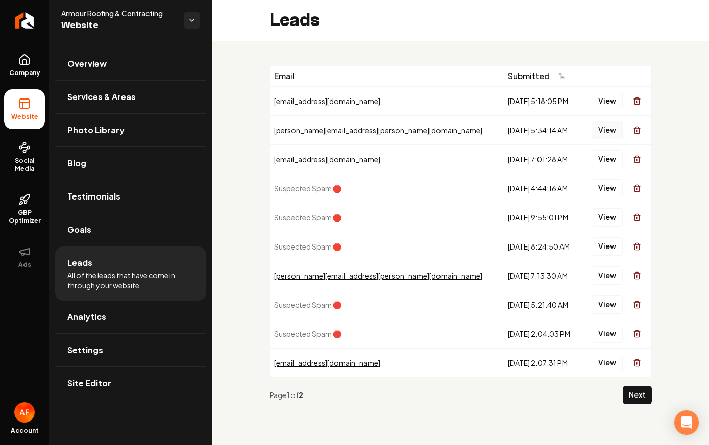
click at [606, 133] on button "View" at bounding box center [606, 130] width 31 height 18
click at [606, 163] on button "View" at bounding box center [606, 159] width 31 height 18
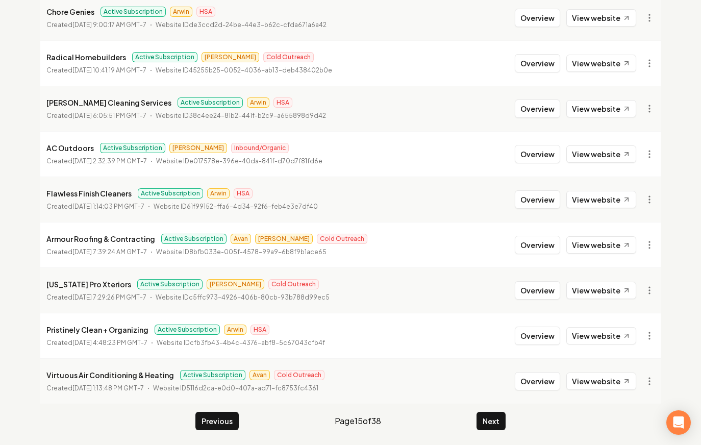
scroll to position [1100, 0]
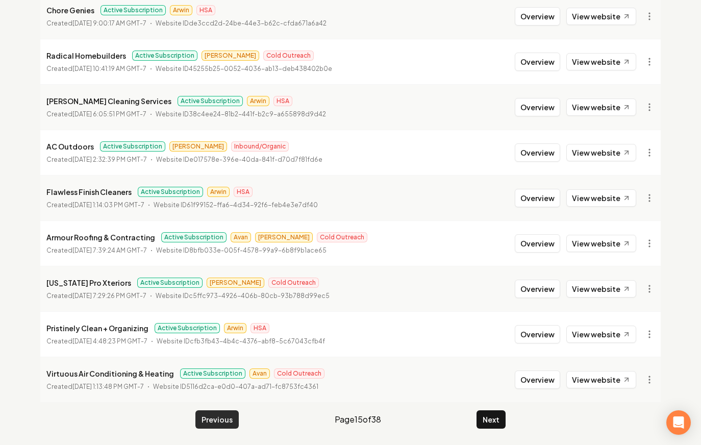
click at [225, 422] on button "Previous" at bounding box center [216, 419] width 43 height 18
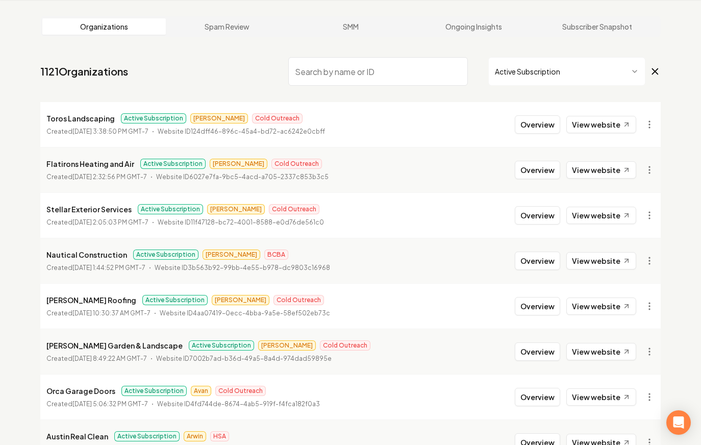
scroll to position [1100, 0]
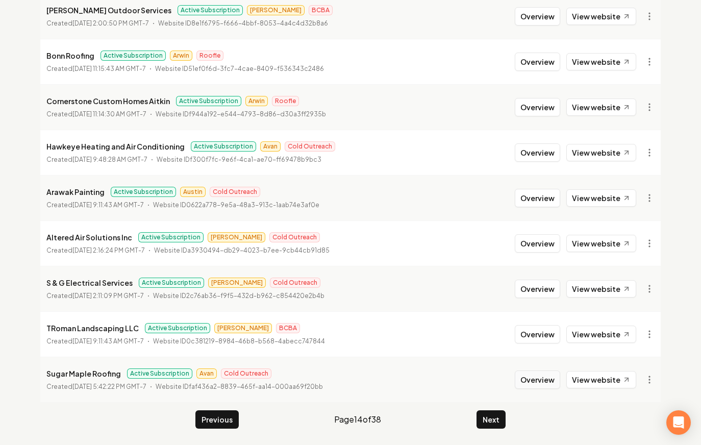
click at [538, 376] on button "Overview" at bounding box center [537, 379] width 45 height 18
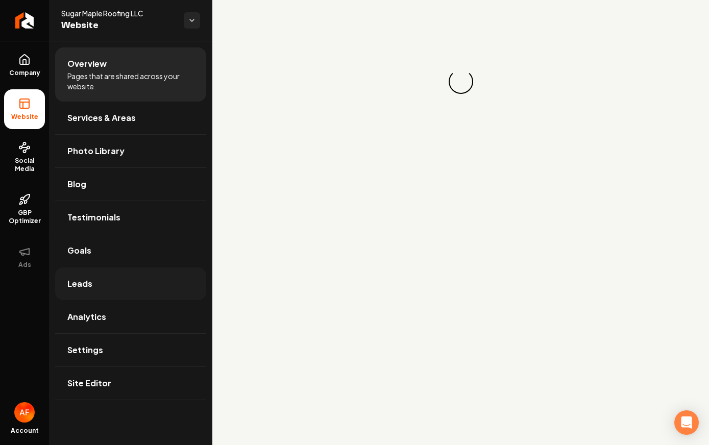
click at [93, 286] on link "Leads" at bounding box center [130, 283] width 151 height 33
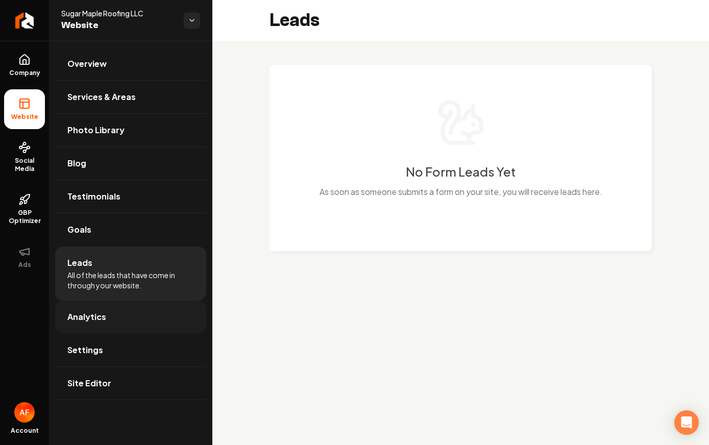
click at [97, 312] on span "Analytics" at bounding box center [86, 317] width 39 height 12
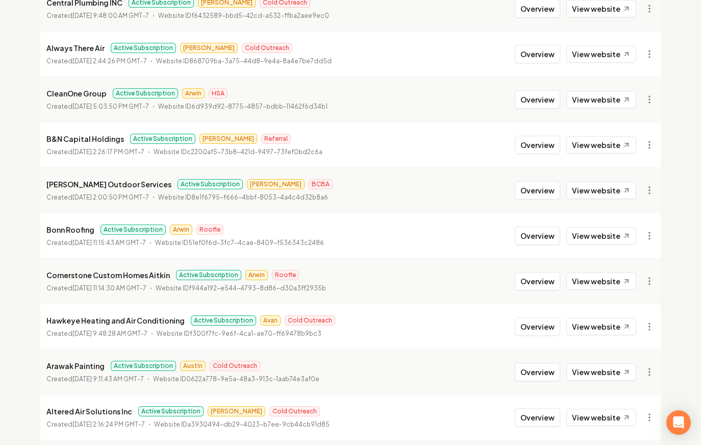
scroll to position [1000, 0]
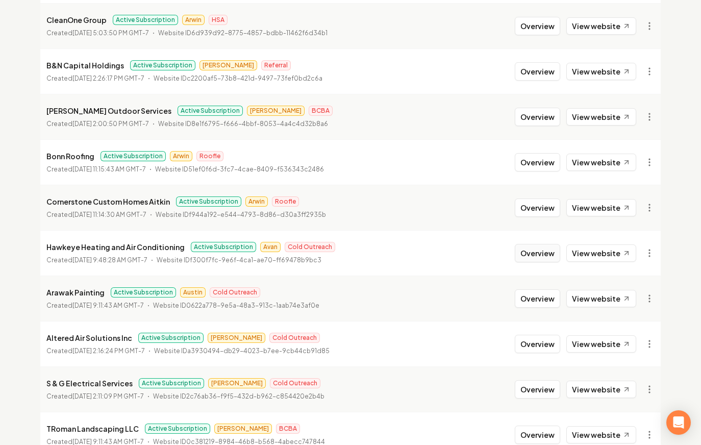
click at [524, 254] on button "Overview" at bounding box center [537, 253] width 45 height 18
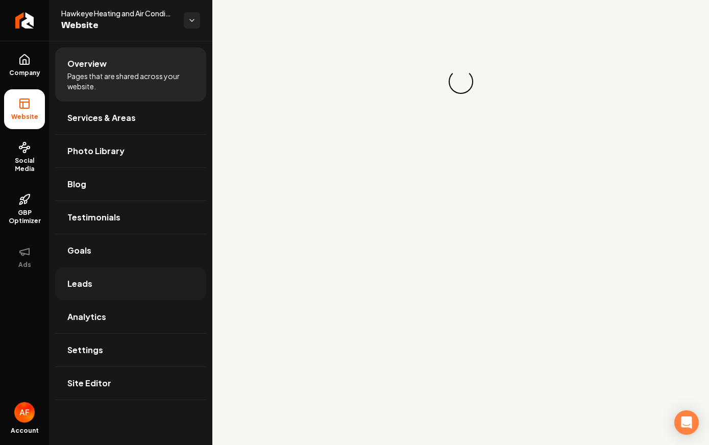
click at [129, 298] on link "Leads" at bounding box center [130, 283] width 151 height 33
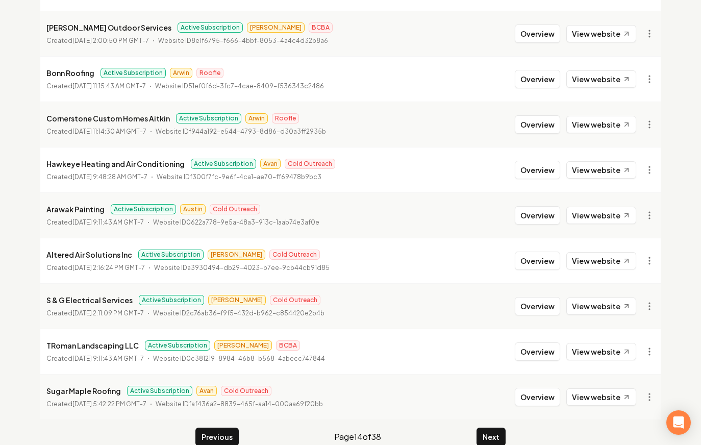
scroll to position [1100, 0]
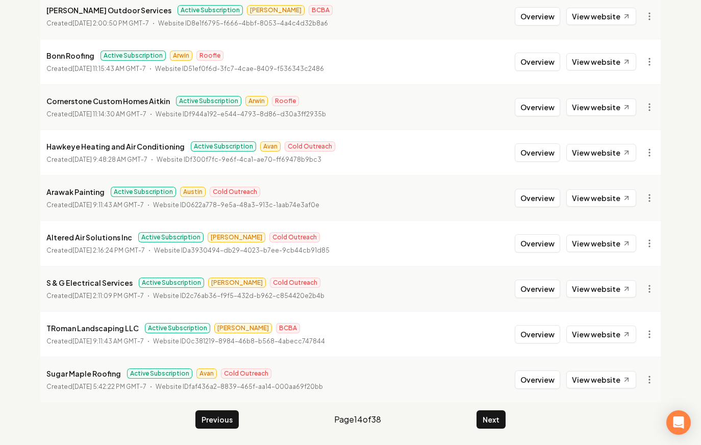
click at [213, 413] on button "Previous" at bounding box center [216, 419] width 43 height 18
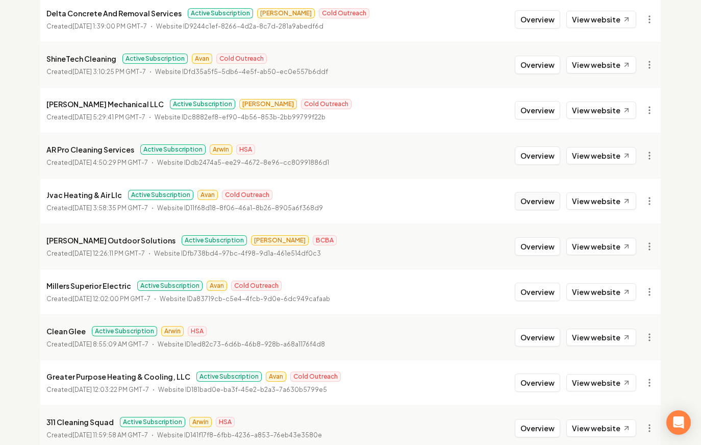
scroll to position [859, 0]
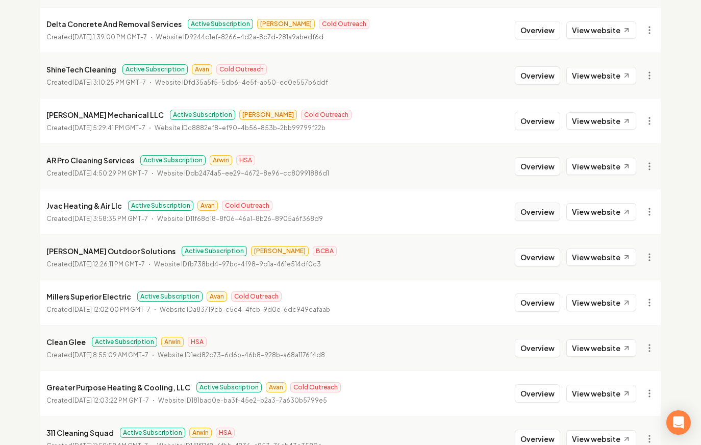
click at [535, 208] on button "Overview" at bounding box center [537, 212] width 45 height 18
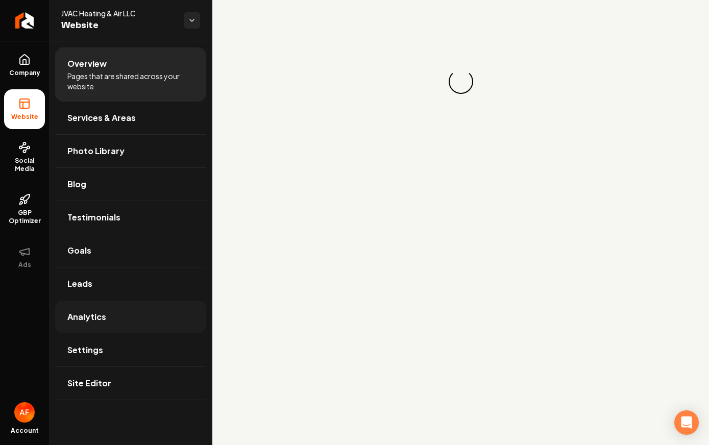
click at [118, 314] on link "Analytics" at bounding box center [130, 316] width 151 height 33
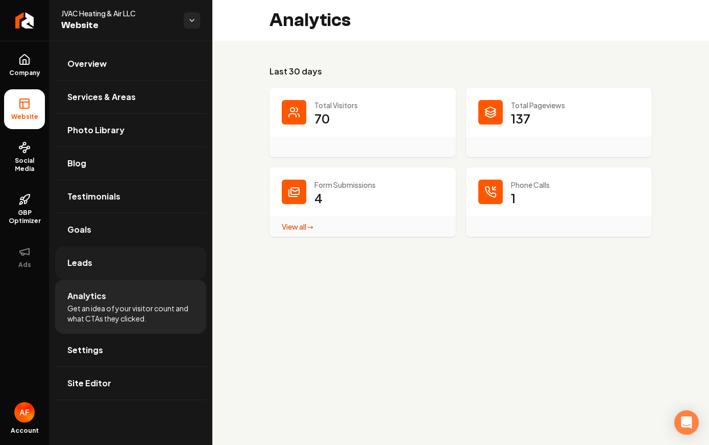
click at [120, 277] on link "Leads" at bounding box center [130, 262] width 151 height 33
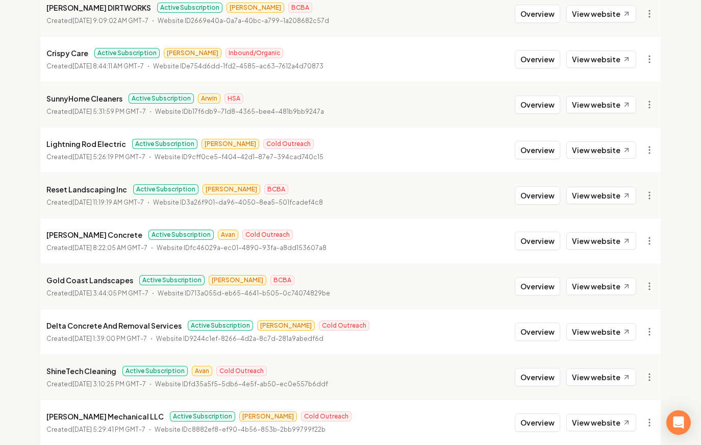
scroll to position [559, 0]
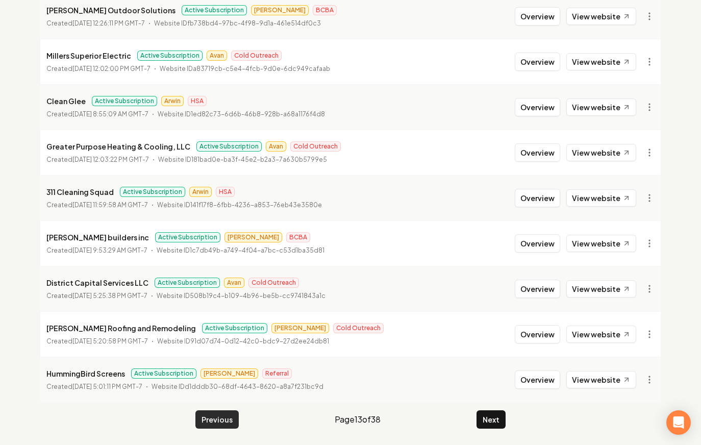
click at [213, 418] on button "Previous" at bounding box center [216, 419] width 43 height 18
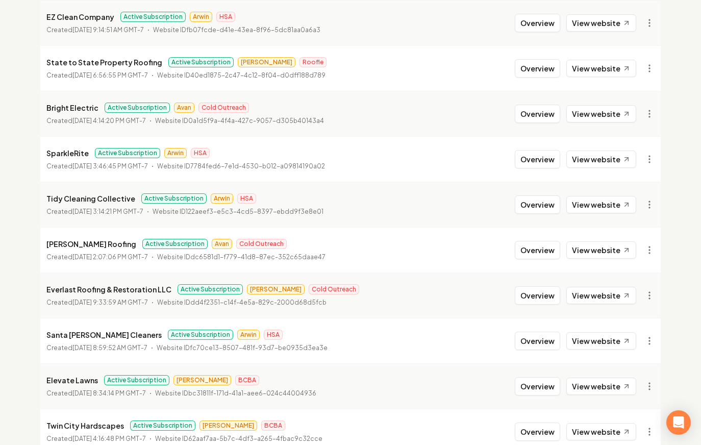
scroll to position [609, 0]
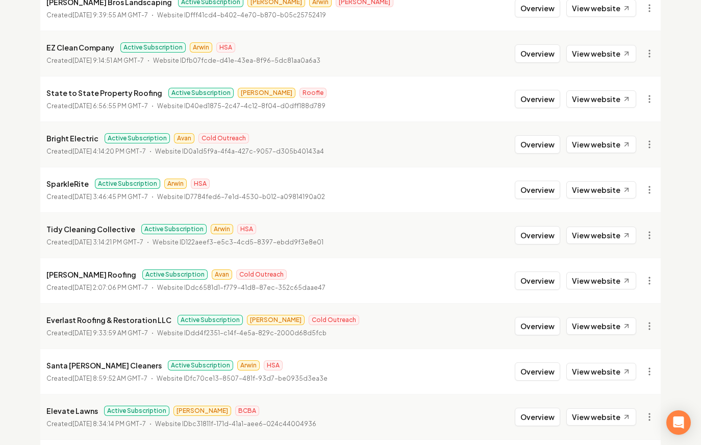
drag, startPoint x: 534, startPoint y: 283, endPoint x: 484, endPoint y: 275, distance: 51.2
click at [534, 283] on button "Overview" at bounding box center [537, 280] width 45 height 18
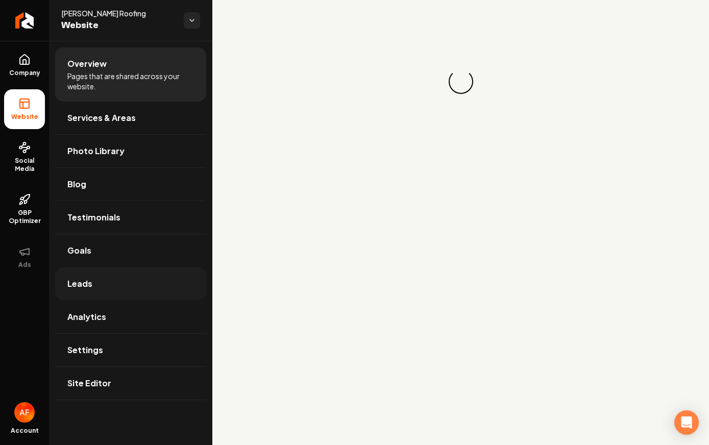
click at [139, 295] on link "Leads" at bounding box center [130, 283] width 151 height 33
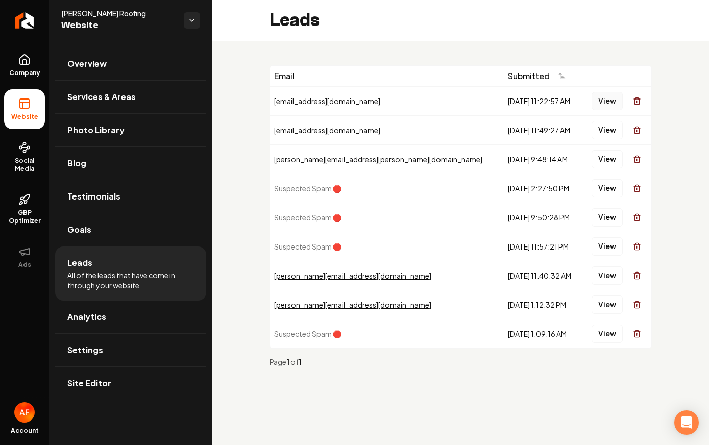
click at [598, 99] on button "View" at bounding box center [606, 101] width 31 height 18
click at [600, 122] on button "View" at bounding box center [606, 130] width 31 height 18
click at [600, 159] on button "View" at bounding box center [606, 159] width 31 height 18
click at [604, 133] on button "View" at bounding box center [606, 130] width 31 height 18
click at [601, 98] on button "View" at bounding box center [606, 101] width 31 height 18
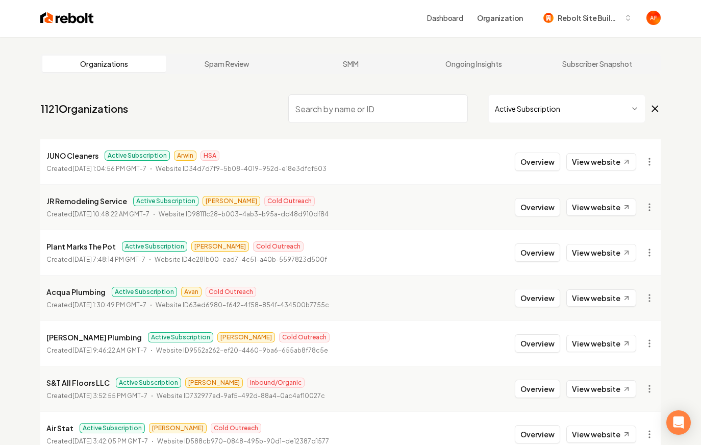
scroll to position [2, 0]
click at [546, 297] on button "Overview" at bounding box center [537, 297] width 45 height 18
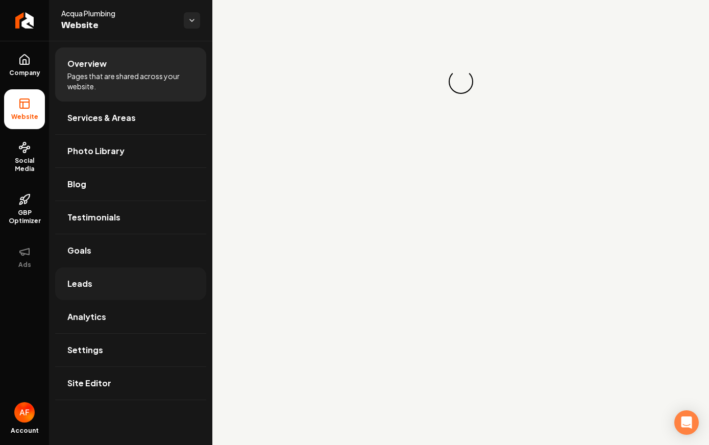
click at [145, 289] on link "Leads" at bounding box center [130, 283] width 151 height 33
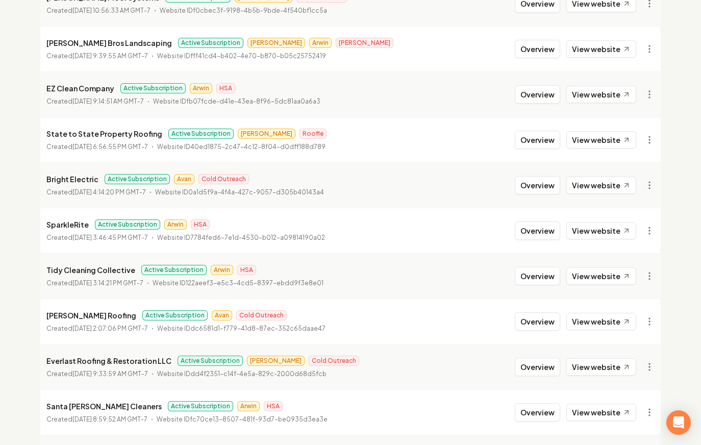
scroll to position [570, 0]
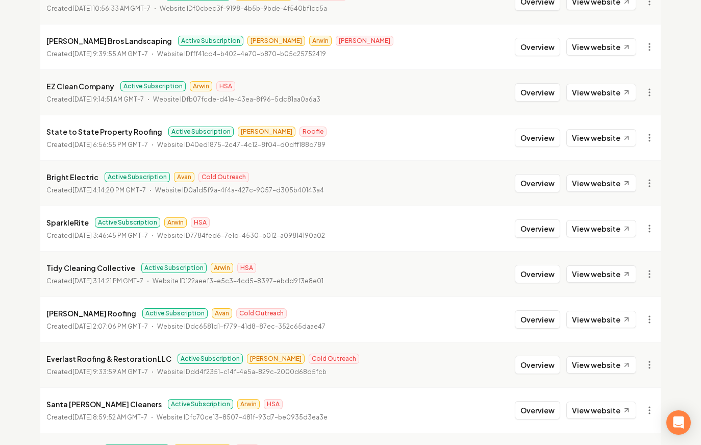
drag, startPoint x: 527, startPoint y: 180, endPoint x: 500, endPoint y: 185, distance: 27.4
click at [527, 180] on button "Overview" at bounding box center [537, 183] width 45 height 18
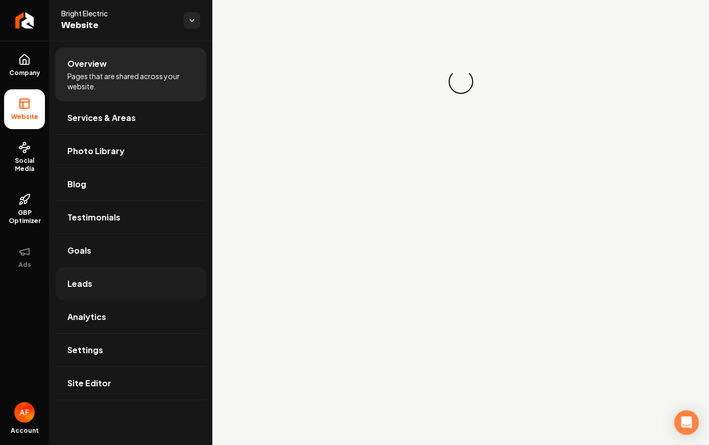
click at [124, 275] on link "Leads" at bounding box center [130, 283] width 151 height 33
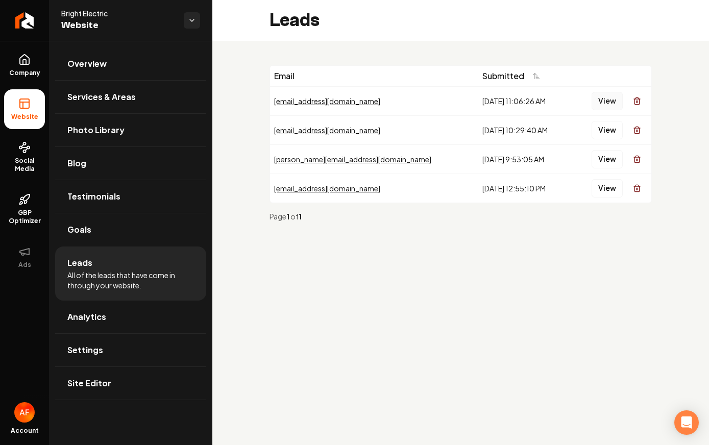
click at [604, 102] on button "View" at bounding box center [606, 101] width 31 height 18
click at [28, 63] on icon at bounding box center [24, 60] width 12 height 12
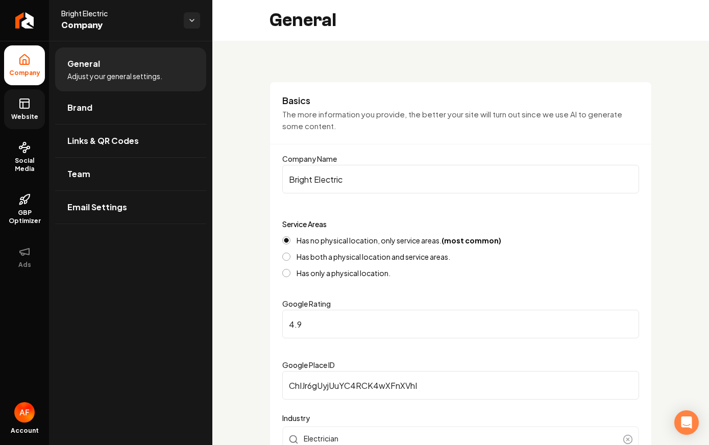
click at [22, 103] on icon at bounding box center [24, 103] width 12 height 12
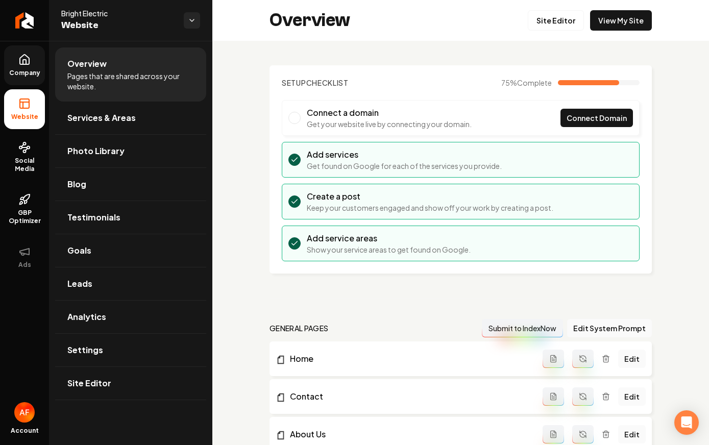
click at [626, 40] on div "Overview Site Editor View My Site" at bounding box center [460, 20] width 496 height 41
click at [622, 25] on link "View My Site" at bounding box center [621, 20] width 62 height 20
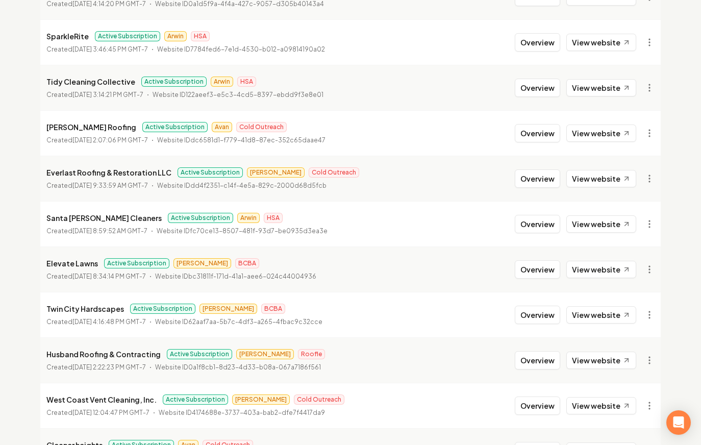
scroll to position [1014, 0]
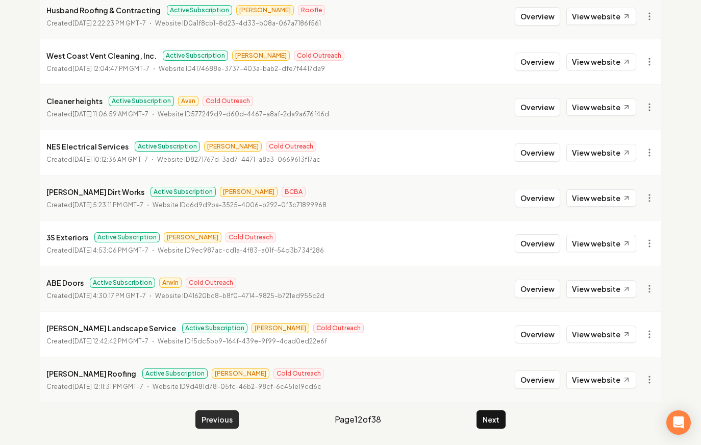
click at [227, 413] on button "Previous" at bounding box center [216, 419] width 43 height 18
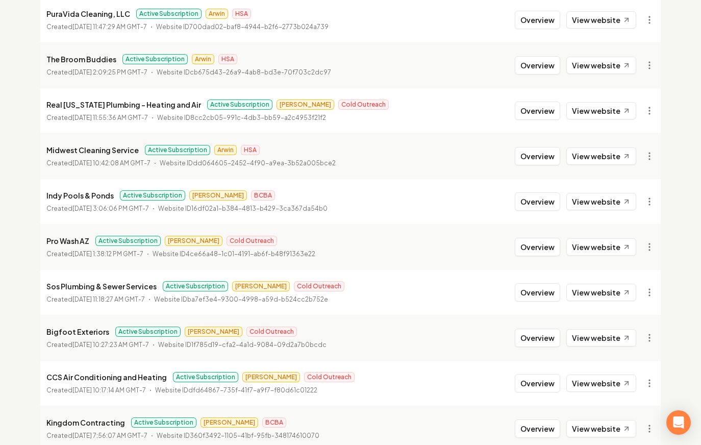
scroll to position [1100, 0]
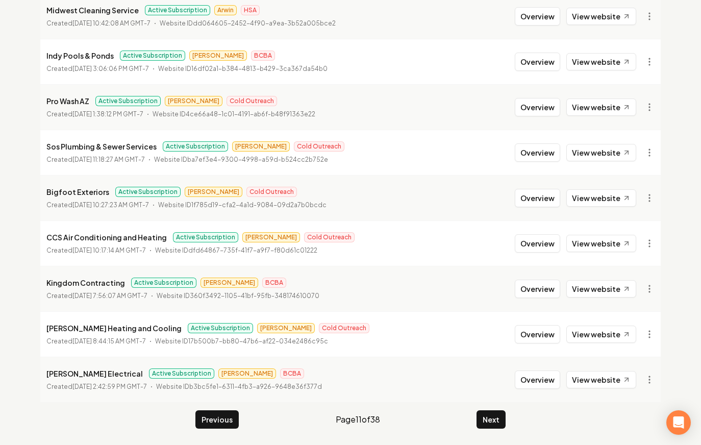
click at [238, 411] on div "Previous Page 11 of 38 Next" at bounding box center [350, 419] width 310 height 18
click at [235, 412] on button "Previous" at bounding box center [216, 419] width 43 height 18
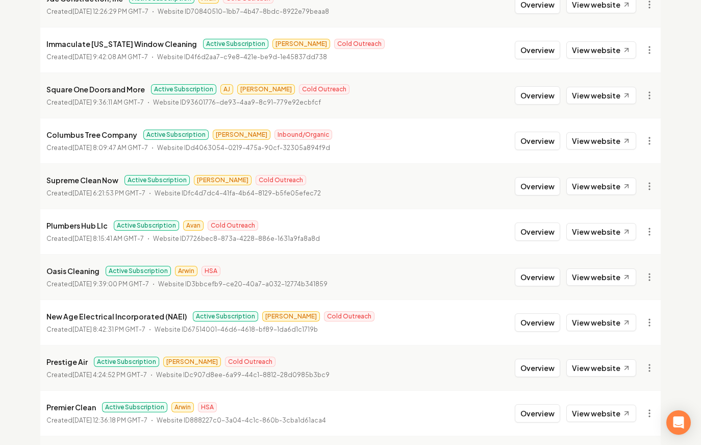
scroll to position [448, 0]
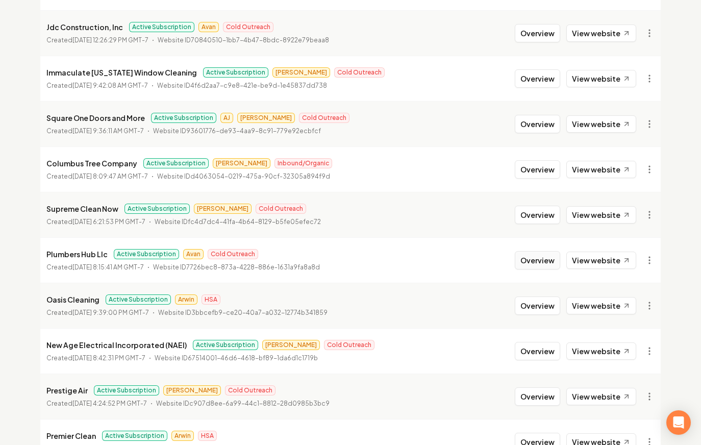
click at [552, 269] on button "Overview" at bounding box center [537, 260] width 45 height 18
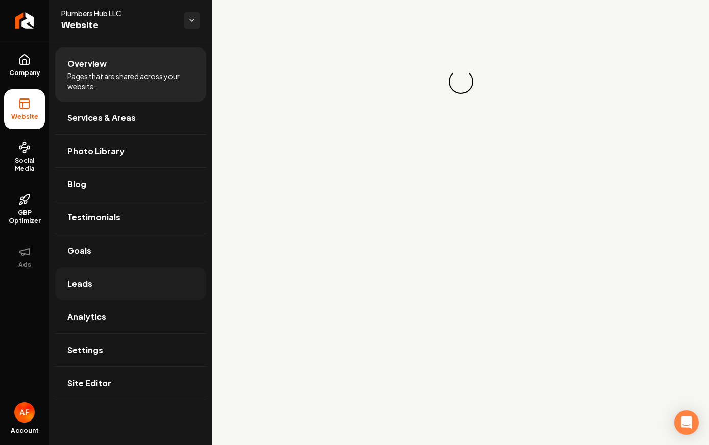
click at [133, 297] on link "Leads" at bounding box center [130, 283] width 151 height 33
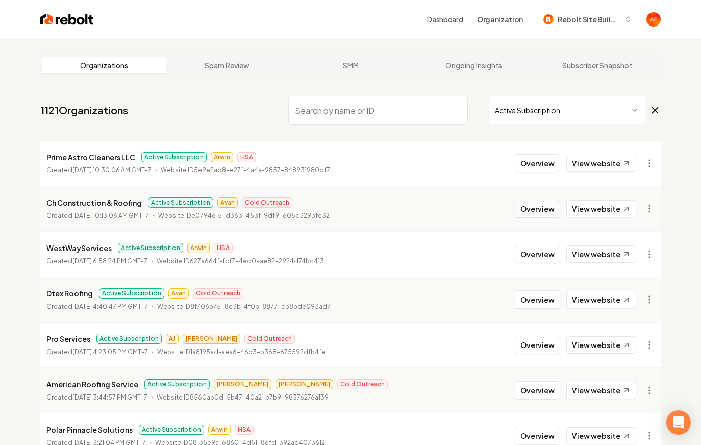
click at [521, 209] on button "Overview" at bounding box center [537, 208] width 45 height 18
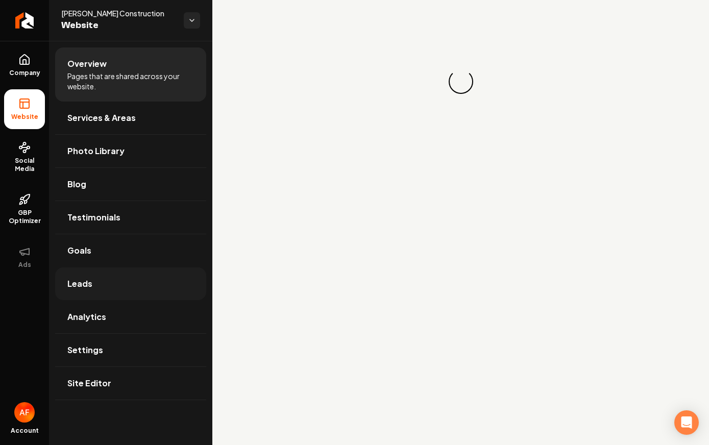
click at [112, 276] on link "Leads" at bounding box center [130, 283] width 151 height 33
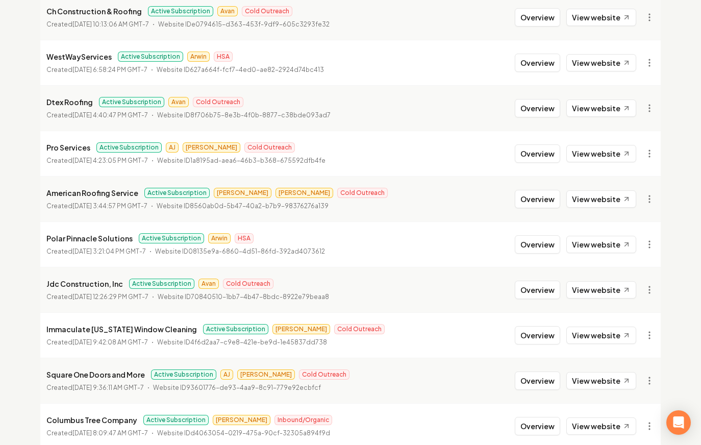
scroll to position [198, 0]
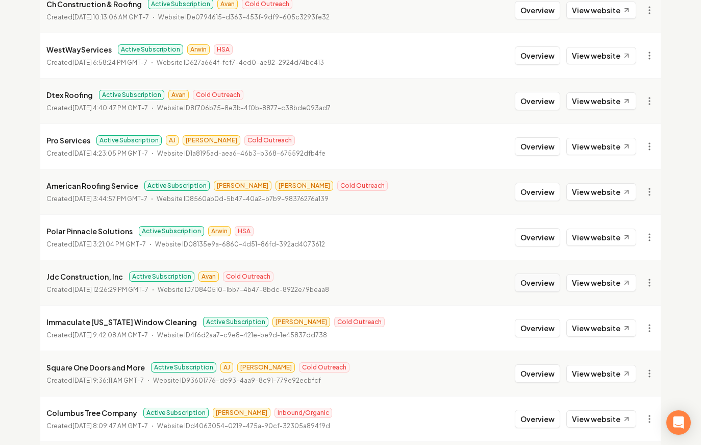
click at [522, 277] on button "Overview" at bounding box center [537, 282] width 45 height 18
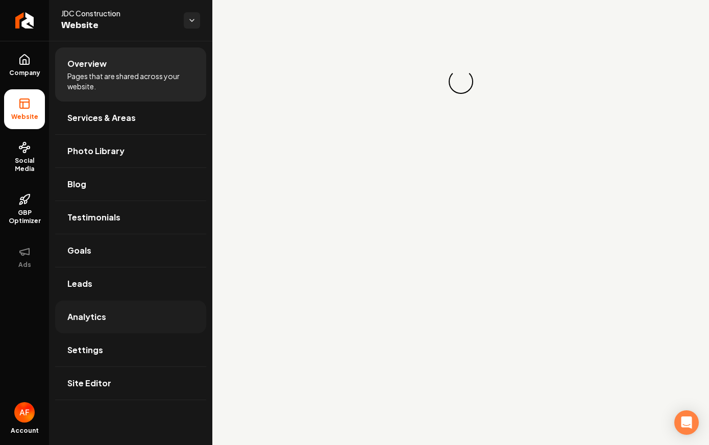
click at [144, 313] on link "Analytics" at bounding box center [130, 316] width 151 height 33
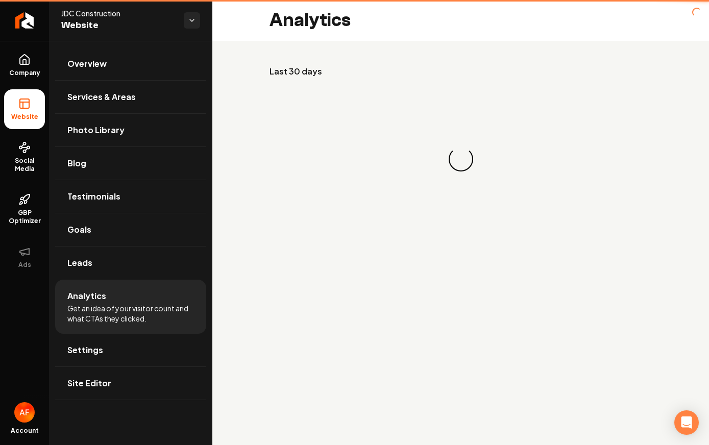
click at [135, 292] on li "Analytics Get an idea of your visitor count and what CTAs they clicked." at bounding box center [130, 307] width 151 height 54
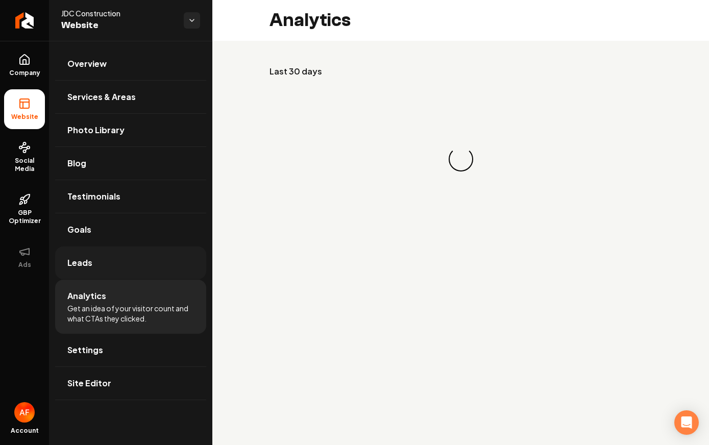
click at [141, 274] on link "Leads" at bounding box center [130, 262] width 151 height 33
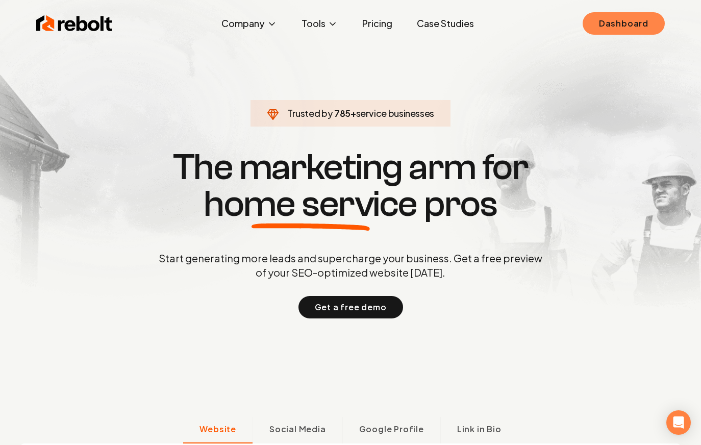
click at [612, 25] on link "Dashboard" at bounding box center [624, 23] width 82 height 22
